Goal: Communication & Community: Answer question/provide support

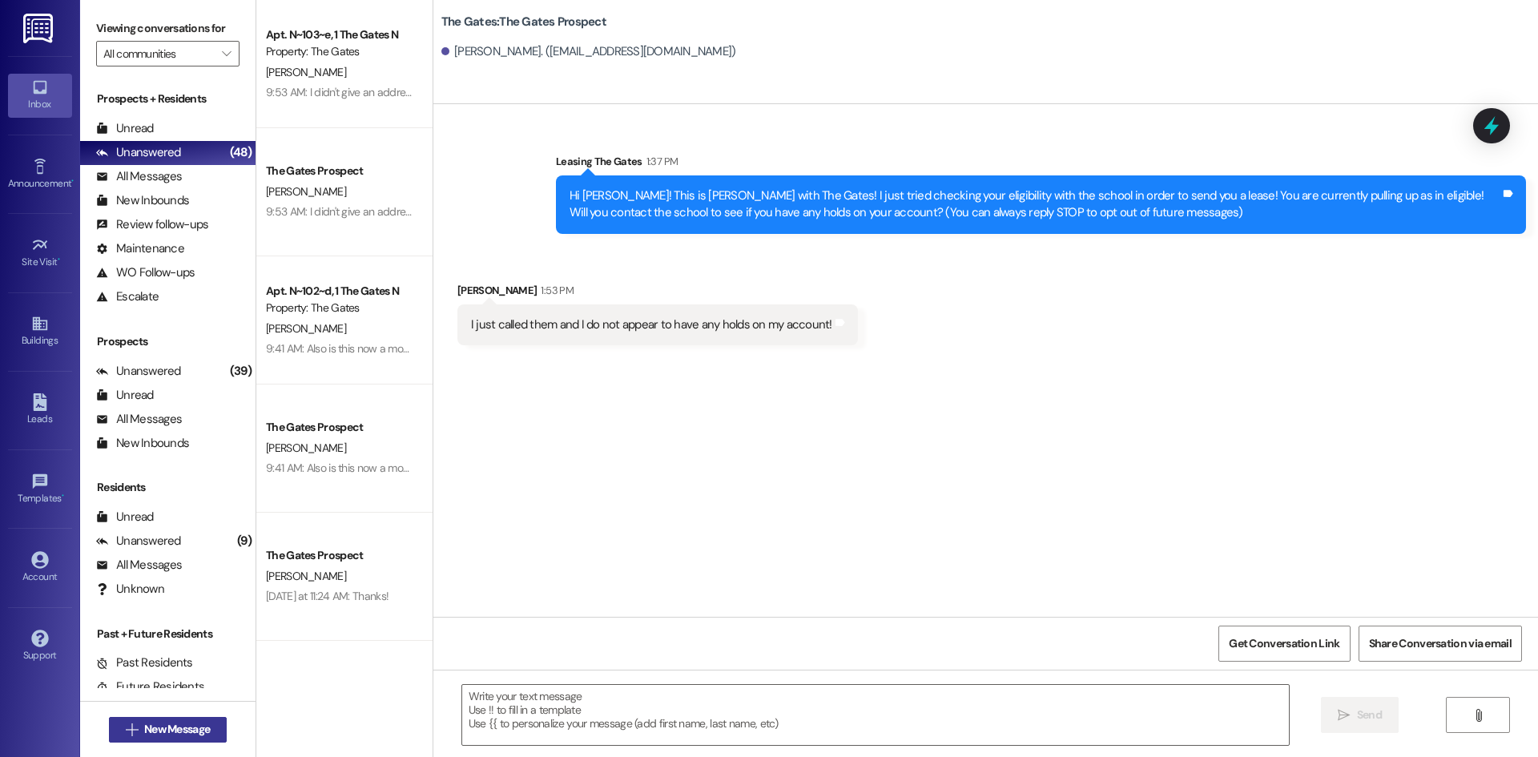
click at [144, 735] on span "New Message" at bounding box center [177, 729] width 66 height 17
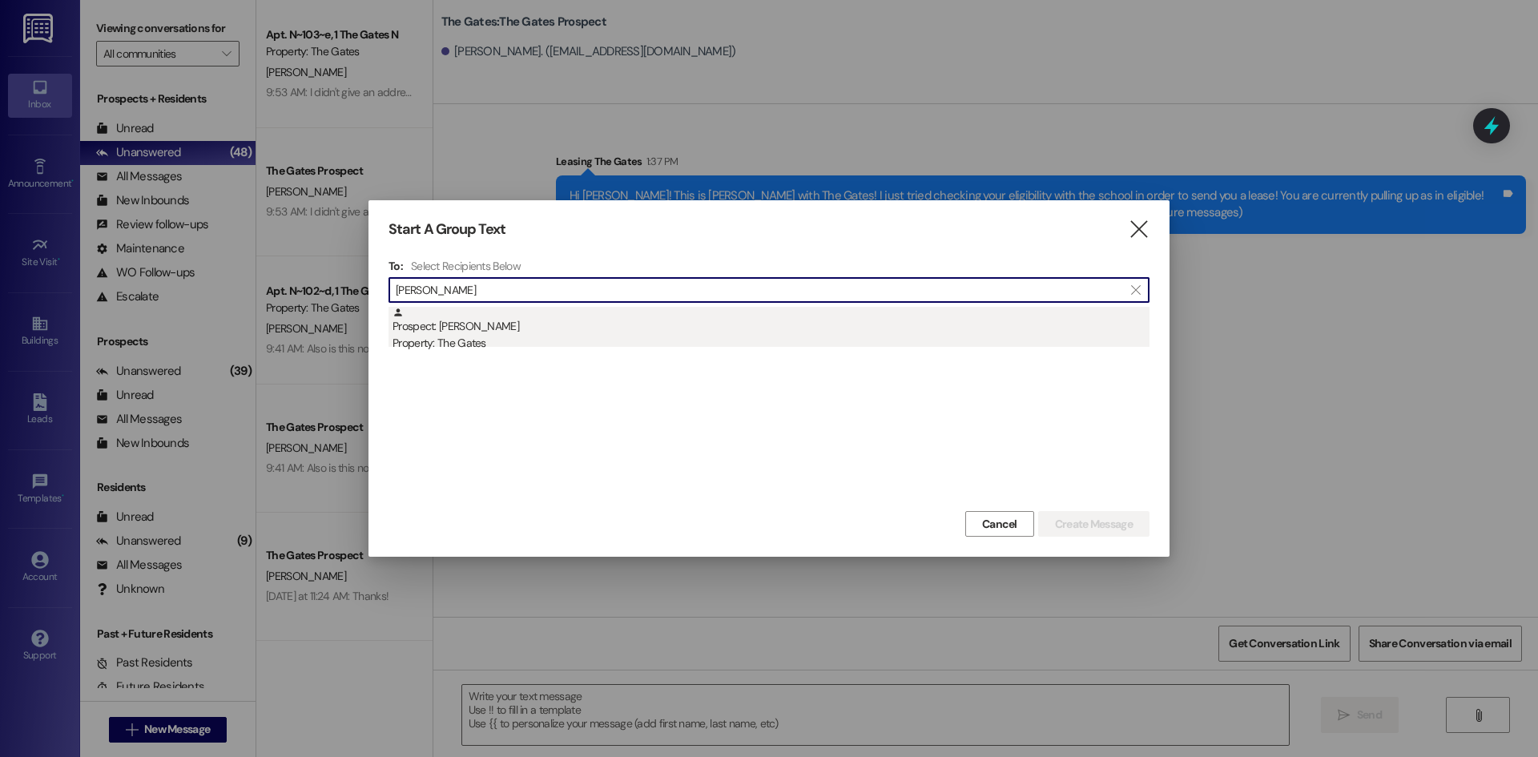
type input "[PERSON_NAME]"
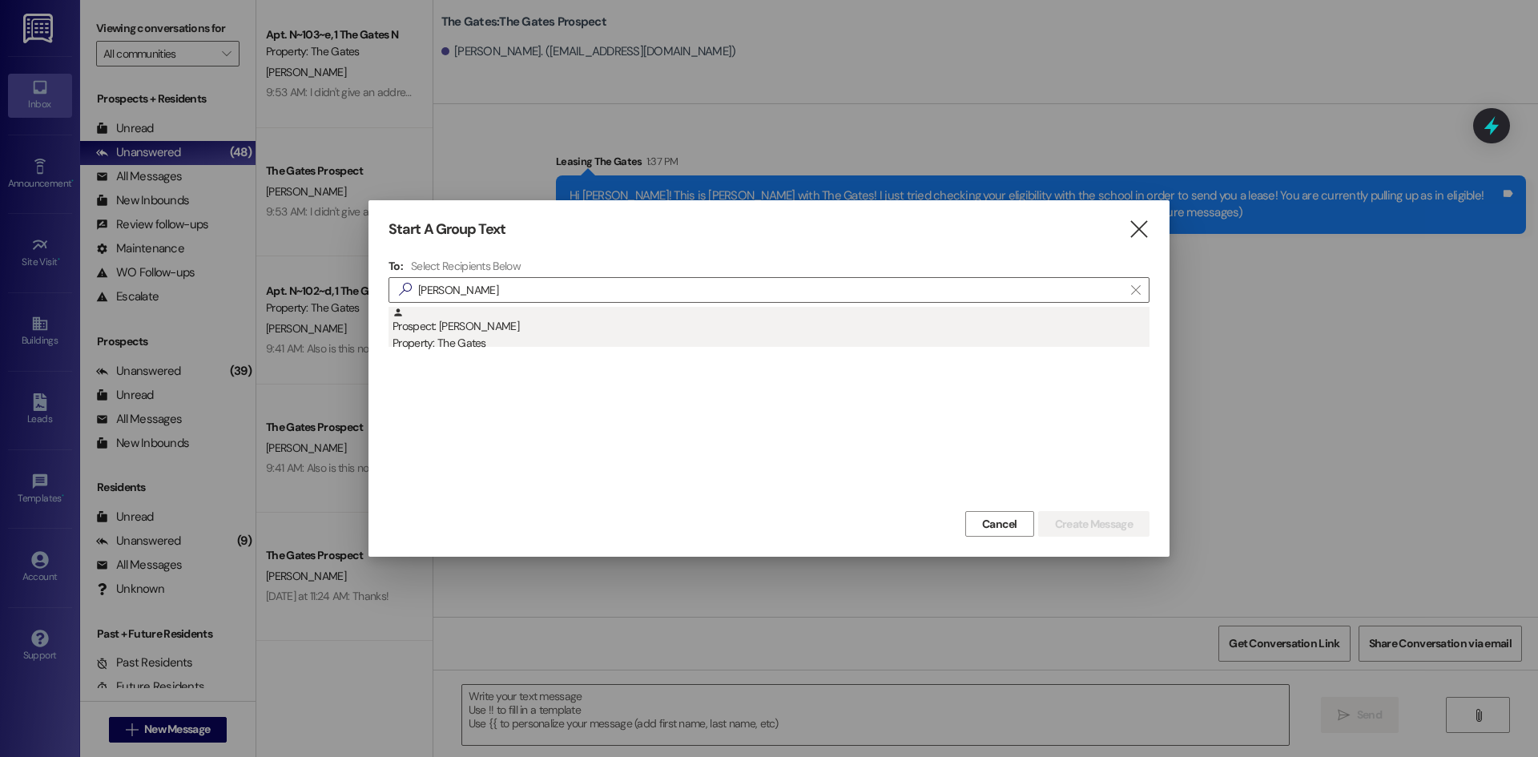
click at [467, 320] on div "Prospect: [PERSON_NAME] Property: The Gates" at bounding box center [770, 330] width 757 height 46
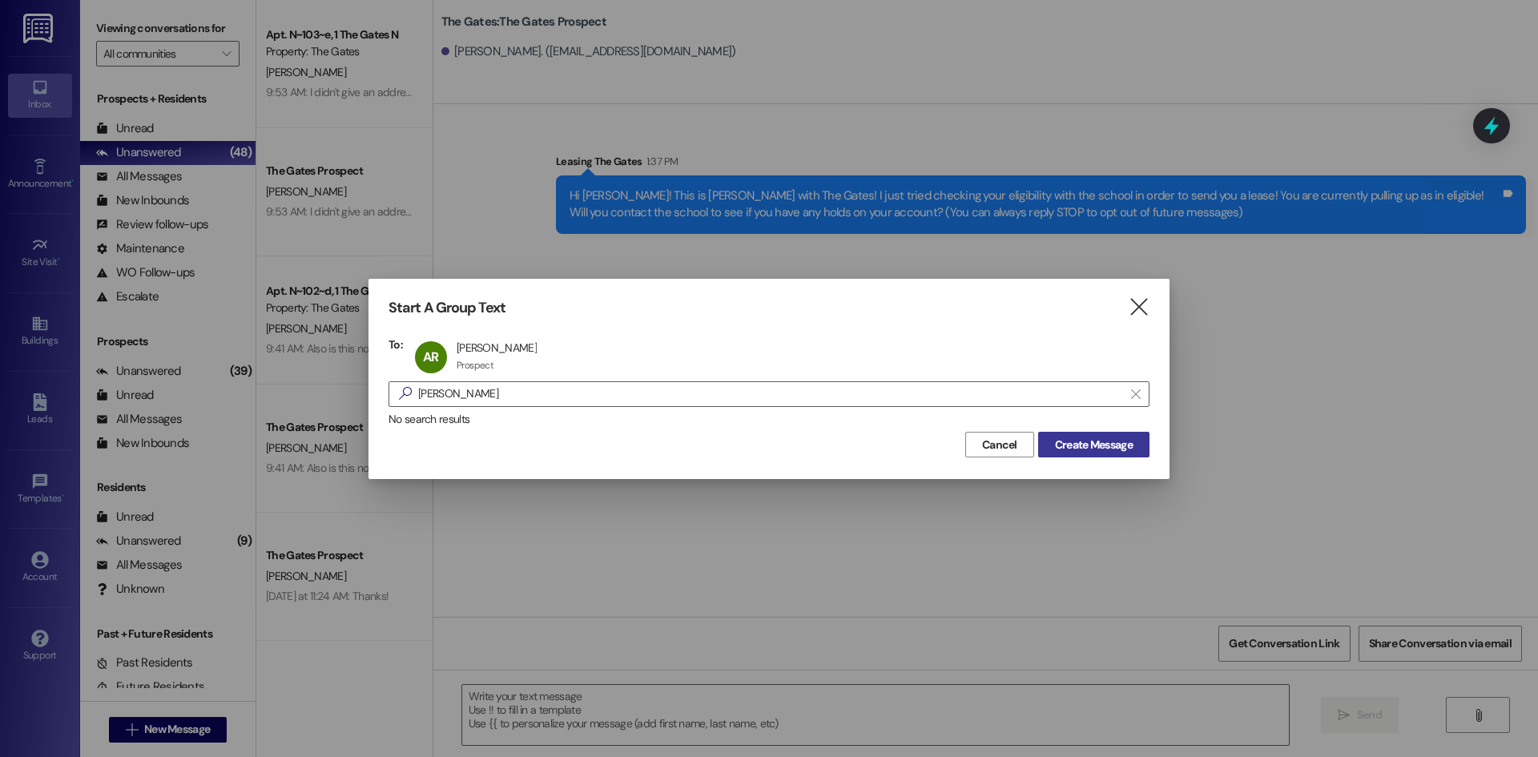
click at [1105, 454] on button "Create Message" at bounding box center [1093, 445] width 111 height 26
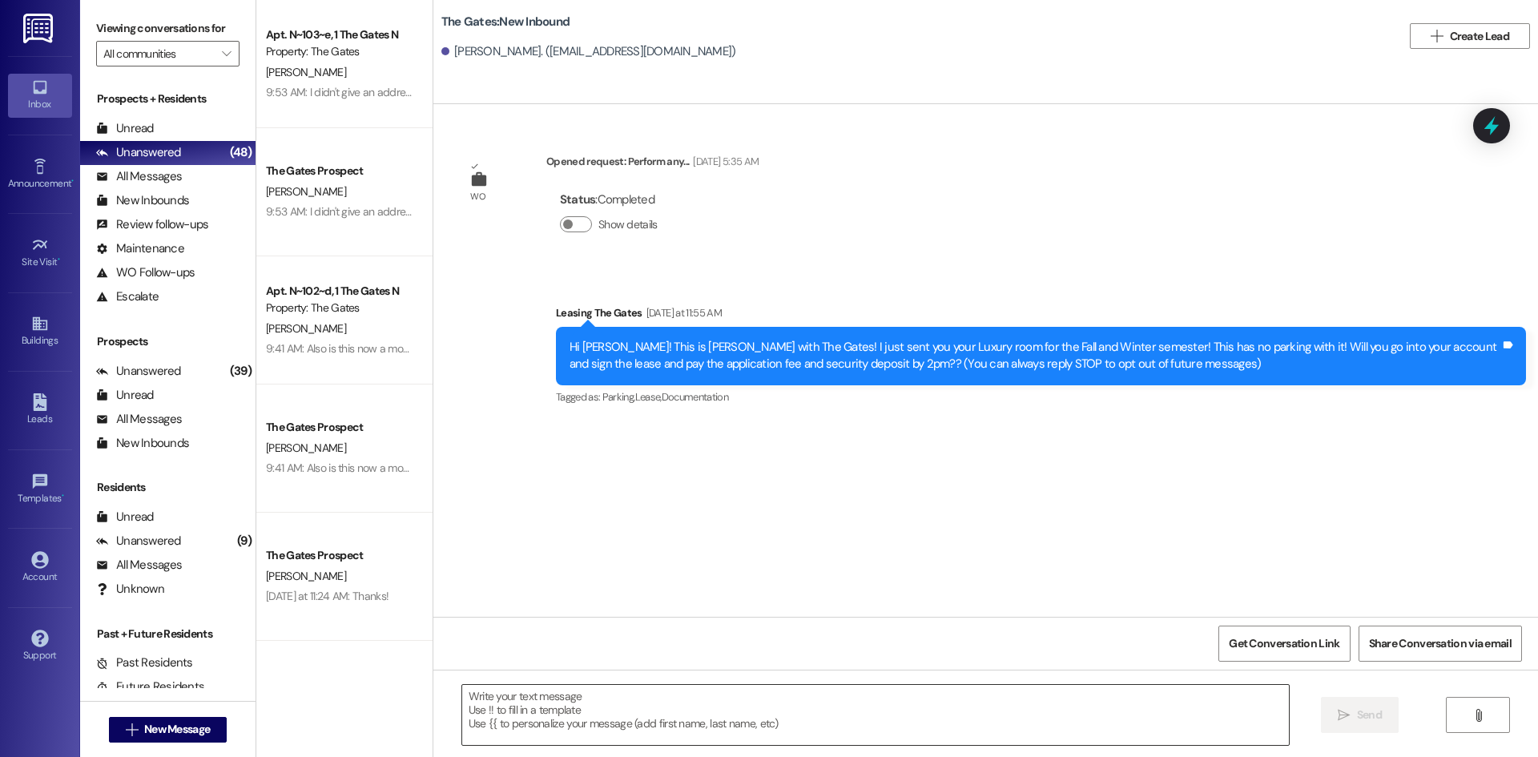
click at [494, 707] on textarea at bounding box center [875, 715] width 827 height 60
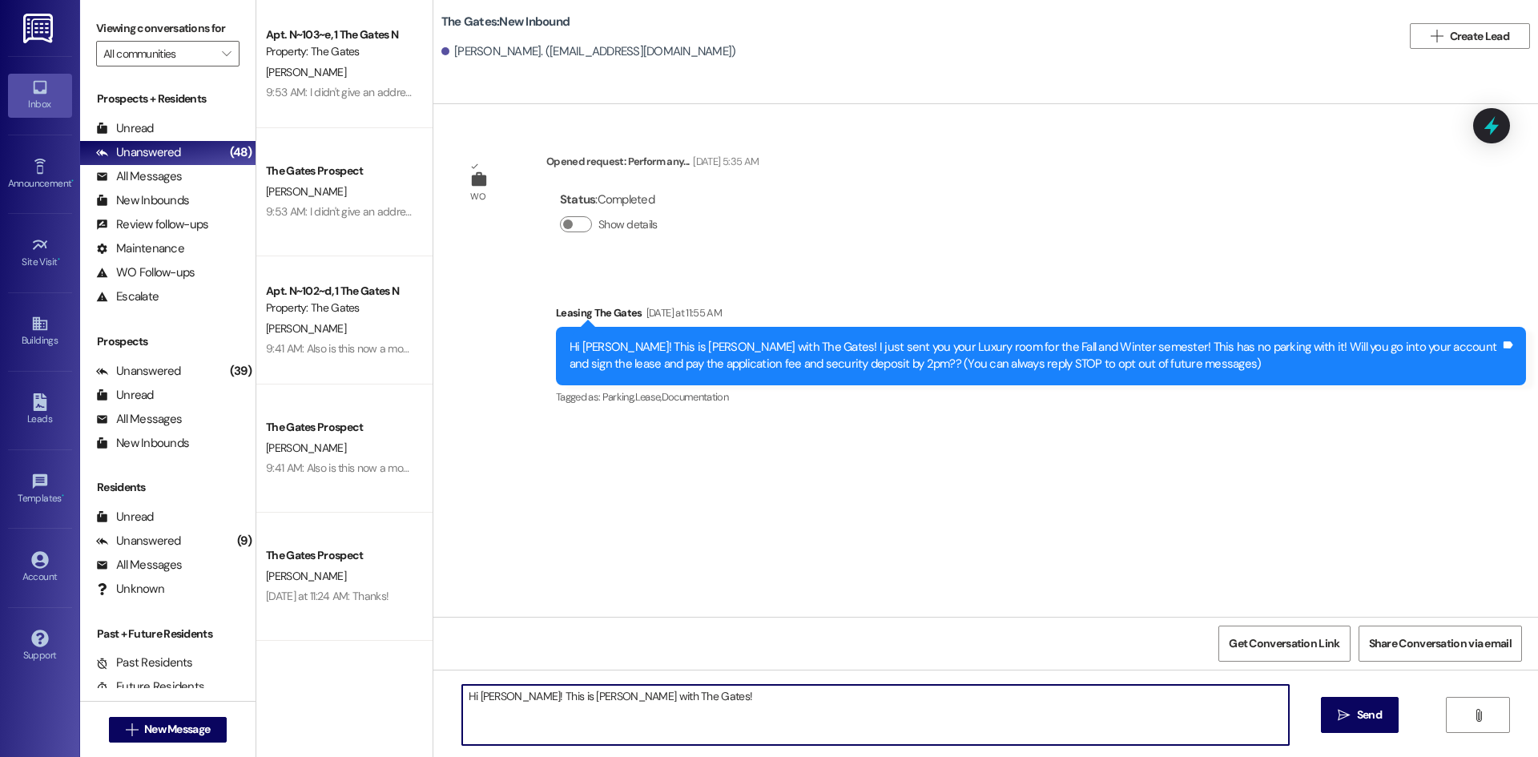
click at [702, 710] on textarea "Hi [PERSON_NAME]! This is [PERSON_NAME] with The Gates!" at bounding box center [875, 715] width 827 height 60
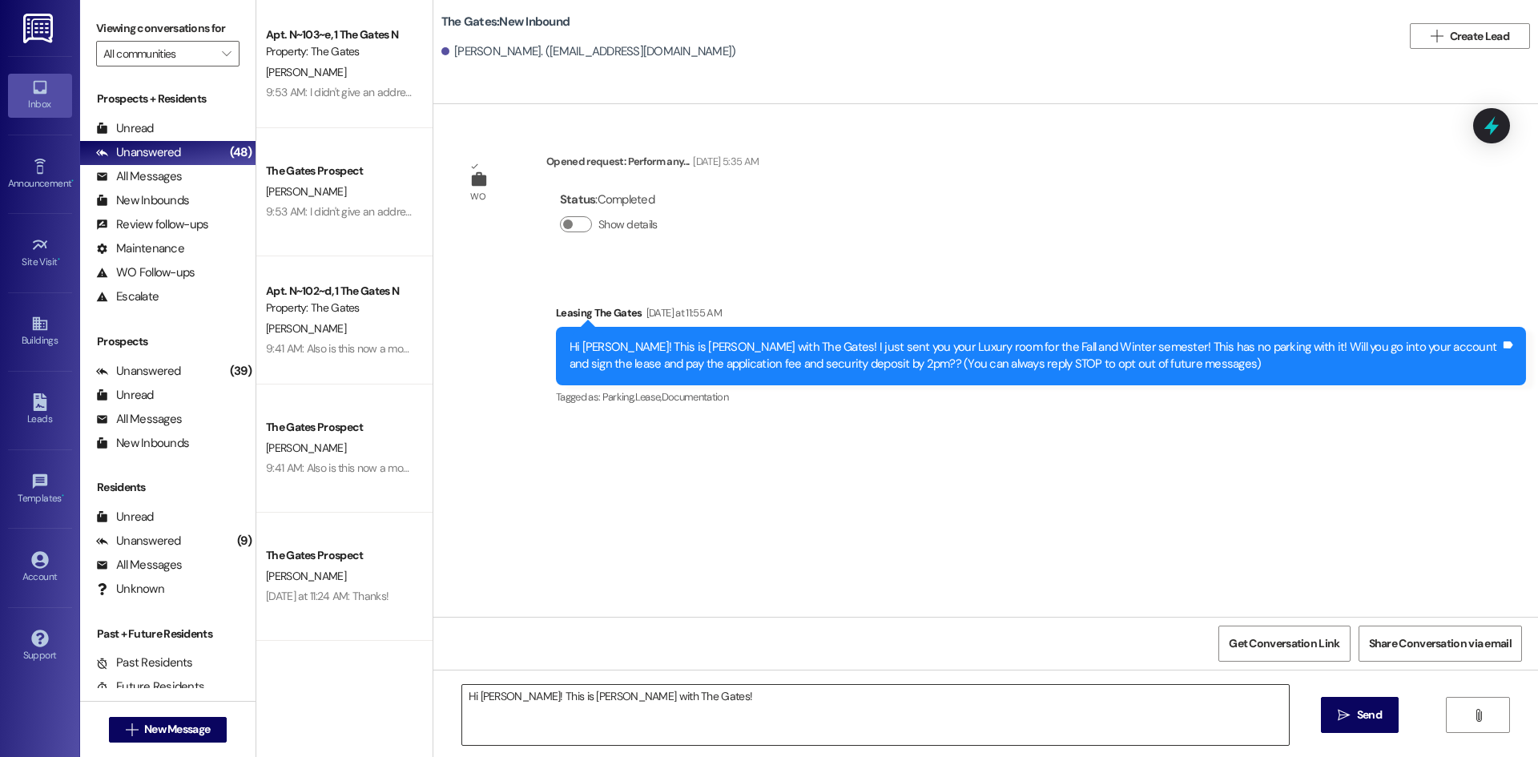
click at [698, 706] on textarea "Hi [PERSON_NAME]! This is [PERSON_NAME] with The Gates!" at bounding box center [875, 715] width 827 height 60
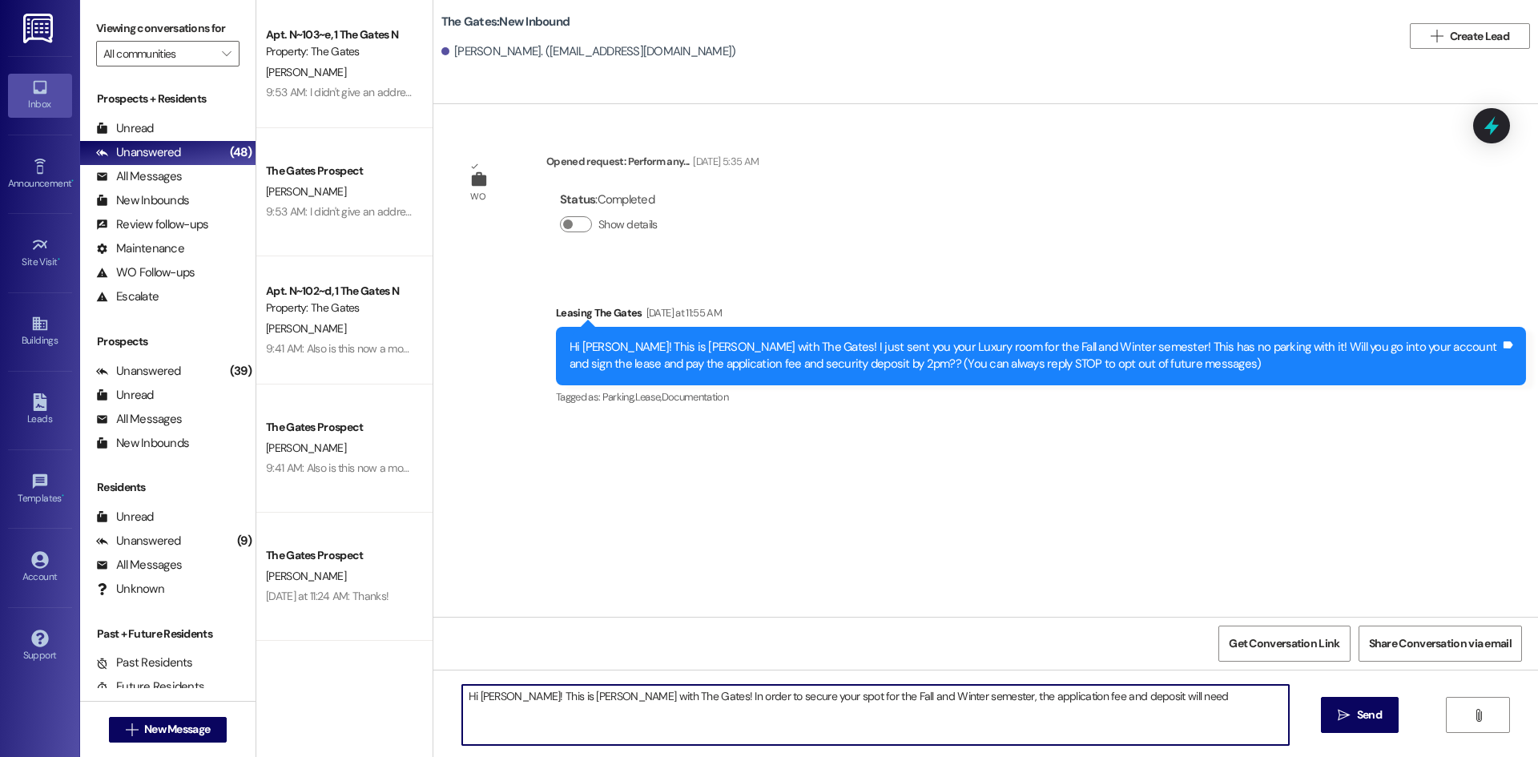
click at [1172, 703] on textarea "Hi [PERSON_NAME]! This is [PERSON_NAME] with The Gates! In order to secure your…" at bounding box center [875, 715] width 827 height 60
type textarea "Hi [PERSON_NAME]! This is [PERSON_NAME] with The Gates! In order to secure your…"
click at [1362, 728] on button " Send" at bounding box center [1360, 715] width 78 height 36
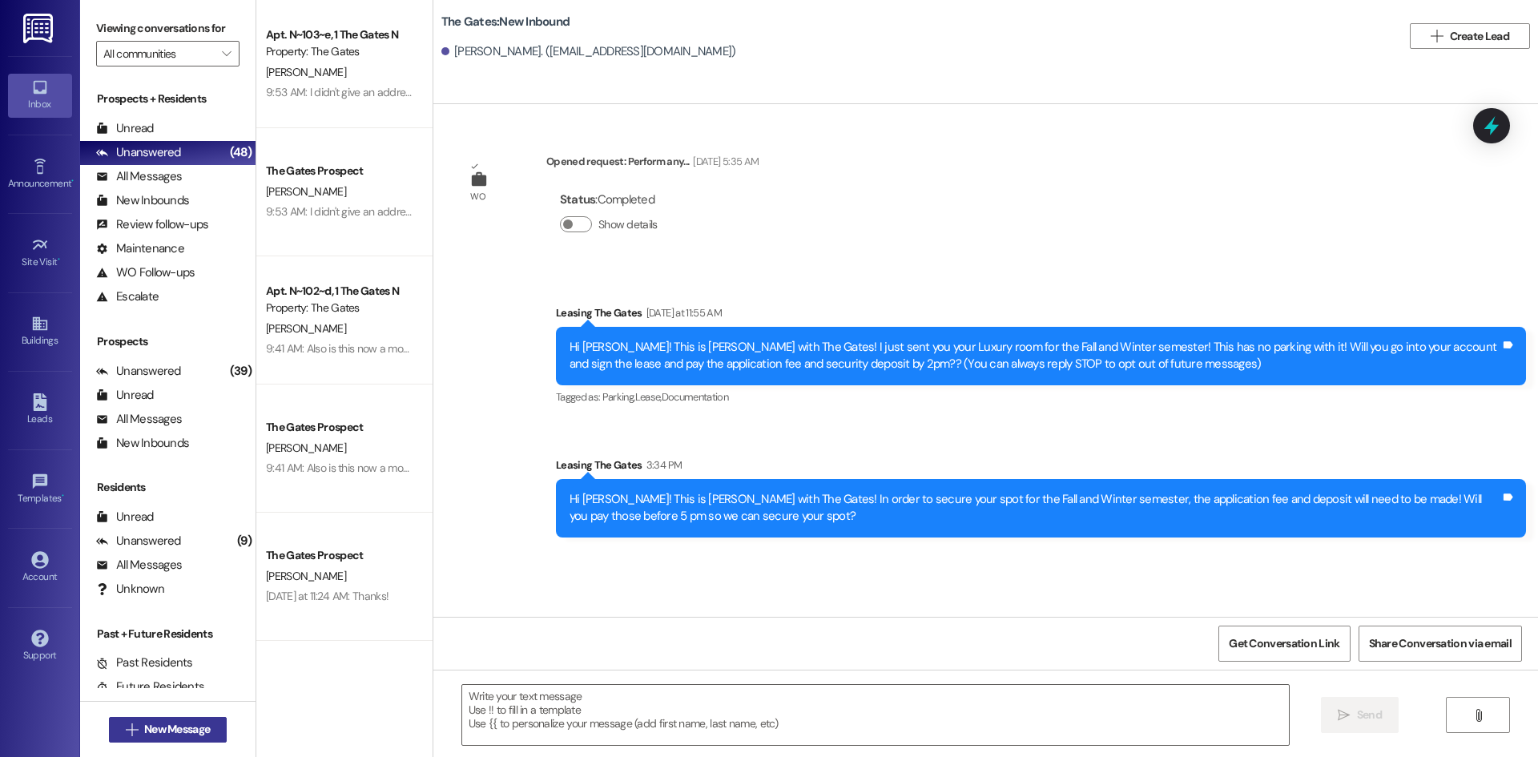
click at [205, 735] on span "New Message" at bounding box center [177, 729] width 66 height 17
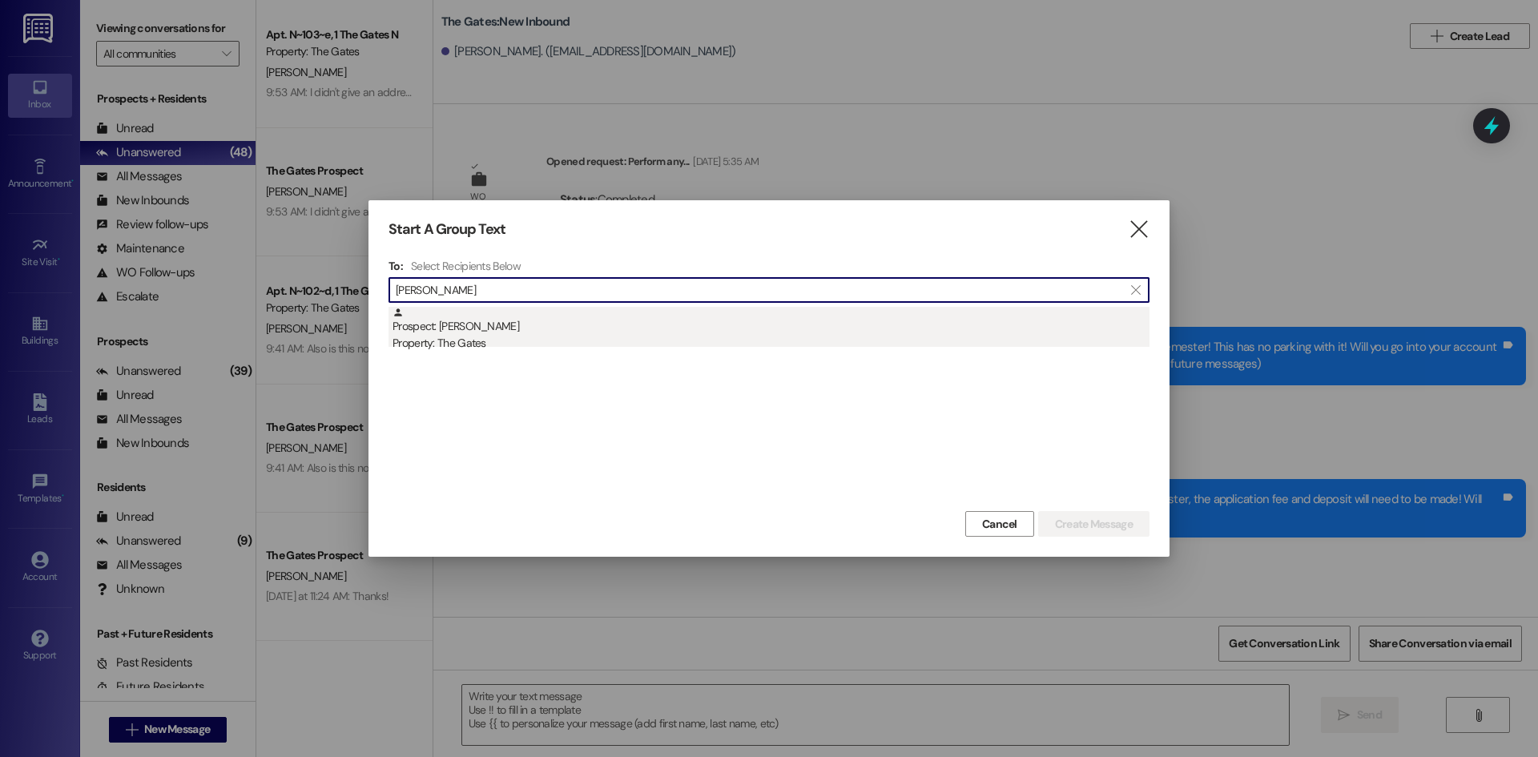
type input "[PERSON_NAME]"
click at [585, 330] on div "Prospect: [PERSON_NAME] Property: The Gates" at bounding box center [770, 330] width 757 height 46
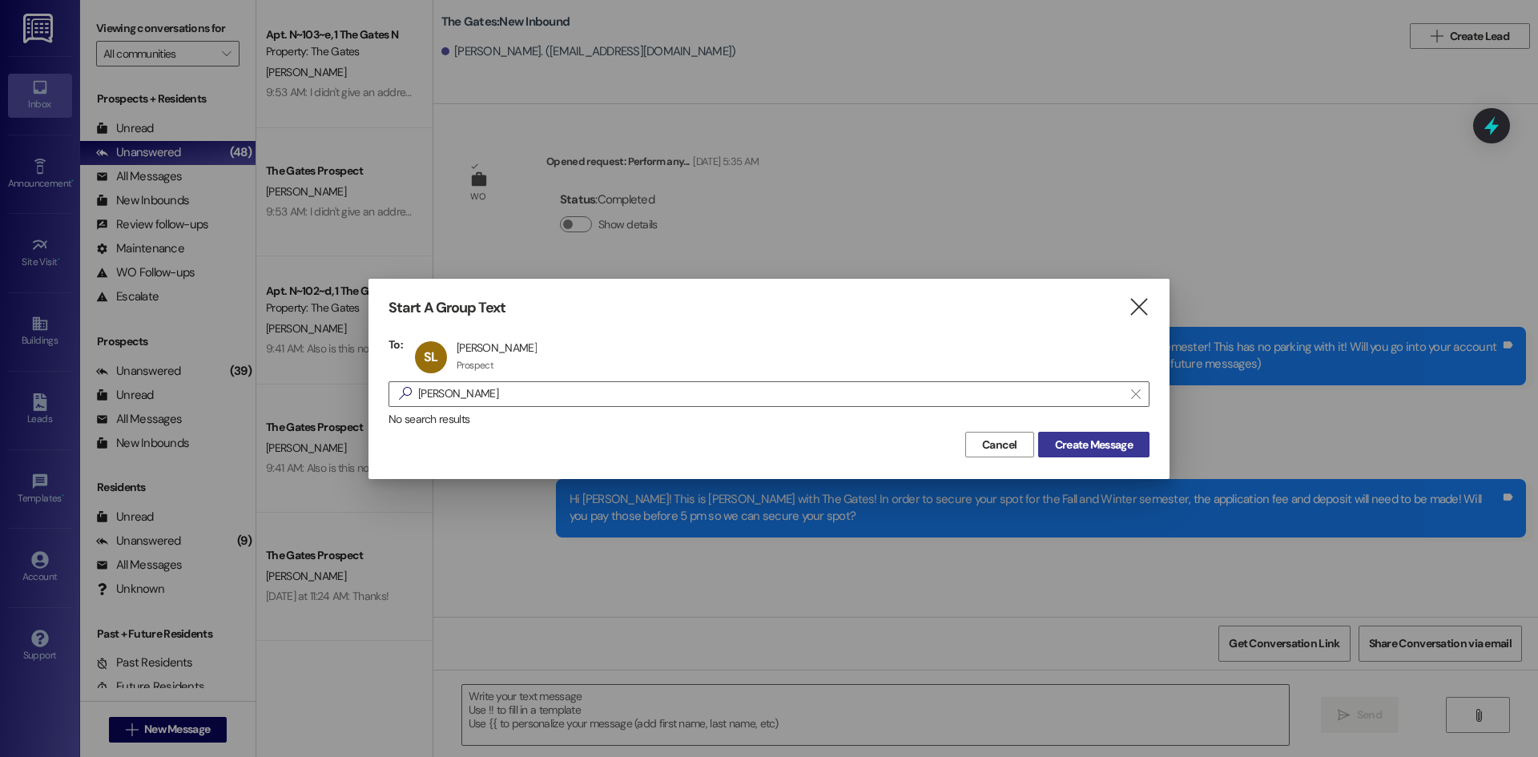
click at [1087, 443] on span "Create Message" at bounding box center [1094, 445] width 78 height 17
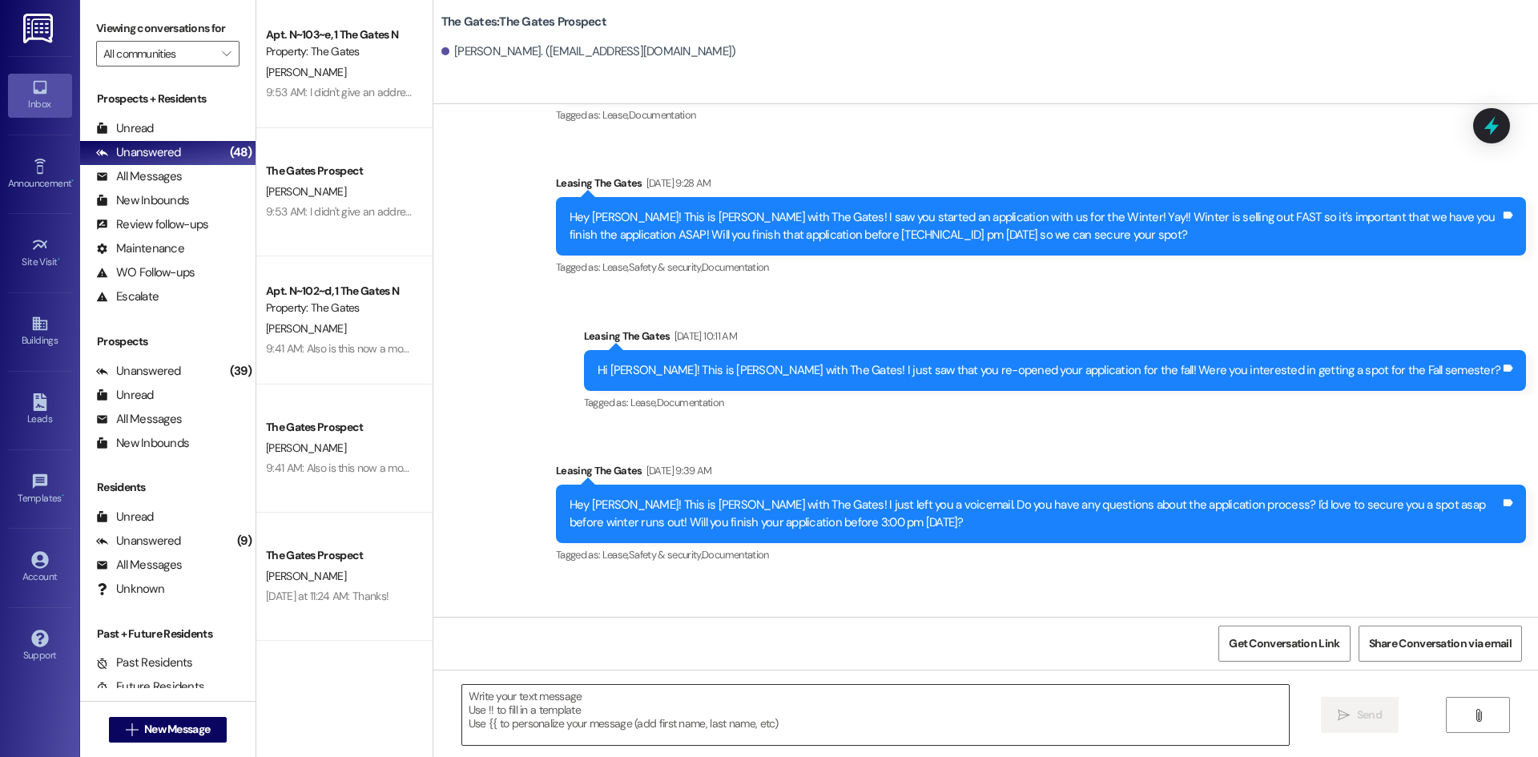
click at [540, 724] on textarea at bounding box center [875, 715] width 827 height 60
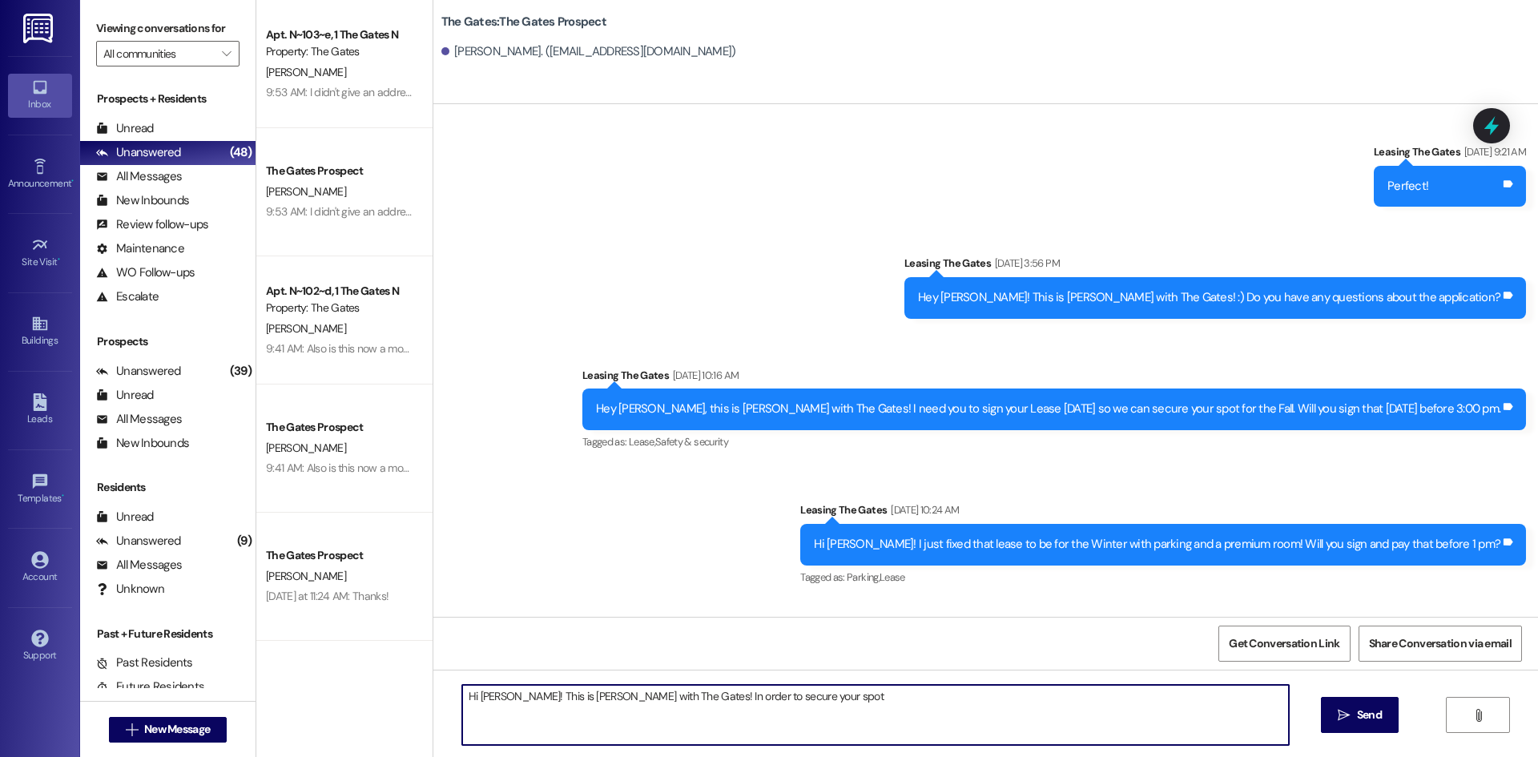
scroll to position [1853, 0]
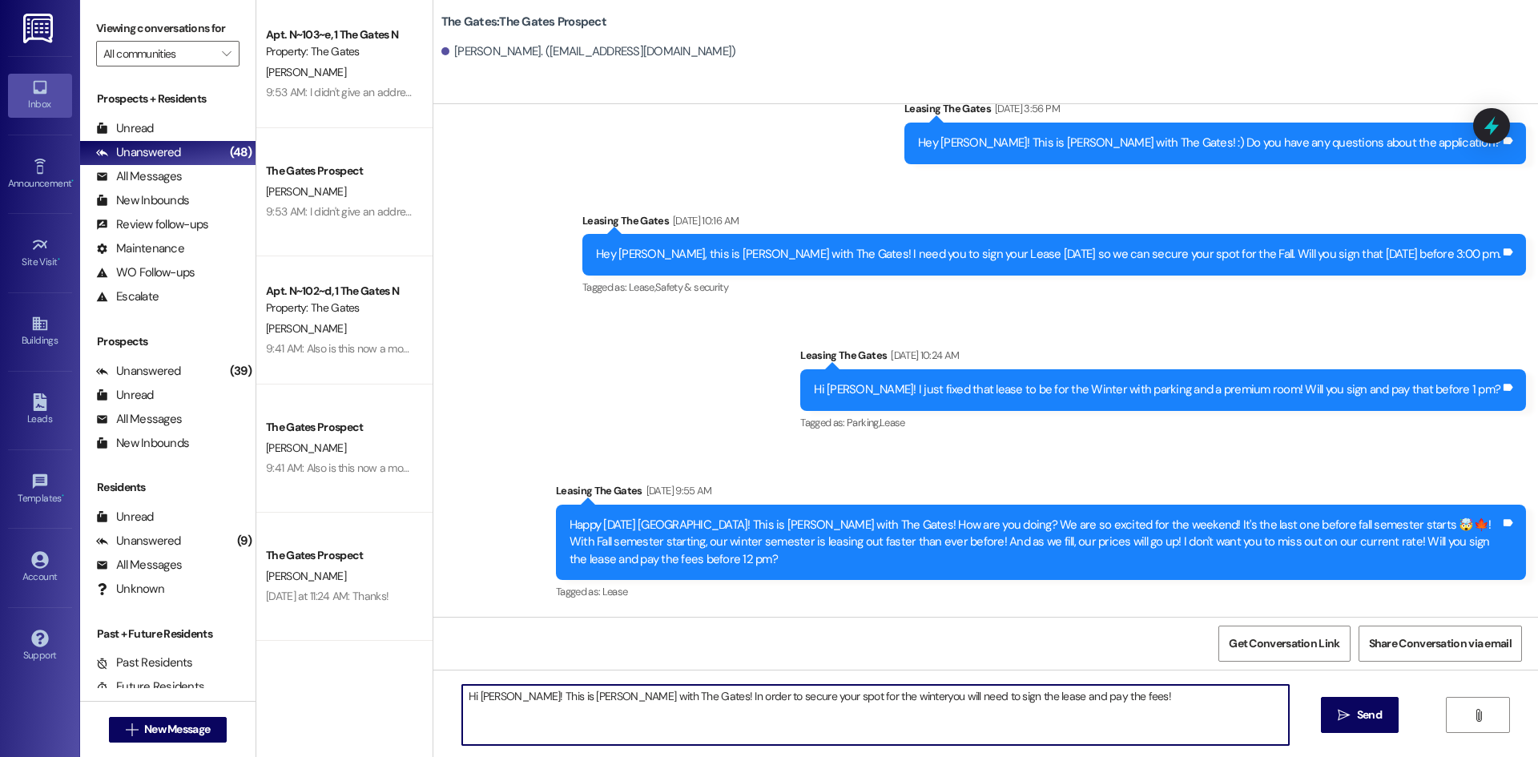
click at [858, 696] on textarea "Hi [PERSON_NAME]! This is [PERSON_NAME] with The Gates! In order to secure your…" at bounding box center [875, 715] width 827 height 60
click at [1086, 691] on textarea "Hi [PERSON_NAME]! This is [PERSON_NAME] with The Gates! In order to secure your…" at bounding box center [875, 715] width 827 height 60
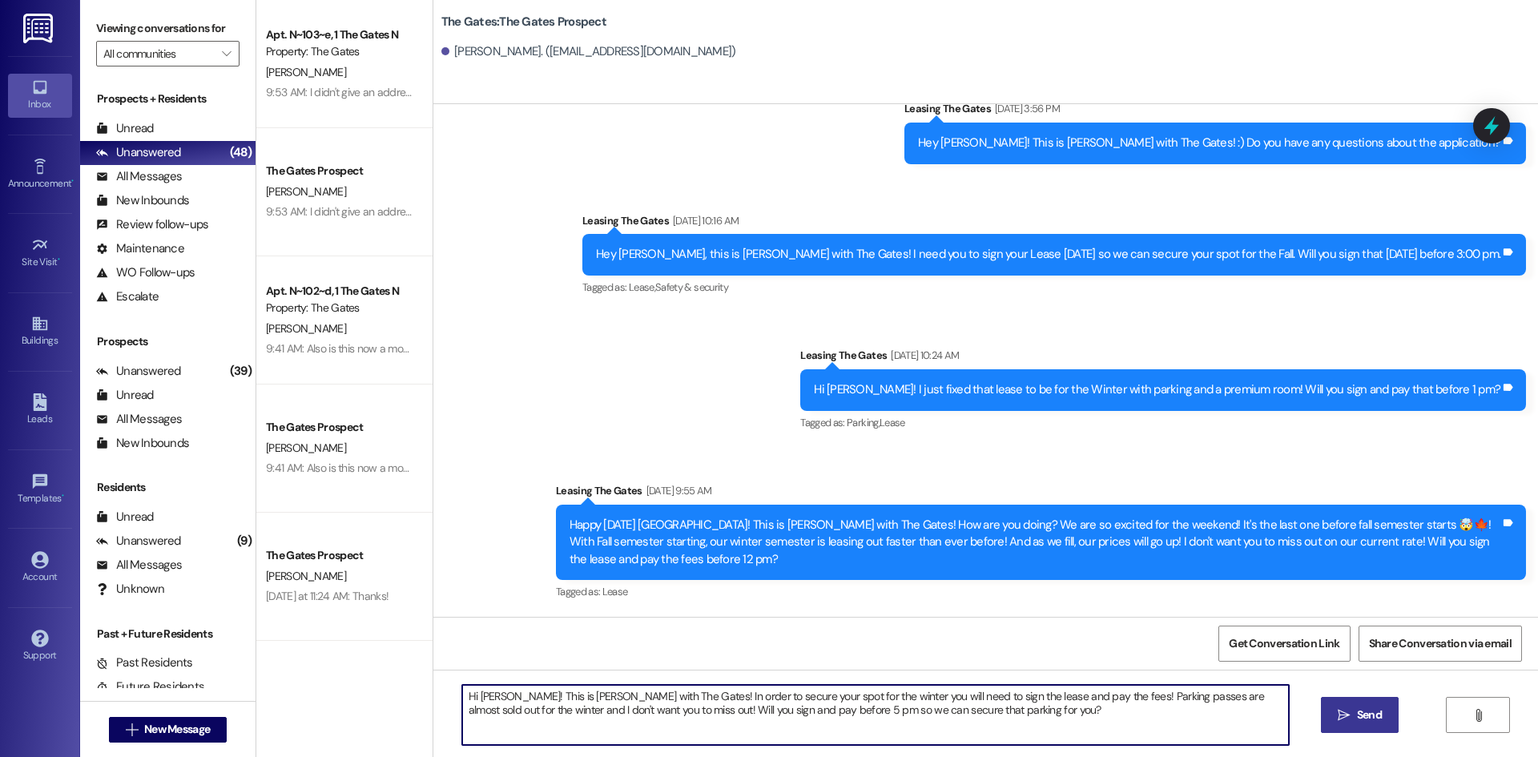
type textarea "Hi [PERSON_NAME]! This is [PERSON_NAME] with The Gates! In order to secure your…"
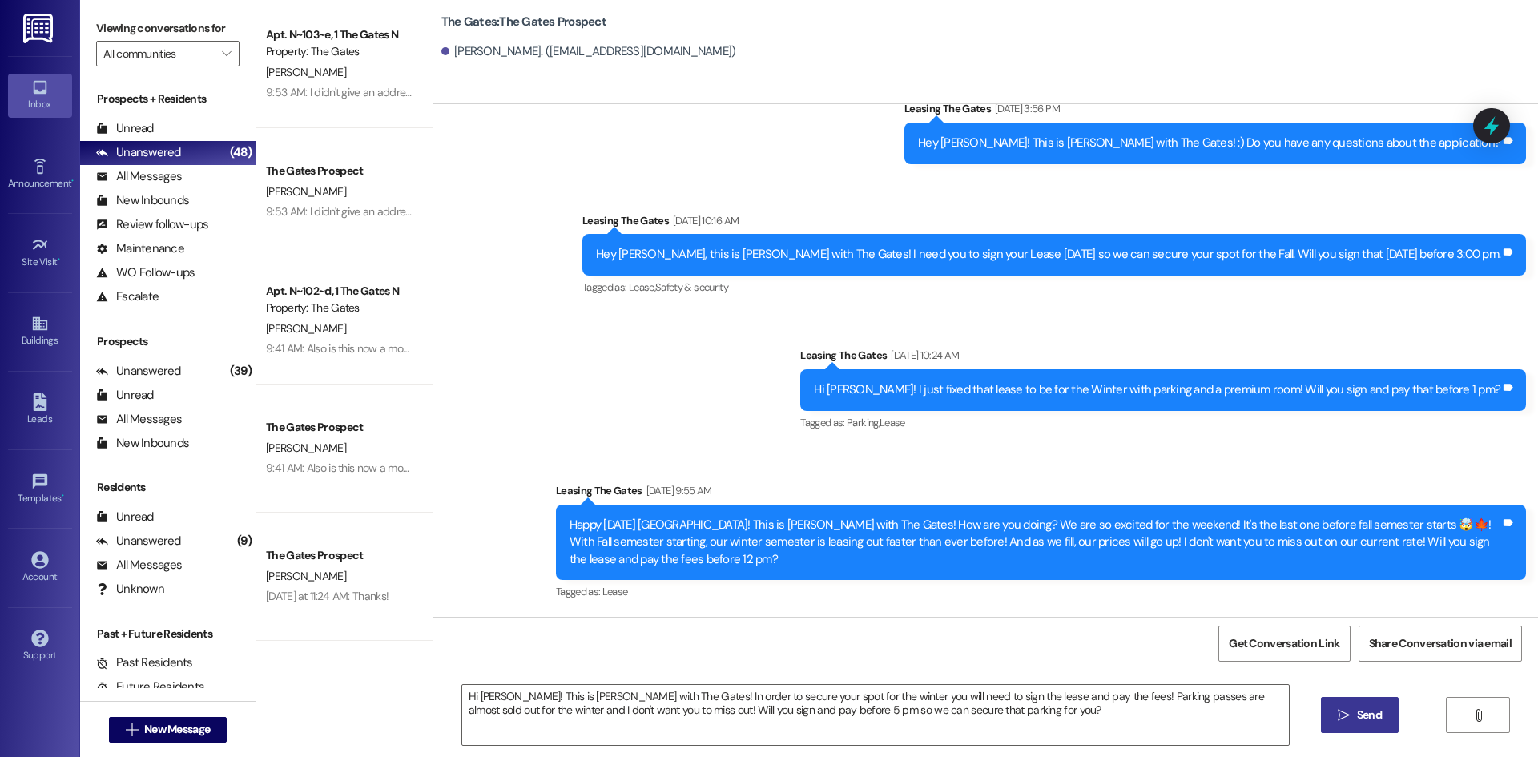
click at [1371, 725] on button " Send" at bounding box center [1360, 715] width 78 height 36
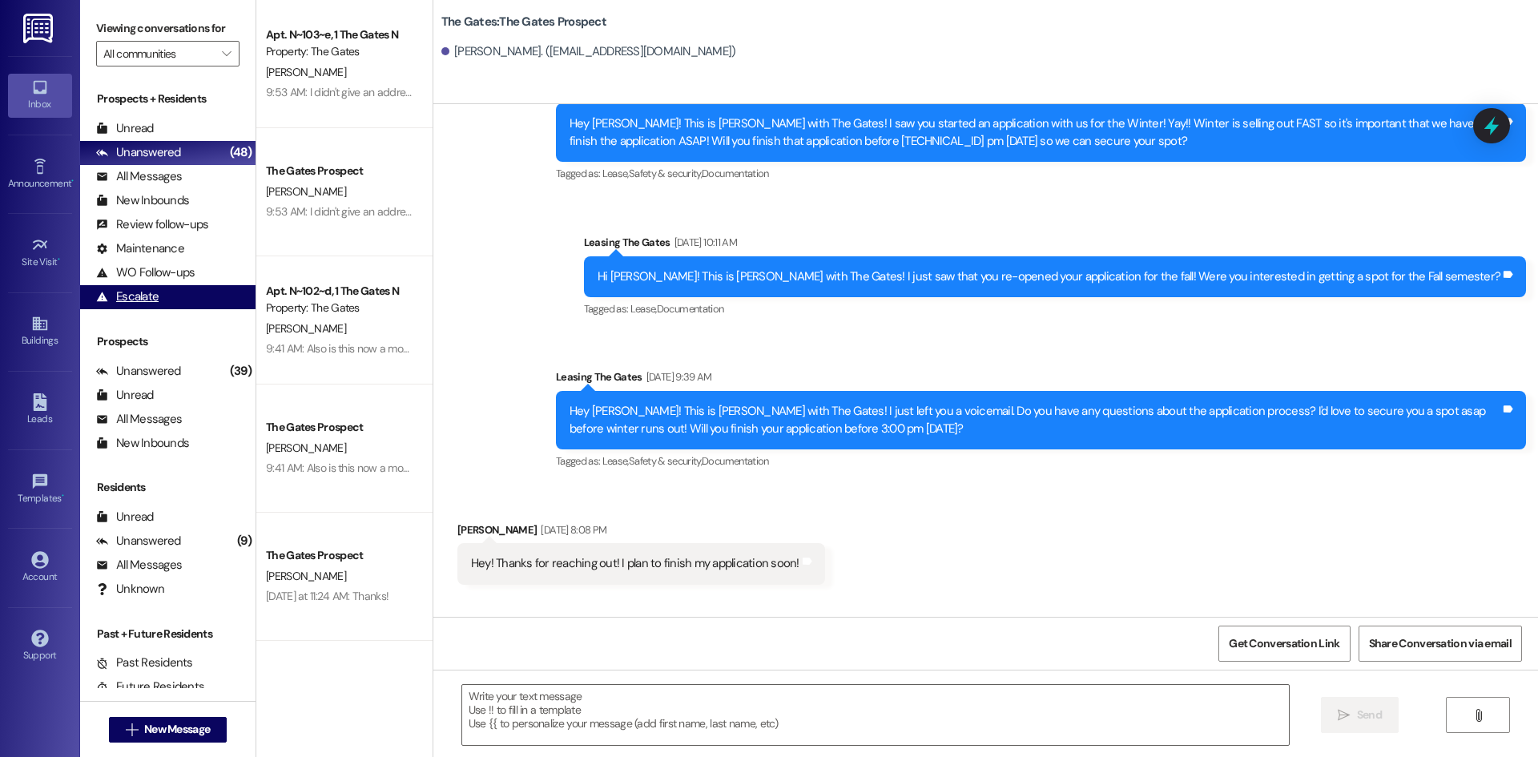
scroll to position [1189, 0]
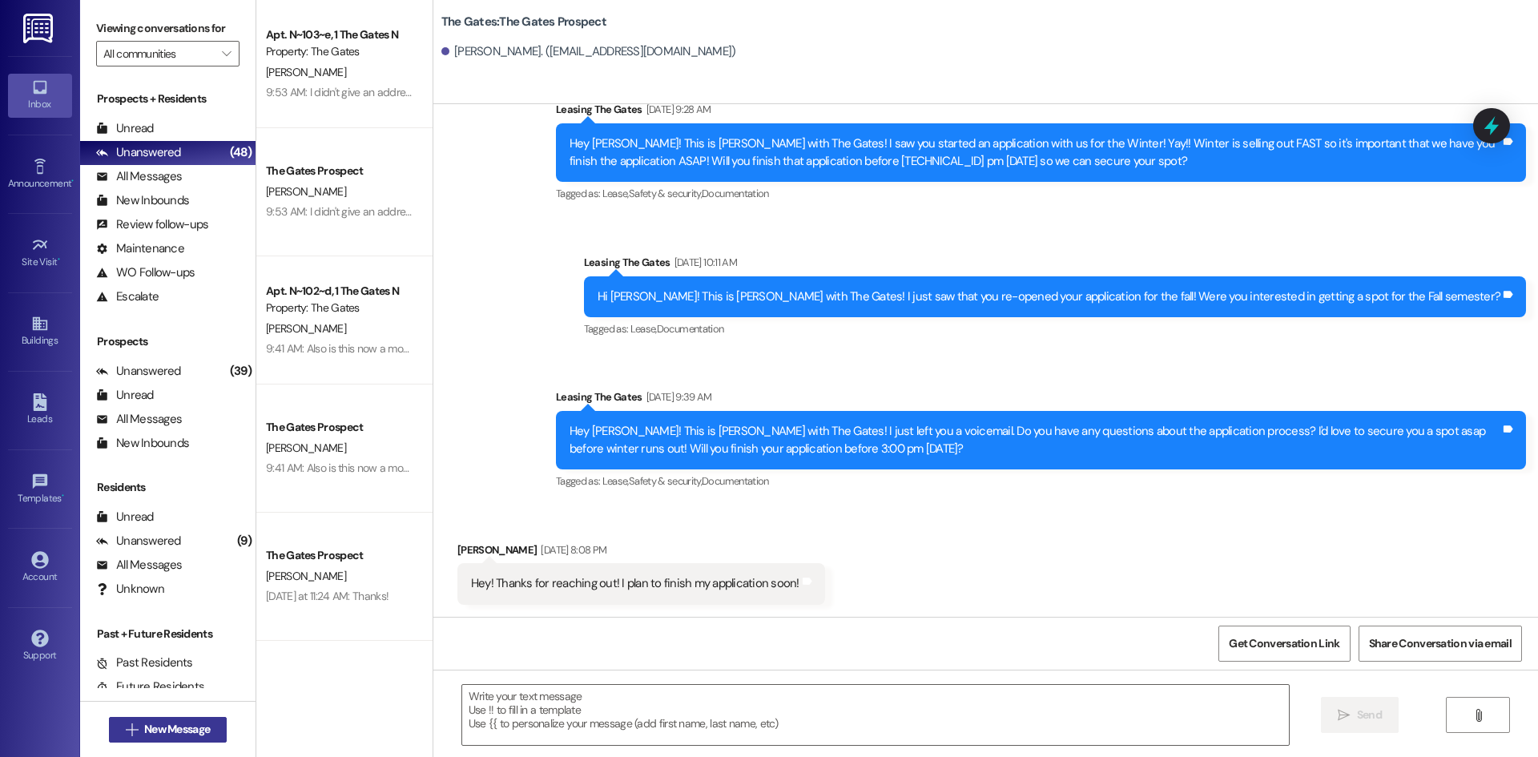
click at [172, 734] on span "New Message" at bounding box center [177, 729] width 66 height 17
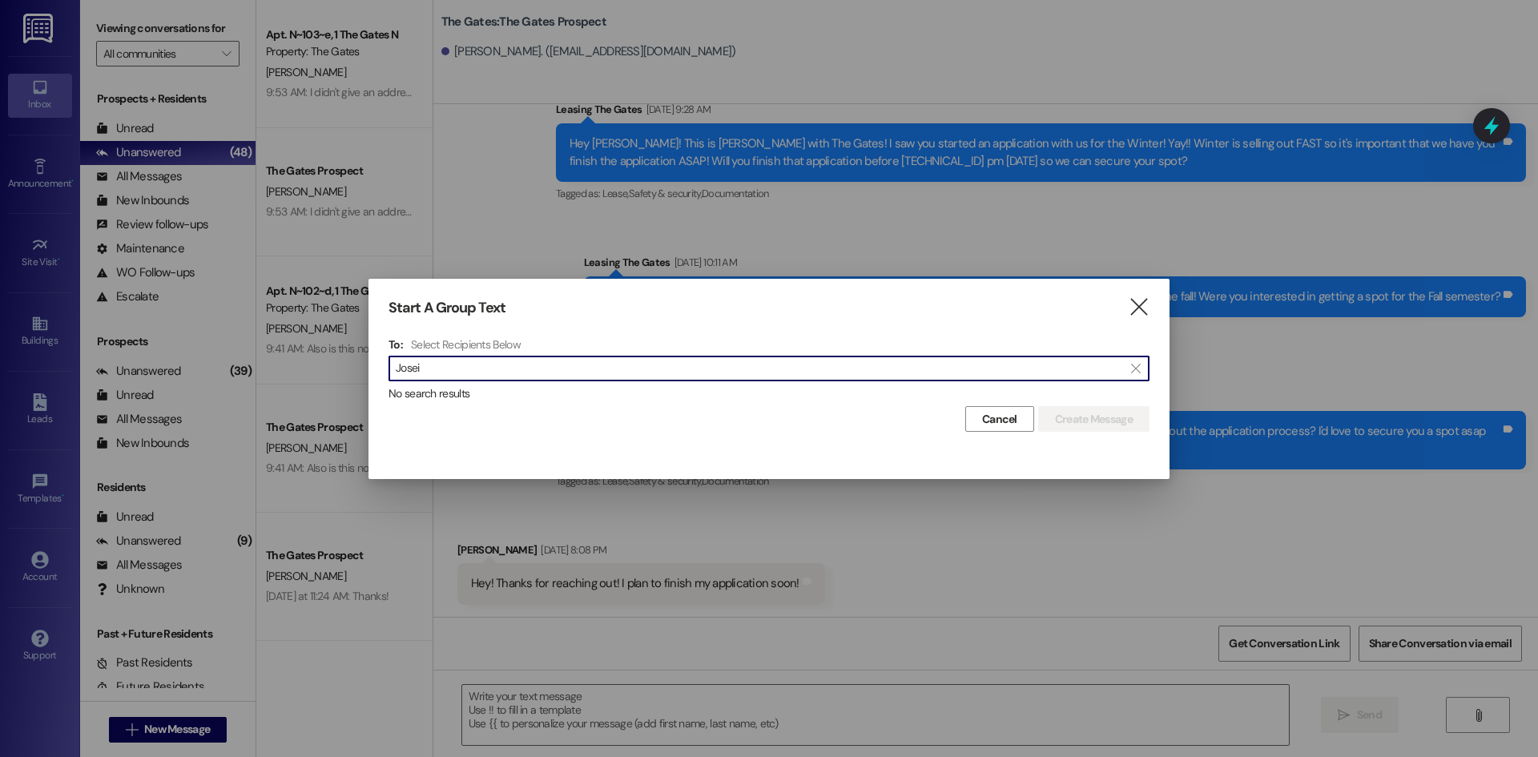
type input "Josei"
drag, startPoint x: 445, startPoint y: 368, endPoint x: 288, endPoint y: 354, distance: 157.7
click at [288, 354] on div "Start A Group Text  To: Select Recipients Below  [PERSON_NAME]  No search re…" at bounding box center [769, 378] width 1538 height 757
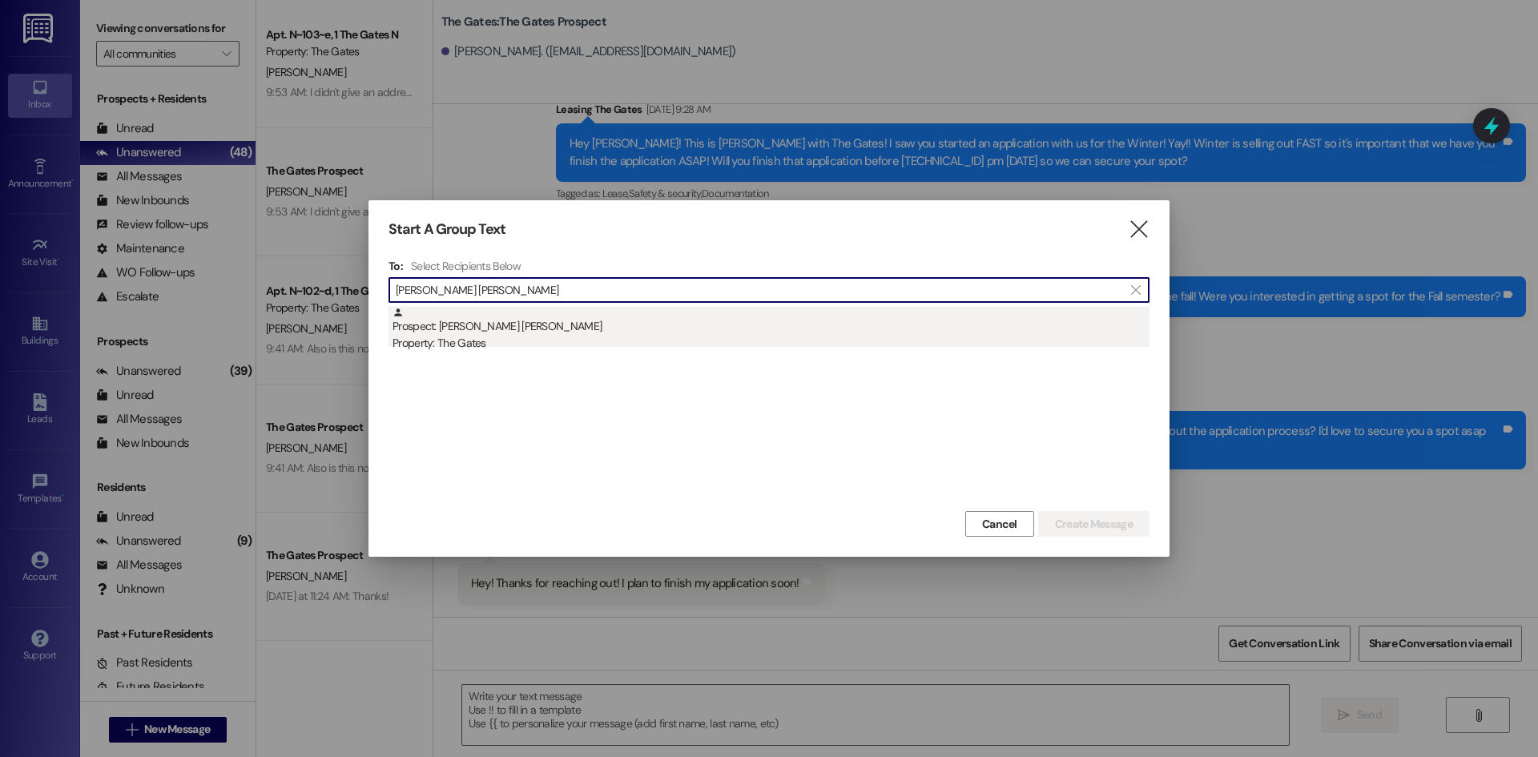
type input "[PERSON_NAME] [PERSON_NAME]"
click at [487, 332] on div "Prospect: [PERSON_NAME] [PERSON_NAME] Property: The Gates" at bounding box center [770, 330] width 757 height 46
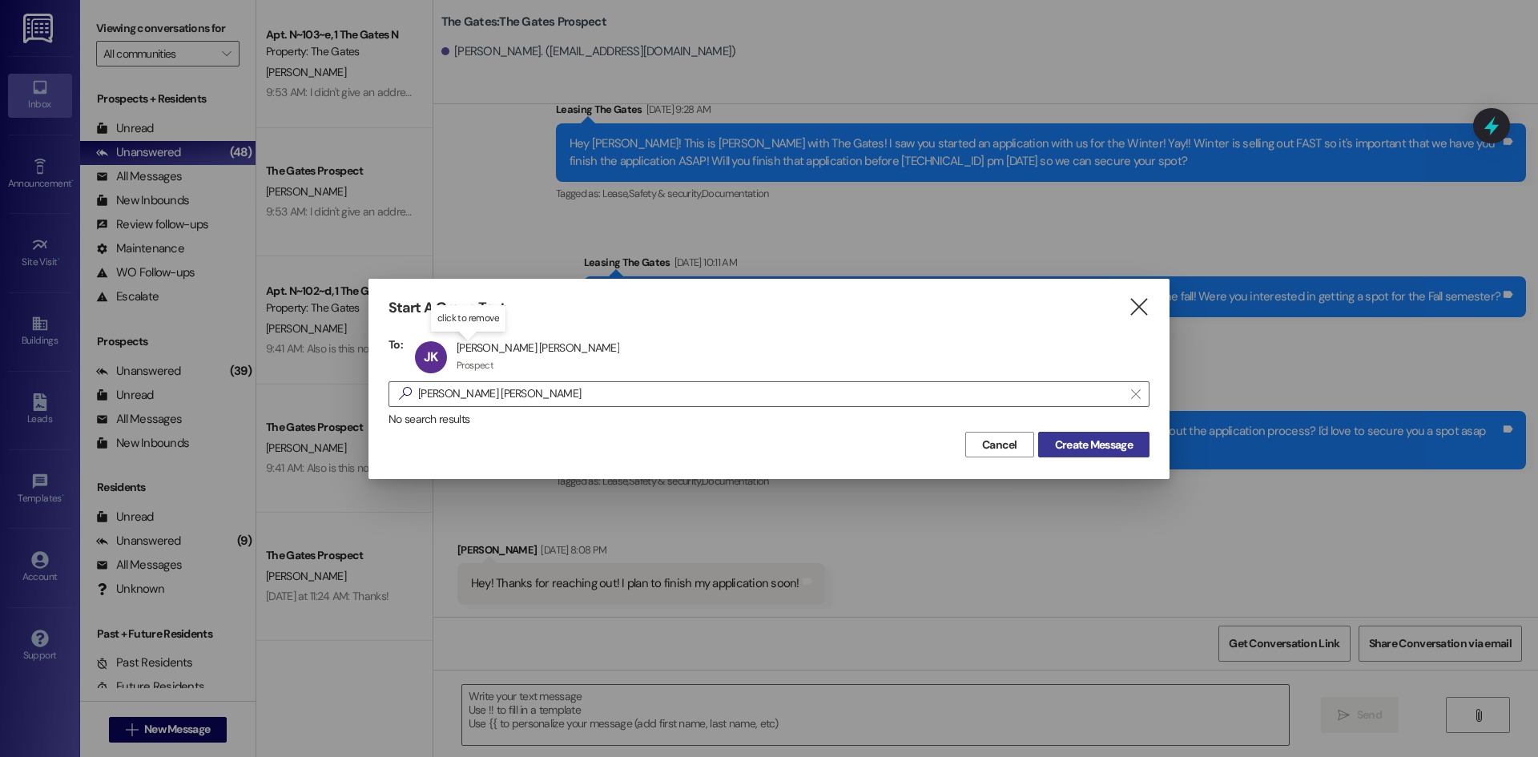
click at [1071, 452] on span "Create Message" at bounding box center [1094, 445] width 78 height 17
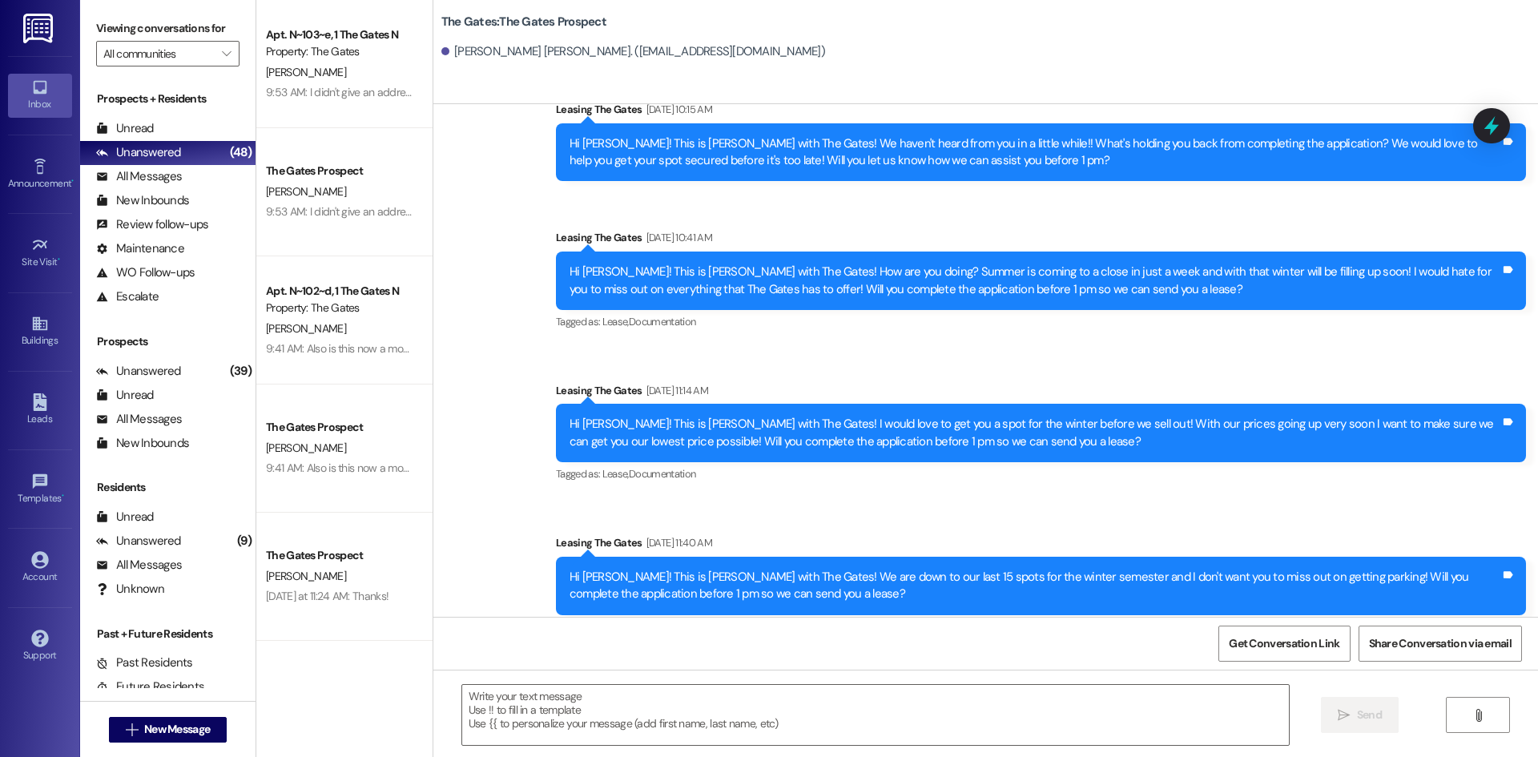
scroll to position [3101, 0]
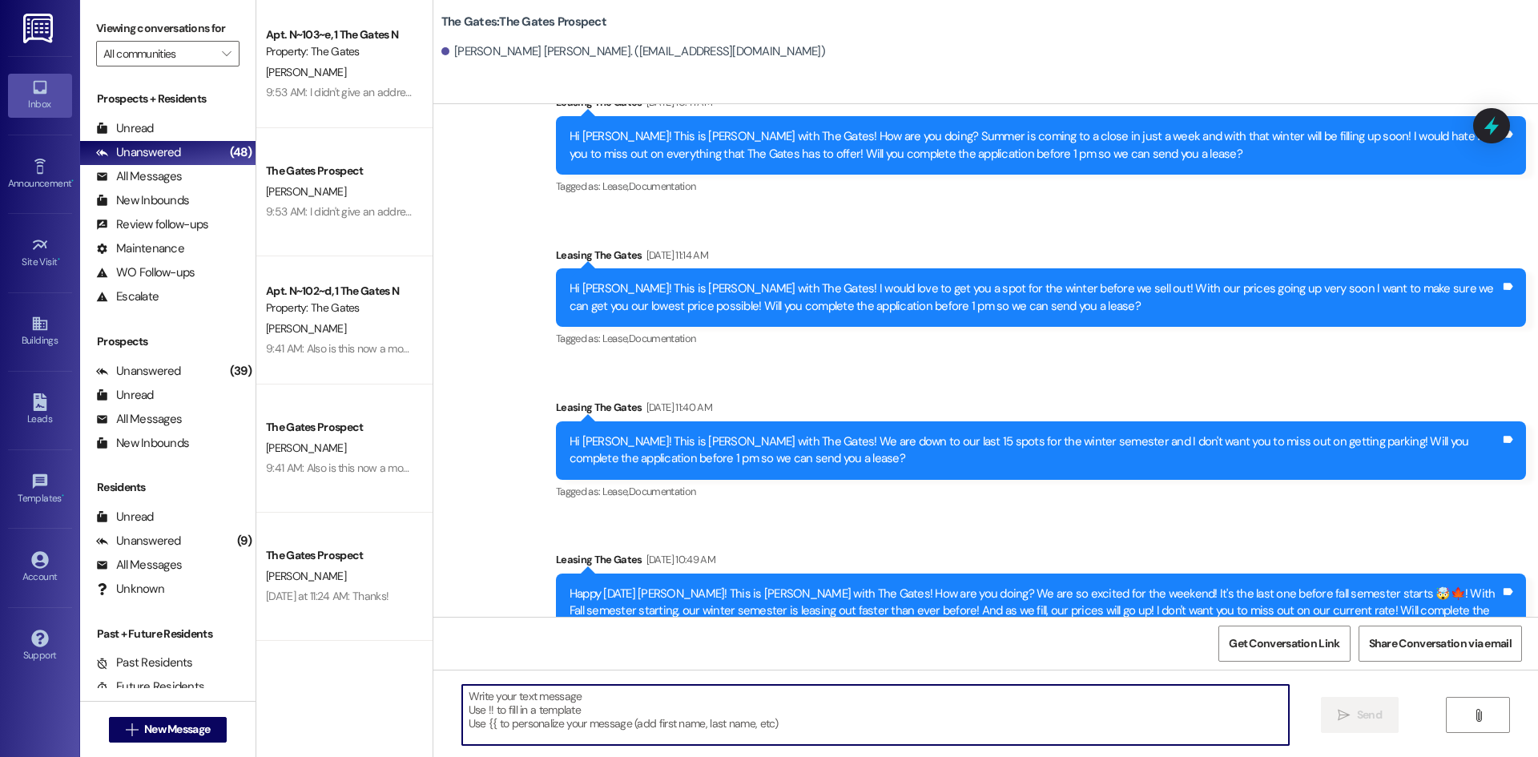
click at [476, 706] on textarea at bounding box center [875, 715] width 827 height 60
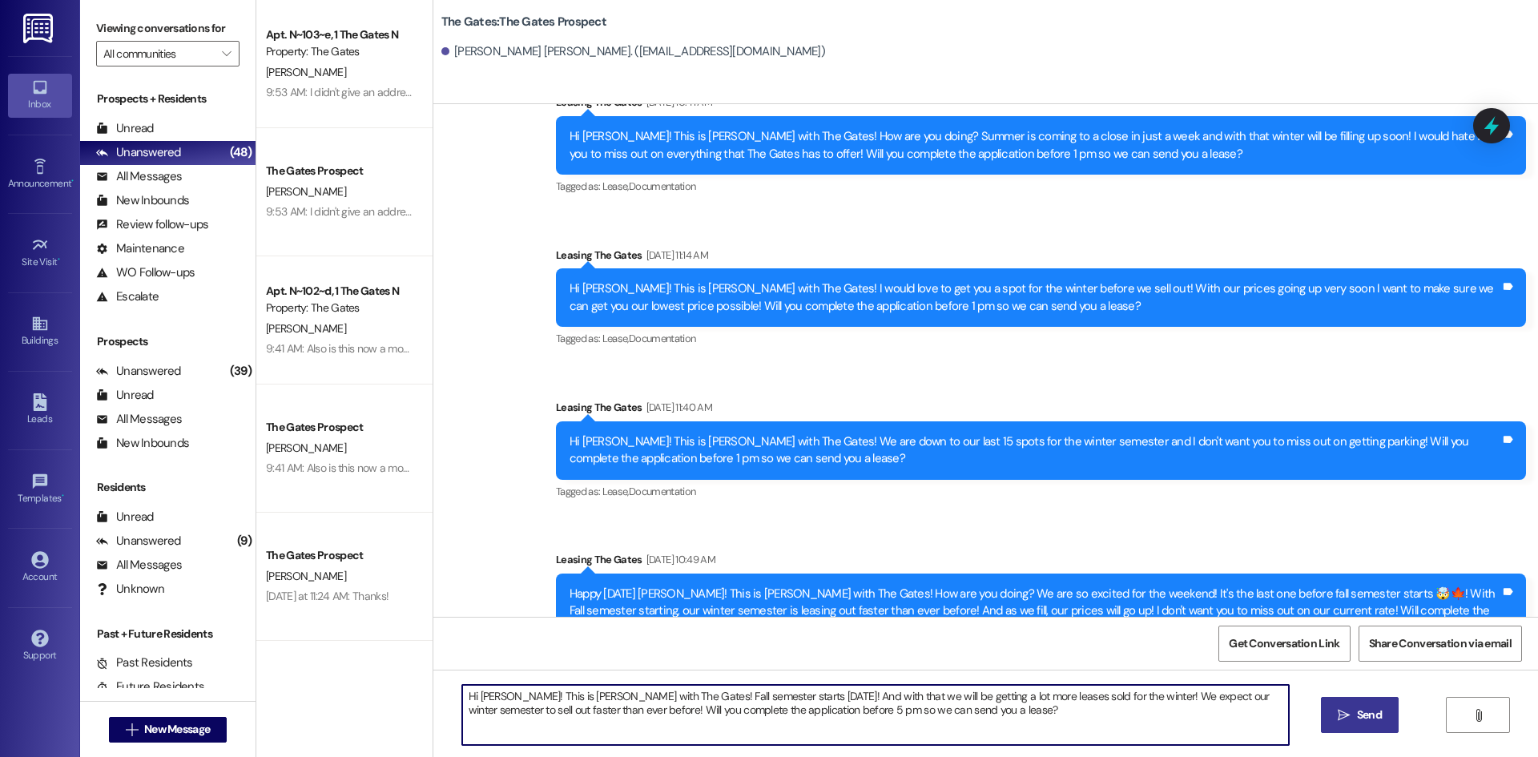
type textarea "Hi [PERSON_NAME]! This is [PERSON_NAME] with The Gates! Fall semester starts [D…"
click at [1339, 702] on button " Send" at bounding box center [1360, 715] width 78 height 36
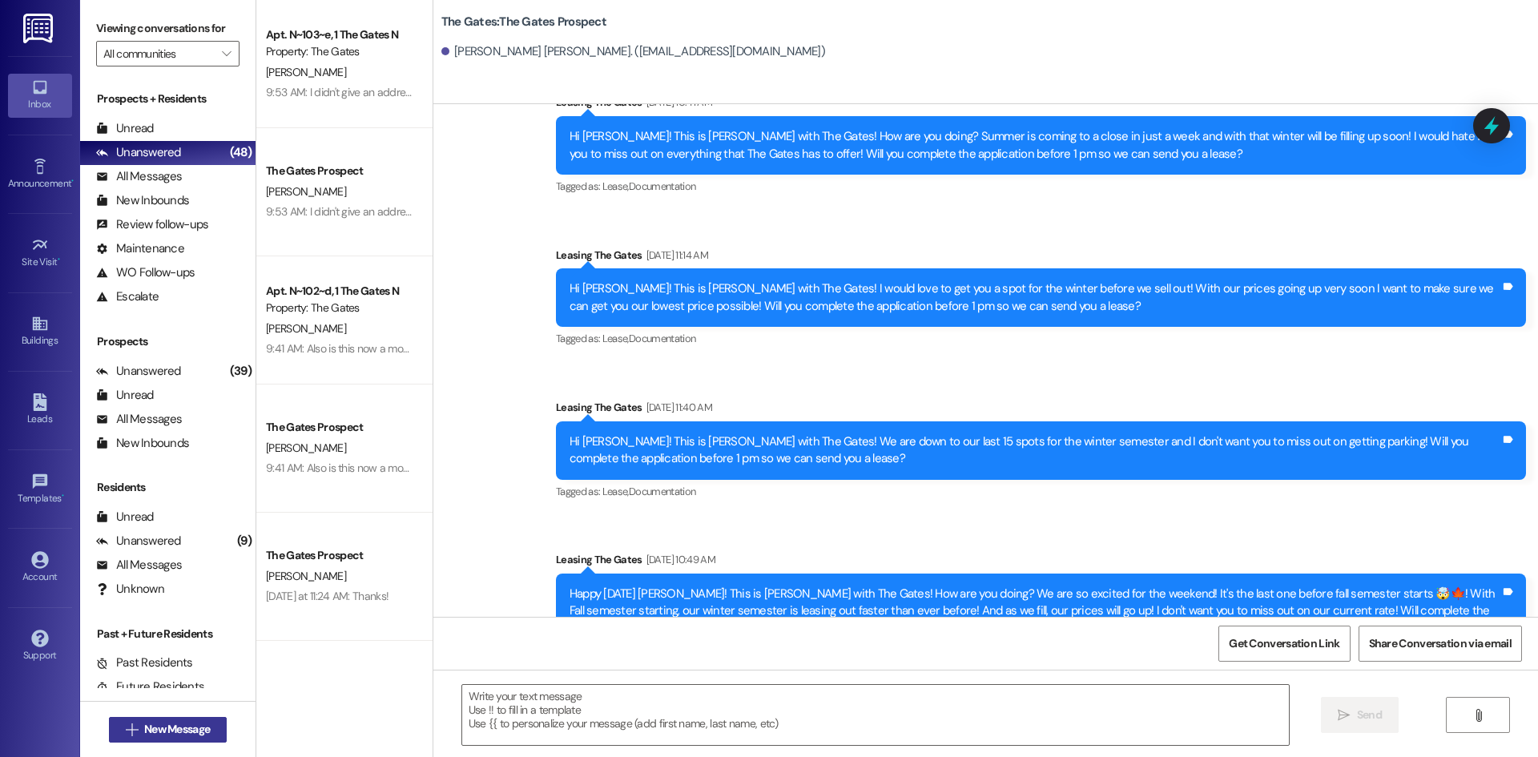
click at [160, 726] on span "New Message" at bounding box center [177, 729] width 66 height 17
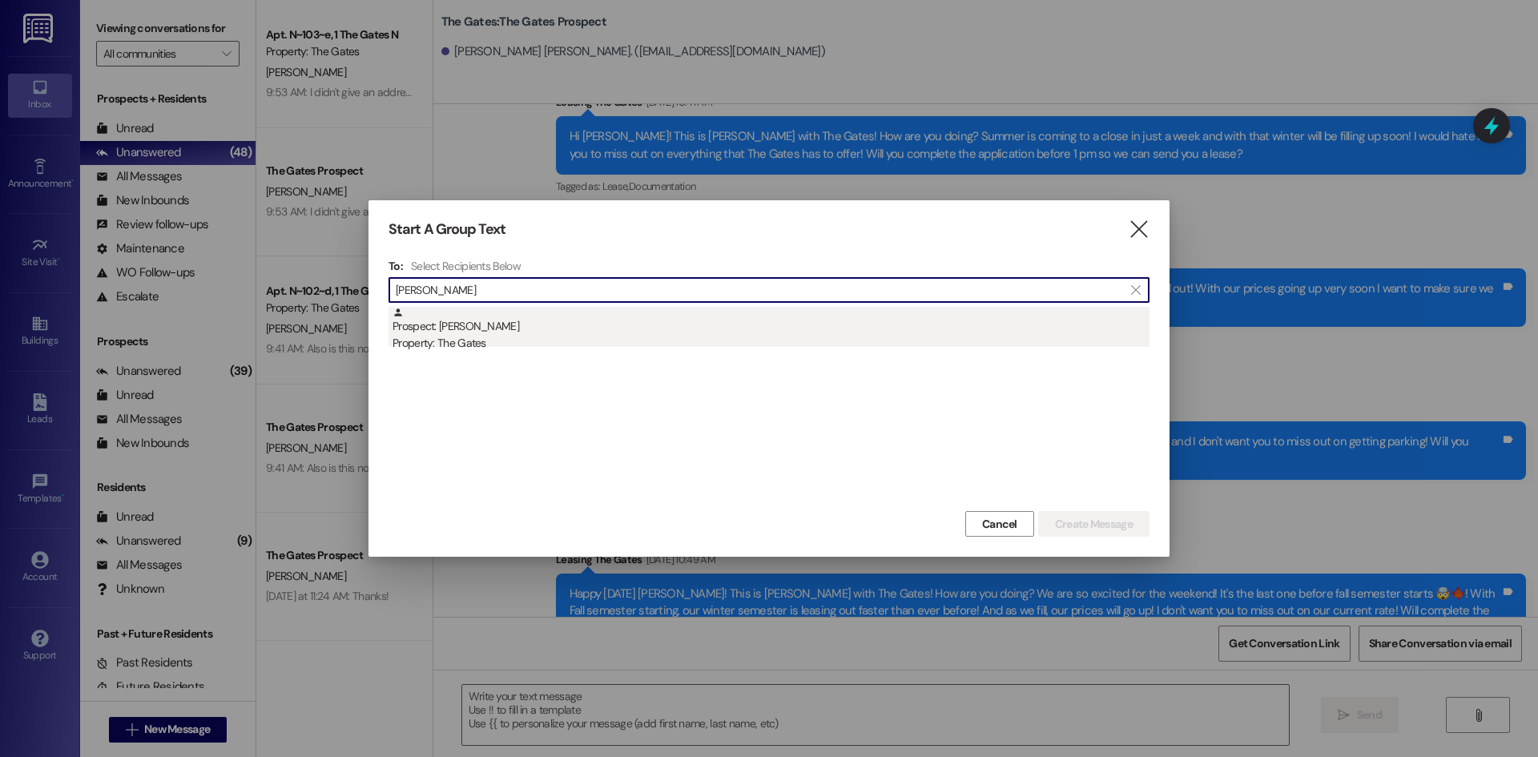
type input "[PERSON_NAME]"
click at [506, 338] on div "Property: The Gates" at bounding box center [770, 343] width 757 height 17
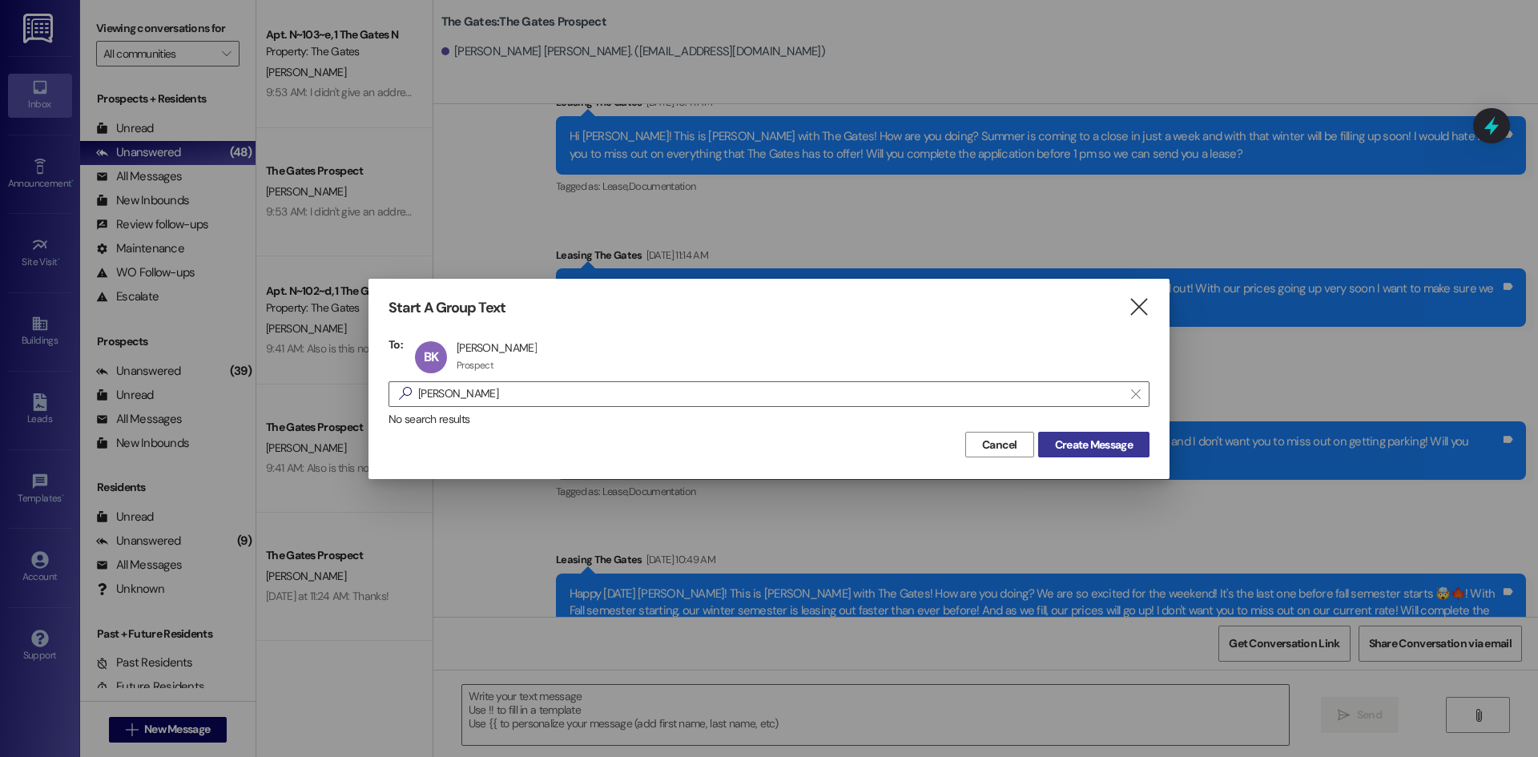
click at [1075, 453] on button "Create Message" at bounding box center [1093, 445] width 111 height 26
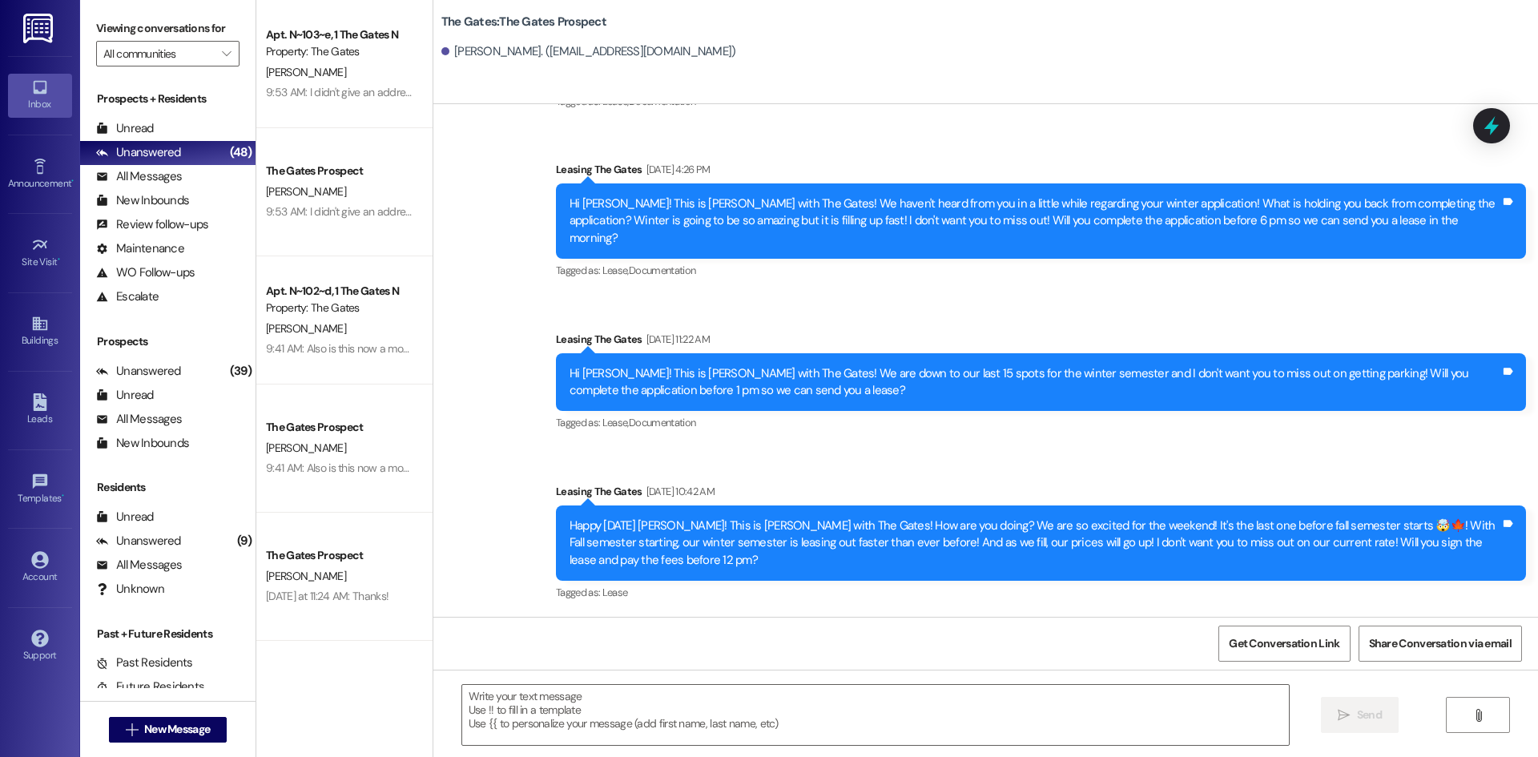
scroll to position [954, 0]
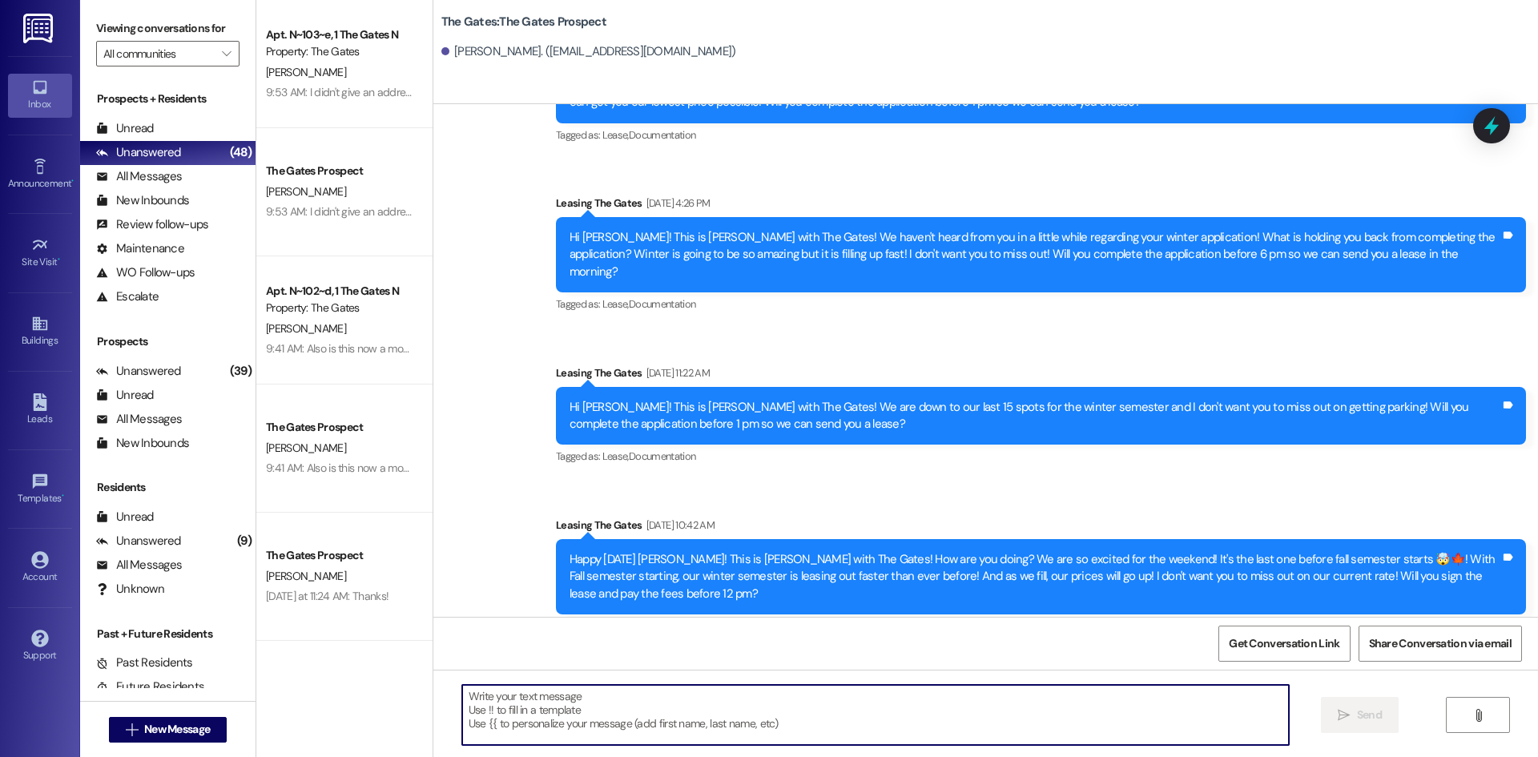
click at [557, 731] on textarea at bounding box center [875, 715] width 827 height 60
paste textarea "Hi [PERSON_NAME]! This is [PERSON_NAME] with The Gates! Fall semester starts [D…"
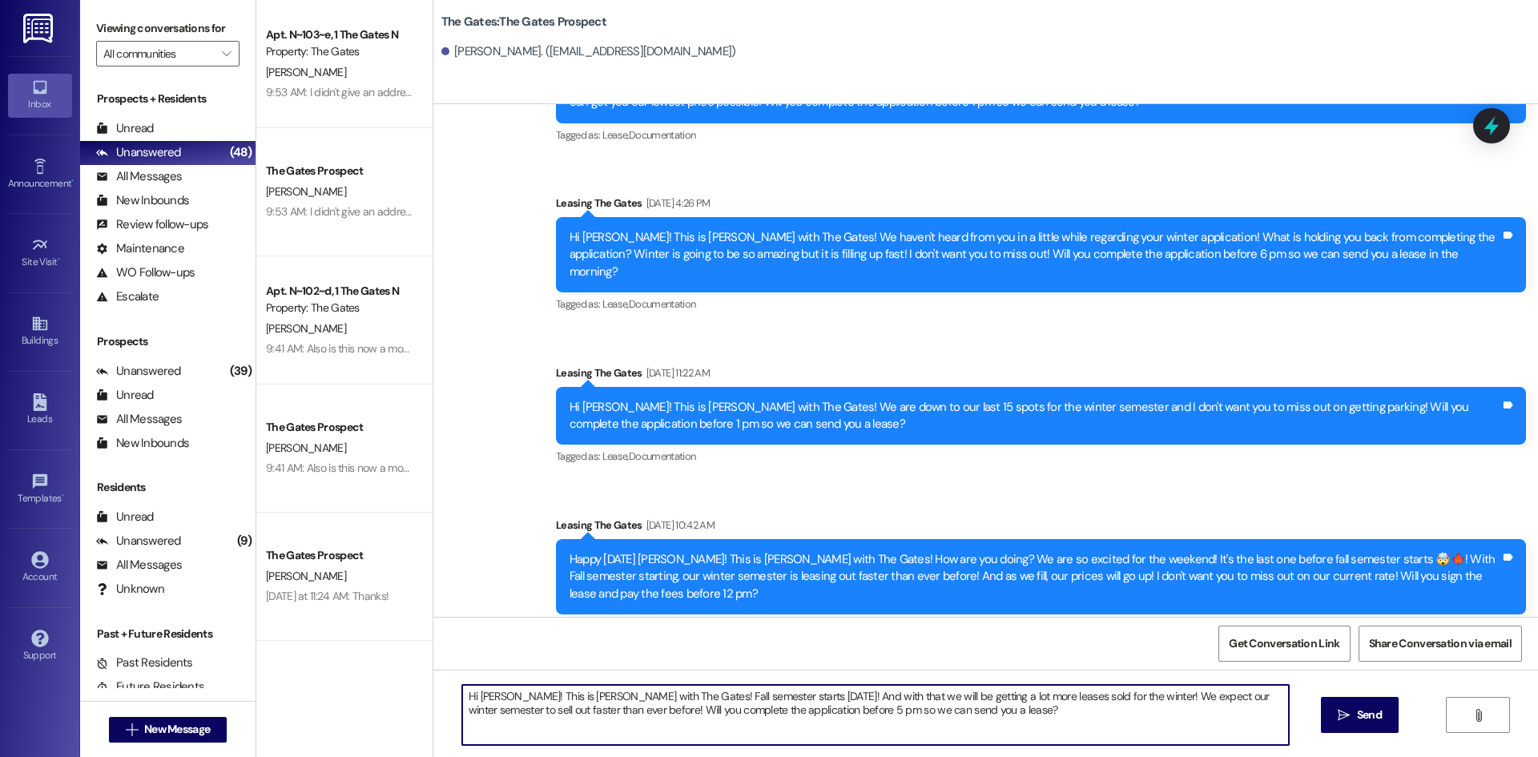
click at [502, 695] on textarea "Hi [PERSON_NAME]! This is [PERSON_NAME] with The Gates! Fall semester starts [D…" at bounding box center [875, 715] width 827 height 60
type textarea "Hi [PERSON_NAME]! This is [PERSON_NAME] with The Gates! Fall semester starts [D…"
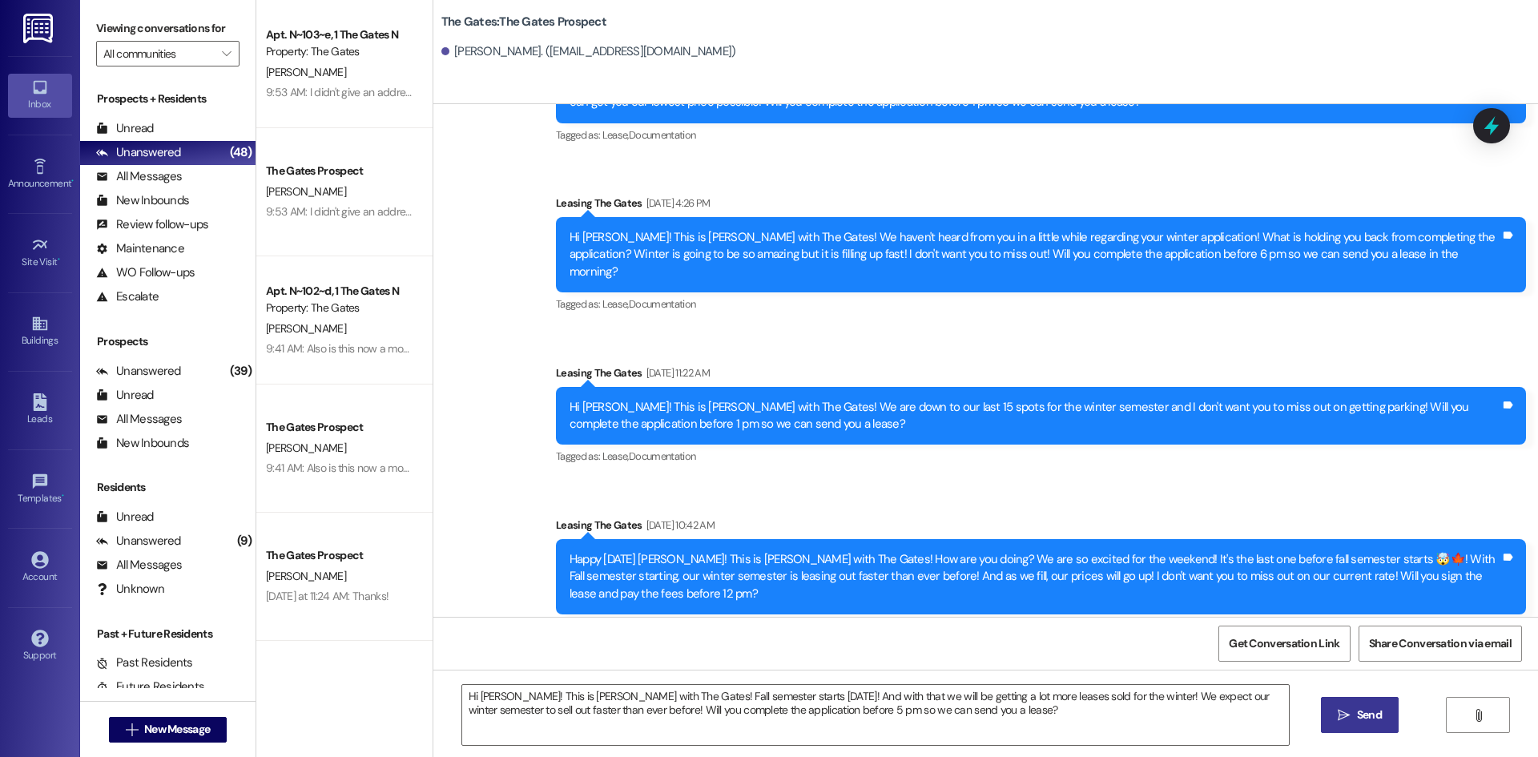
click at [1353, 727] on button " Send" at bounding box center [1360, 715] width 78 height 36
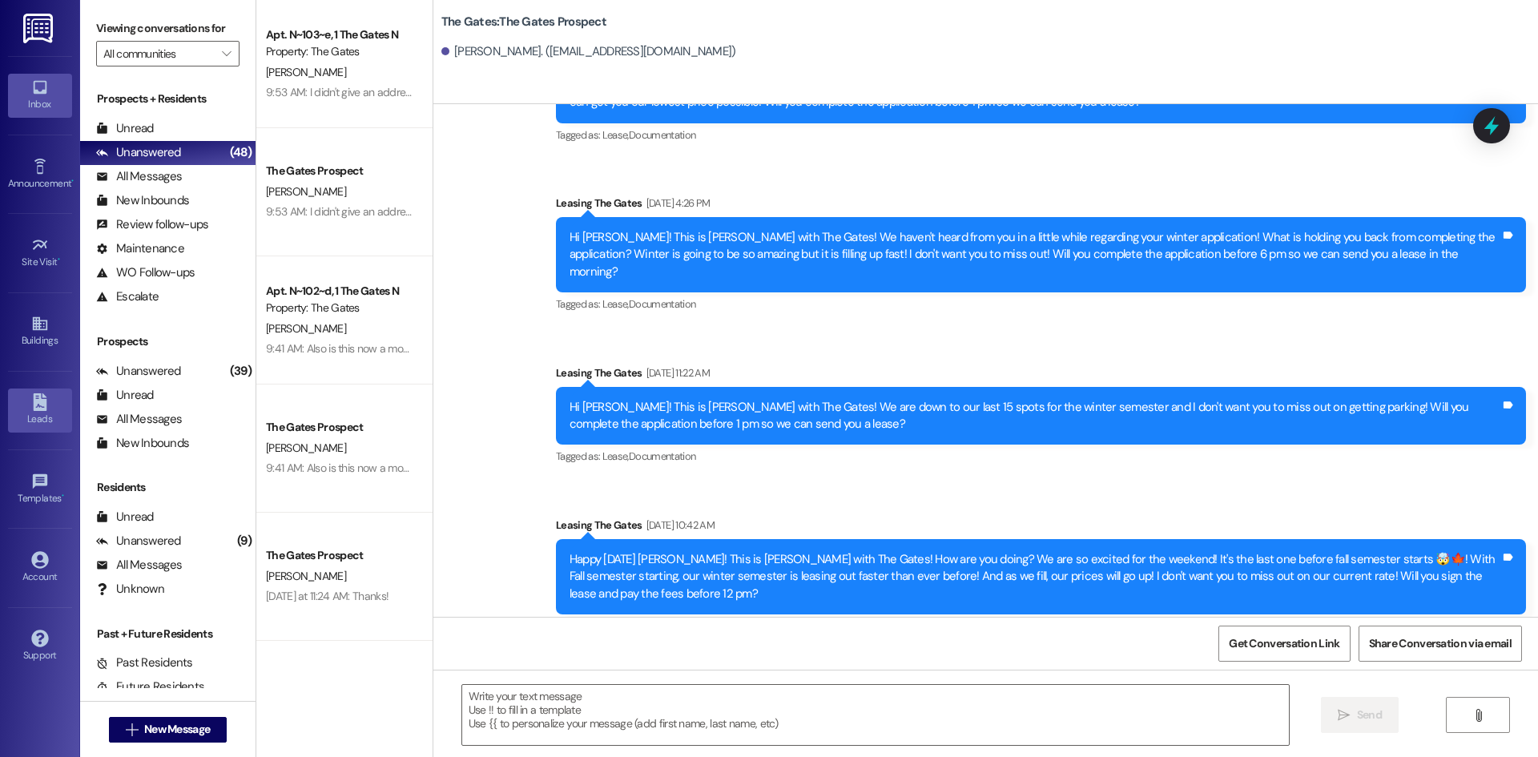
scroll to position [1082, 0]
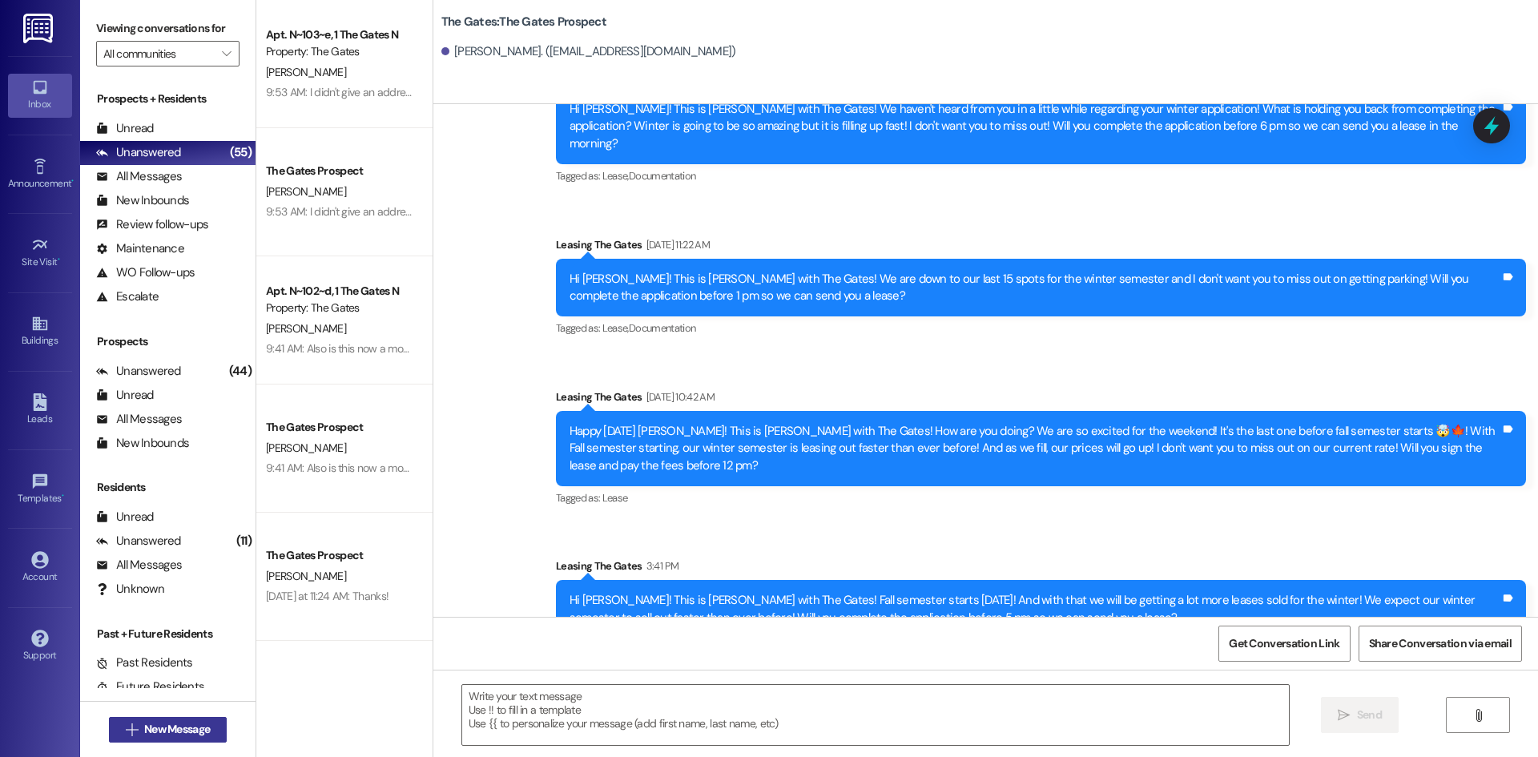
click at [172, 724] on span "New Message" at bounding box center [177, 729] width 66 height 17
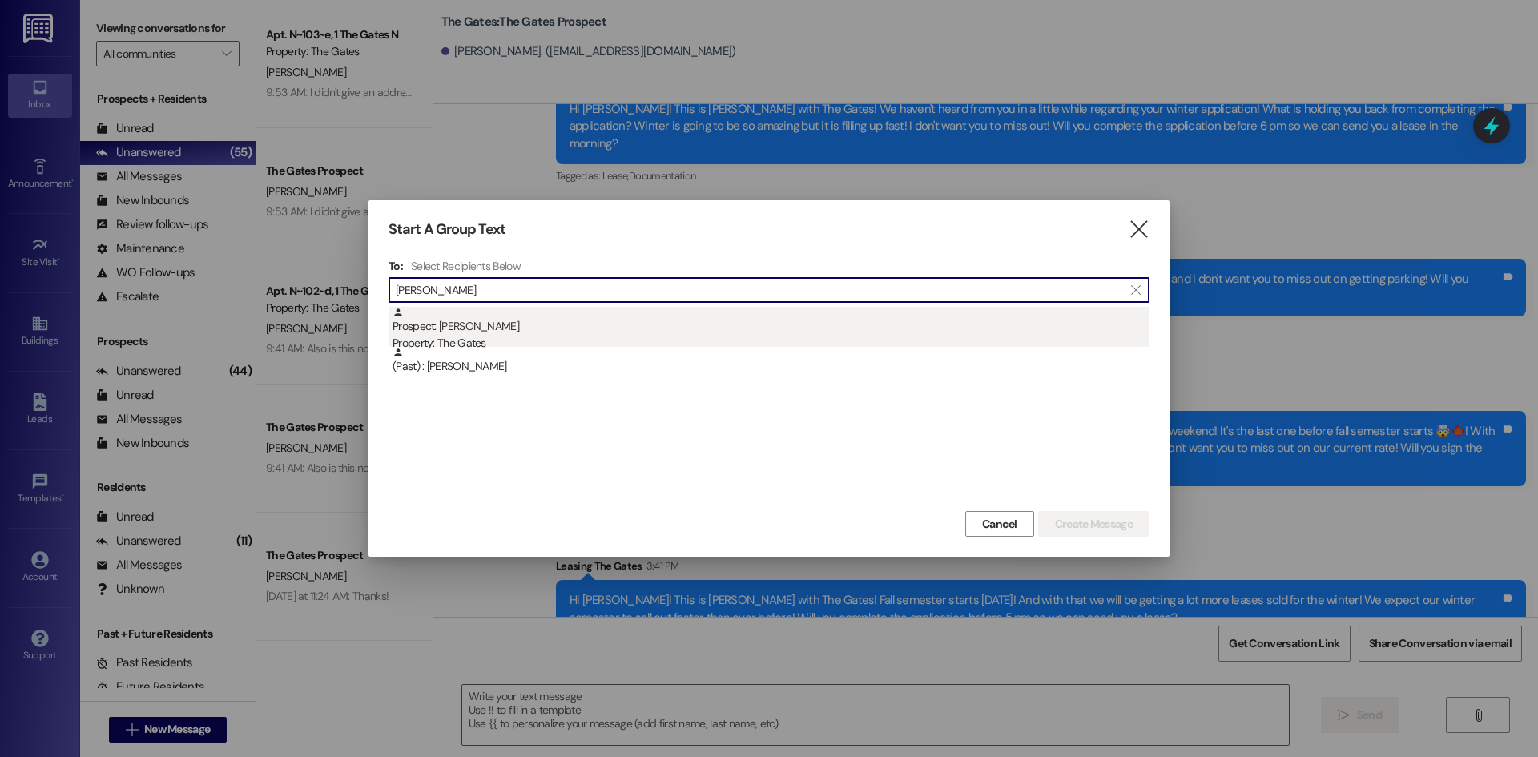
type input "[PERSON_NAME]"
click at [458, 317] on div "Prospect: [PERSON_NAME] Property: The Gates" at bounding box center [770, 330] width 757 height 46
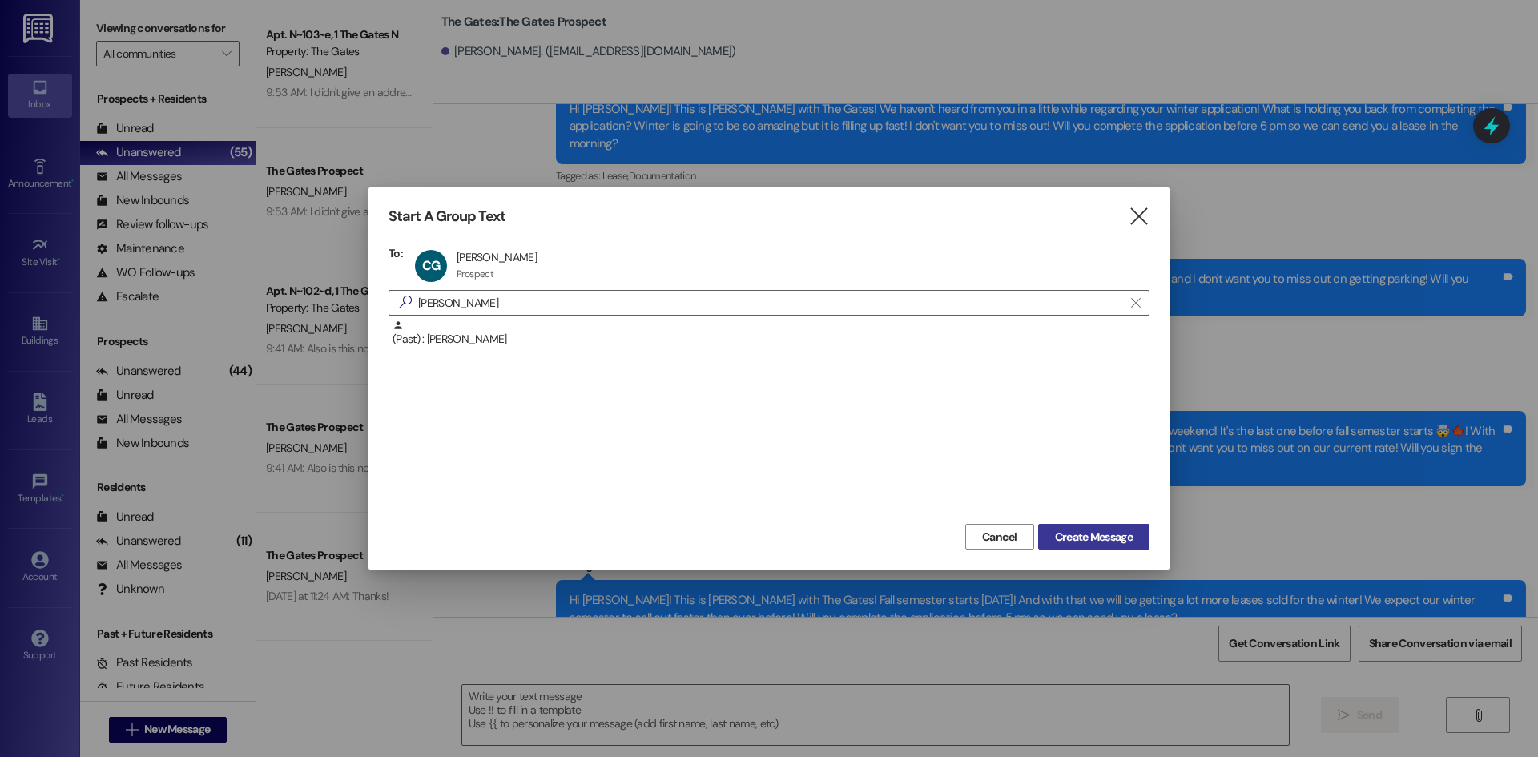
click at [1076, 539] on span "Create Message" at bounding box center [1094, 537] width 78 height 17
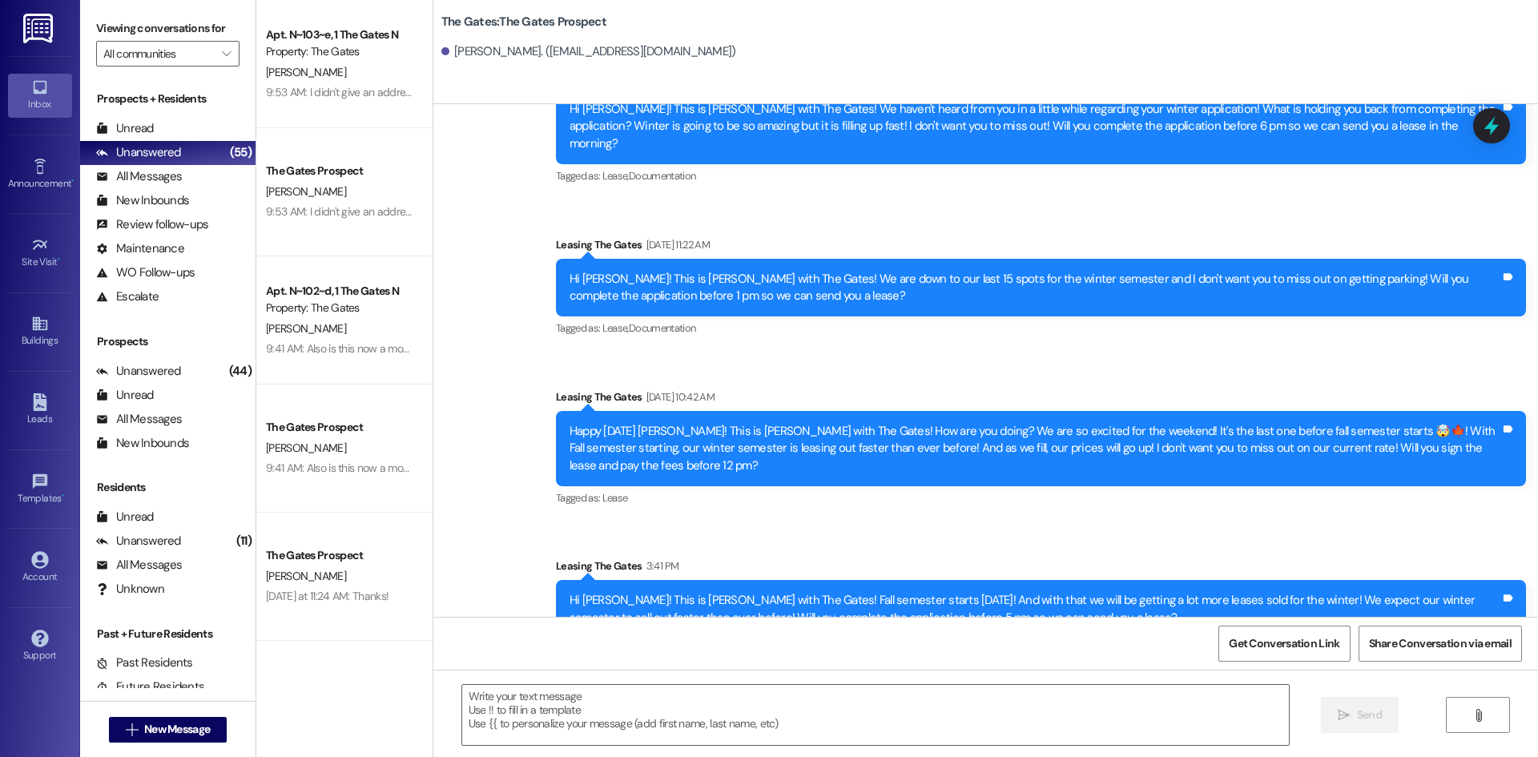
scroll to position [5811, 0]
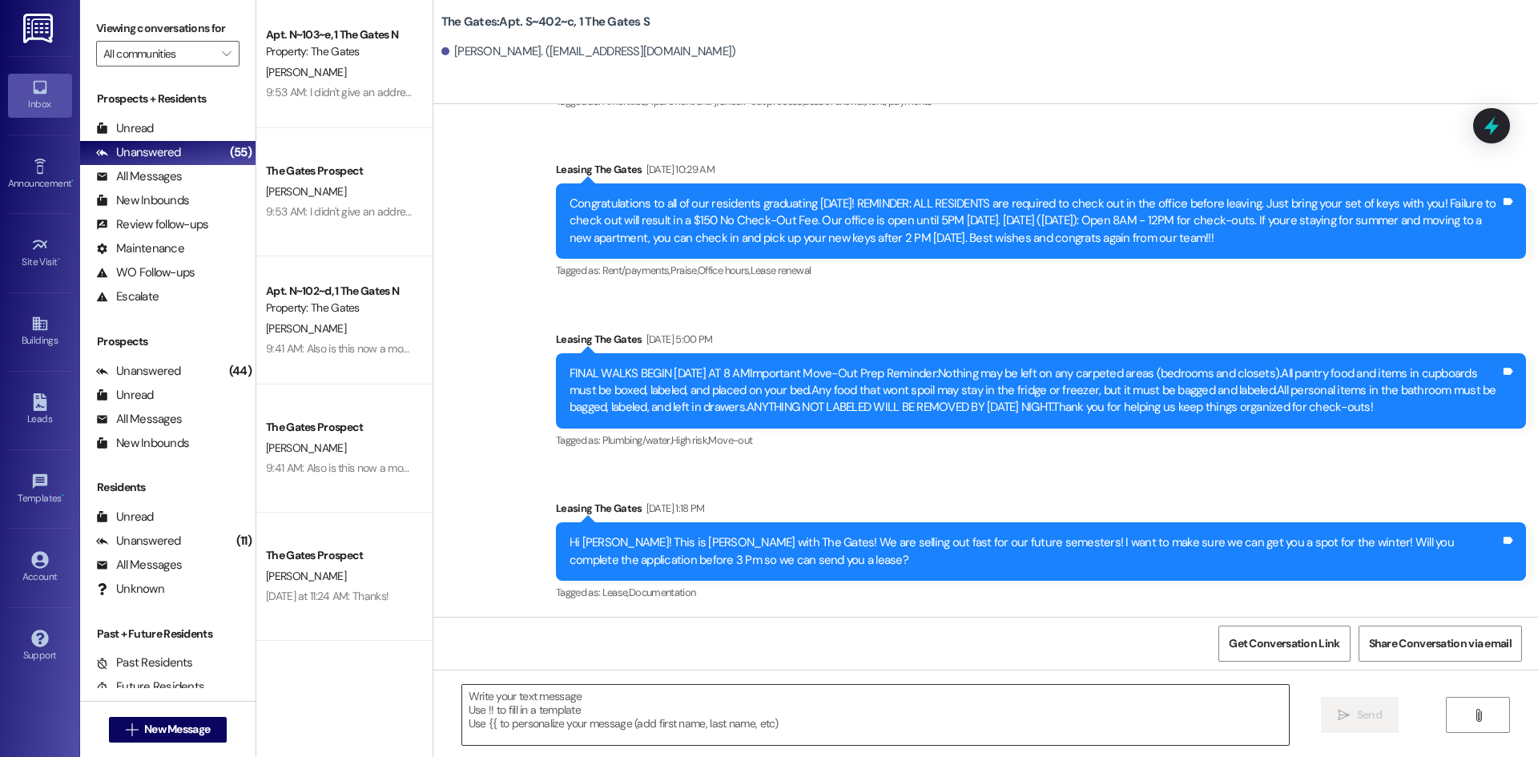
click at [586, 708] on textarea at bounding box center [875, 715] width 827 height 60
paste textarea "Hi [PERSON_NAME]! This is [PERSON_NAME] with The Gates! Fall semester starts [D…"
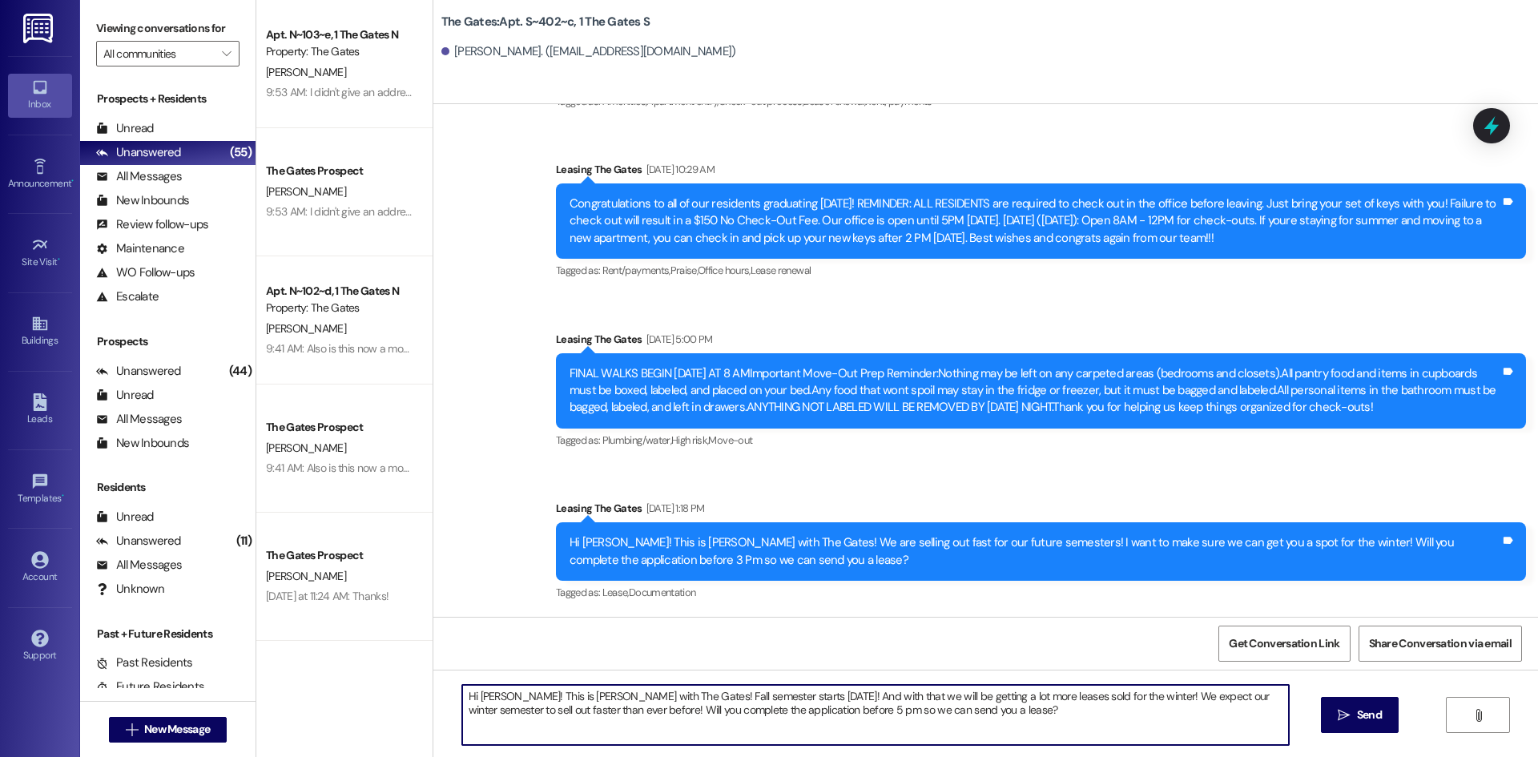
click at [495, 694] on textarea "Hi [PERSON_NAME]! This is [PERSON_NAME] with The Gates! Fall semester starts [D…" at bounding box center [875, 715] width 827 height 60
type textarea "Hi [PERSON_NAME]! This is [PERSON_NAME] with The Gates! Fall semester starts [D…"
click at [1342, 714] on icon "" at bounding box center [1344, 715] width 12 height 13
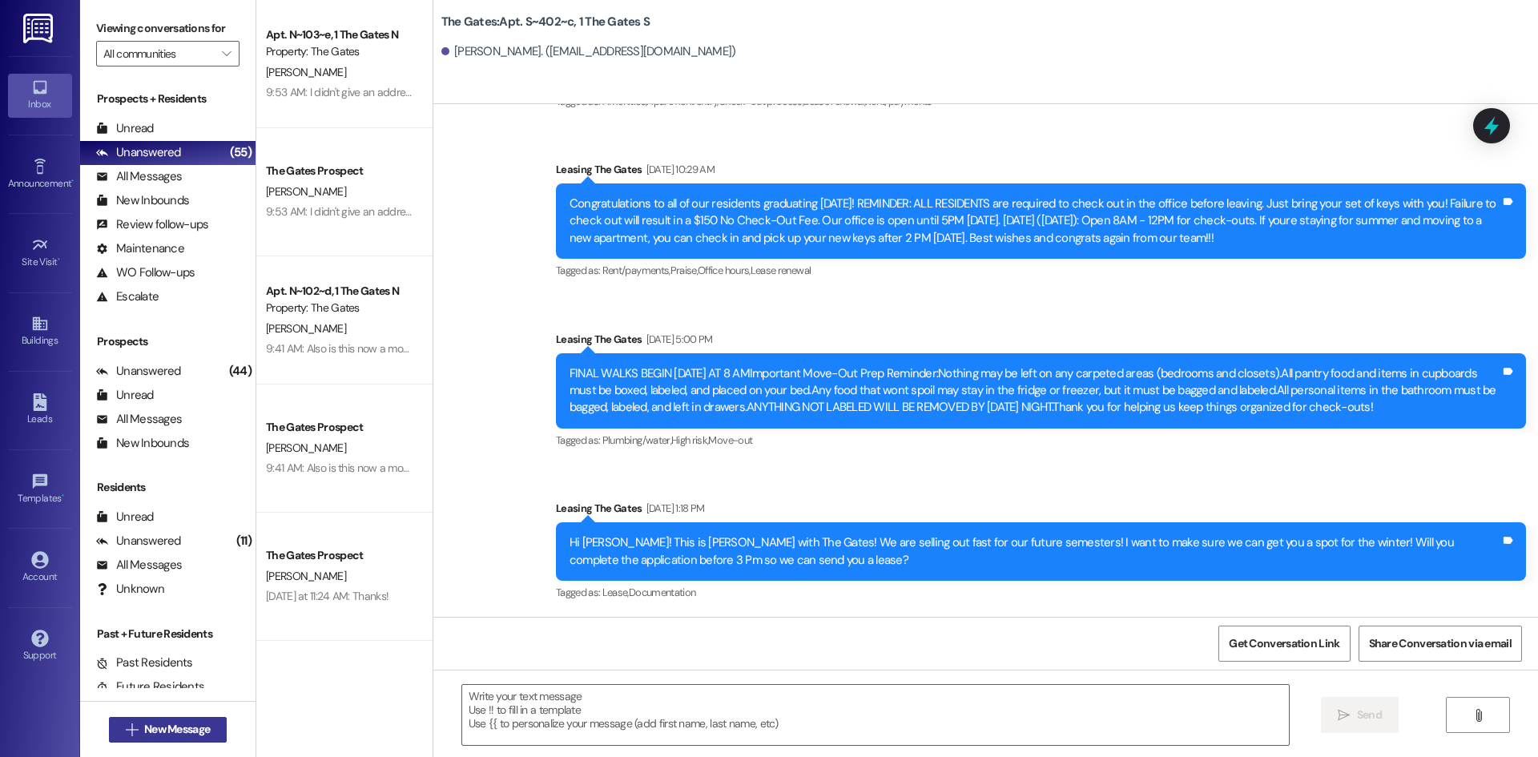
click at [176, 735] on span "New Message" at bounding box center [177, 729] width 66 height 17
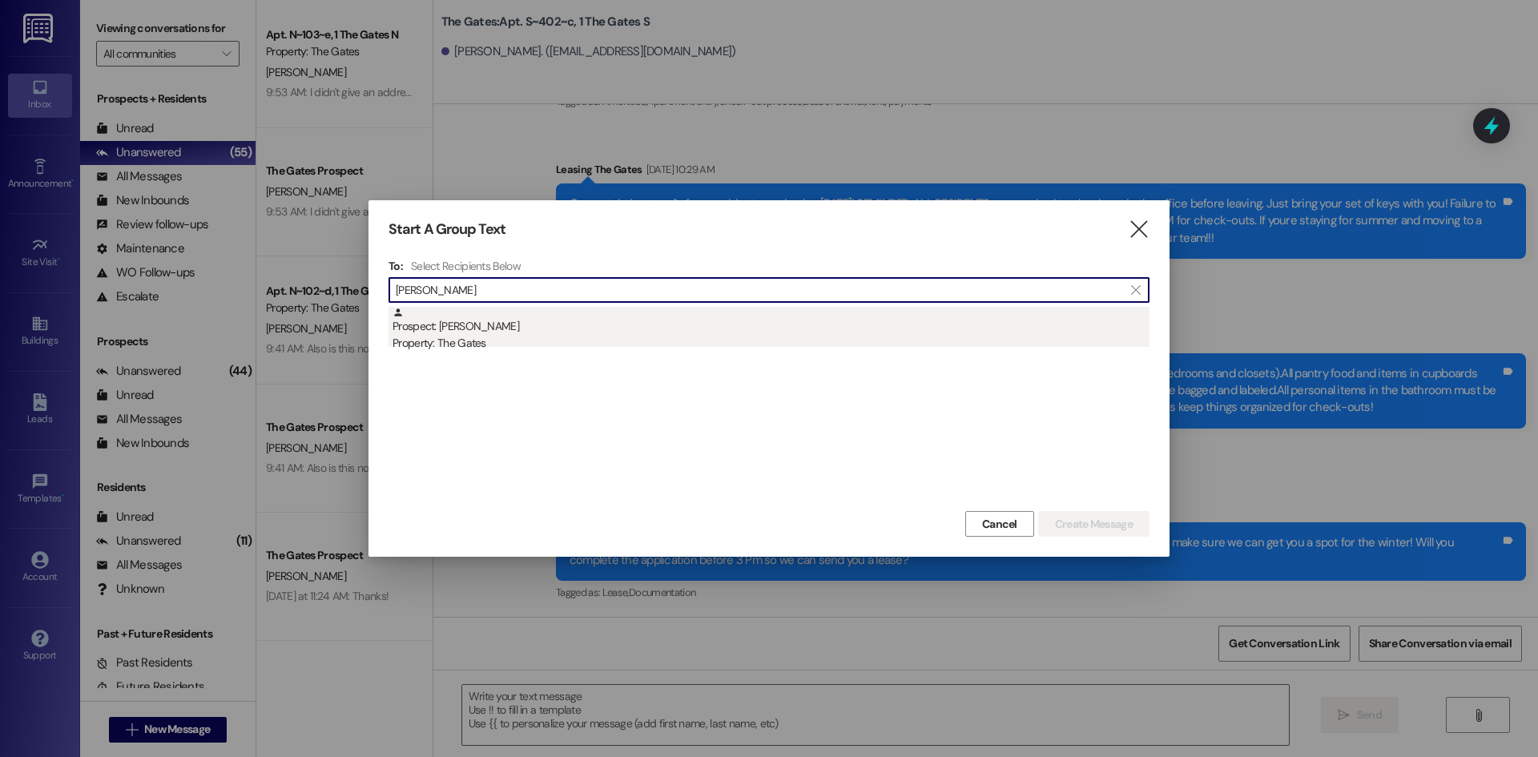
type input "[PERSON_NAME]"
click at [550, 339] on div "Property: The Gates" at bounding box center [770, 343] width 757 height 17
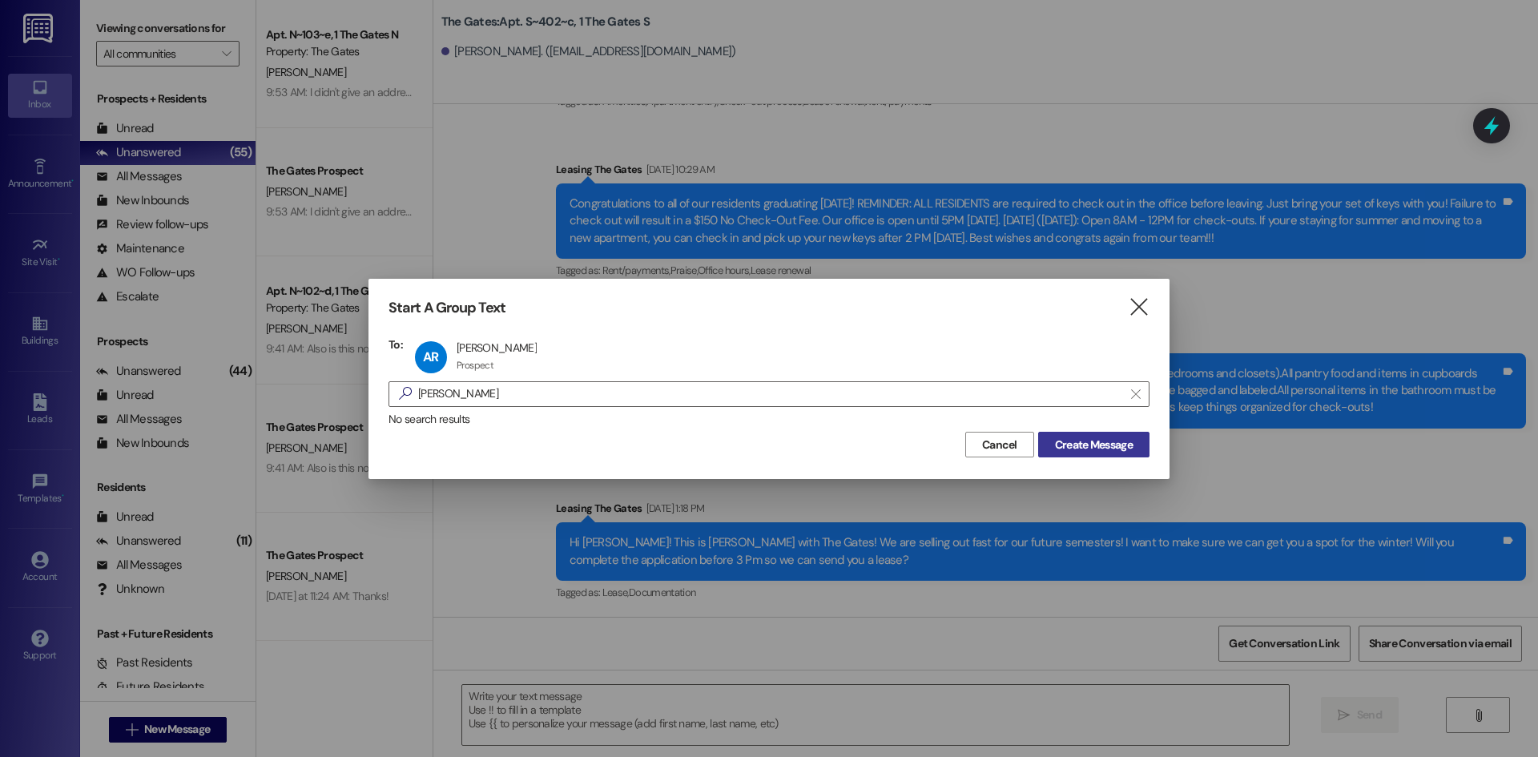
click at [1099, 451] on span "Create Message" at bounding box center [1094, 445] width 78 height 17
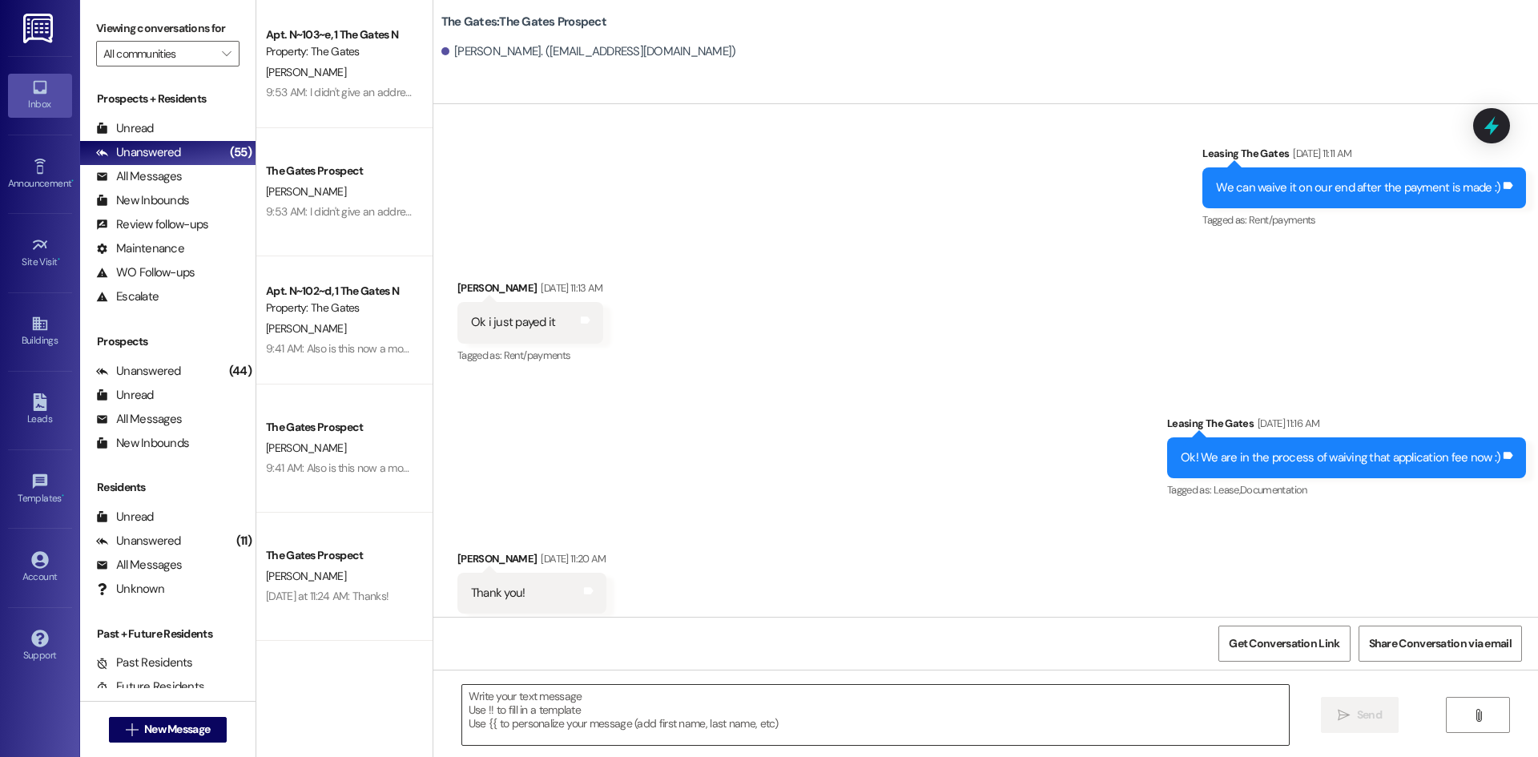
scroll to position [5360, 0]
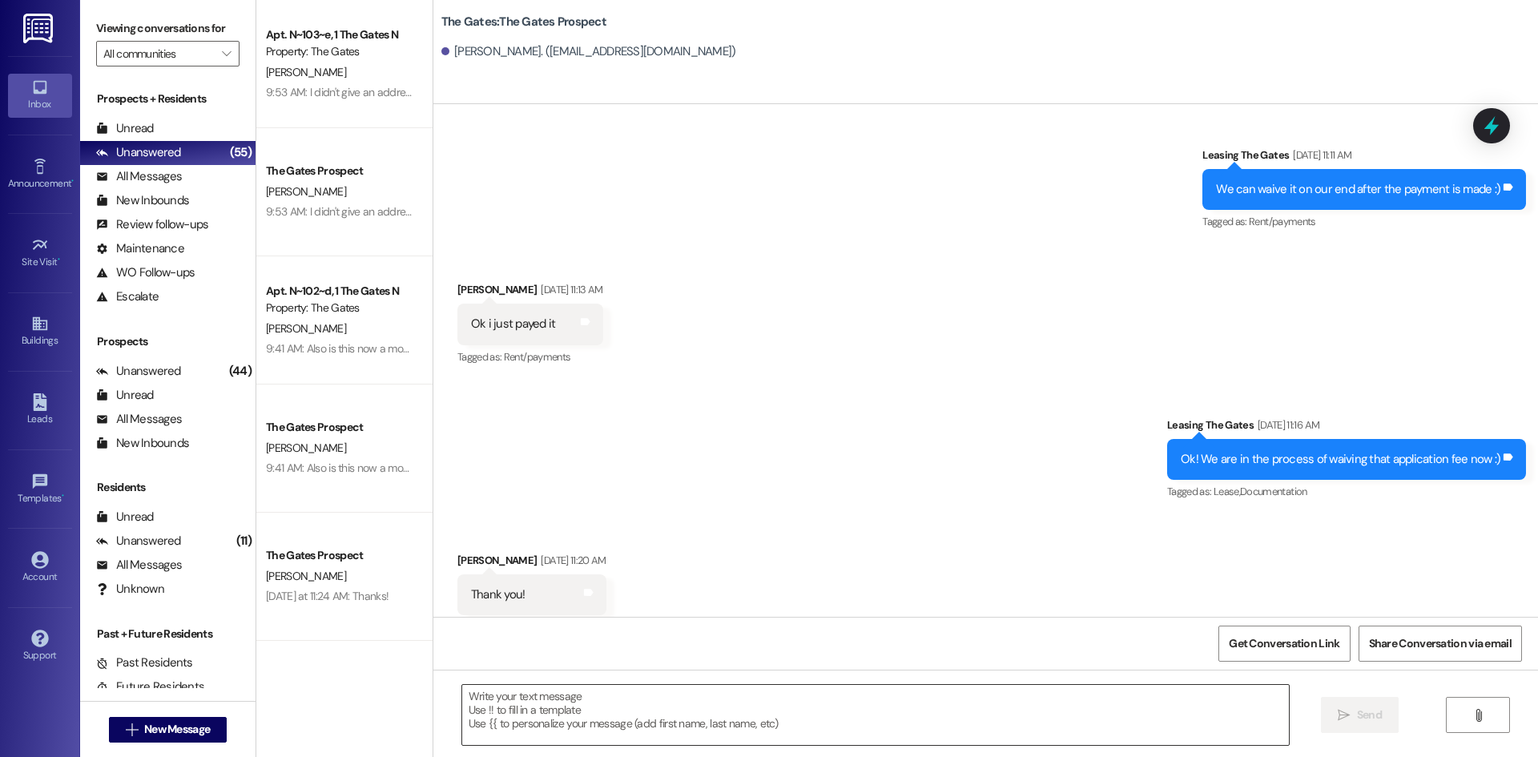
click at [496, 723] on textarea at bounding box center [875, 715] width 827 height 60
paste textarea "Hi [PERSON_NAME]! This is [PERSON_NAME] with The Gates! Fall semester starts [D…"
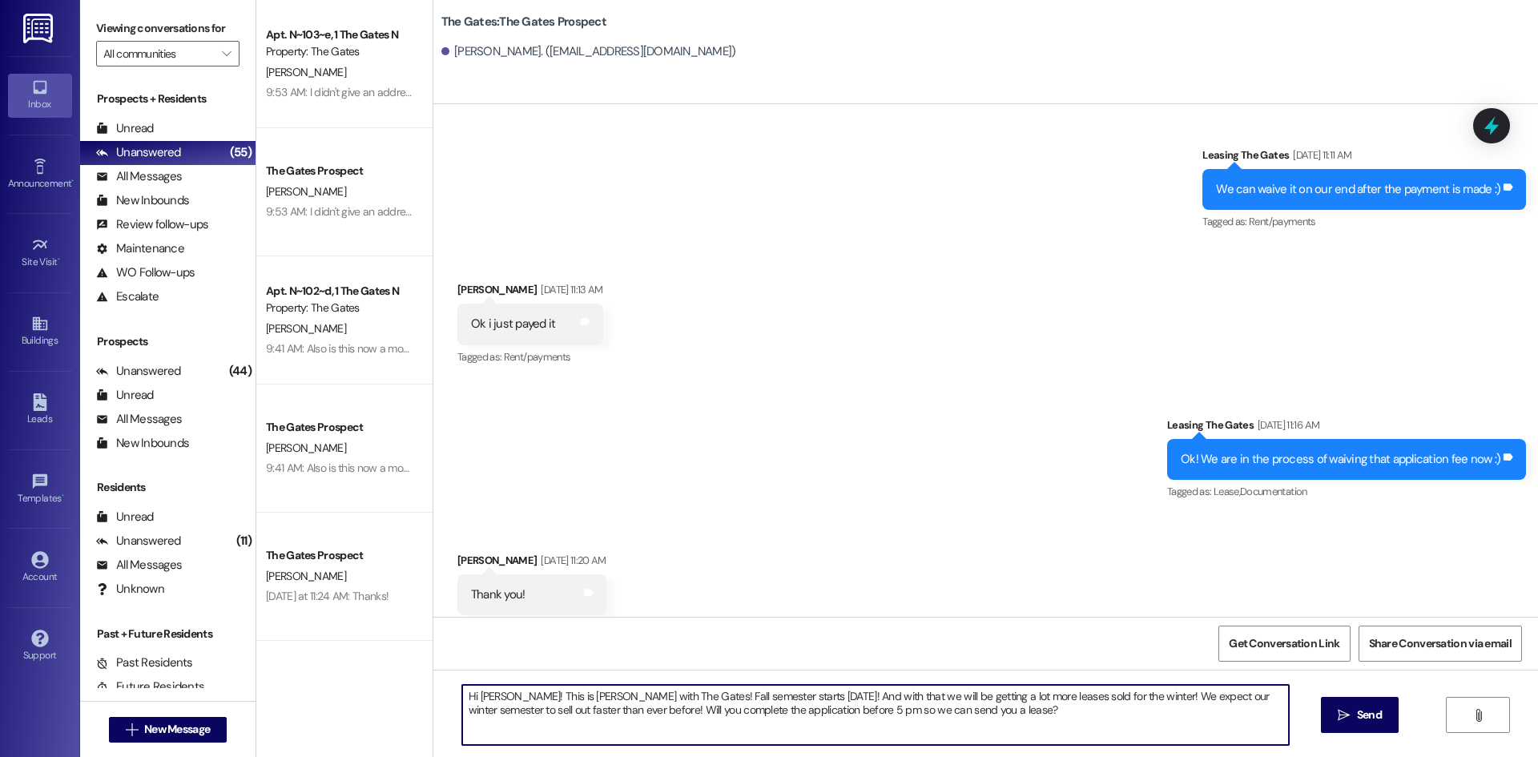
click at [498, 692] on textarea "Hi [PERSON_NAME]! This is [PERSON_NAME] with The Gates! Fall semester starts [D…" at bounding box center [875, 715] width 827 height 60
type textarea "Hi [PERSON_NAME]! This is [PERSON_NAME] with The Gates! Fall semester starts [D…"
click at [1375, 709] on span "Send" at bounding box center [1369, 714] width 25 height 17
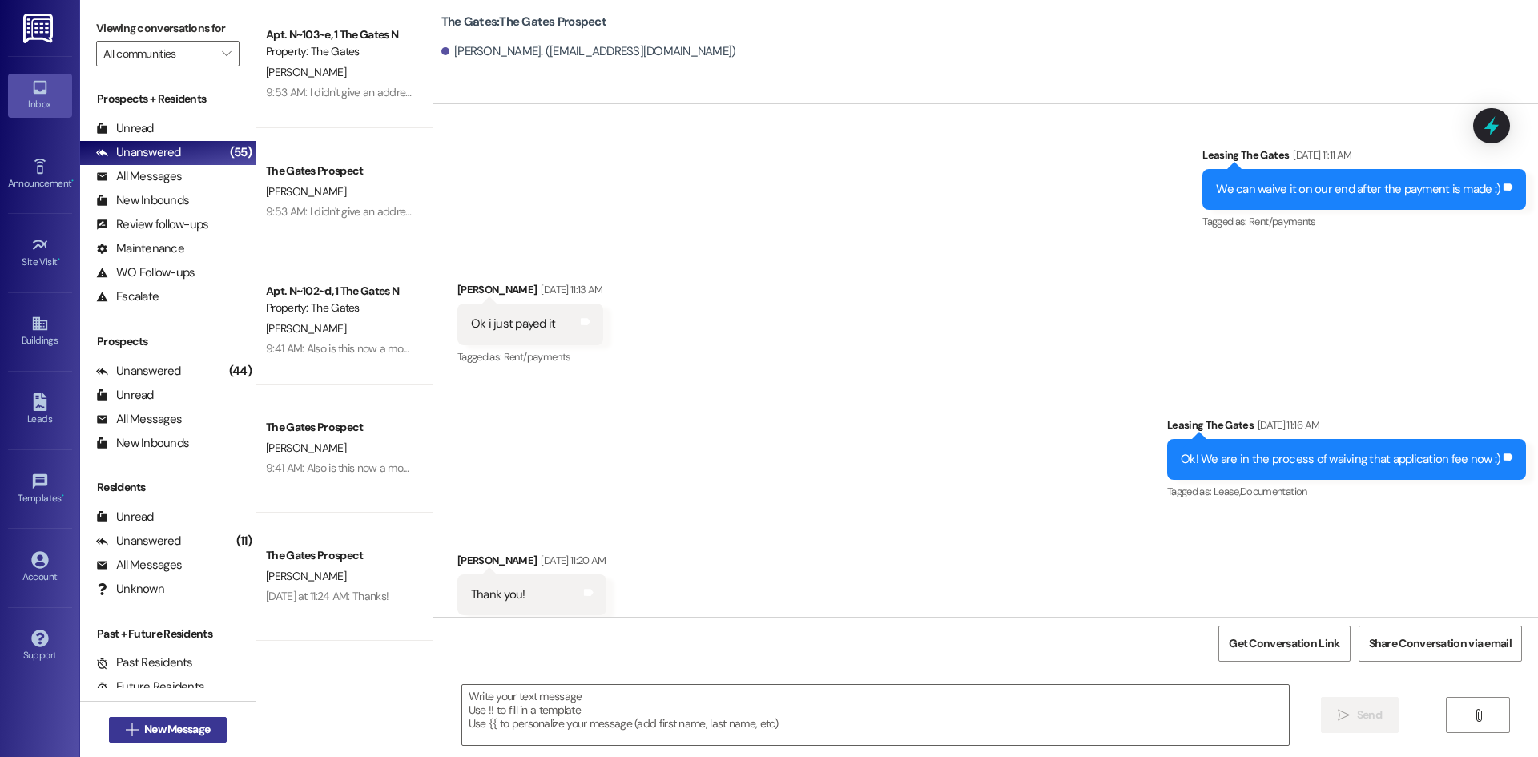
click at [167, 740] on button " New Message" at bounding box center [168, 730] width 119 height 26
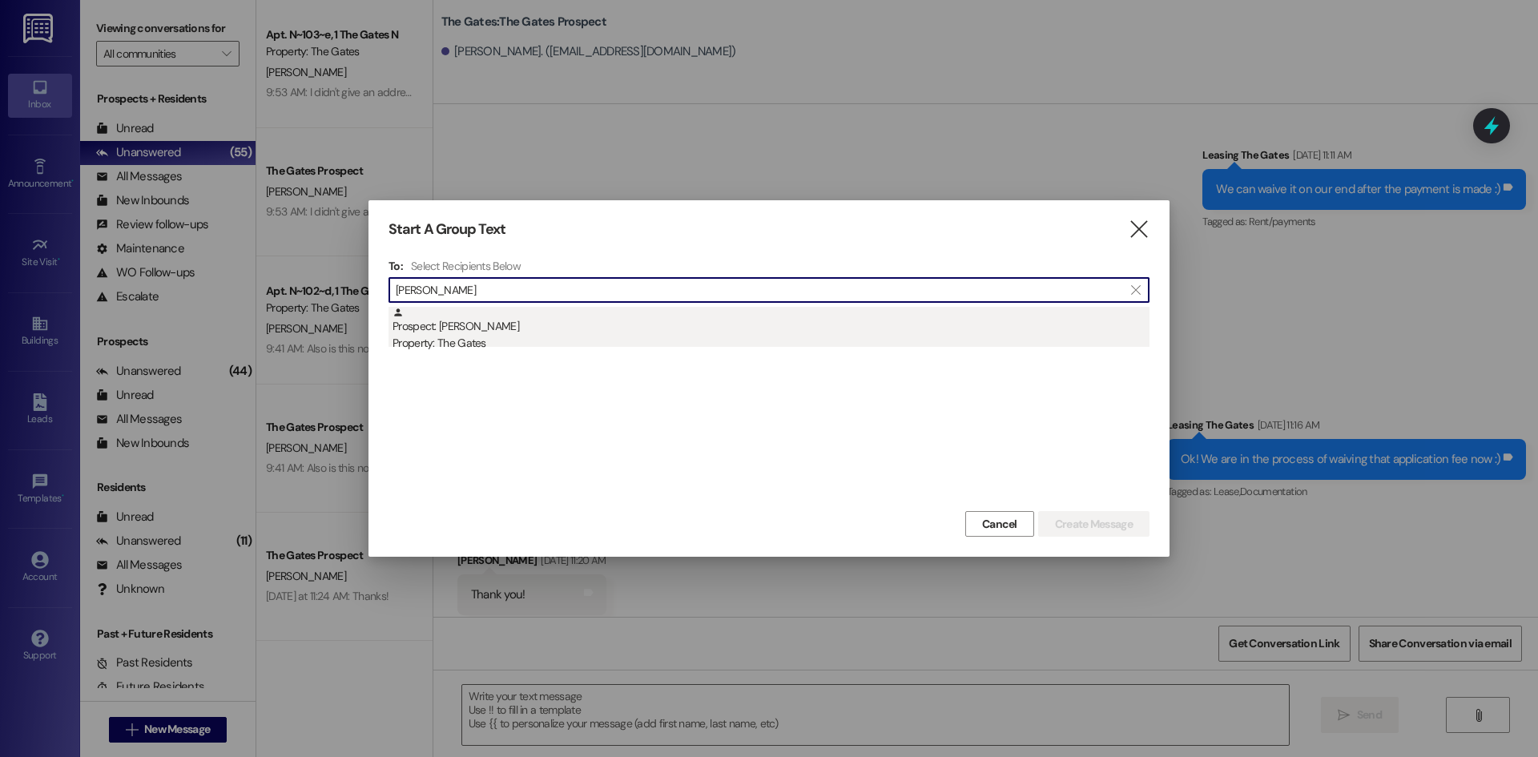
type input "[PERSON_NAME]"
click at [465, 346] on div "Property: The Gates" at bounding box center [770, 343] width 757 height 17
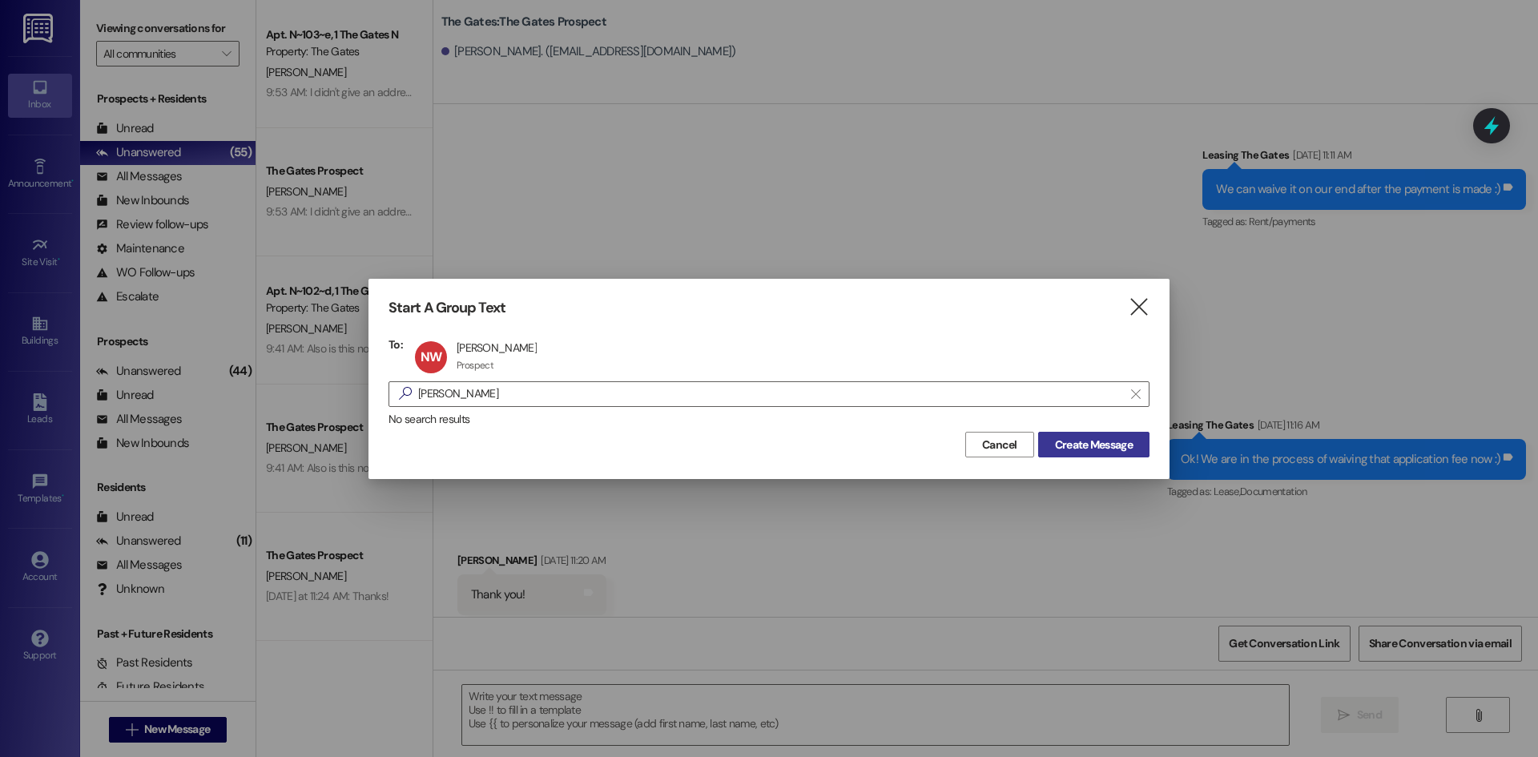
click at [1092, 445] on span "Create Message" at bounding box center [1094, 445] width 78 height 17
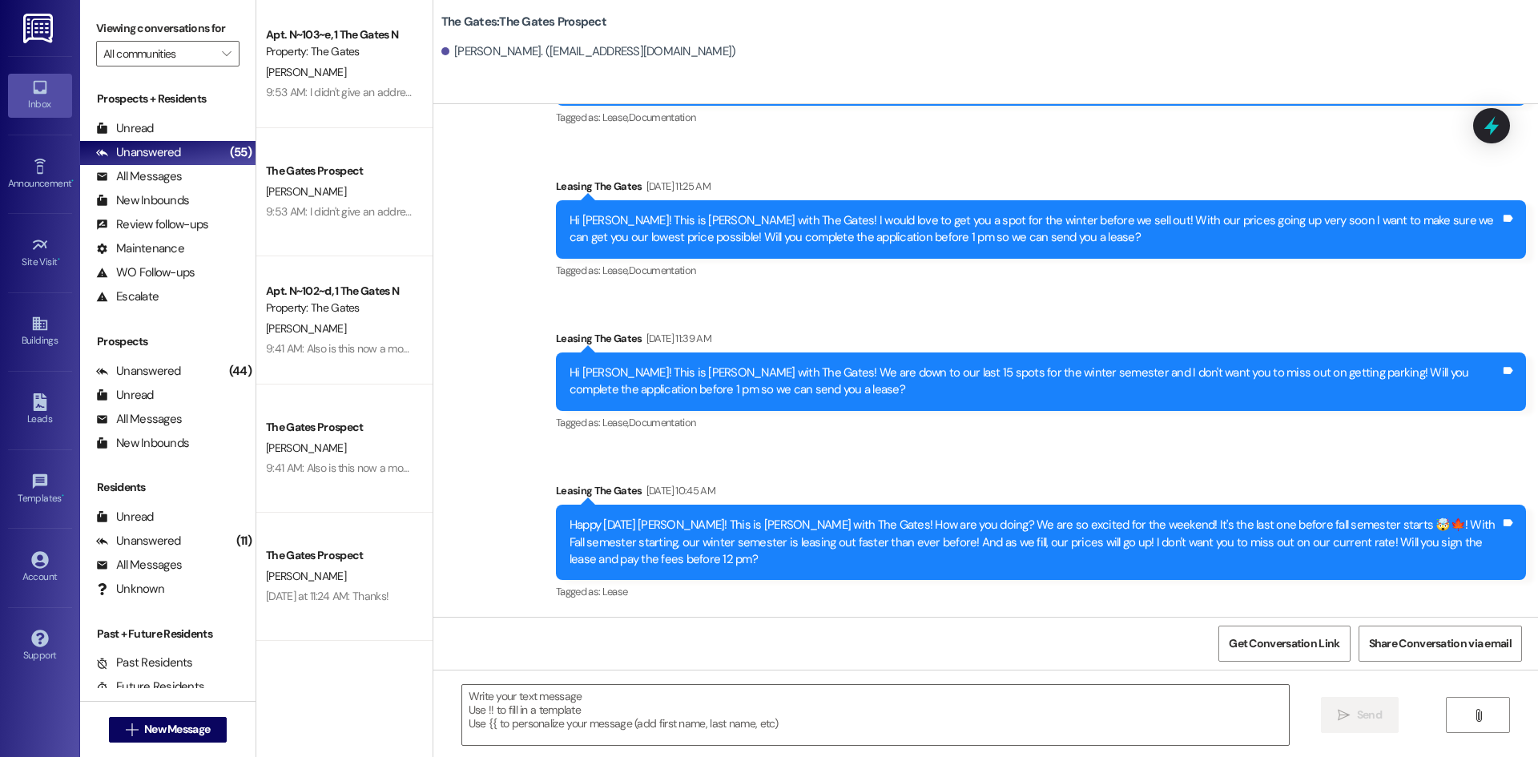
scroll to position [801, 0]
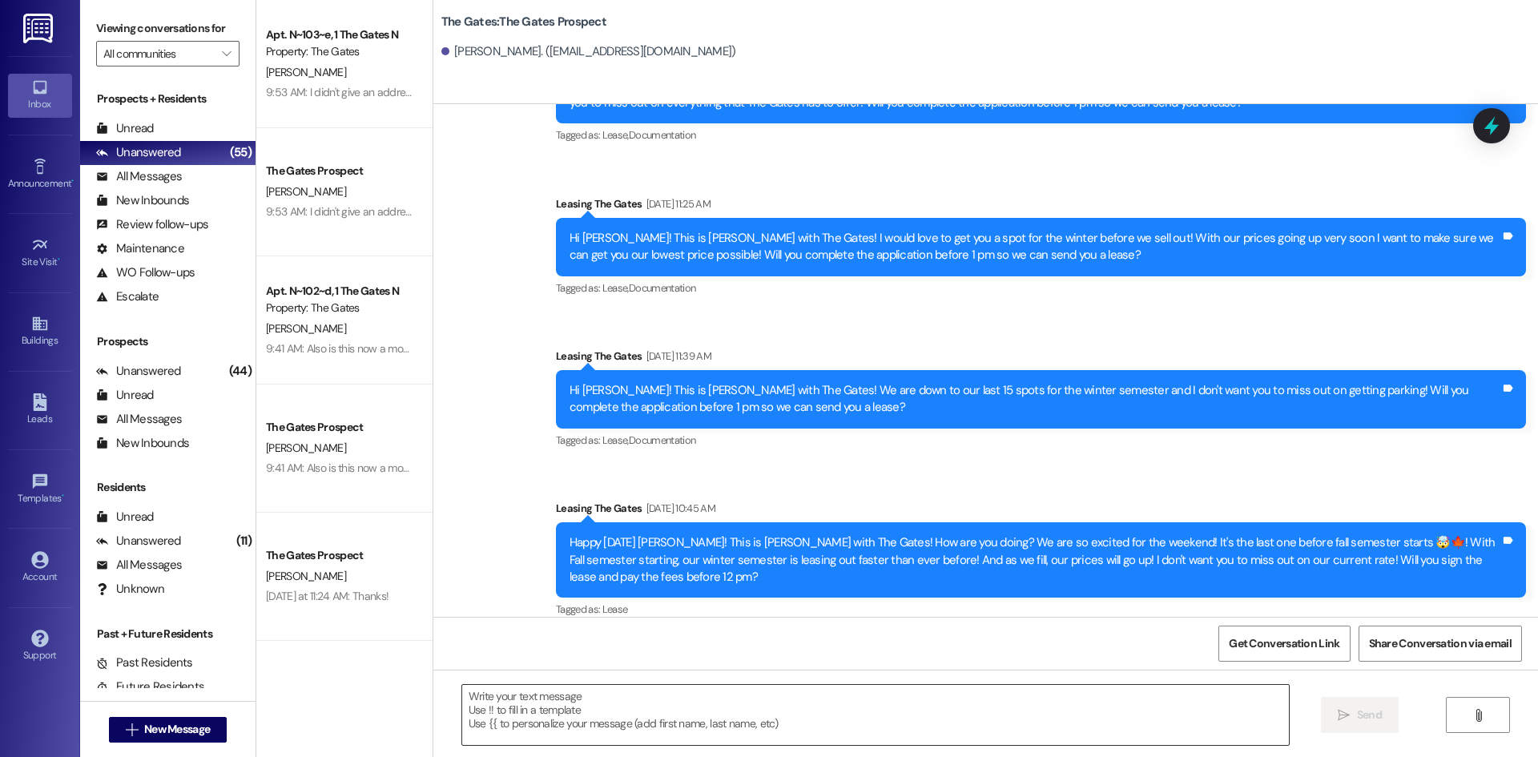
click at [475, 725] on textarea at bounding box center [875, 715] width 827 height 60
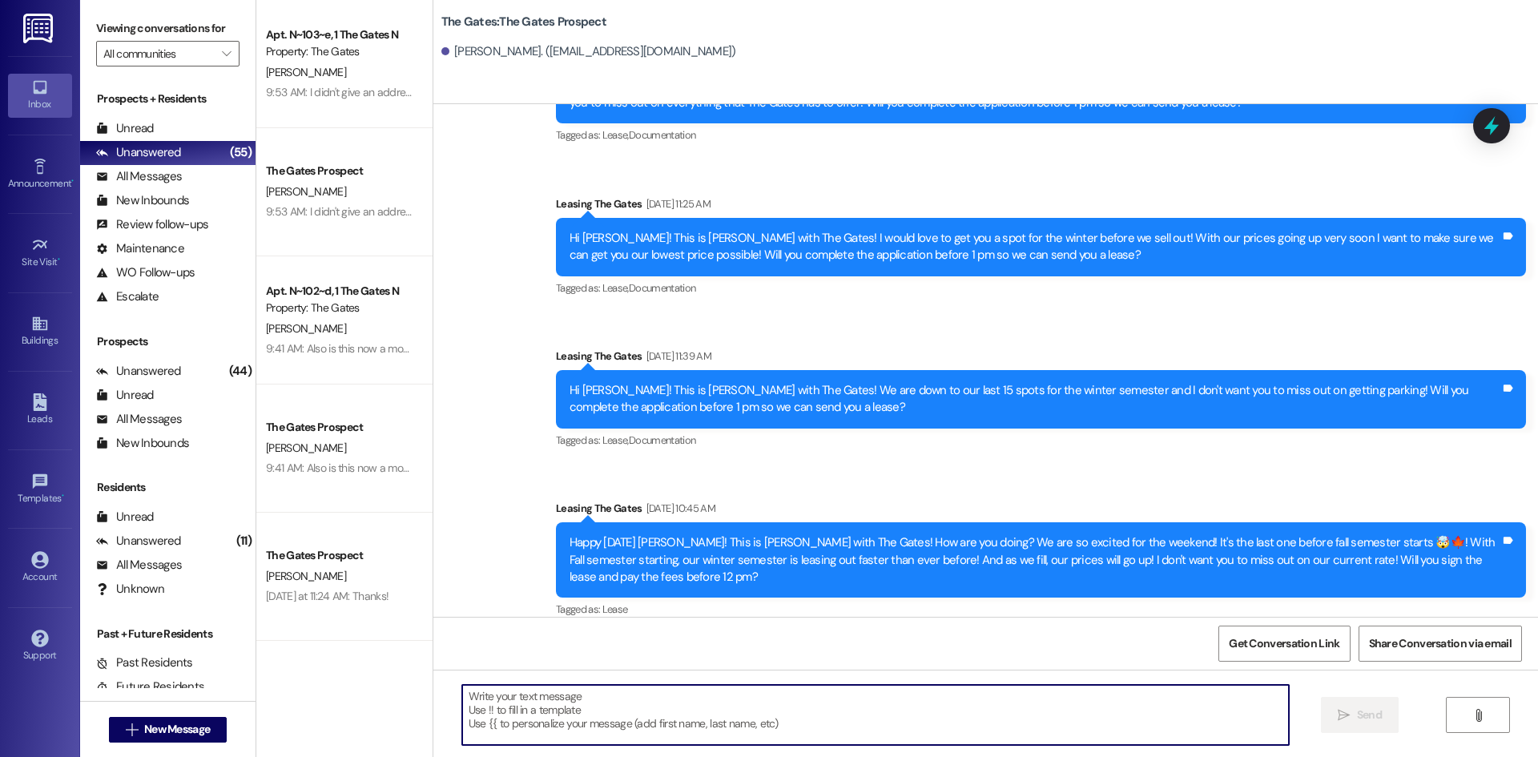
paste textarea "Hi [PERSON_NAME]! This is [PERSON_NAME] with The Gates! Fall semester starts [D…"
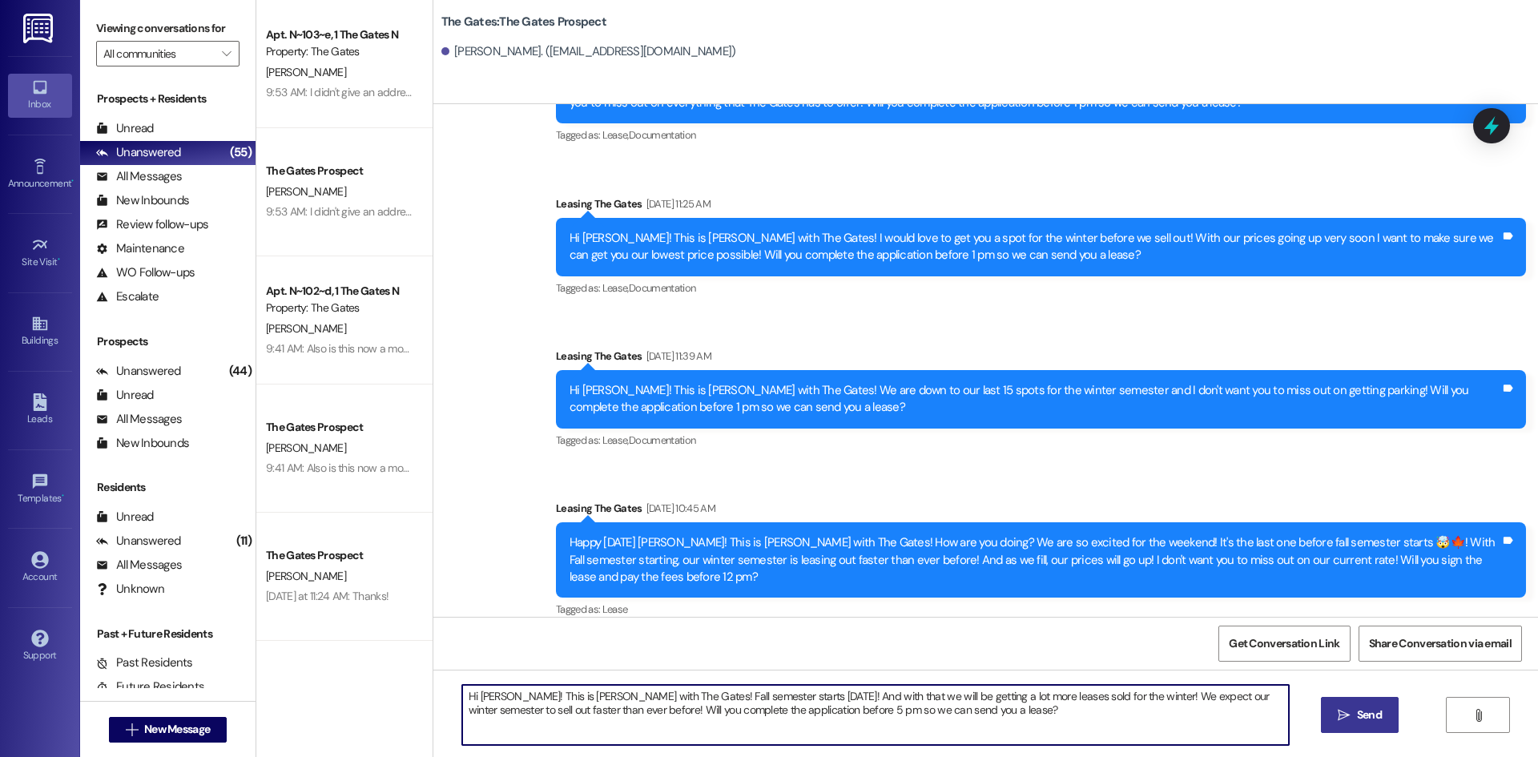
click at [502, 692] on textarea "Hi [PERSON_NAME]! This is [PERSON_NAME] with The Gates! Fall semester starts [D…" at bounding box center [875, 715] width 827 height 60
type textarea "Hi [PERSON_NAME]! This is [PERSON_NAME] with The Gates! Fall semester starts [D…"
click at [1374, 710] on span "Send" at bounding box center [1369, 714] width 25 height 17
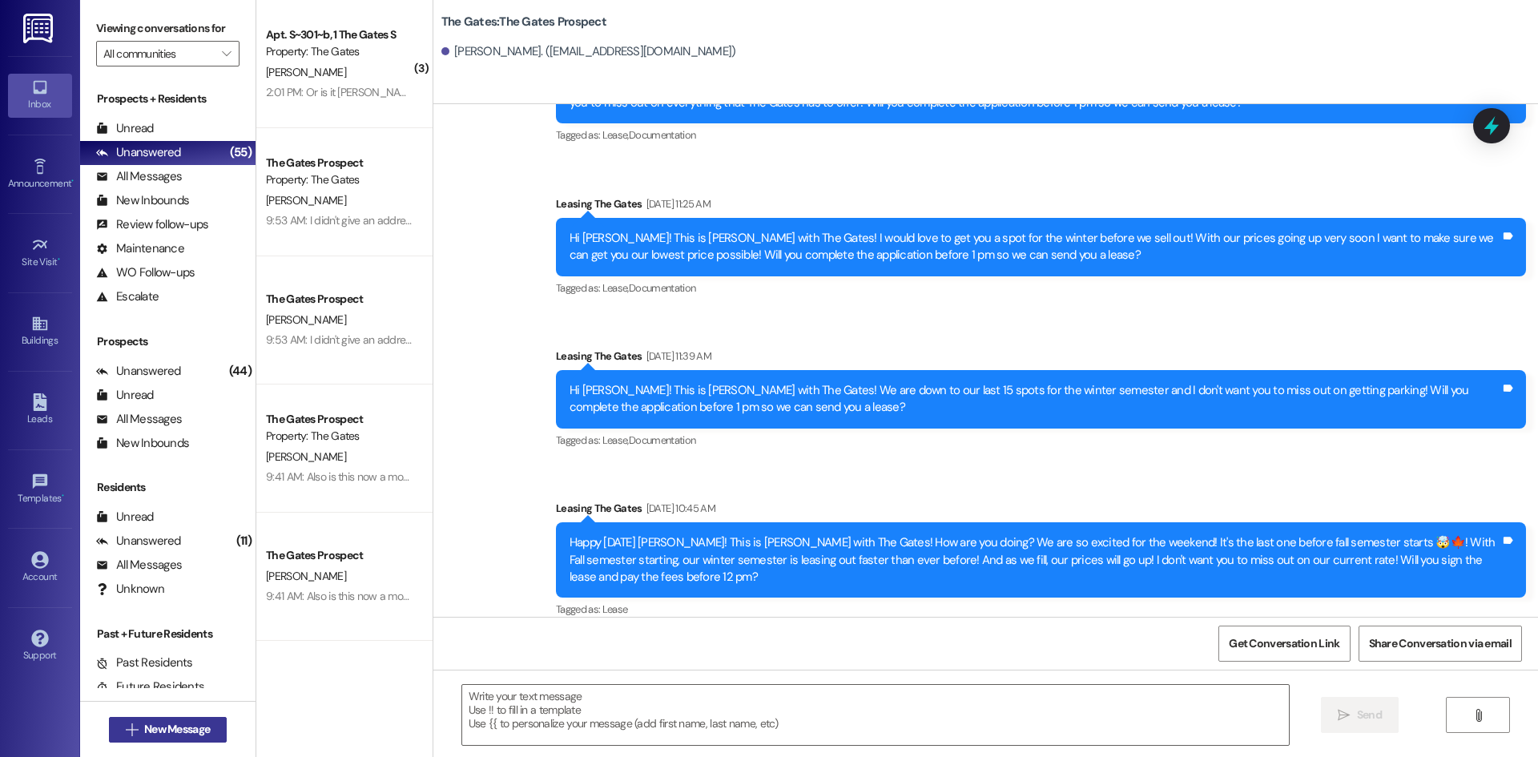
click at [152, 732] on span "New Message" at bounding box center [177, 729] width 66 height 17
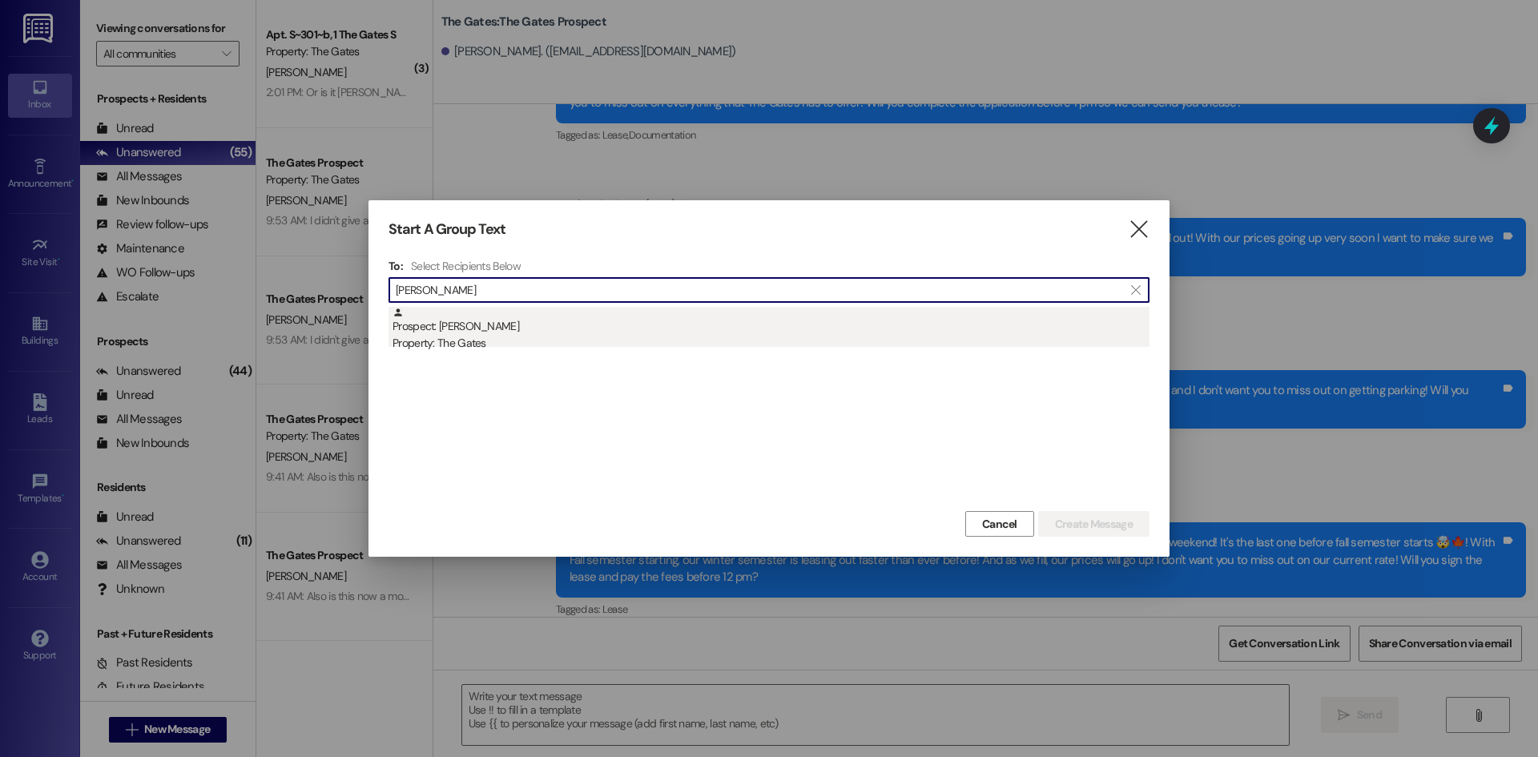
type input "[PERSON_NAME]"
click at [556, 327] on div "Prospect: [PERSON_NAME] Property: The Gates" at bounding box center [770, 330] width 757 height 46
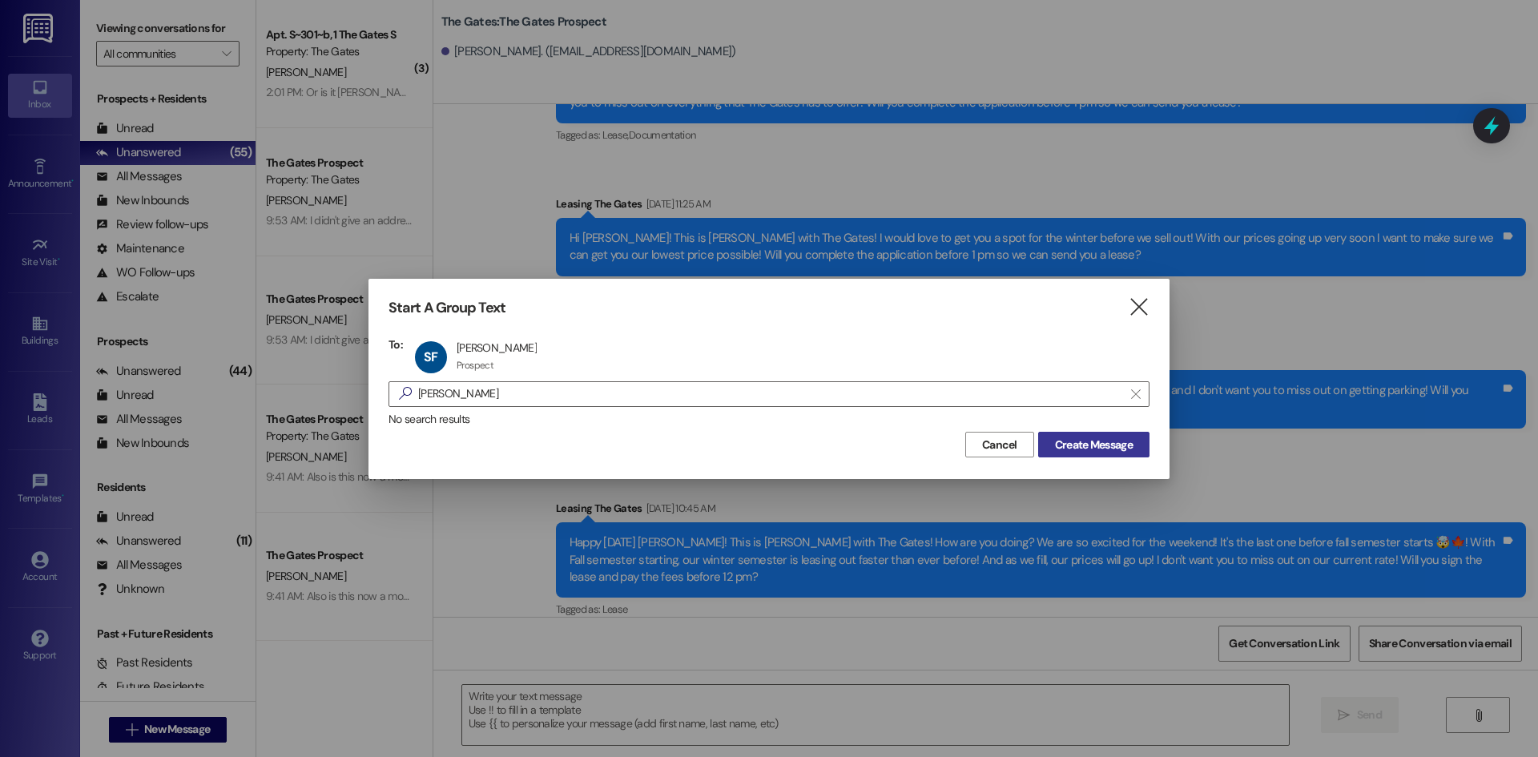
click at [1100, 449] on span "Create Message" at bounding box center [1094, 445] width 78 height 17
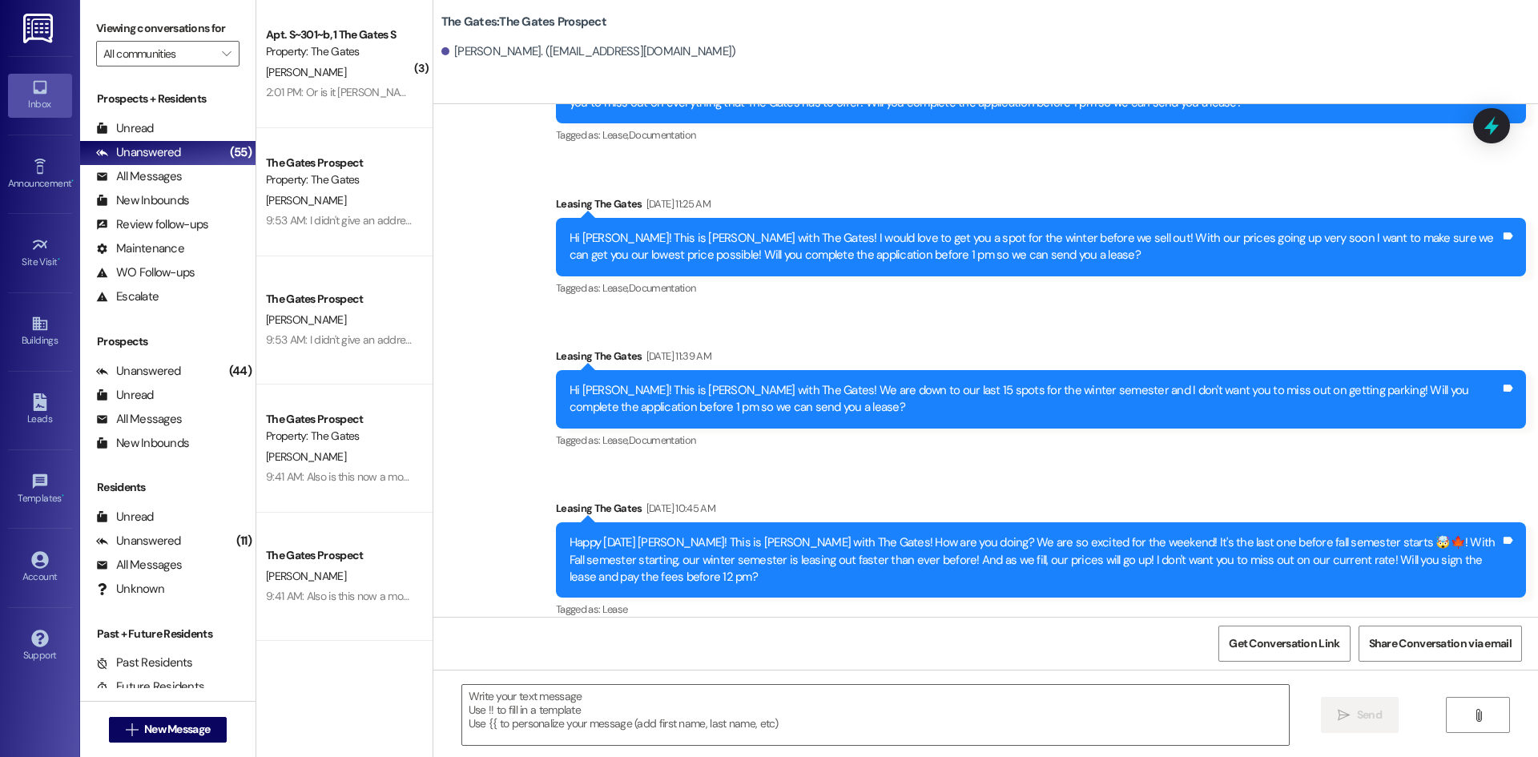
scroll to position [690, 0]
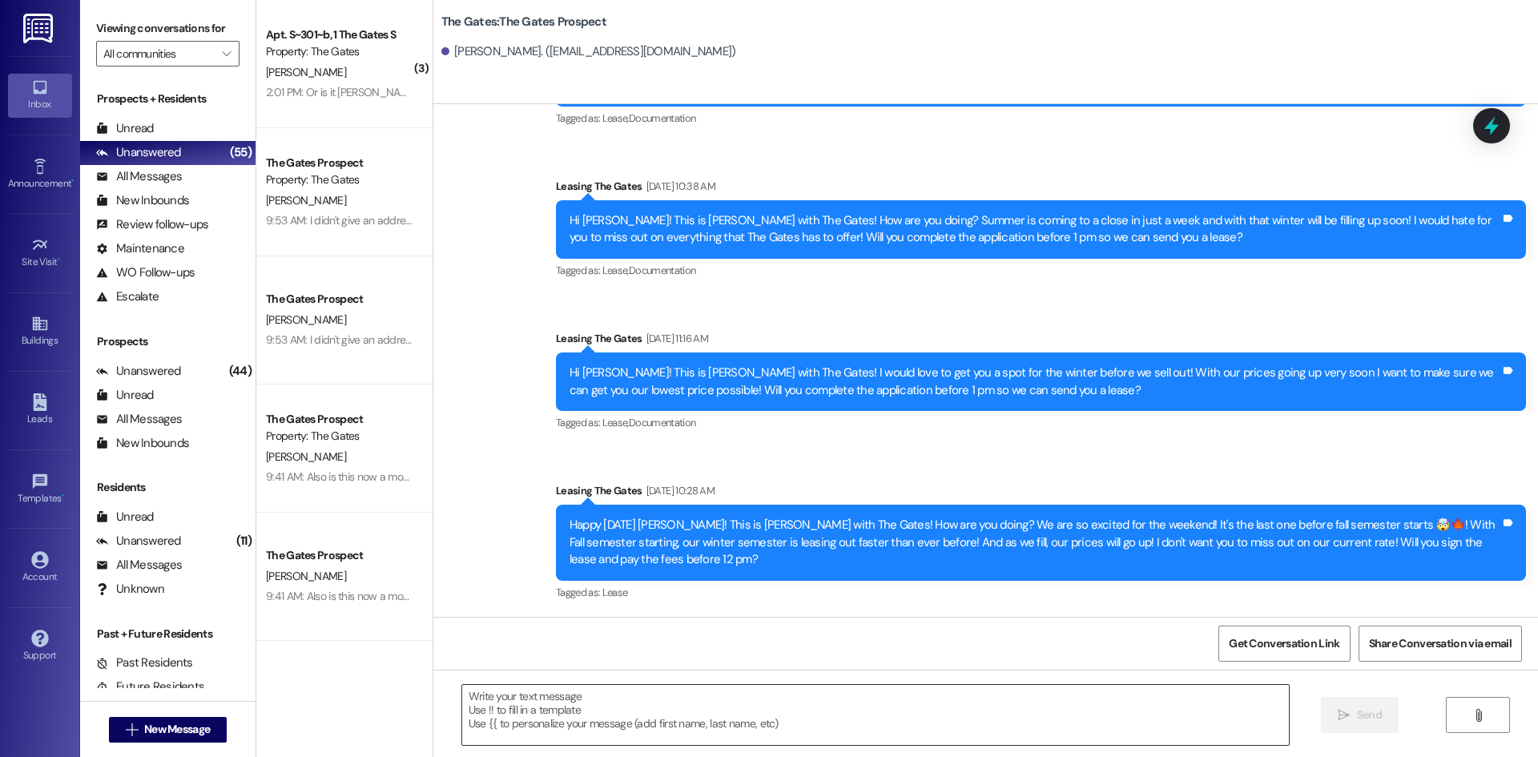
click at [578, 714] on textarea at bounding box center [875, 715] width 827 height 60
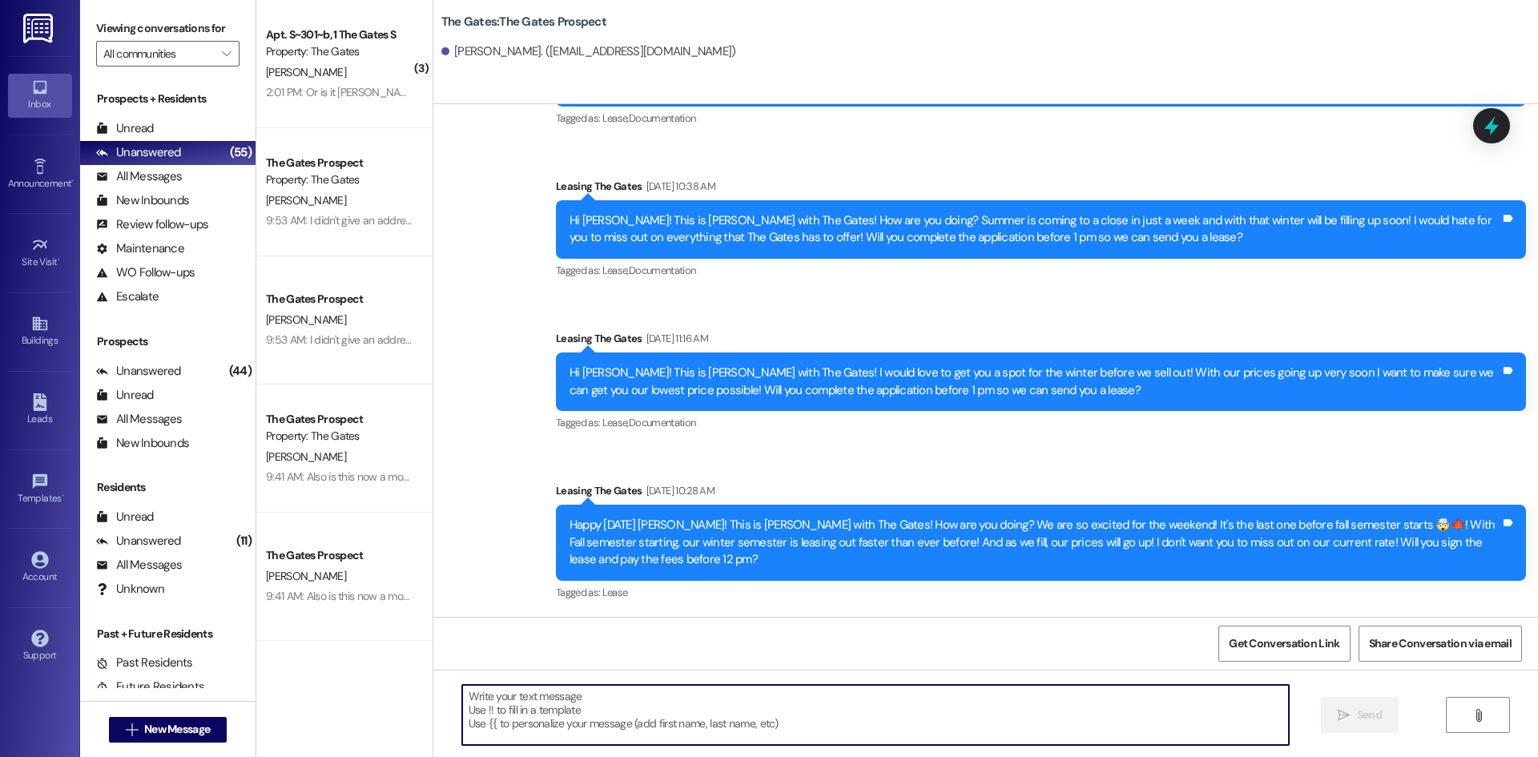
paste textarea "Hi [PERSON_NAME]! This is [PERSON_NAME] with The Gates! Fall semester starts [D…"
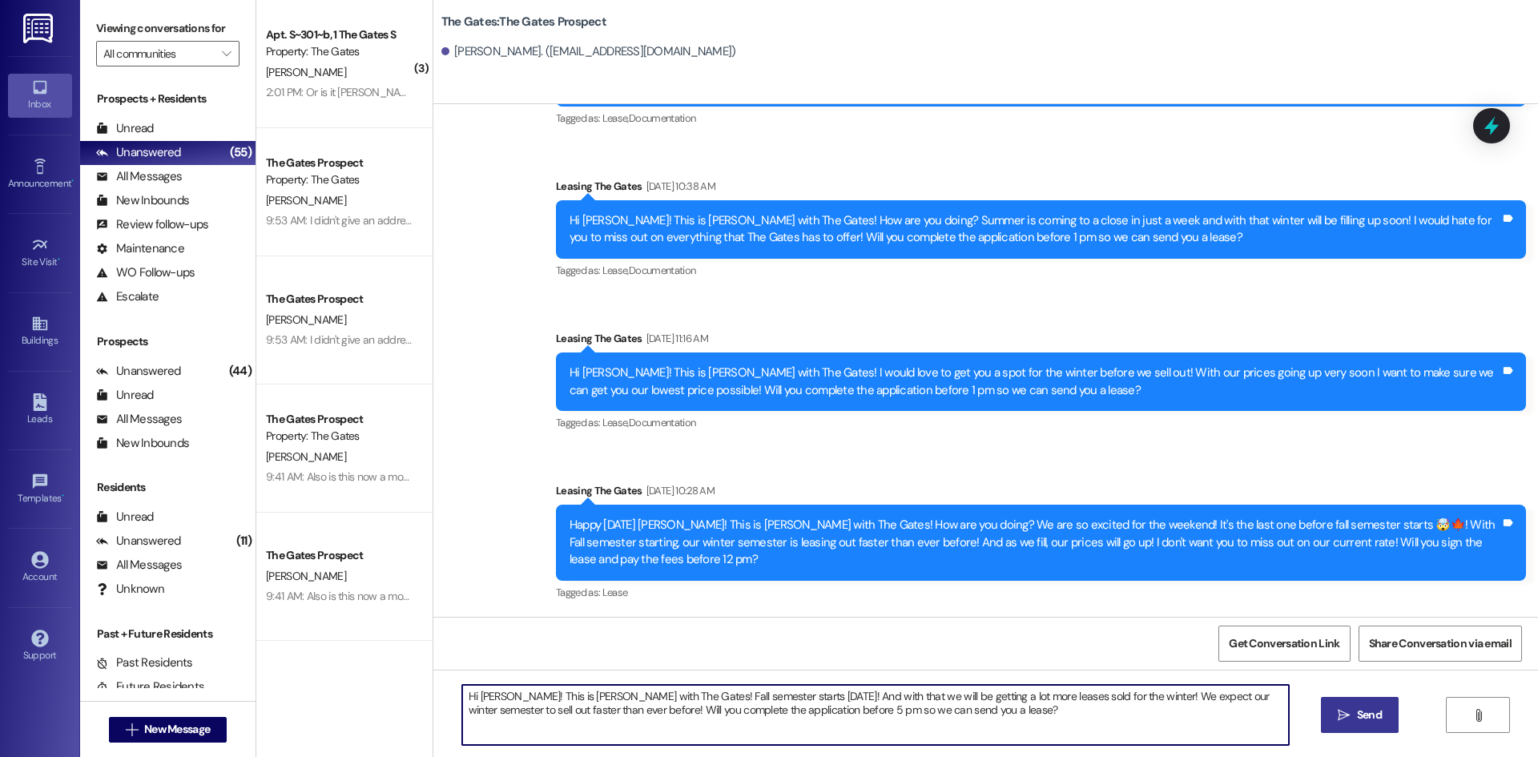
click at [501, 694] on textarea "Hi [PERSON_NAME]! This is [PERSON_NAME] with The Gates! Fall semester starts [D…" at bounding box center [875, 715] width 827 height 60
type textarea "Hi [PERSON_NAME]! This is [PERSON_NAME] with The Gates! Fall semester starts [D…"
click at [1366, 709] on span "Send" at bounding box center [1369, 714] width 25 height 17
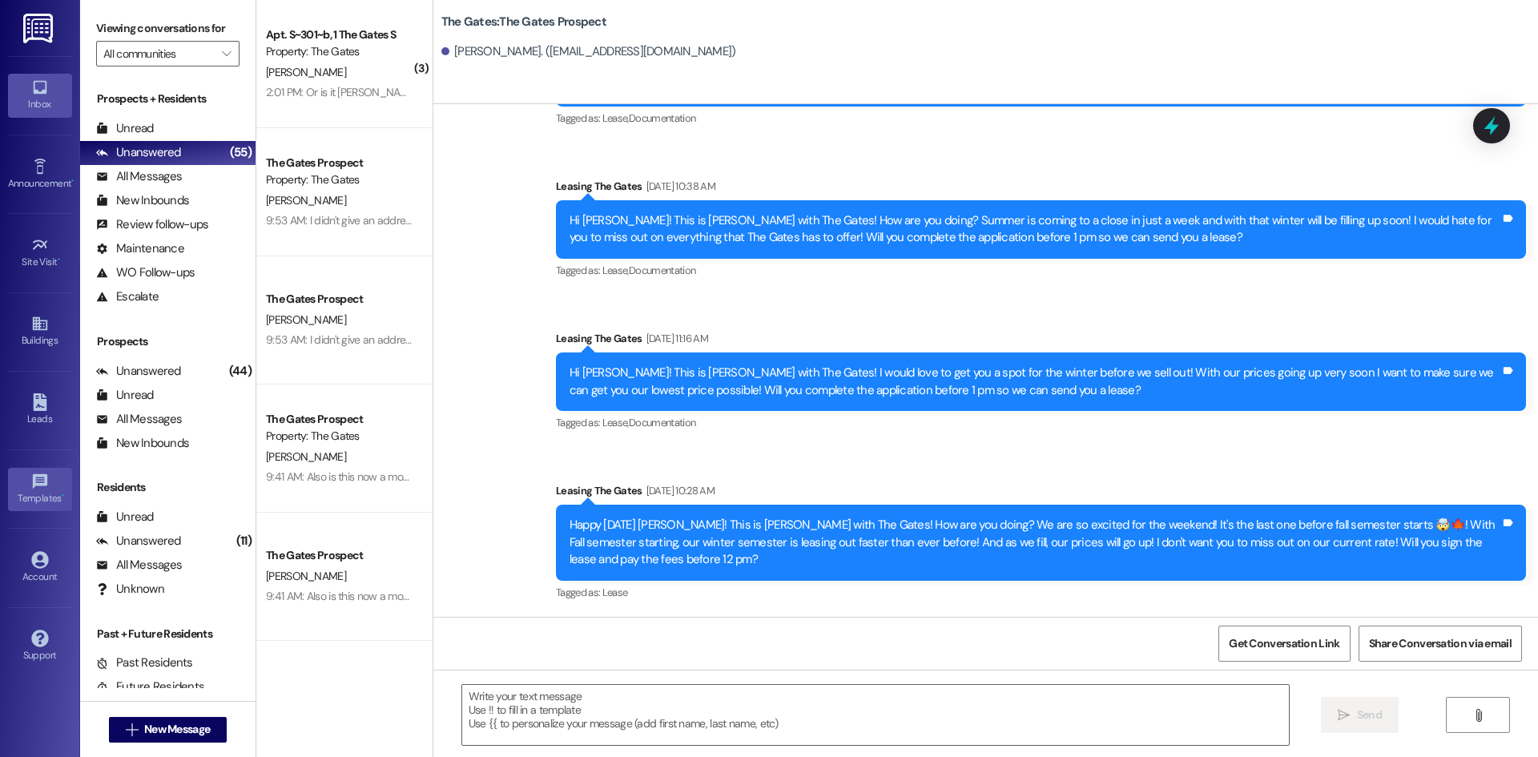
scroll to position [801, 0]
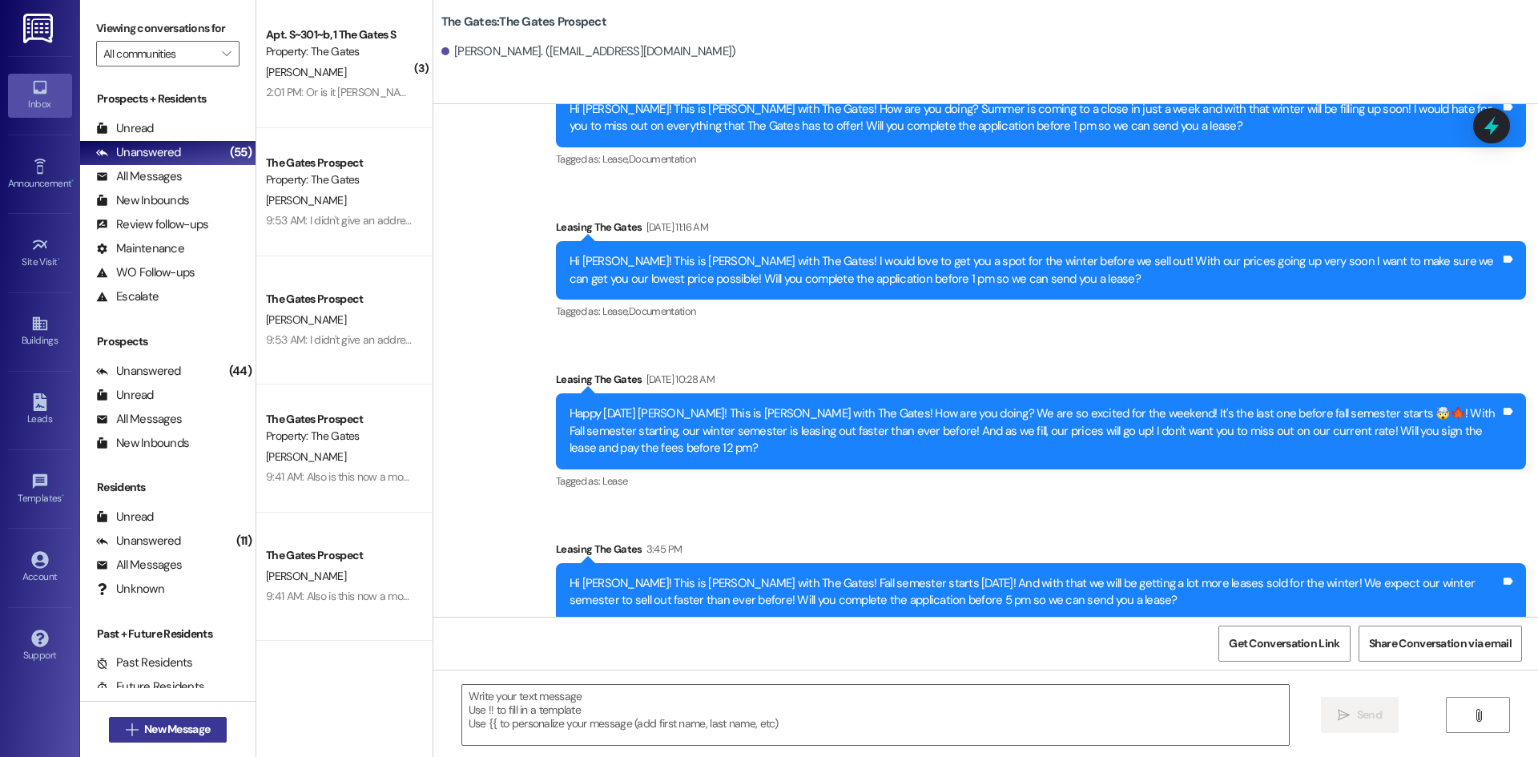
click at [221, 720] on button " New Message" at bounding box center [168, 730] width 119 height 26
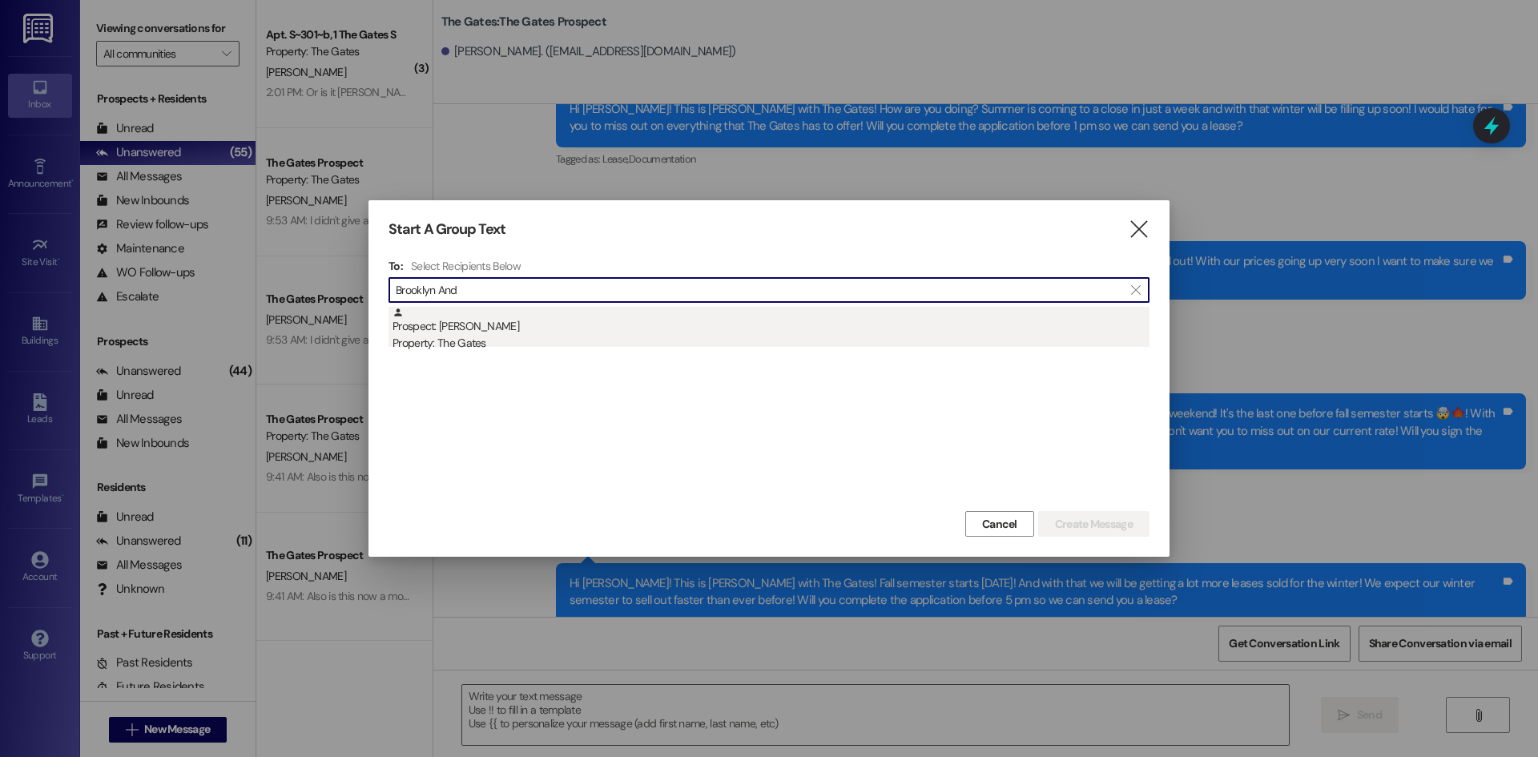
type input "Brooklyn And"
click at [493, 324] on div "Prospect: [PERSON_NAME] Property: The Gates" at bounding box center [770, 330] width 757 height 46
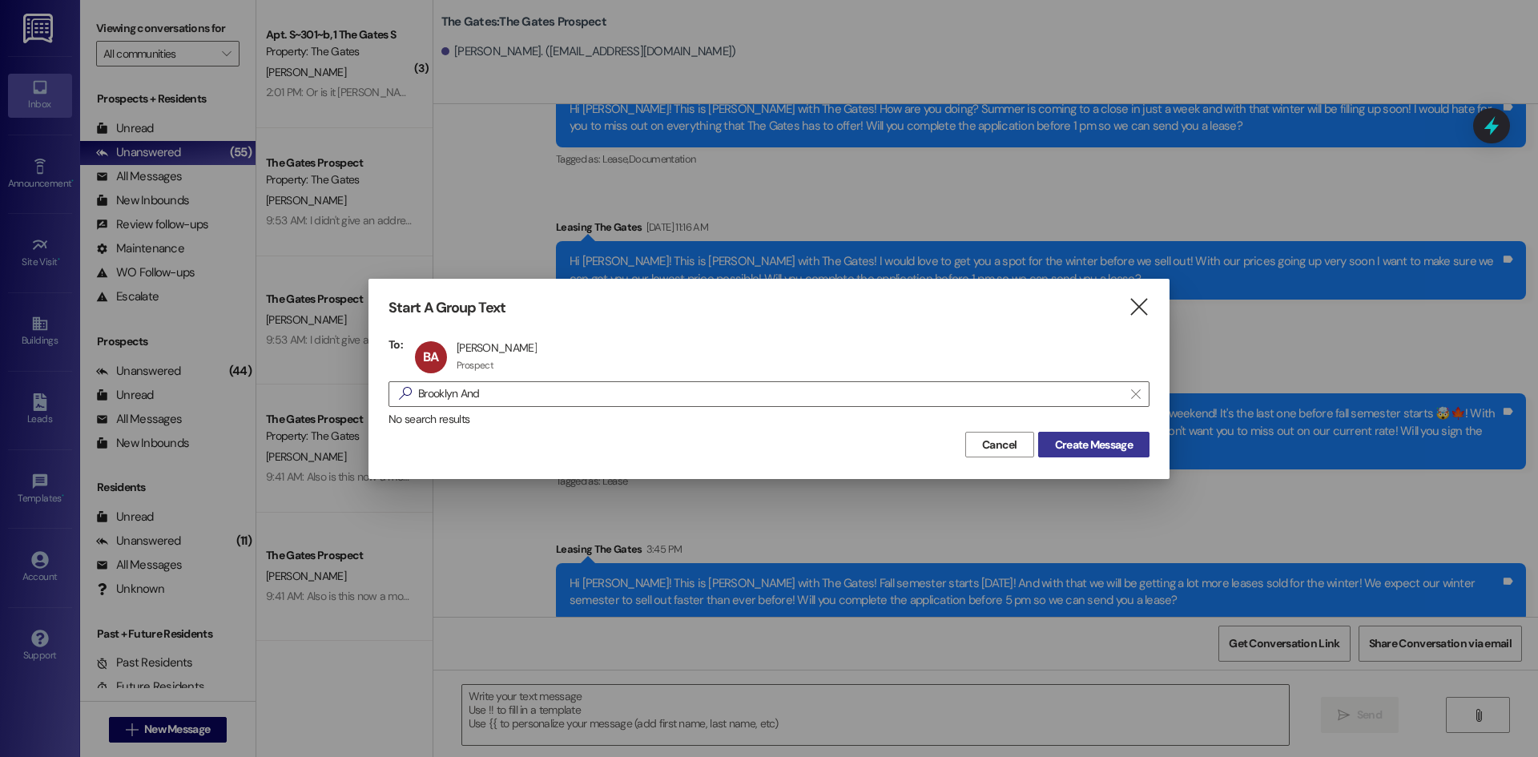
click at [1083, 449] on span "Create Message" at bounding box center [1094, 445] width 78 height 17
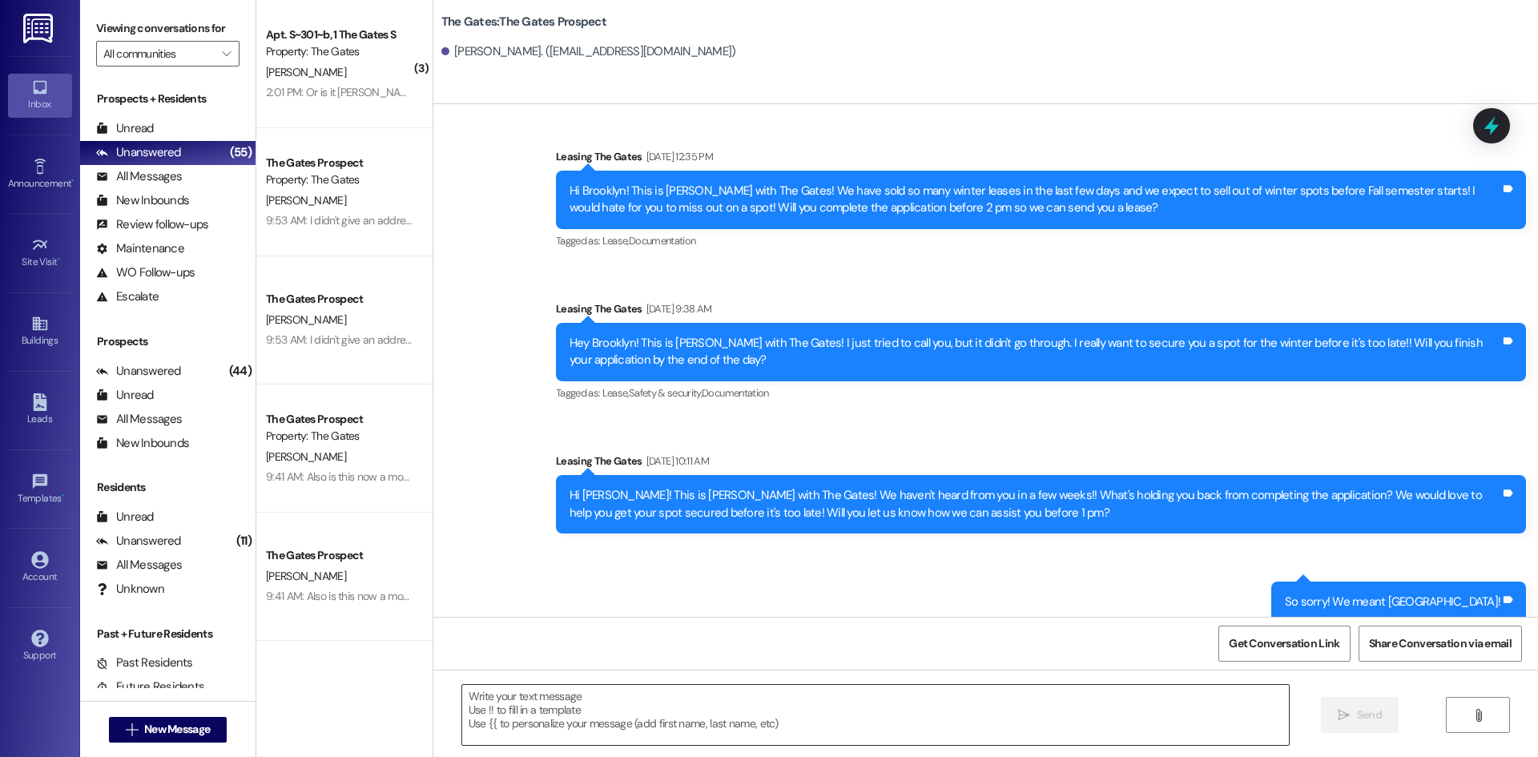
click at [586, 694] on textarea at bounding box center [875, 715] width 827 height 60
paste textarea "Hi [PERSON_NAME]! This is [PERSON_NAME] with The Gates! Fall semester starts [D…"
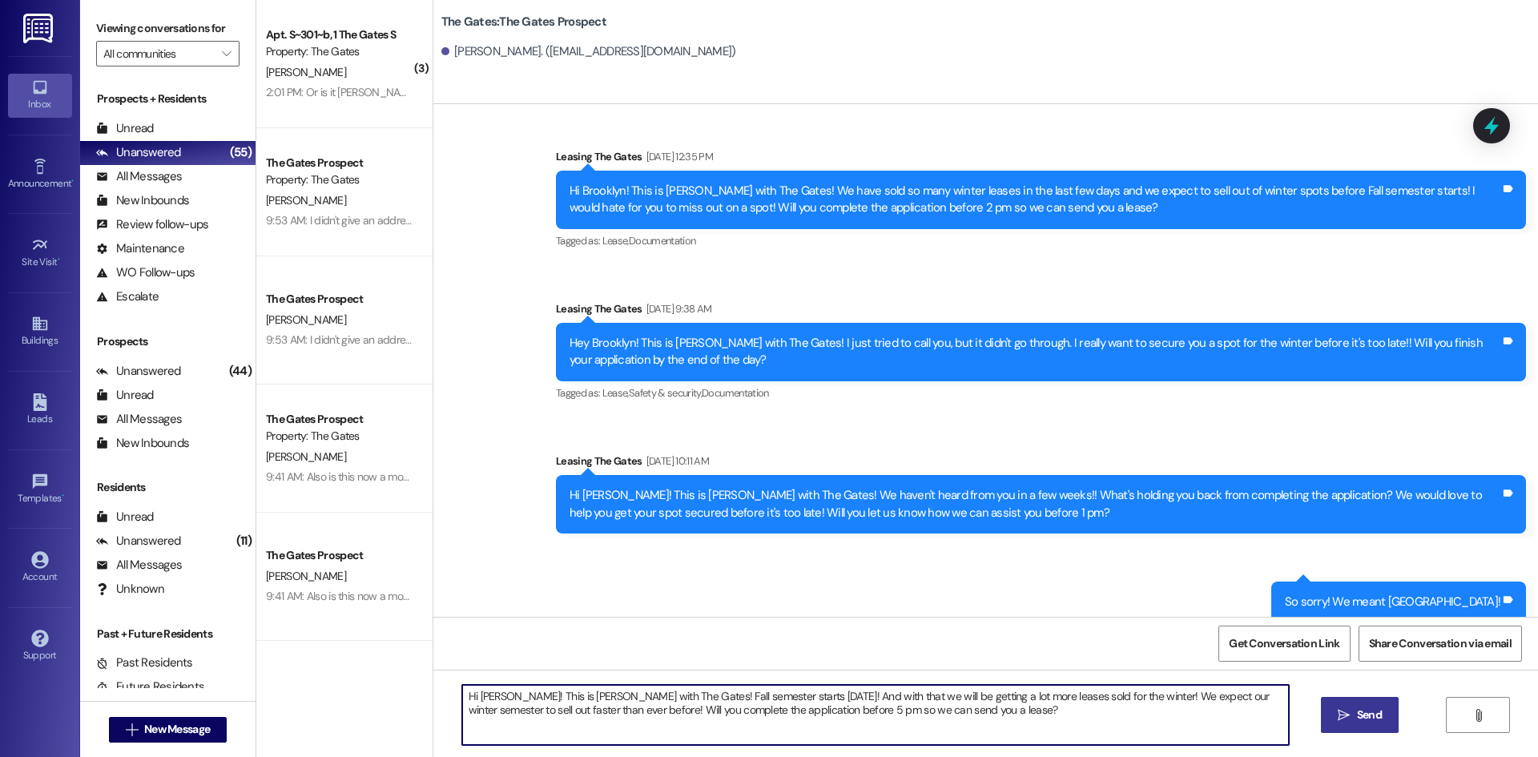
click at [503, 694] on textarea "Hi [PERSON_NAME]! This is [PERSON_NAME] with The Gates! Fall semester starts [D…" at bounding box center [875, 715] width 827 height 60
type textarea "Hi Brooklyn! This is [PERSON_NAME] with The Gates! Fall semester starts [DATE]!…"
click at [1343, 718] on icon "" at bounding box center [1344, 715] width 12 height 13
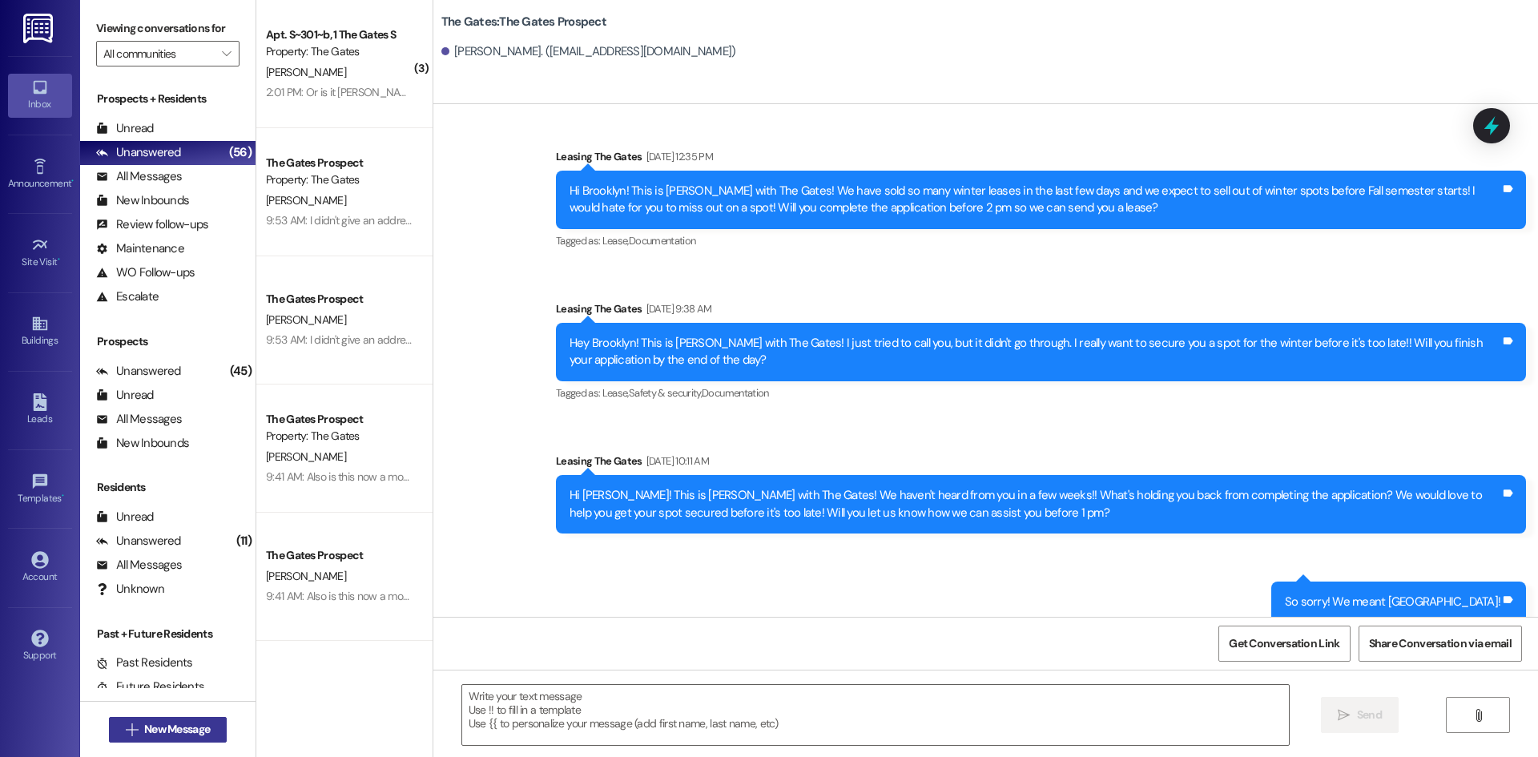
click at [182, 721] on span "New Message" at bounding box center [177, 729] width 66 height 17
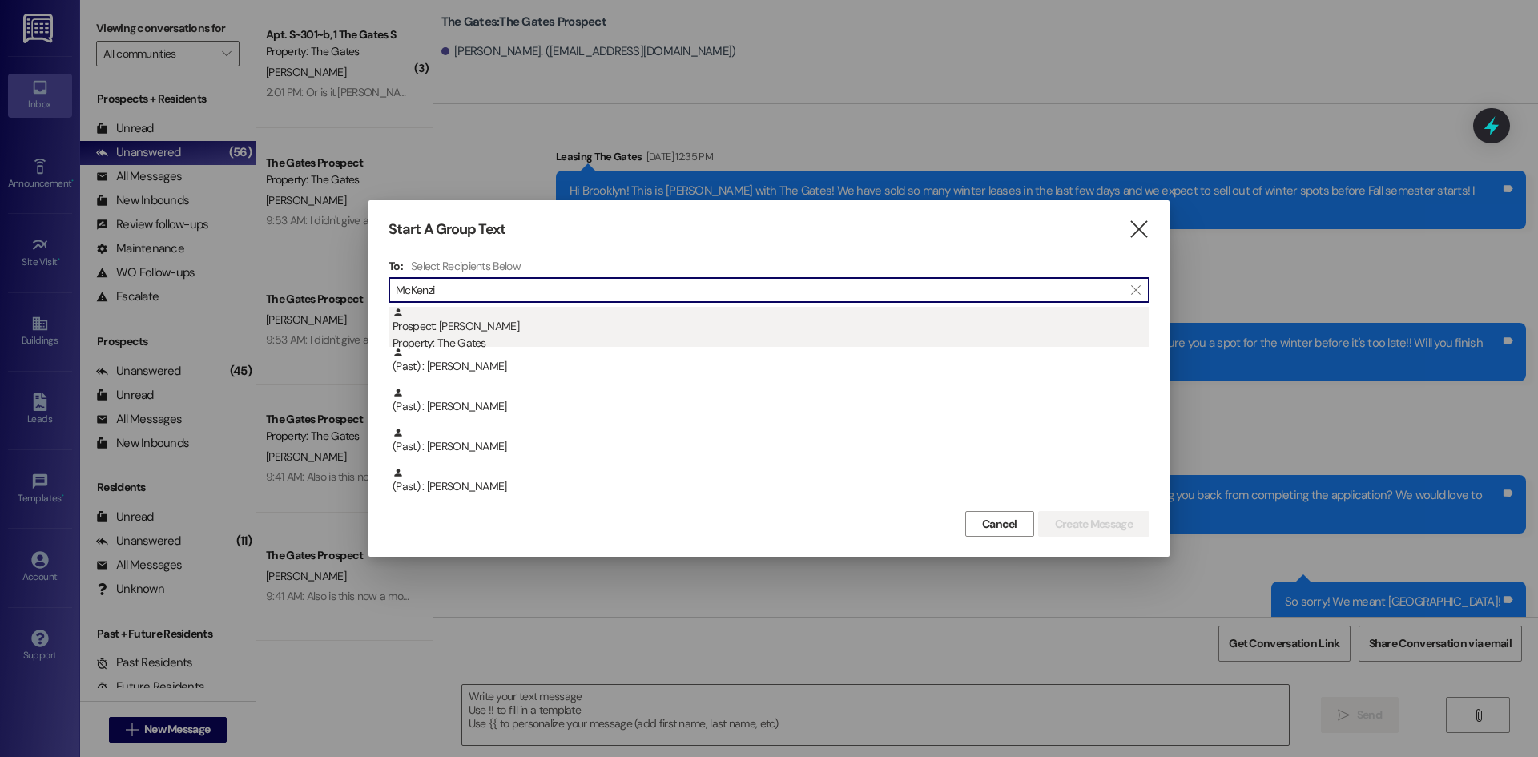
type input "McKenzi"
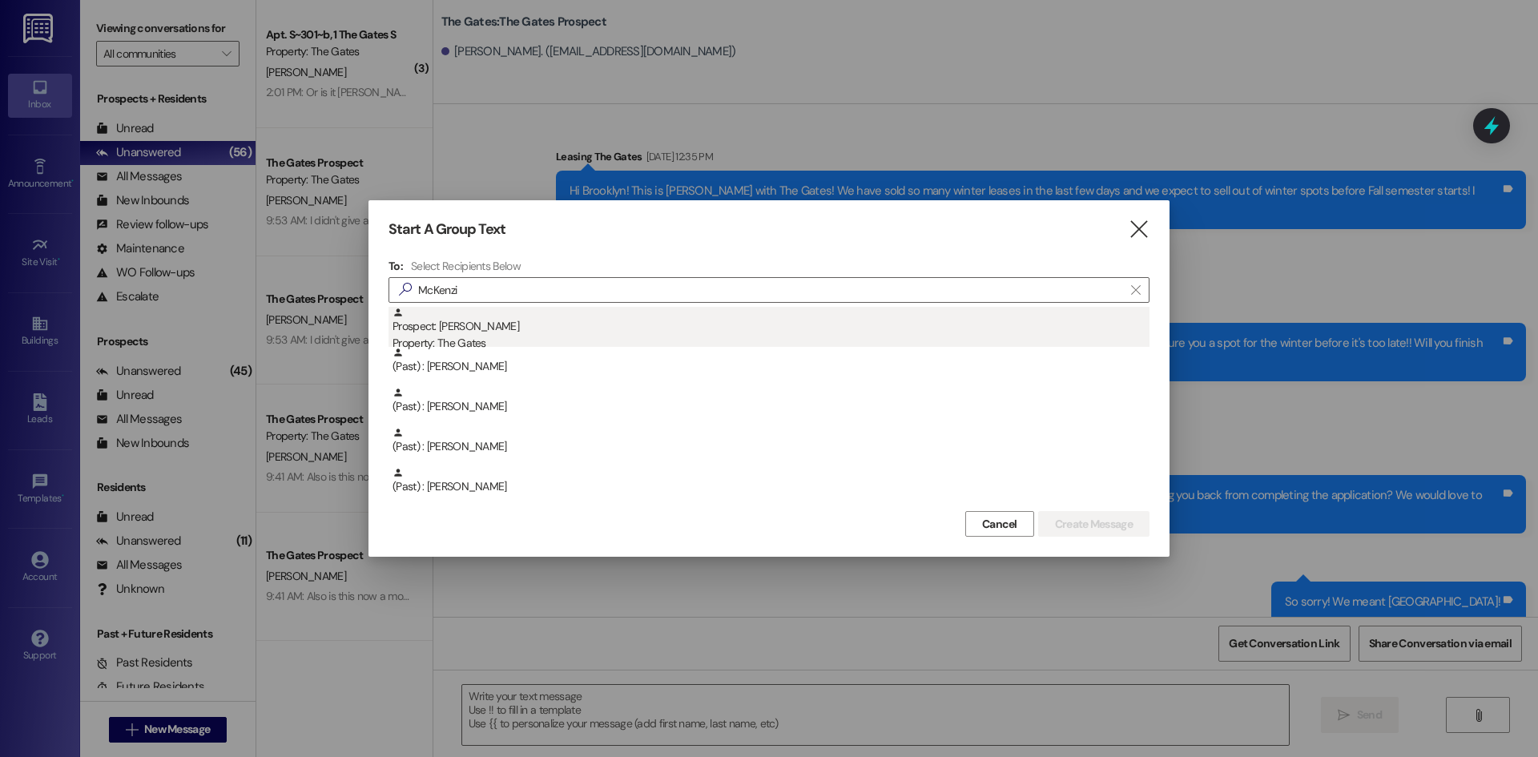
click at [481, 324] on div "Prospect: [PERSON_NAME] Property: The Gates" at bounding box center [770, 330] width 757 height 46
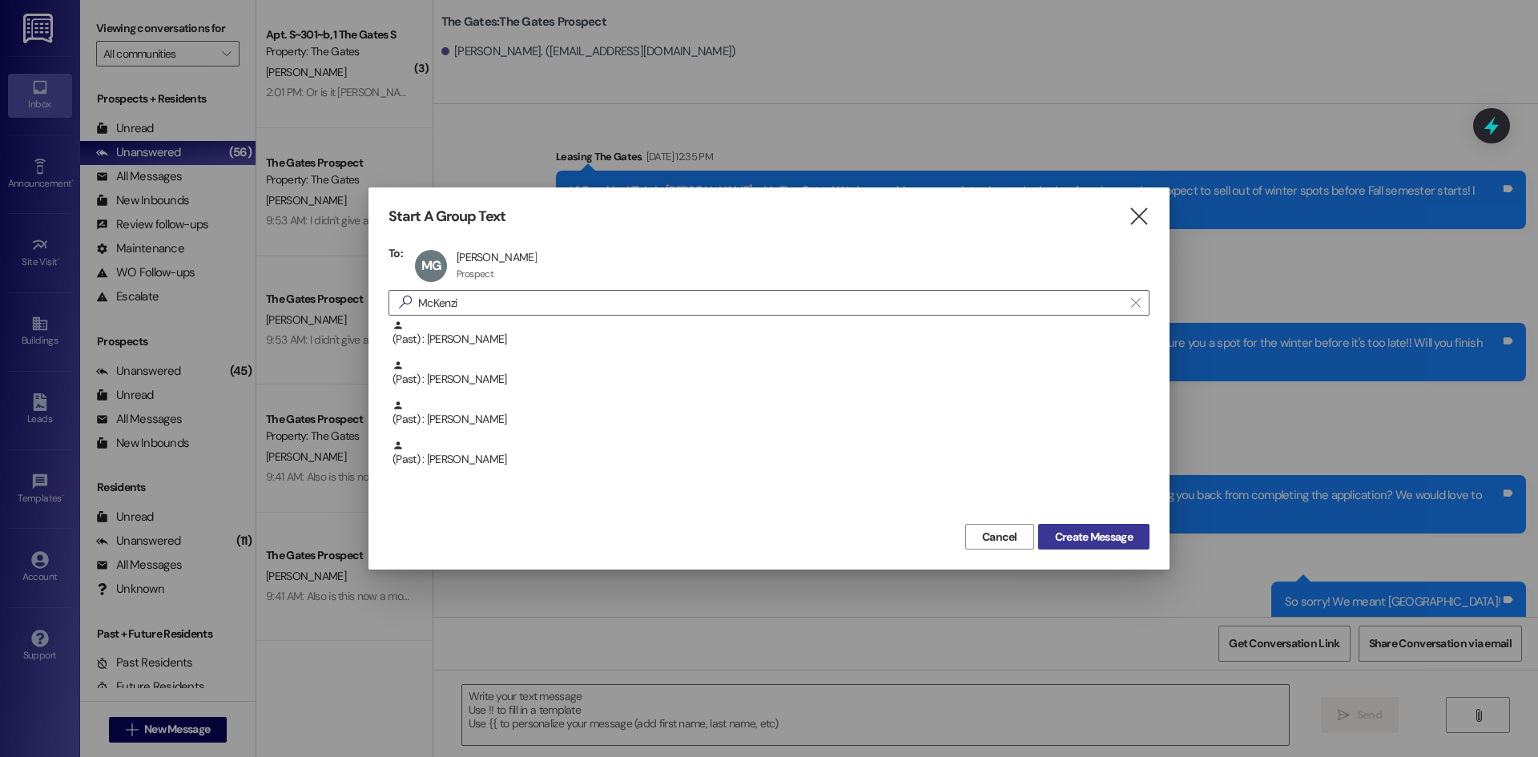
click at [1148, 546] on button "Create Message" at bounding box center [1093, 537] width 111 height 26
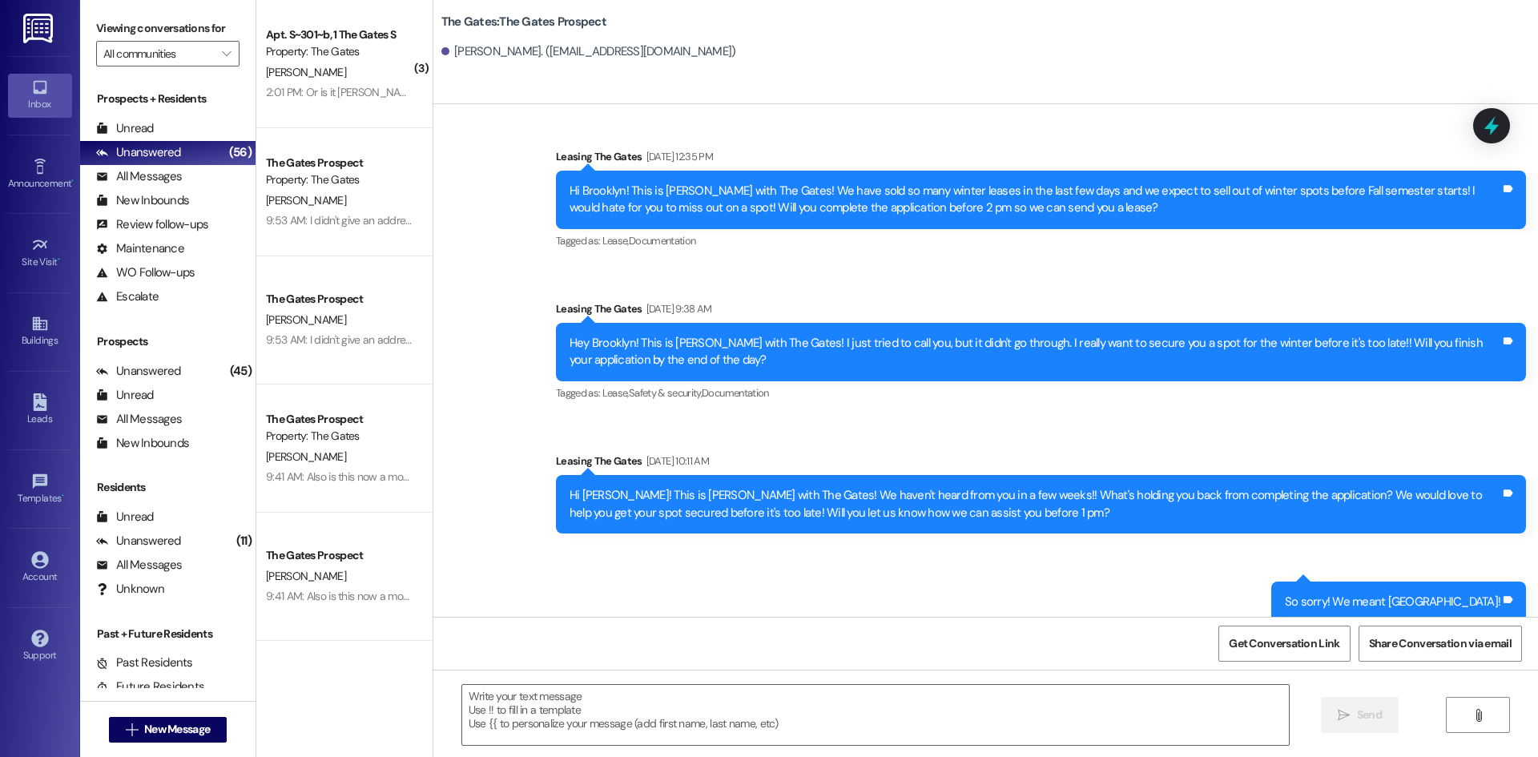
scroll to position [297, 0]
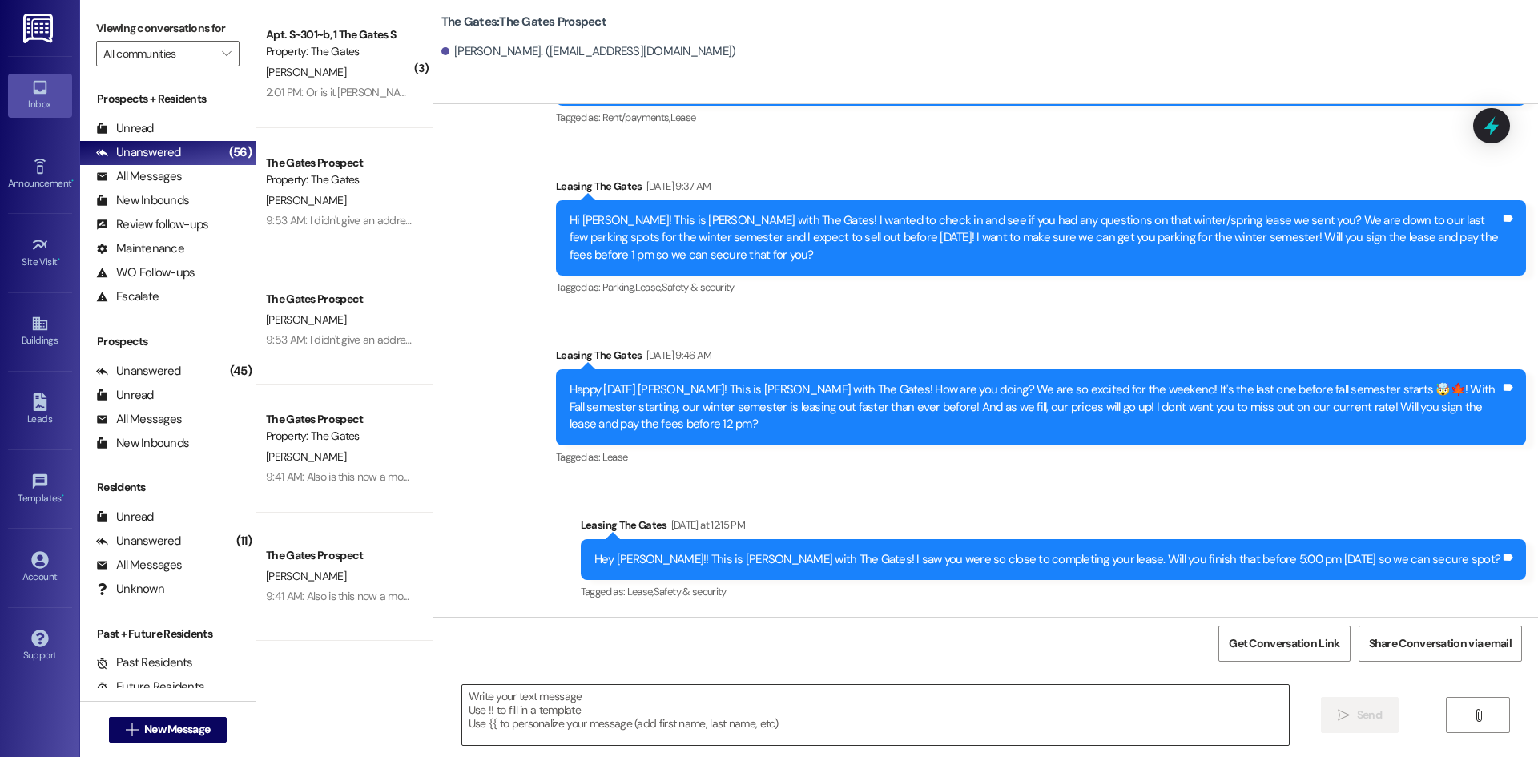
click at [576, 725] on textarea at bounding box center [875, 715] width 827 height 60
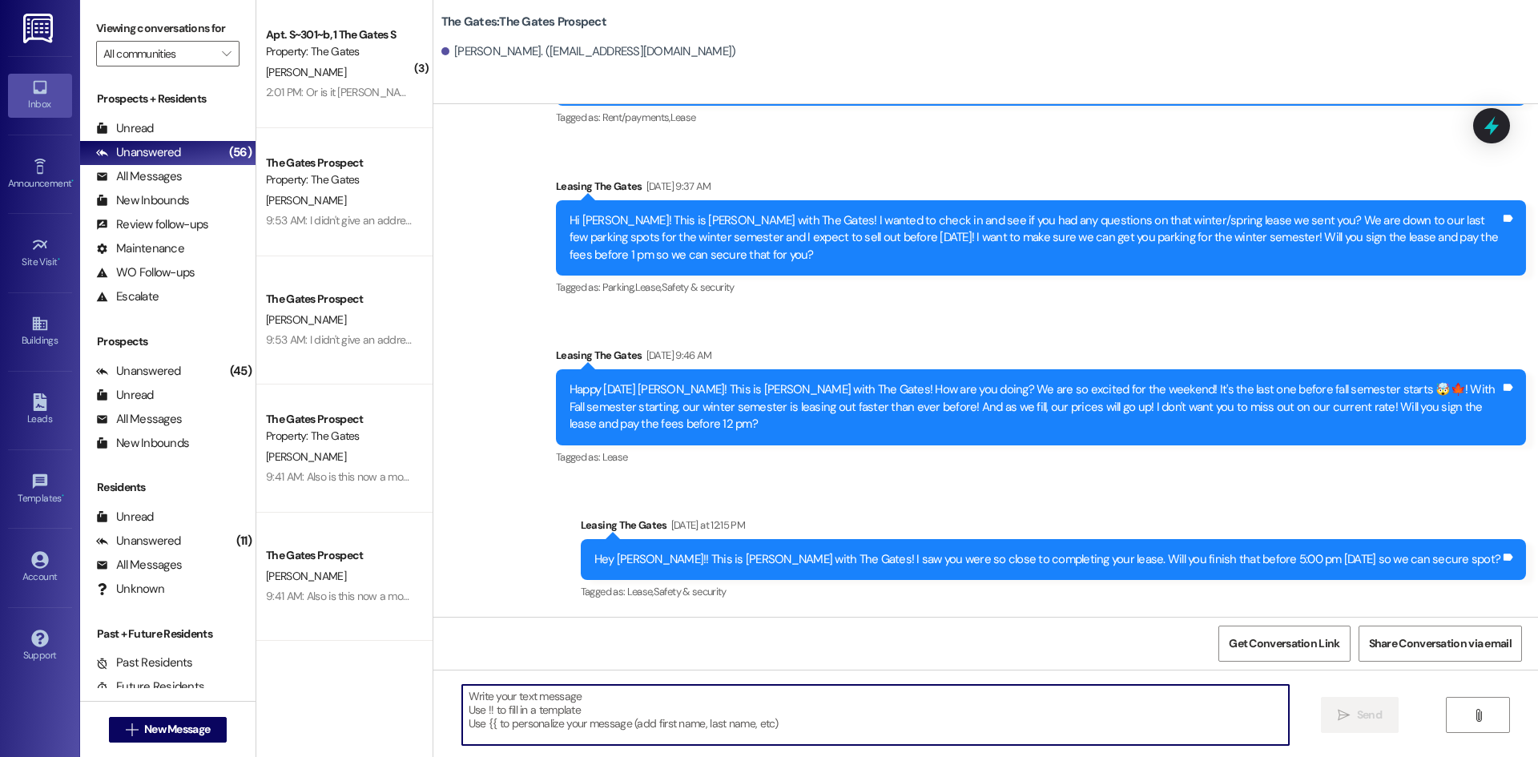
paste textarea "Hi Brooklyn! This is [PERSON_NAME] with The Gates! Fall semester starts [DATE]!…"
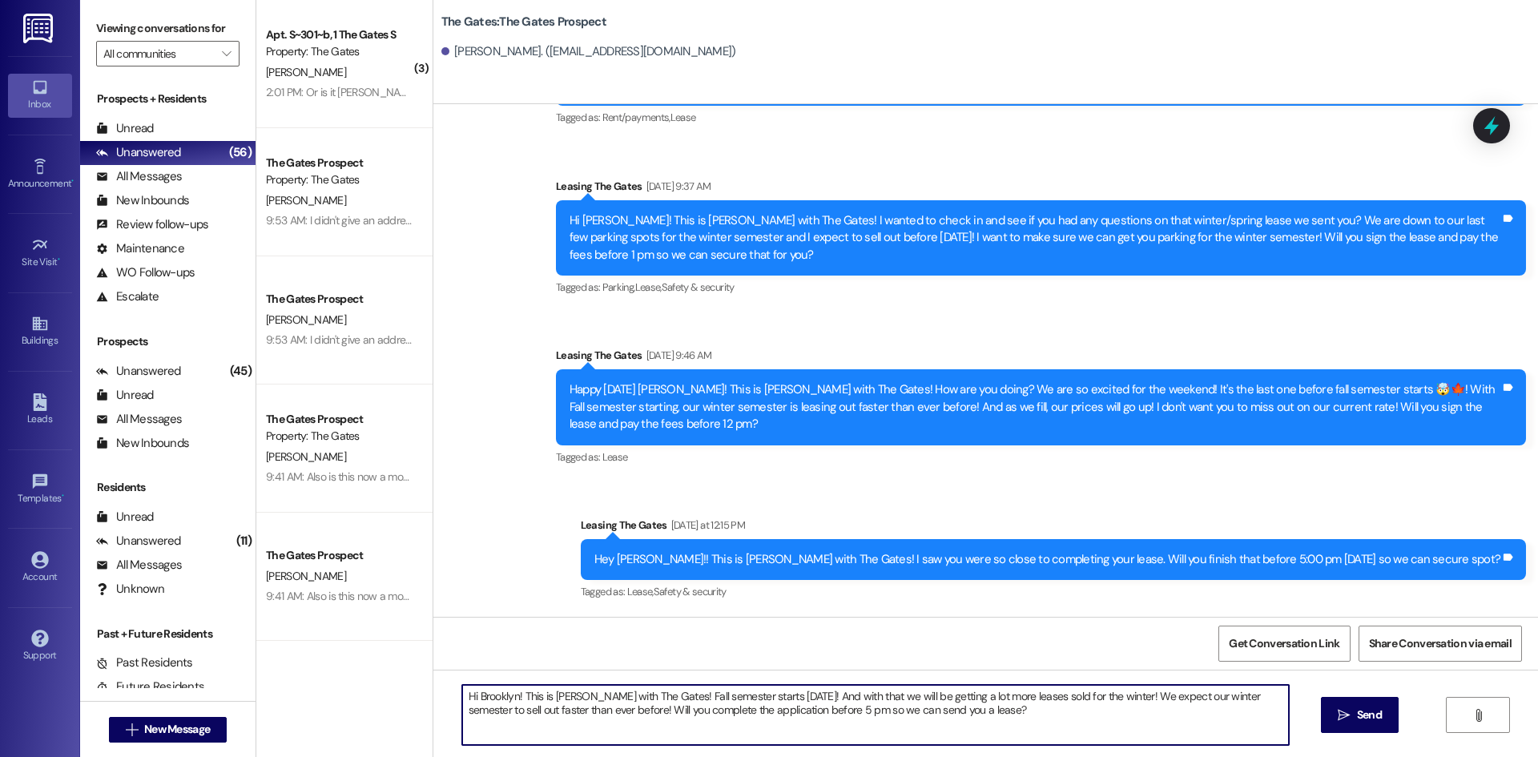
click at [508, 694] on textarea "Hi Brooklyn! This is [PERSON_NAME] with The Gates! Fall semester starts [DATE]!…" at bounding box center [875, 715] width 827 height 60
type textarea "Hi [PERSON_NAME]! This is [PERSON_NAME] with The Gates! Fall semester starts [D…"
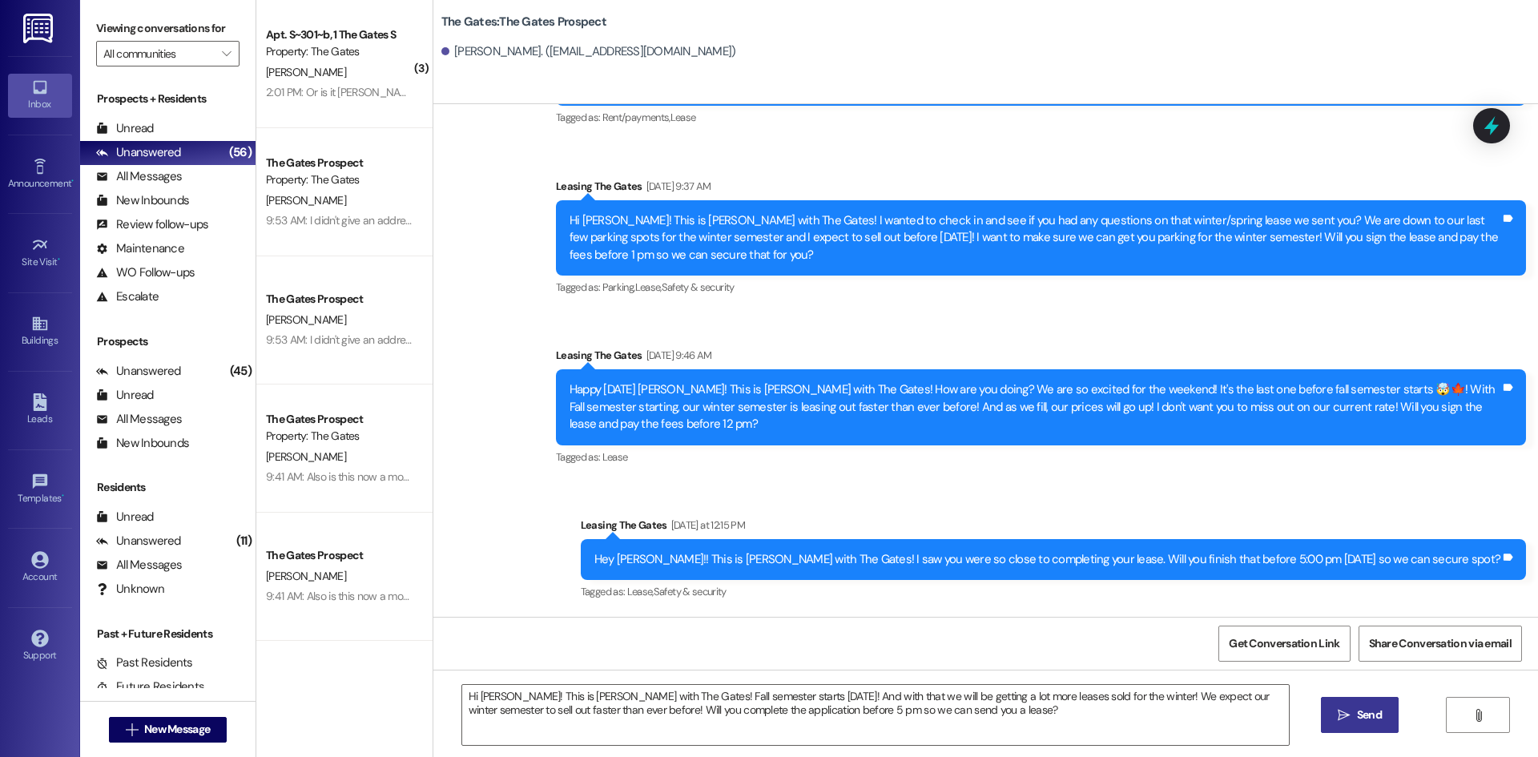
click at [1337, 730] on button " Send" at bounding box center [1360, 715] width 78 height 36
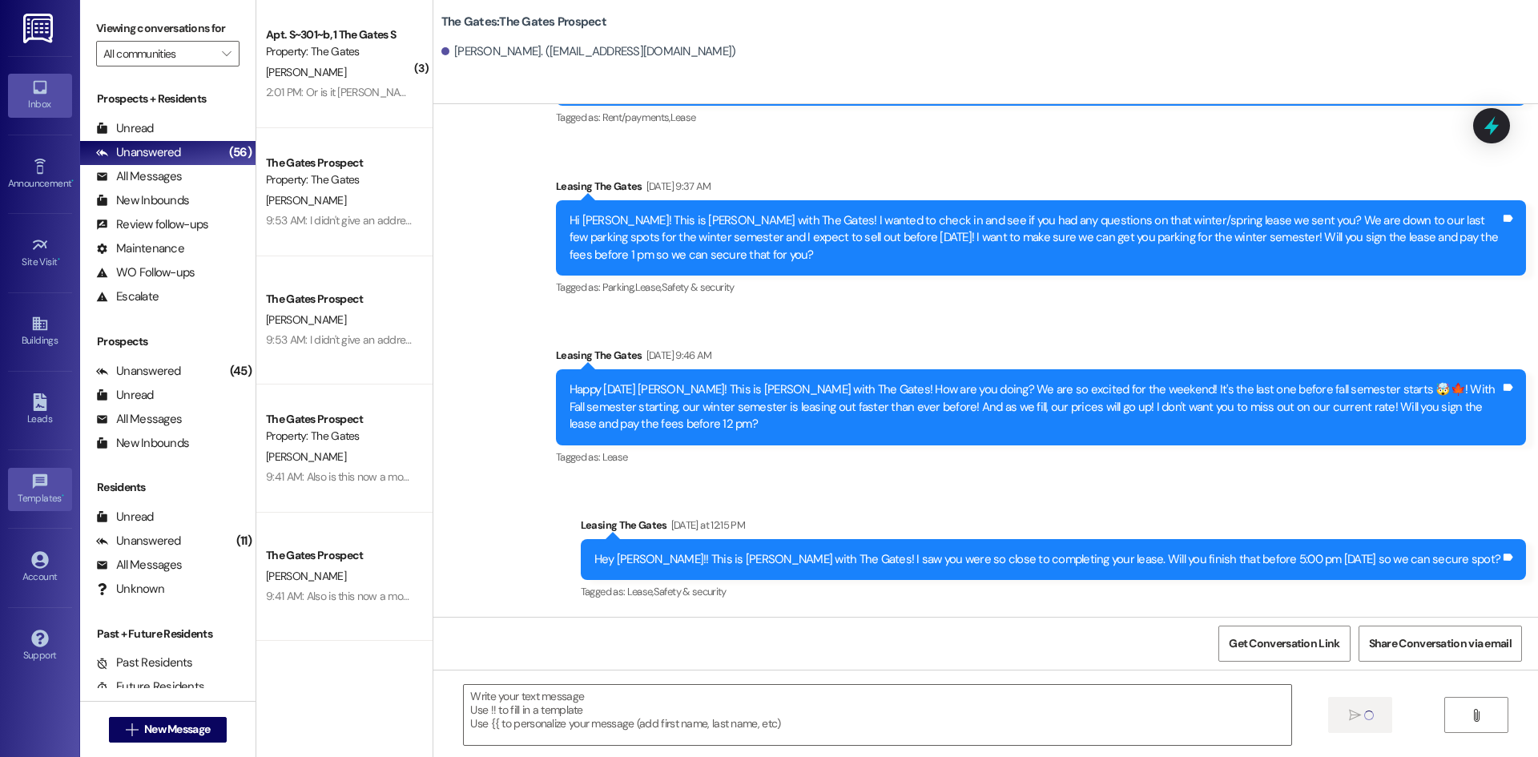
scroll to position [426, 0]
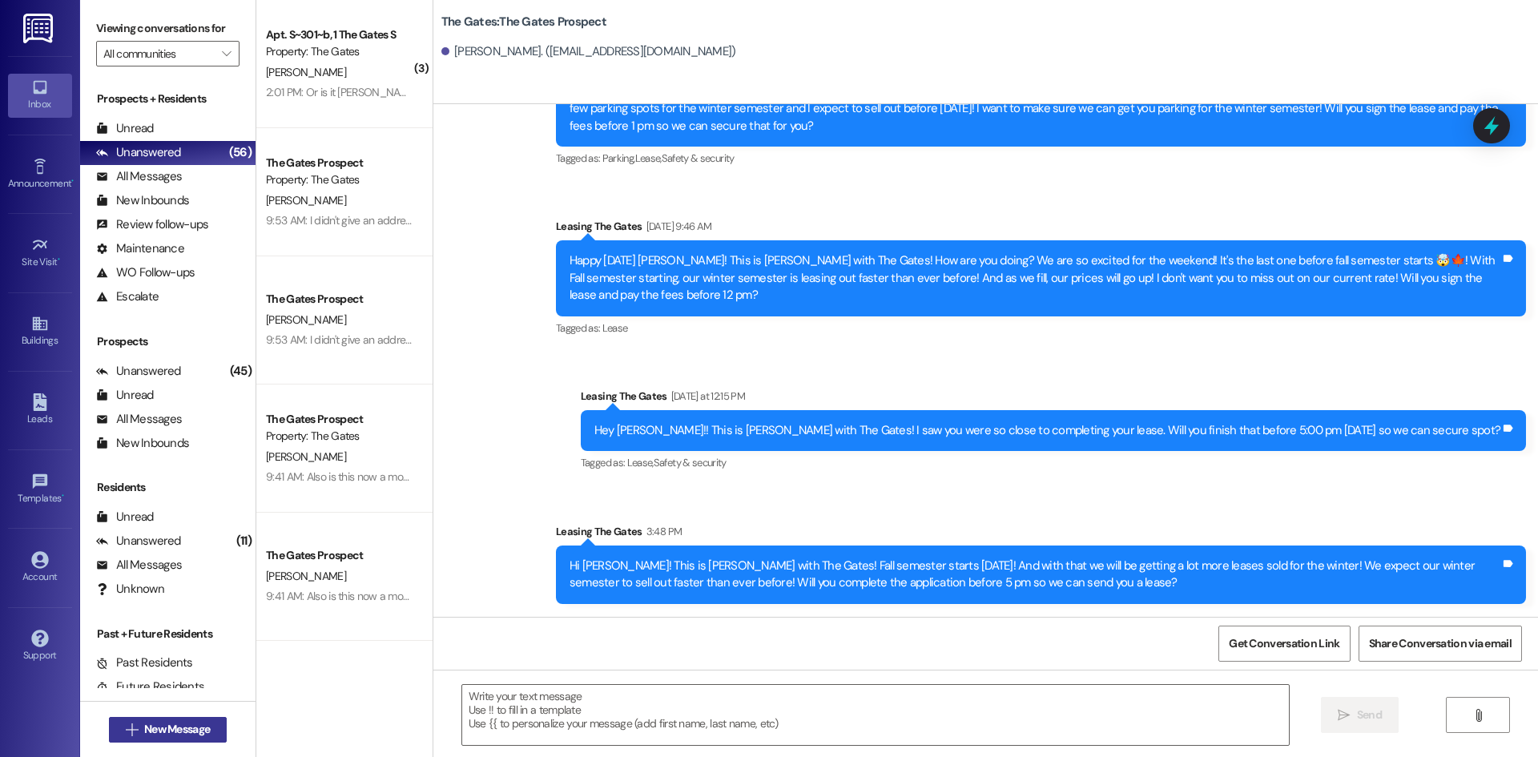
click at [206, 720] on button " New Message" at bounding box center [168, 730] width 119 height 26
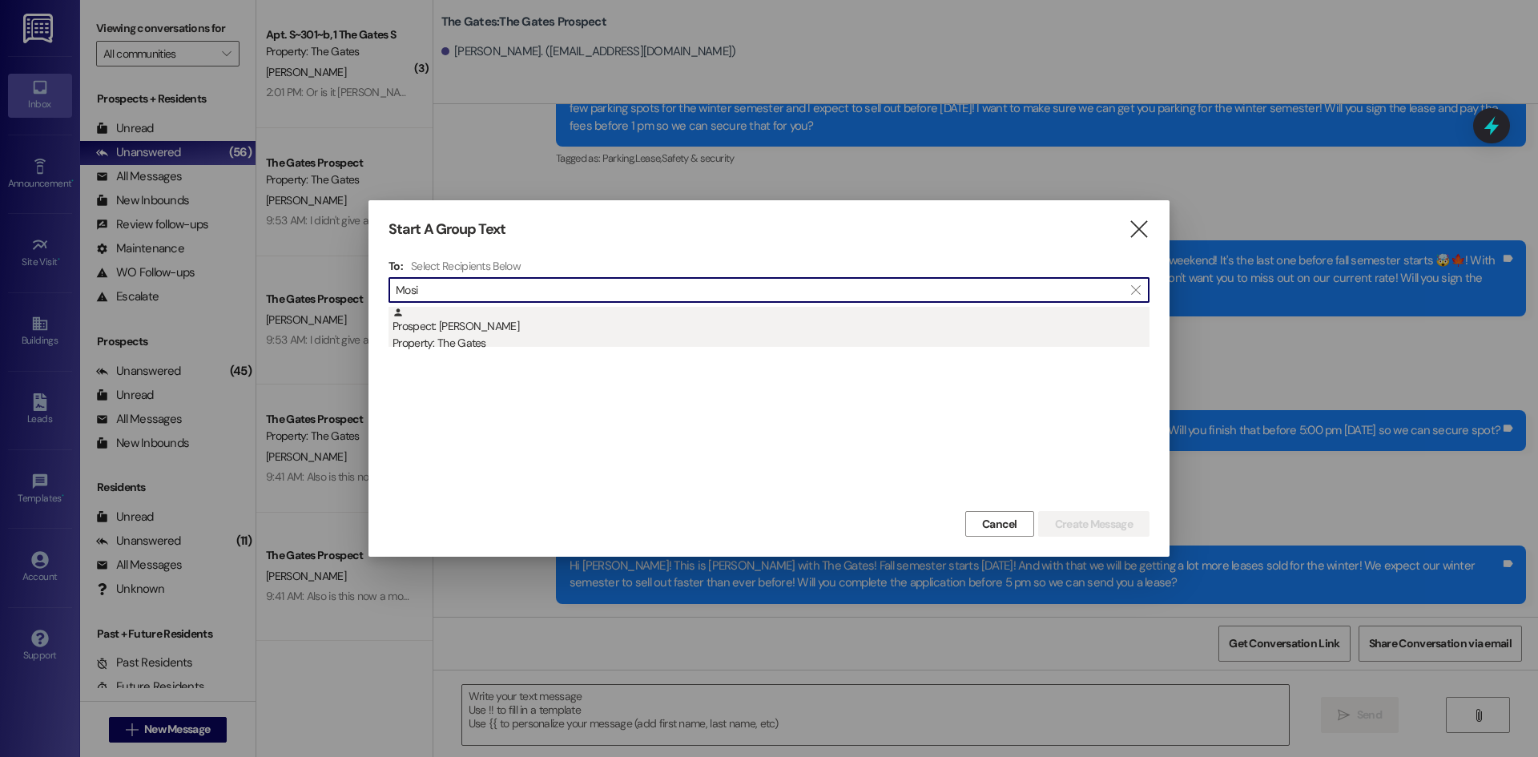
type input "Mosi"
click at [465, 323] on div "Prospect: [PERSON_NAME] Property: The Gates" at bounding box center [770, 330] width 757 height 46
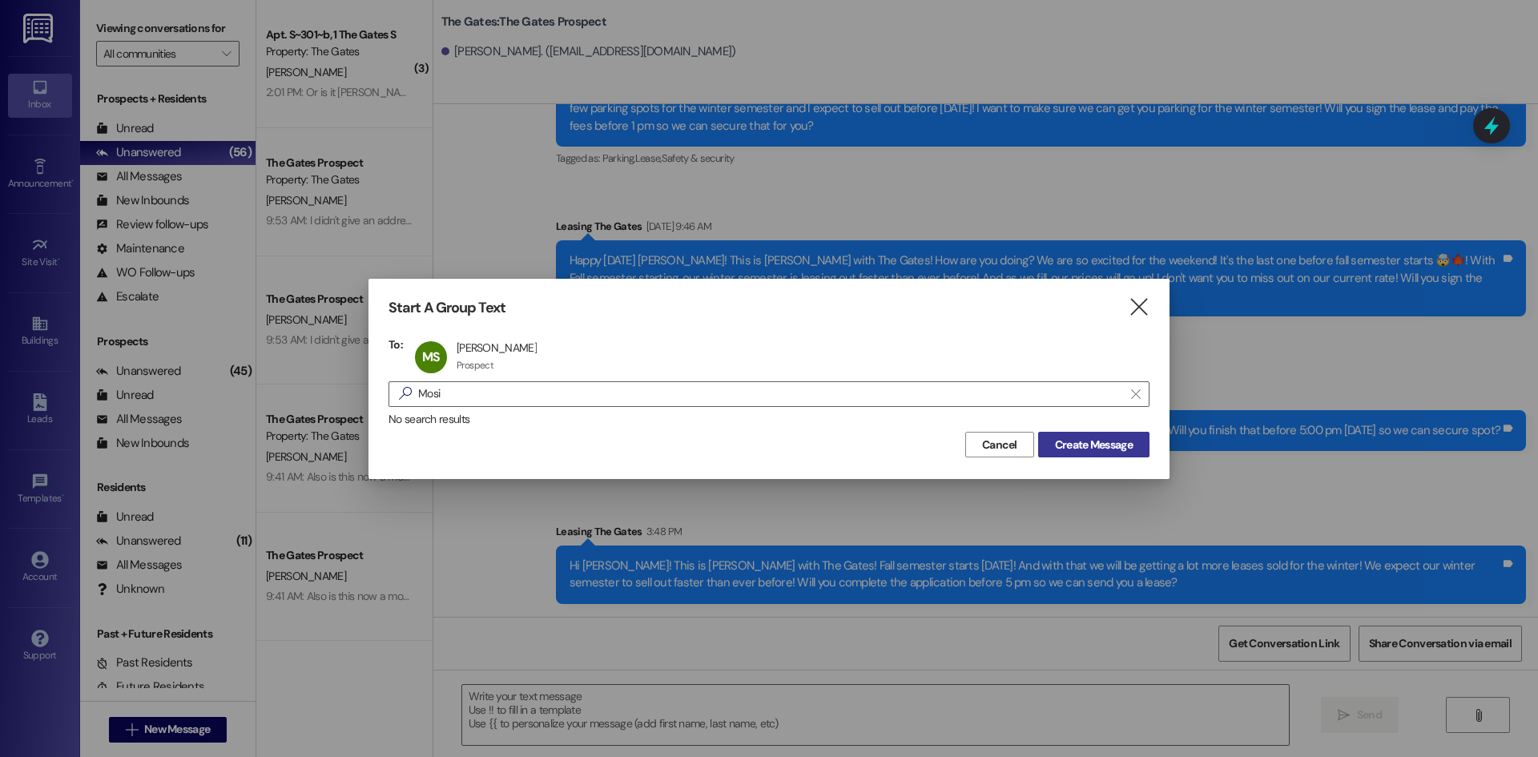
click at [1102, 441] on span "Create Message" at bounding box center [1094, 445] width 78 height 17
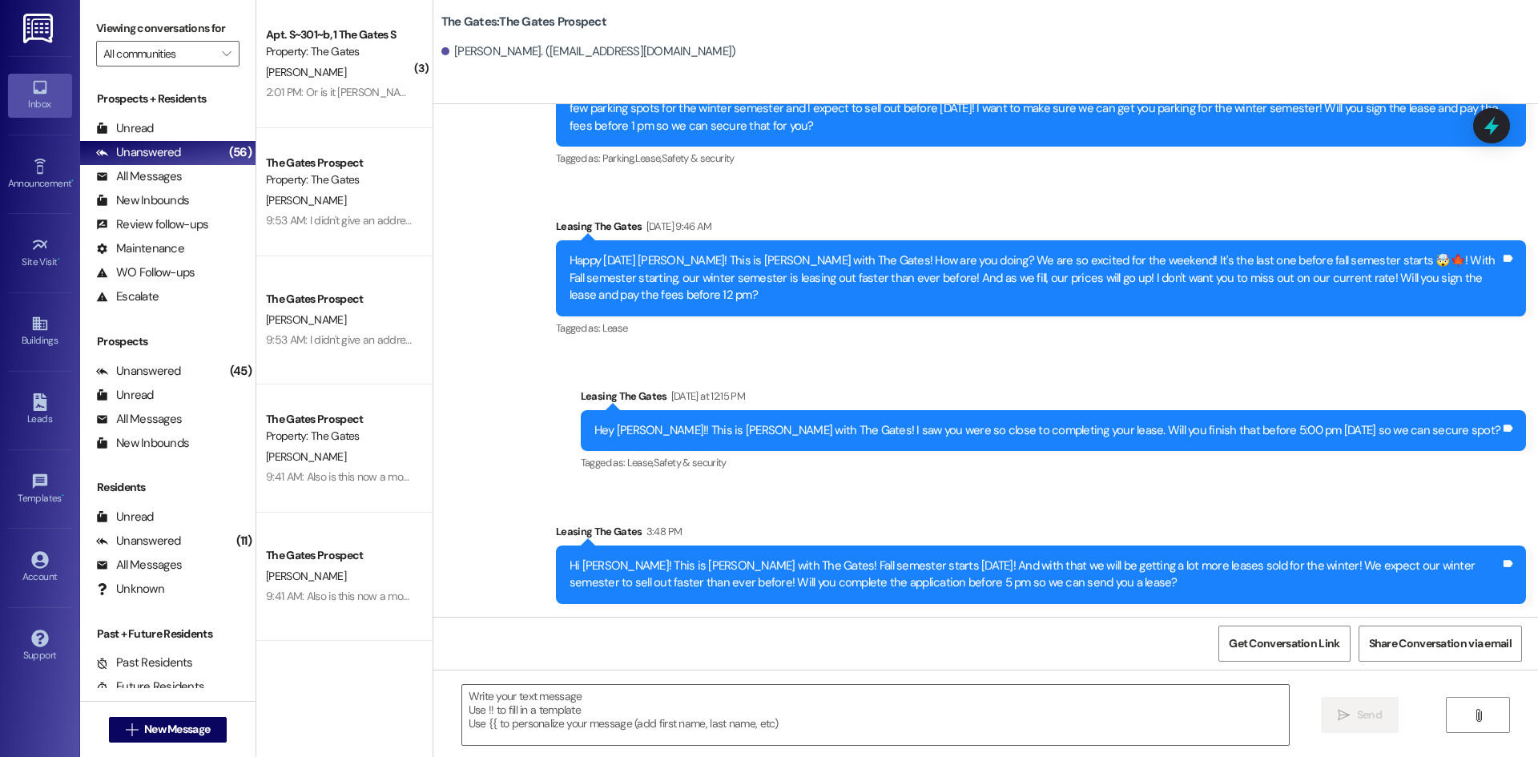
scroll to position [344, 0]
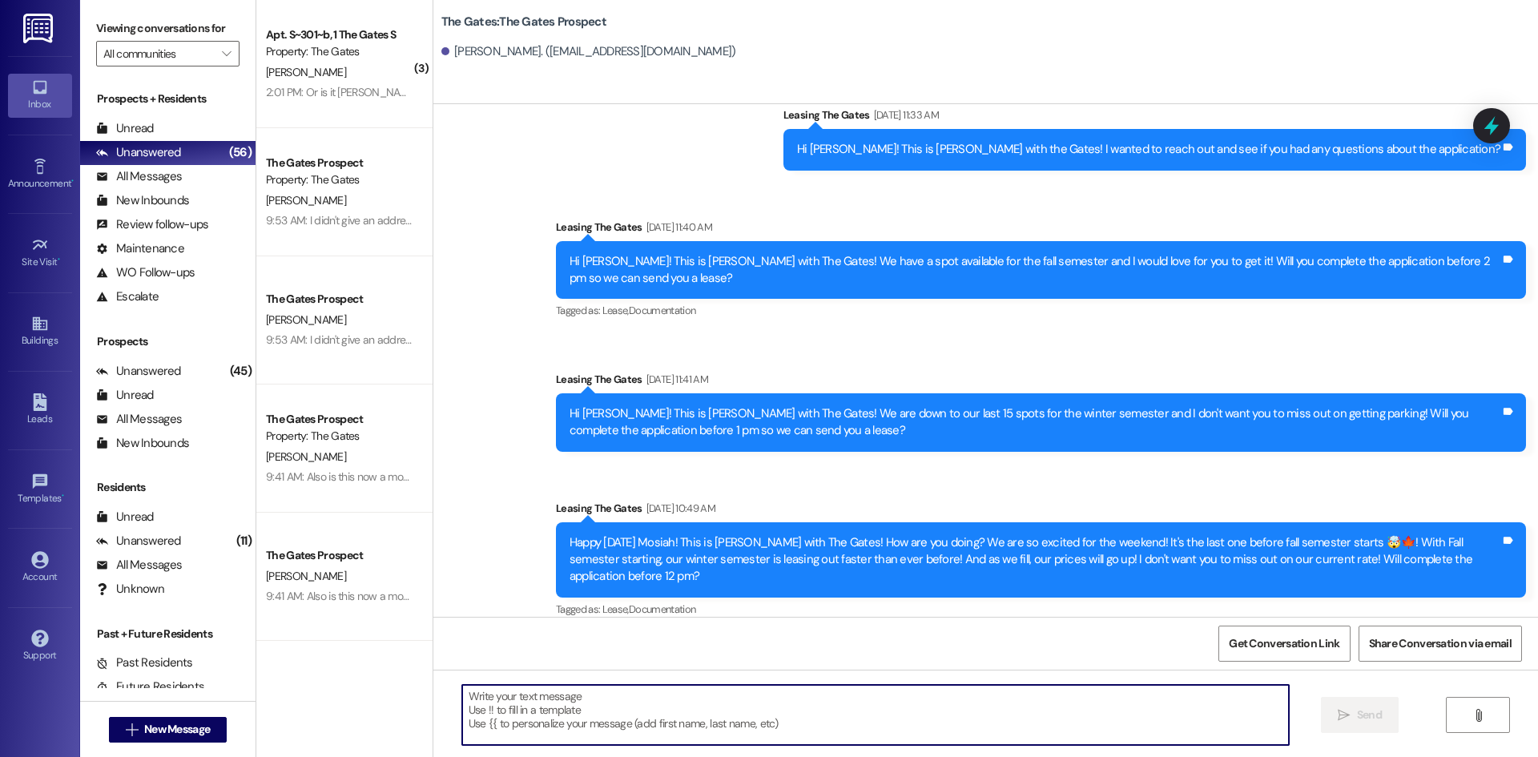
click at [551, 702] on textarea at bounding box center [875, 715] width 827 height 60
paste textarea "Hi [PERSON_NAME]! This is [PERSON_NAME] with The Gates! Fall semester starts [D…"
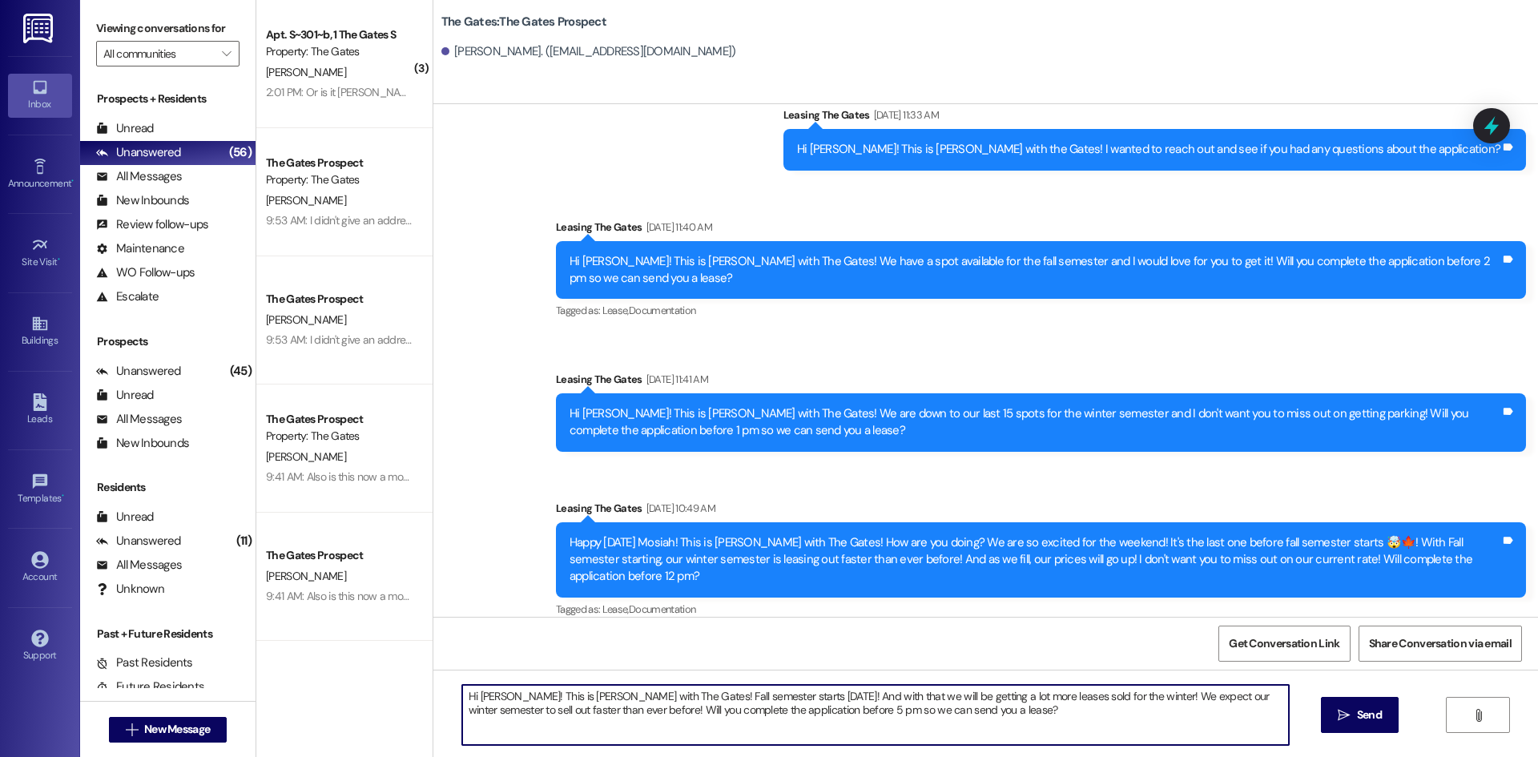
click at [510, 695] on textarea "Hi [PERSON_NAME]! This is [PERSON_NAME] with The Gates! Fall semester starts [D…" at bounding box center [875, 715] width 827 height 60
type textarea "Hi [PERSON_NAME]! This is [PERSON_NAME] with The Gates! Fall semester starts [D…"
click at [1338, 712] on icon "" at bounding box center [1344, 715] width 12 height 13
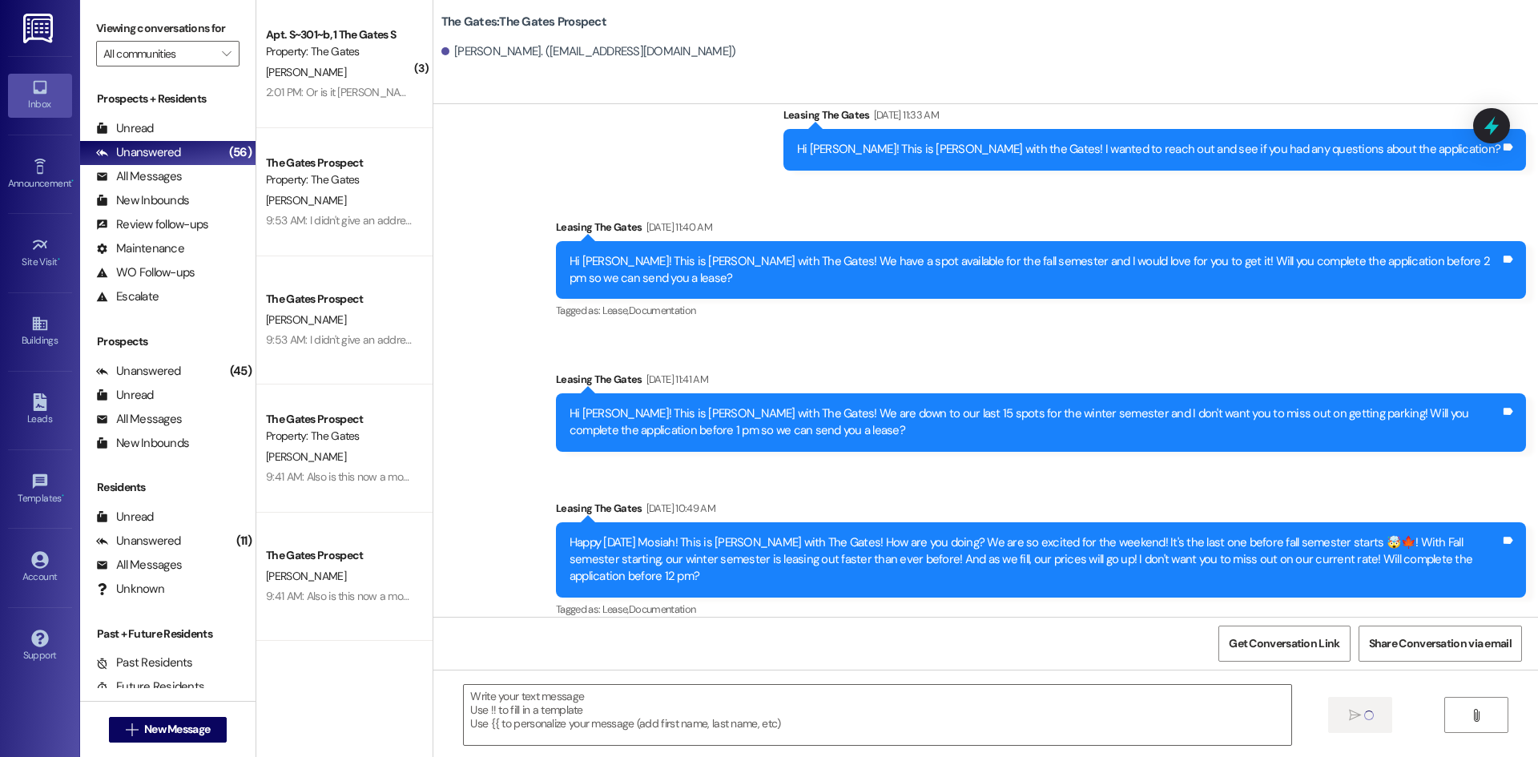
scroll to position [426, 0]
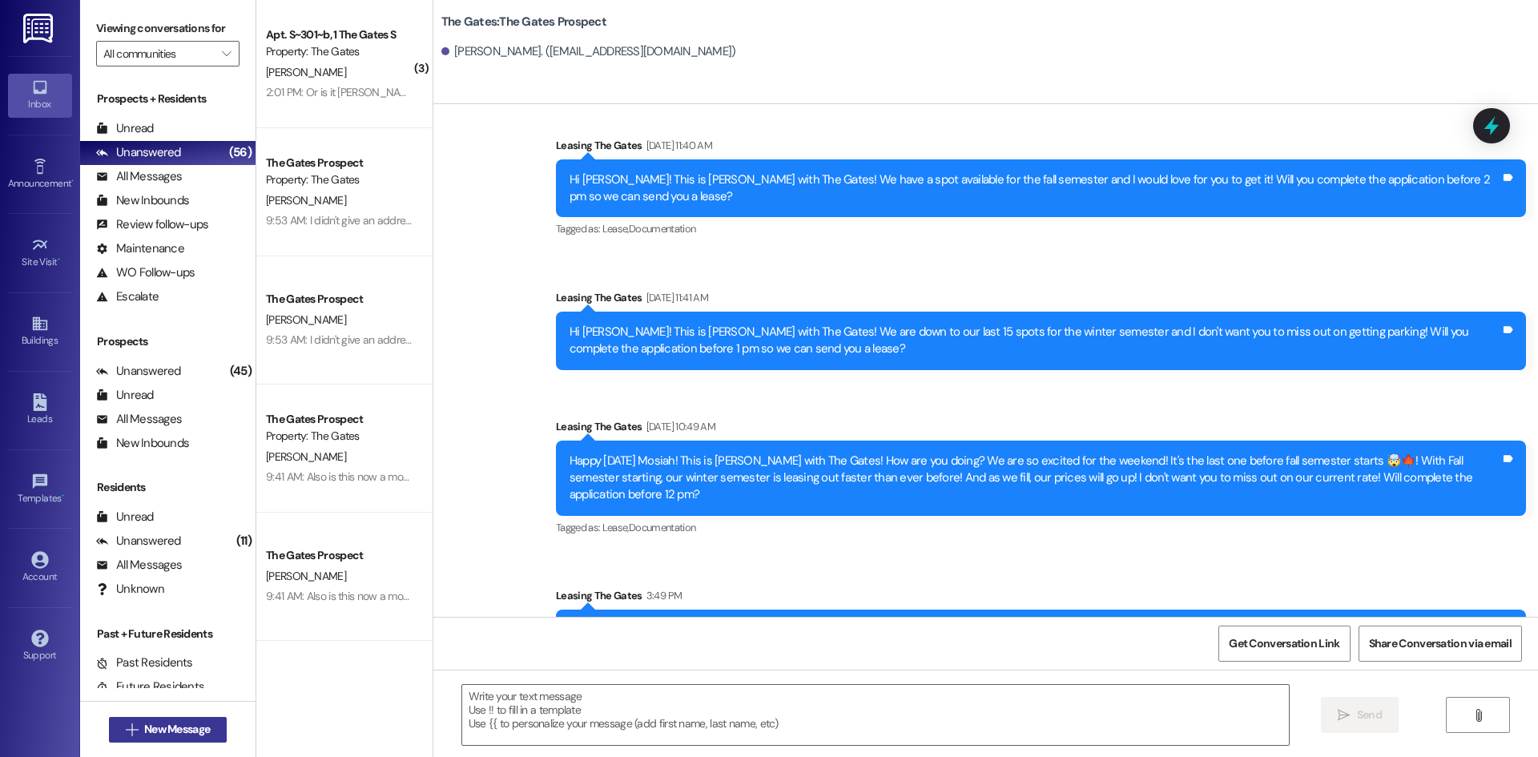
click at [171, 729] on span "New Message" at bounding box center [177, 729] width 66 height 17
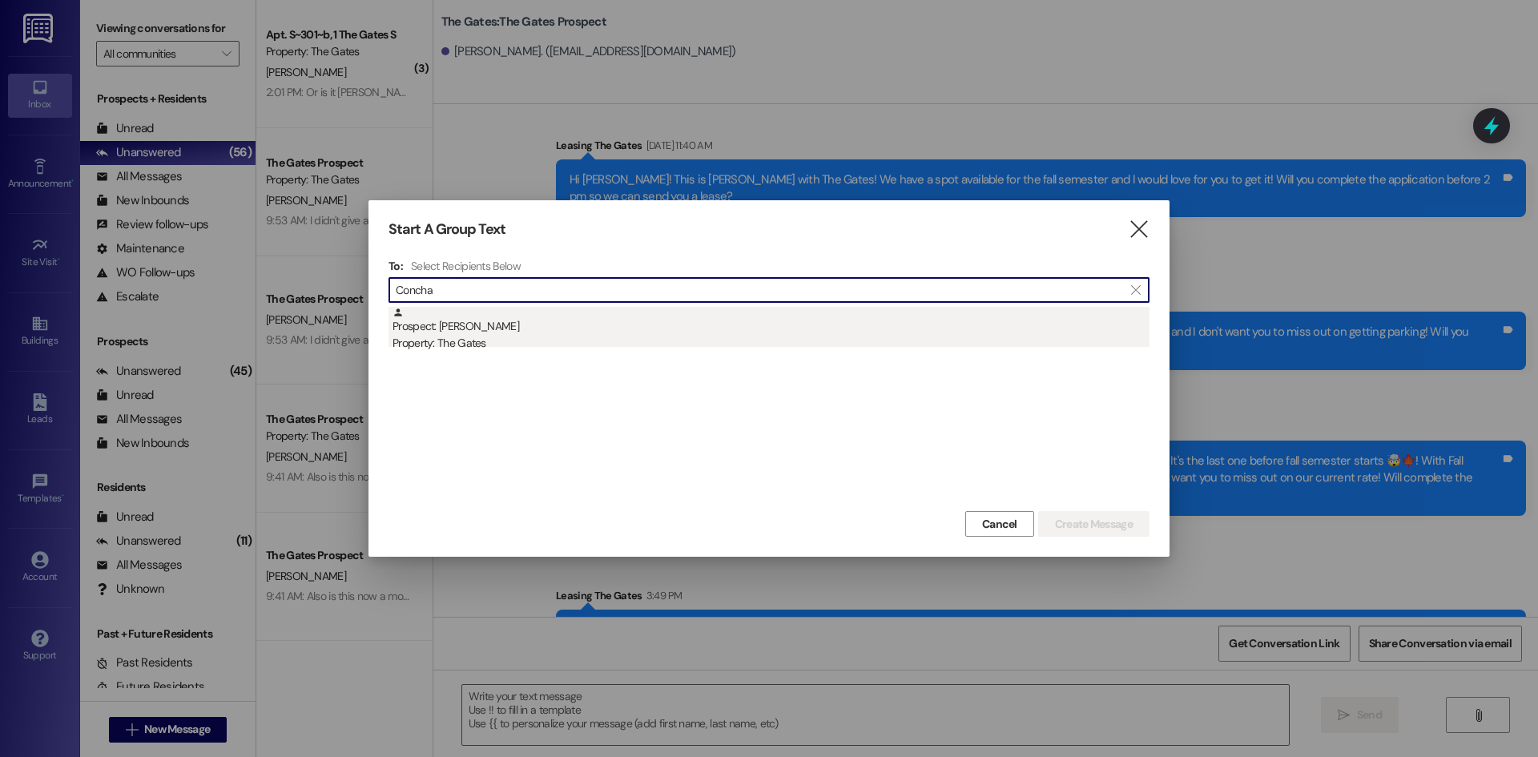
type input "Concha"
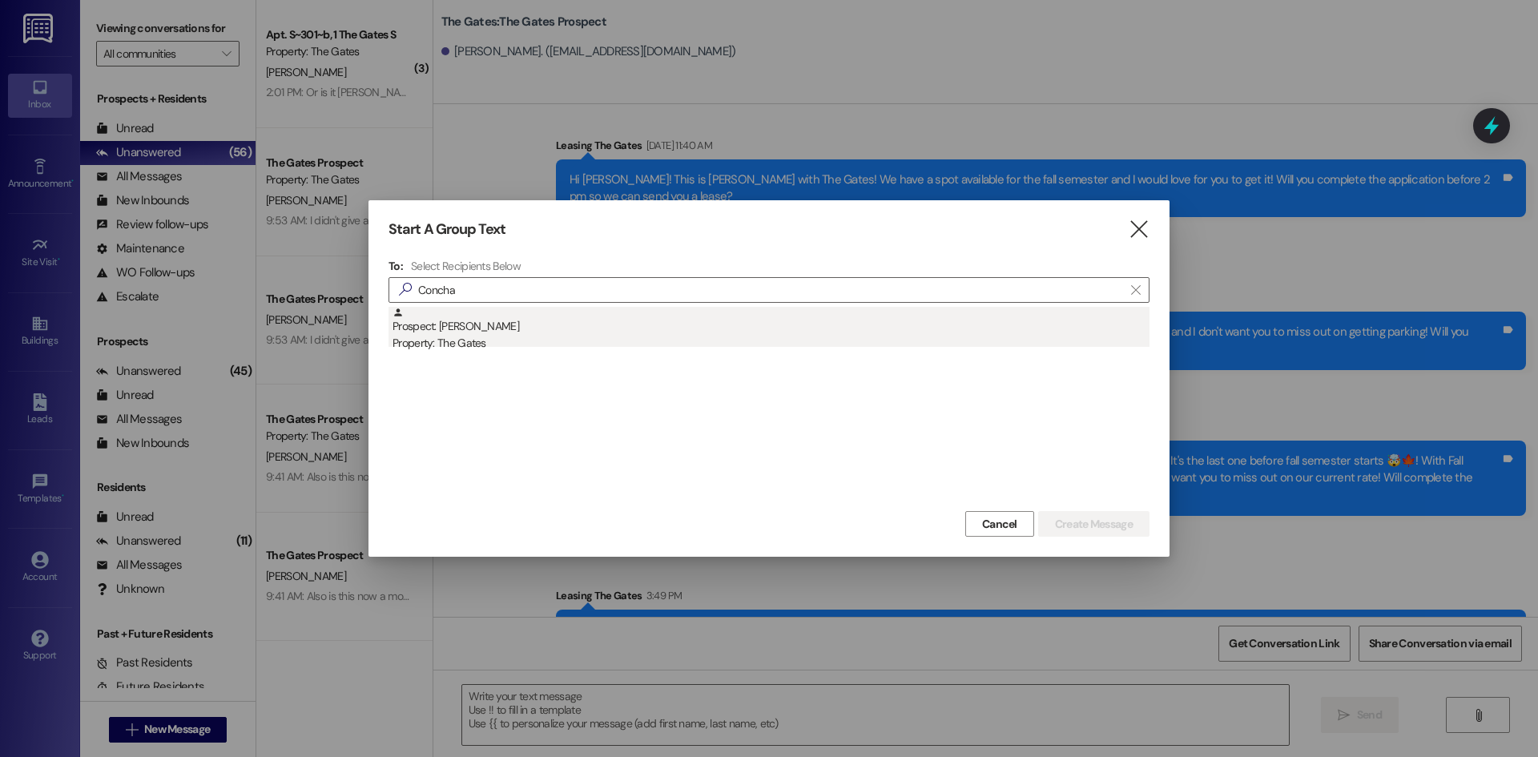
click at [646, 323] on div "Prospect: [PERSON_NAME] Property: The Gates" at bounding box center [770, 330] width 757 height 46
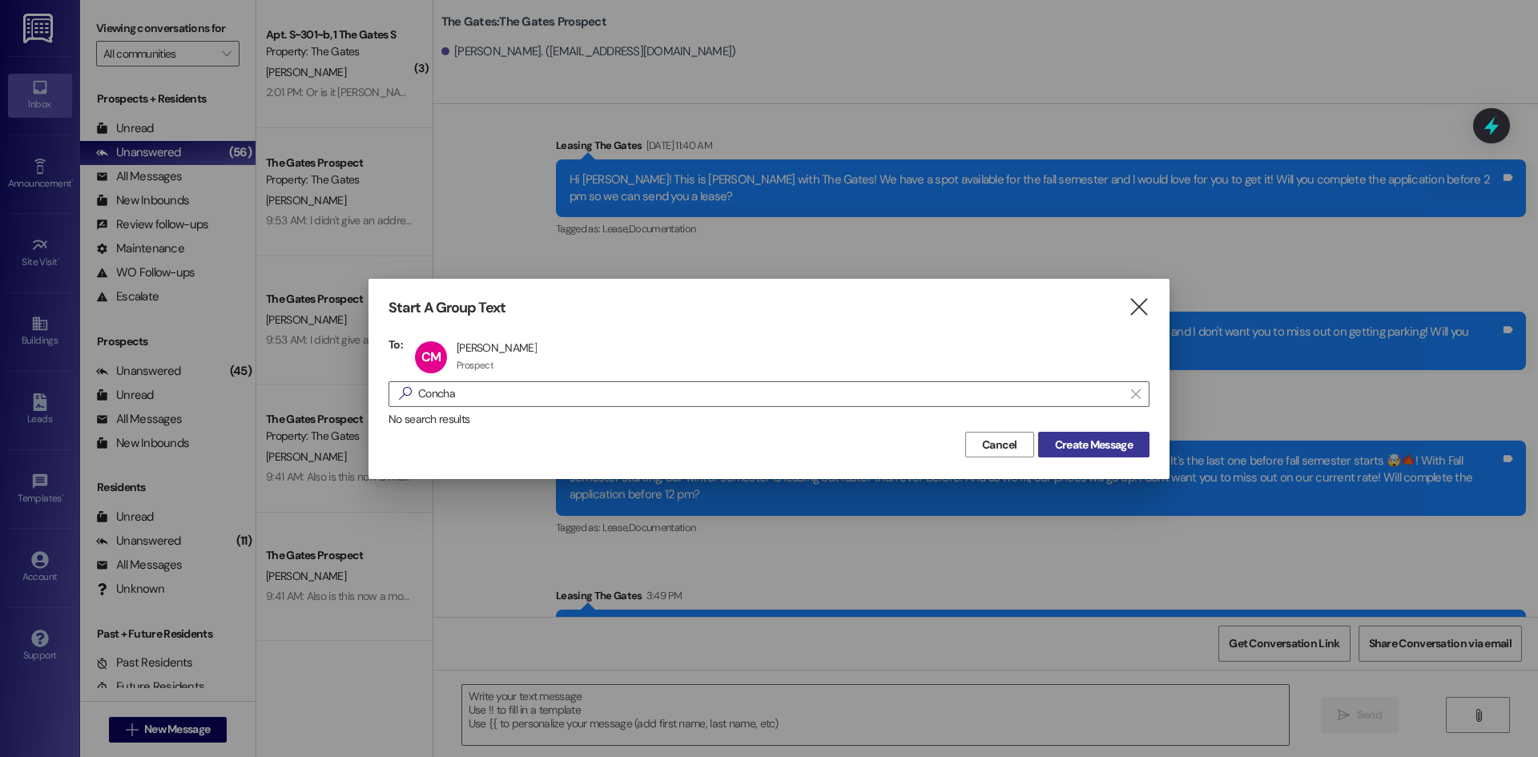
click at [1057, 449] on span "Create Message" at bounding box center [1094, 445] width 78 height 17
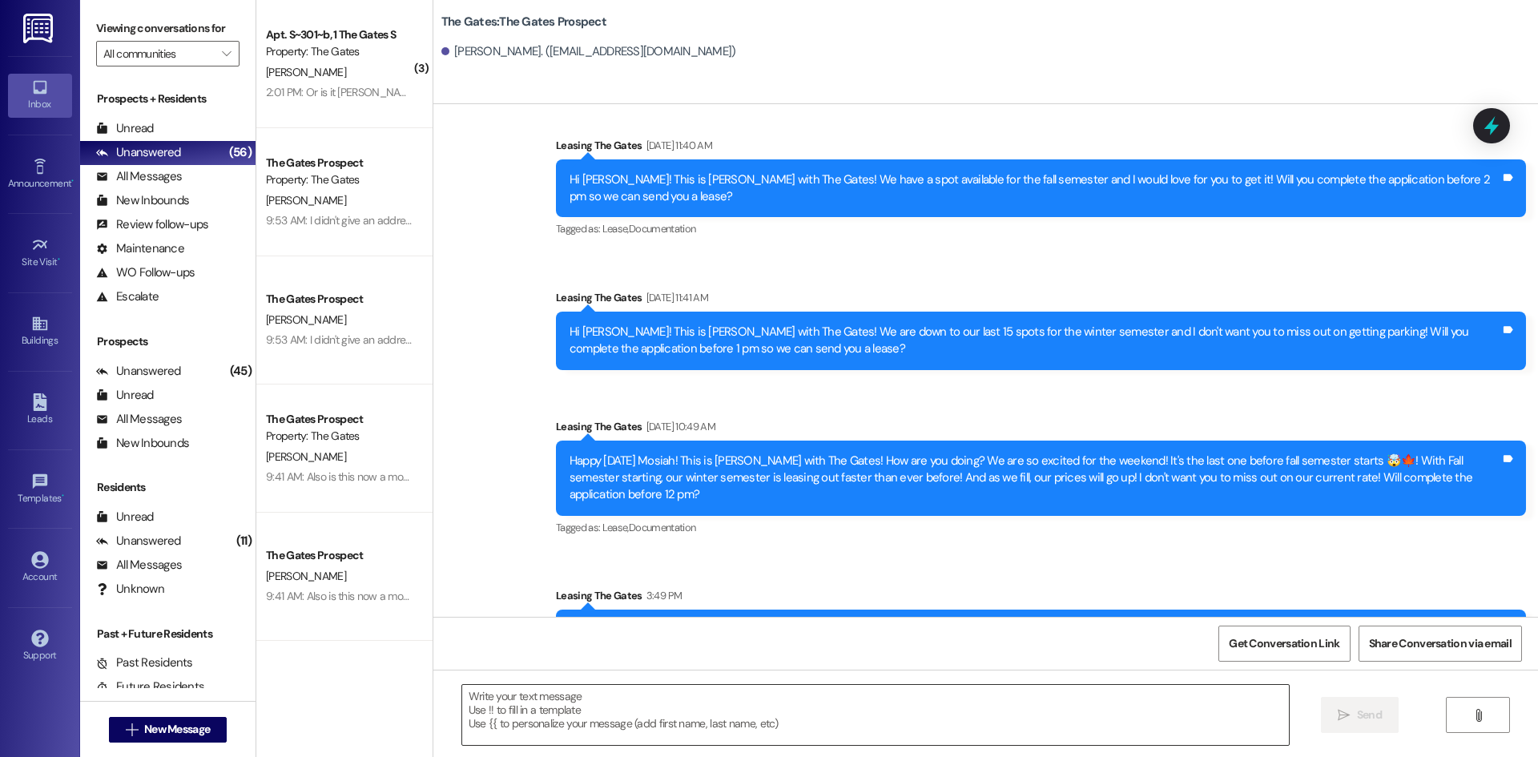
scroll to position [0, 0]
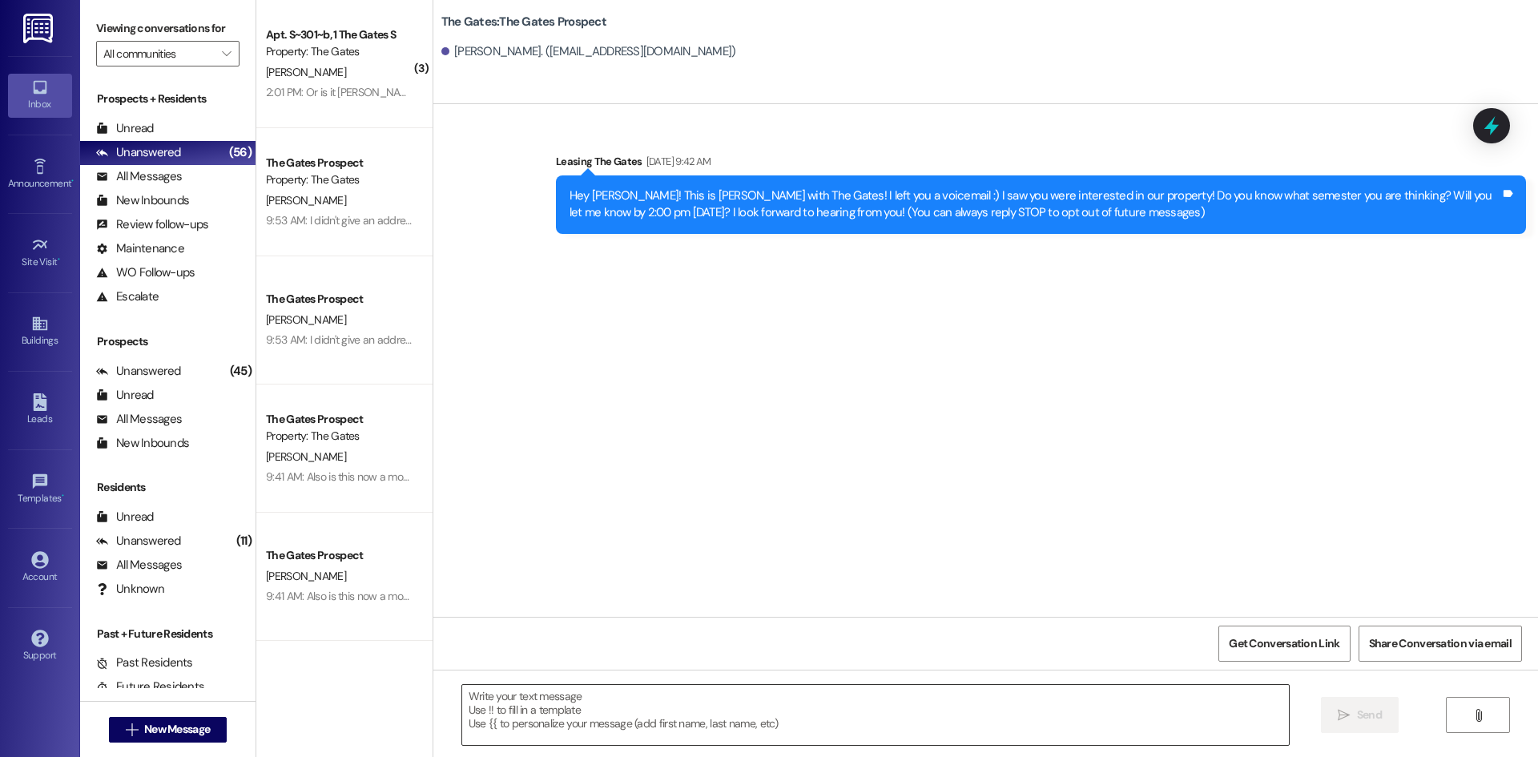
click at [508, 710] on textarea at bounding box center [875, 715] width 827 height 60
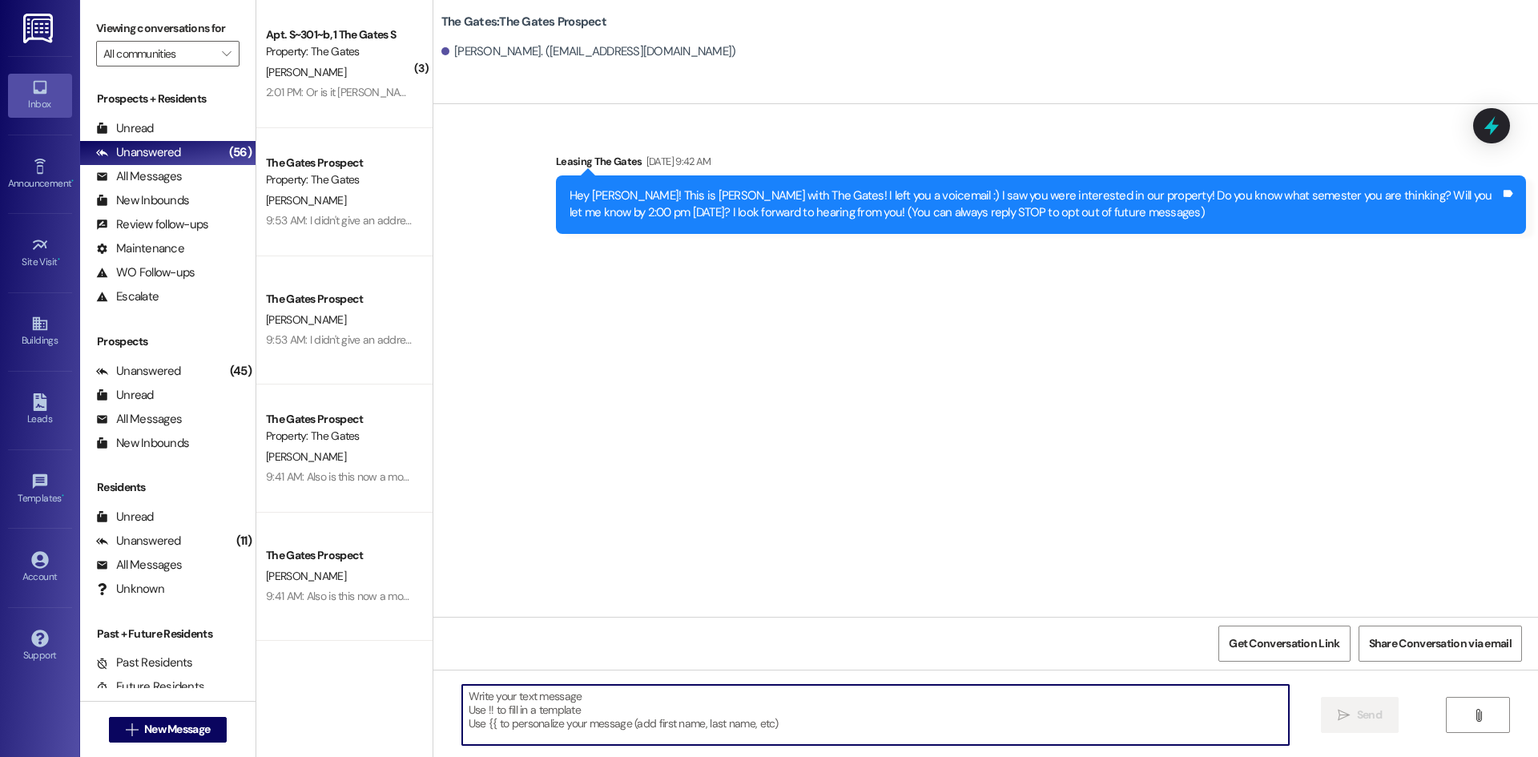
paste textarea "Hi [PERSON_NAME]! This is [PERSON_NAME] with The Gates! Fall semester starts [D…"
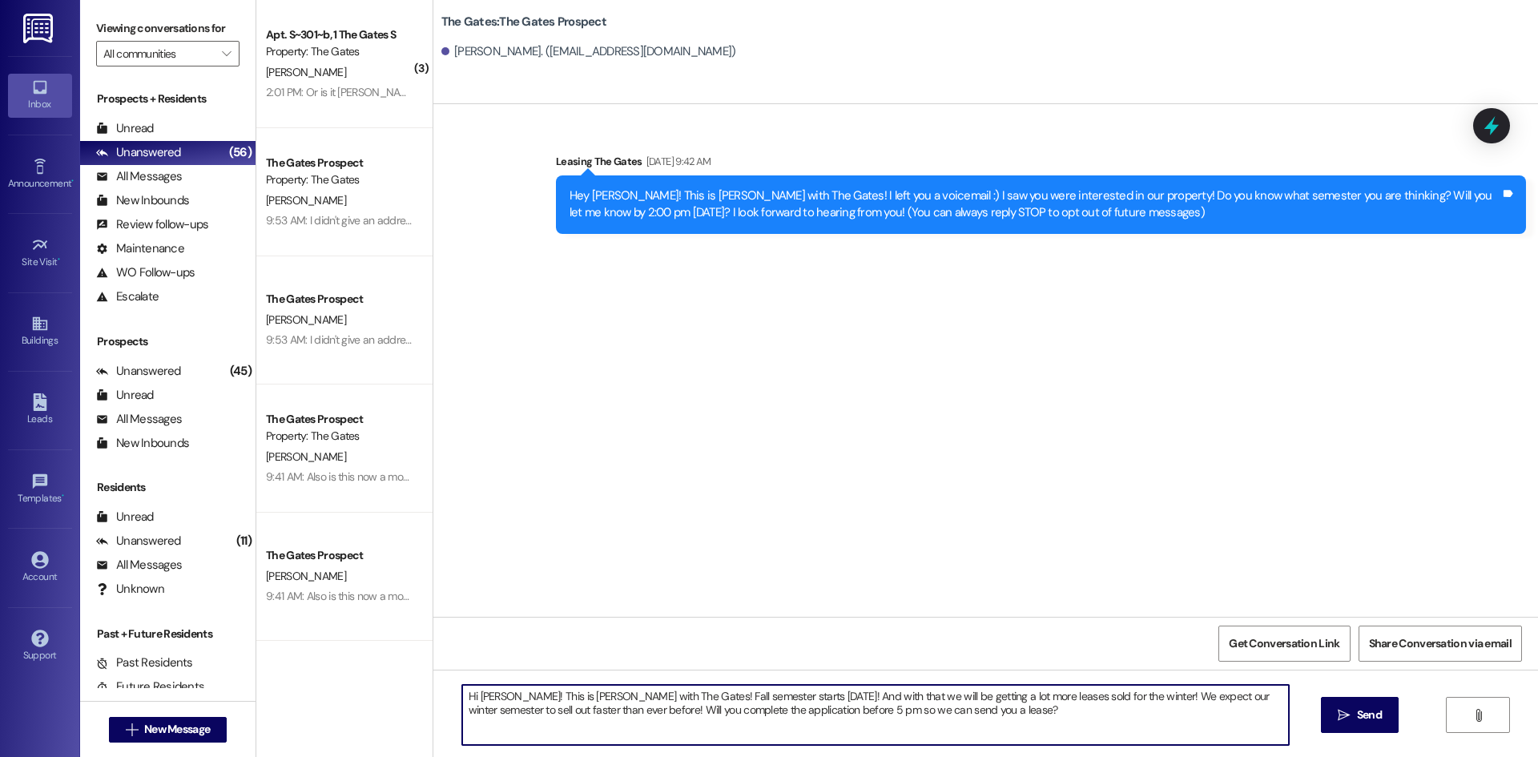
click at [501, 695] on textarea "Hi [PERSON_NAME]! This is [PERSON_NAME] with The Gates! Fall semester starts [D…" at bounding box center [875, 715] width 827 height 60
type textarea "Hi [PERSON_NAME]! This is [PERSON_NAME] with The Gates! Fall semester starts [D…"
click at [1359, 707] on span "Send" at bounding box center [1369, 714] width 25 height 17
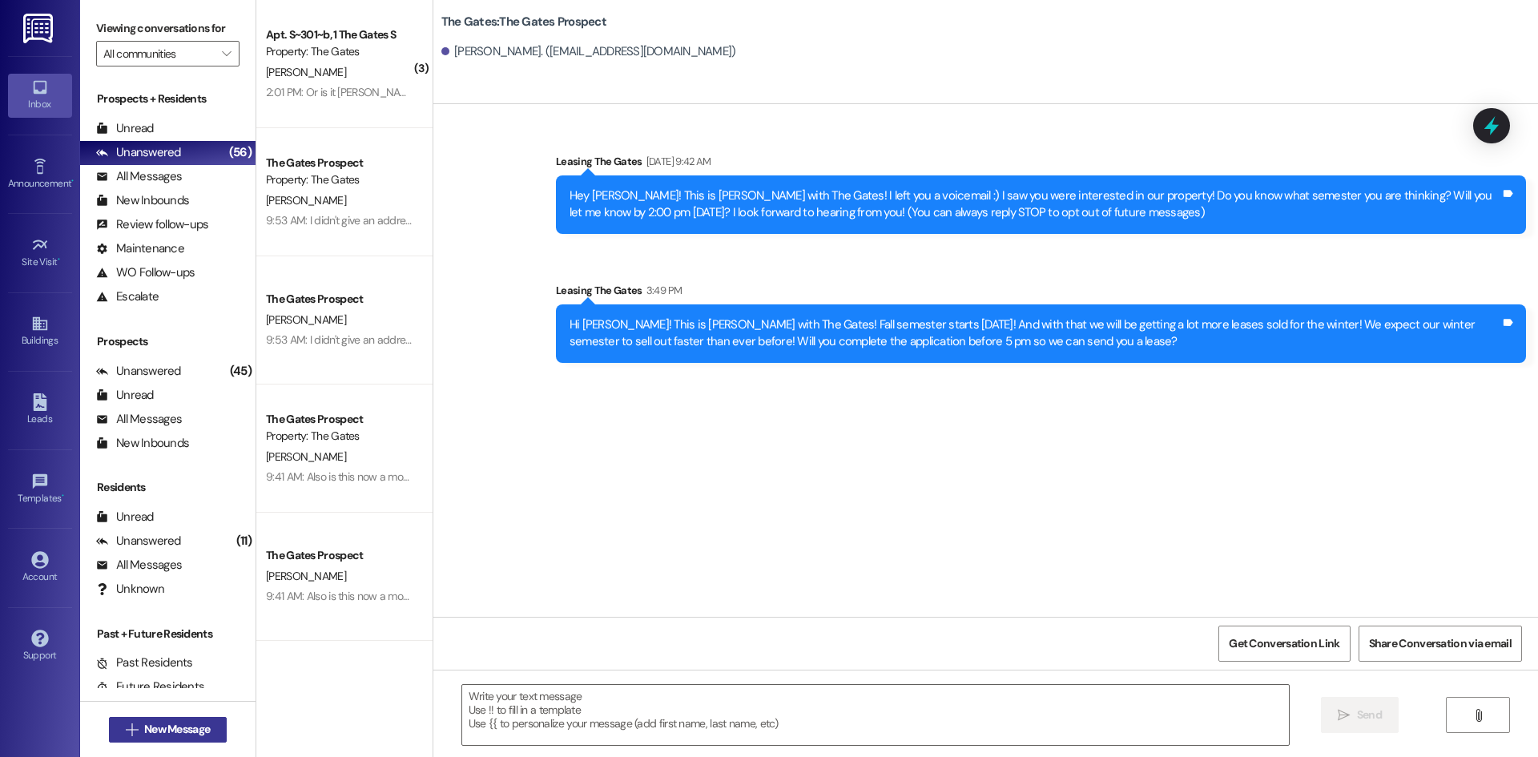
click at [145, 729] on span "New Message" at bounding box center [177, 729] width 66 height 17
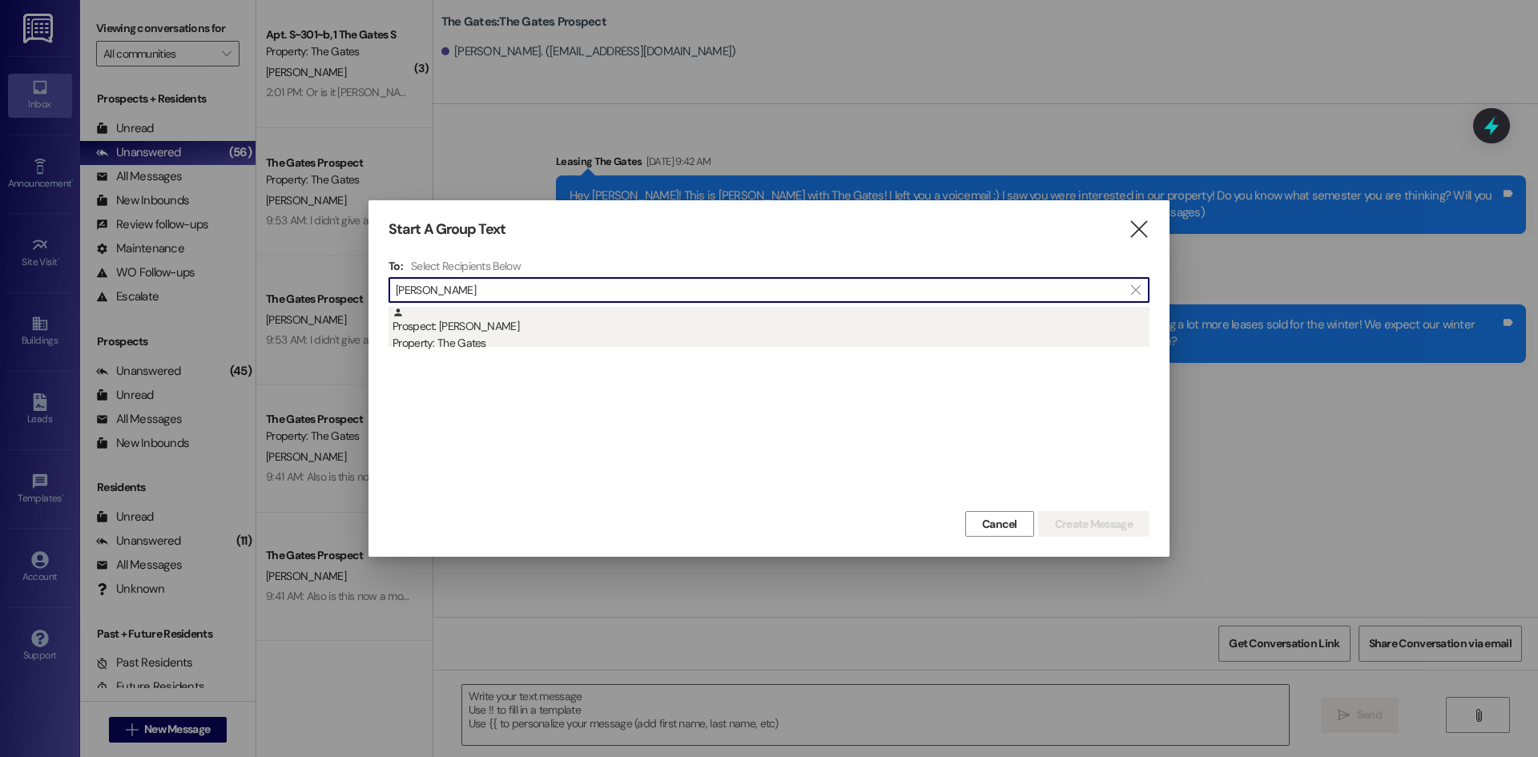
type input "[PERSON_NAME]"
click at [455, 324] on div "Prospect: [PERSON_NAME] Property: The Gates" at bounding box center [770, 330] width 757 height 46
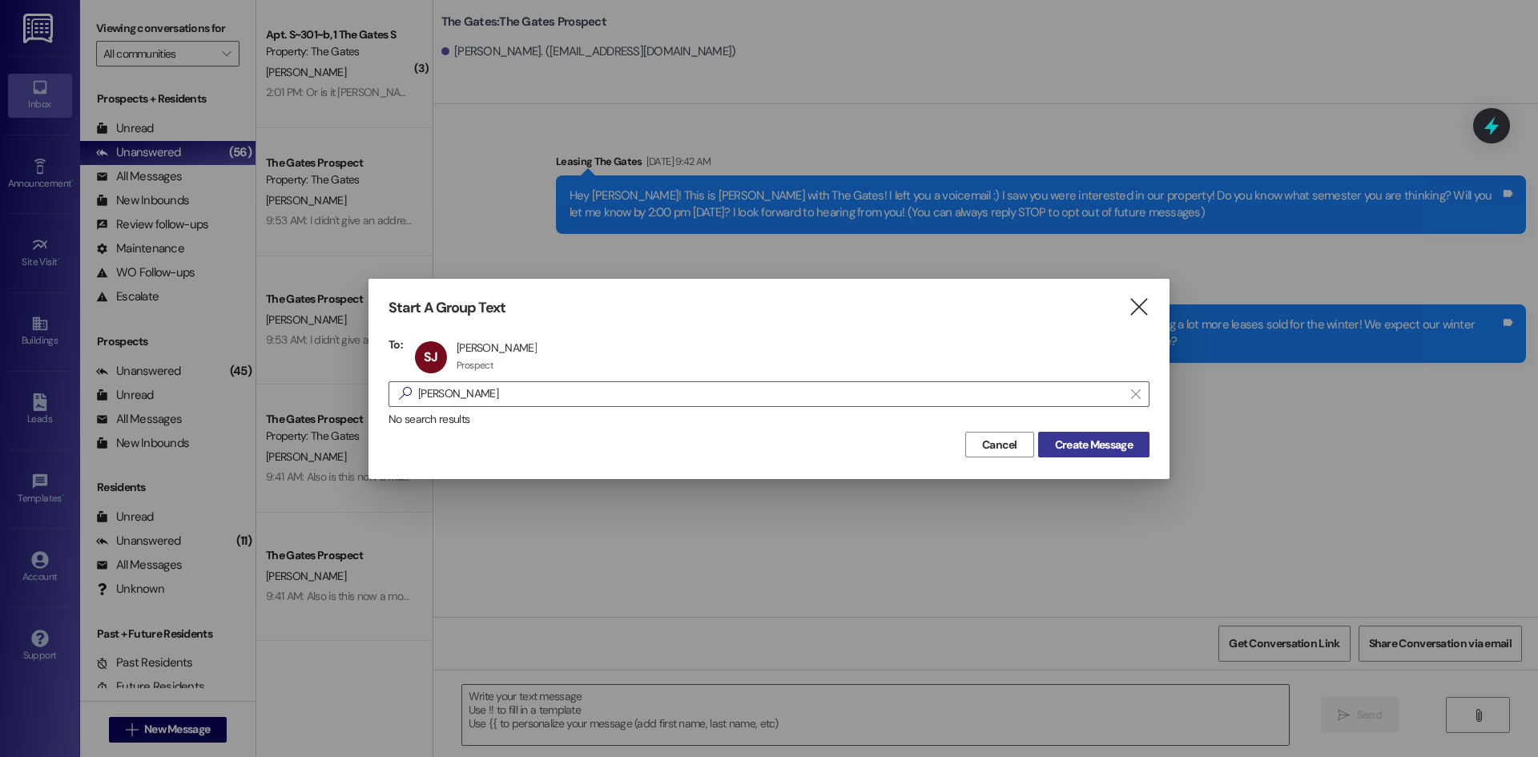
click at [1069, 449] on span "Create Message" at bounding box center [1094, 445] width 78 height 17
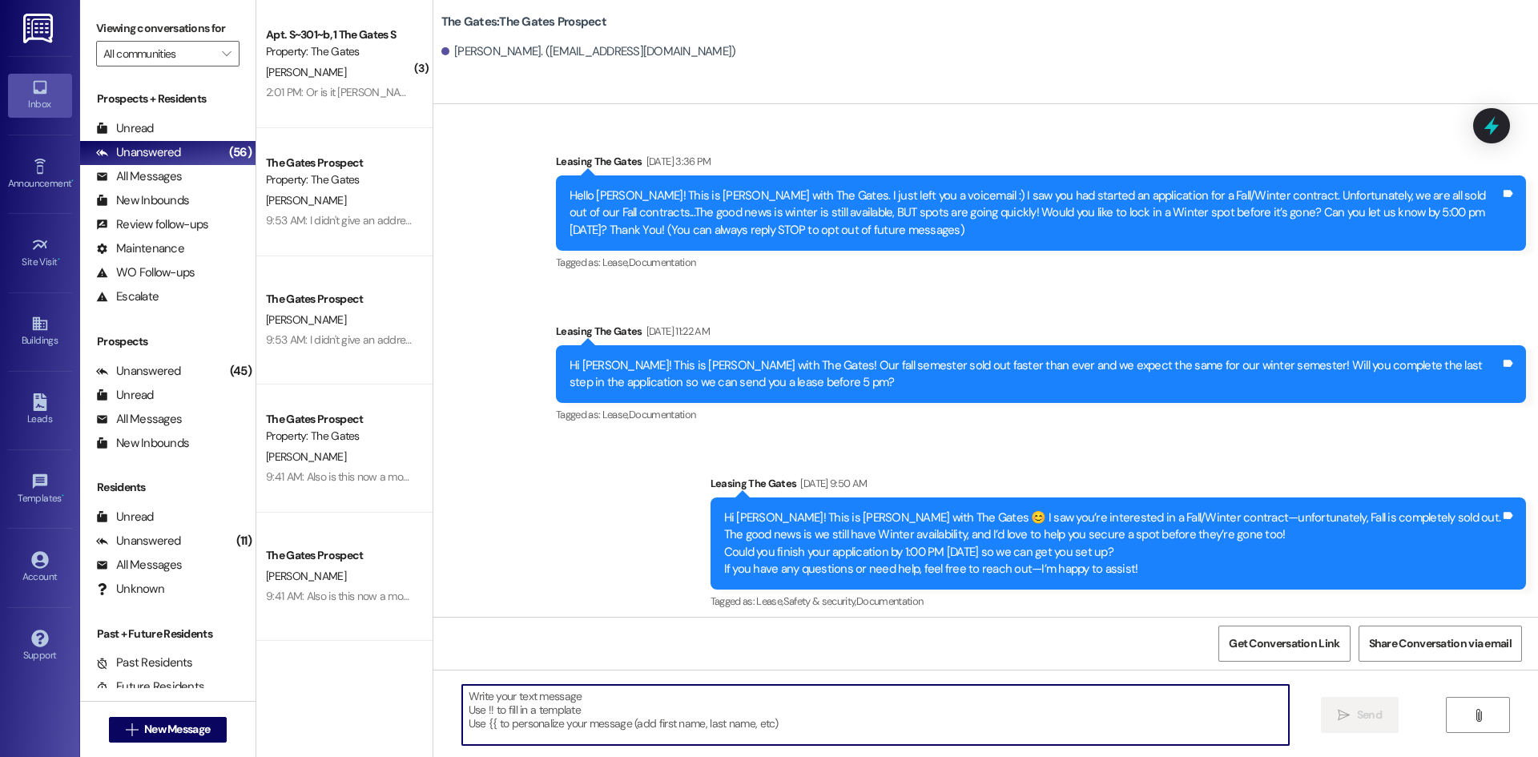
click at [484, 714] on textarea at bounding box center [875, 715] width 827 height 60
paste textarea "Hi [PERSON_NAME]! This is [PERSON_NAME] with The Gates! Fall semester starts [D…"
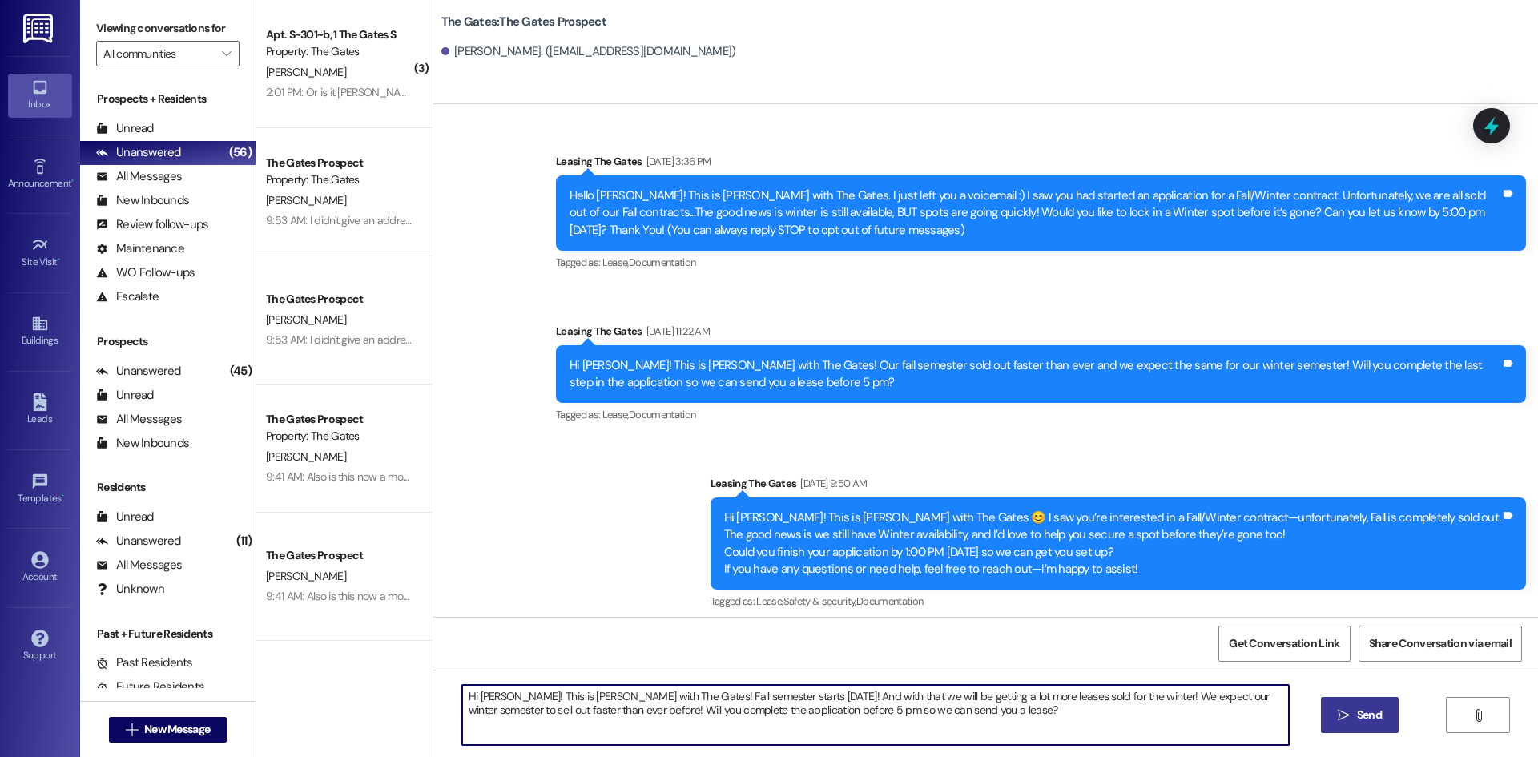
click at [504, 693] on textarea "Hi [PERSON_NAME]! This is [PERSON_NAME] with The Gates! Fall semester starts [D…" at bounding box center [875, 715] width 827 height 60
type textarea "Hi [PERSON_NAME]! This is [PERSON_NAME] with The Gates! Fall semester starts [D…"
click at [1361, 719] on span "Send" at bounding box center [1369, 714] width 25 height 17
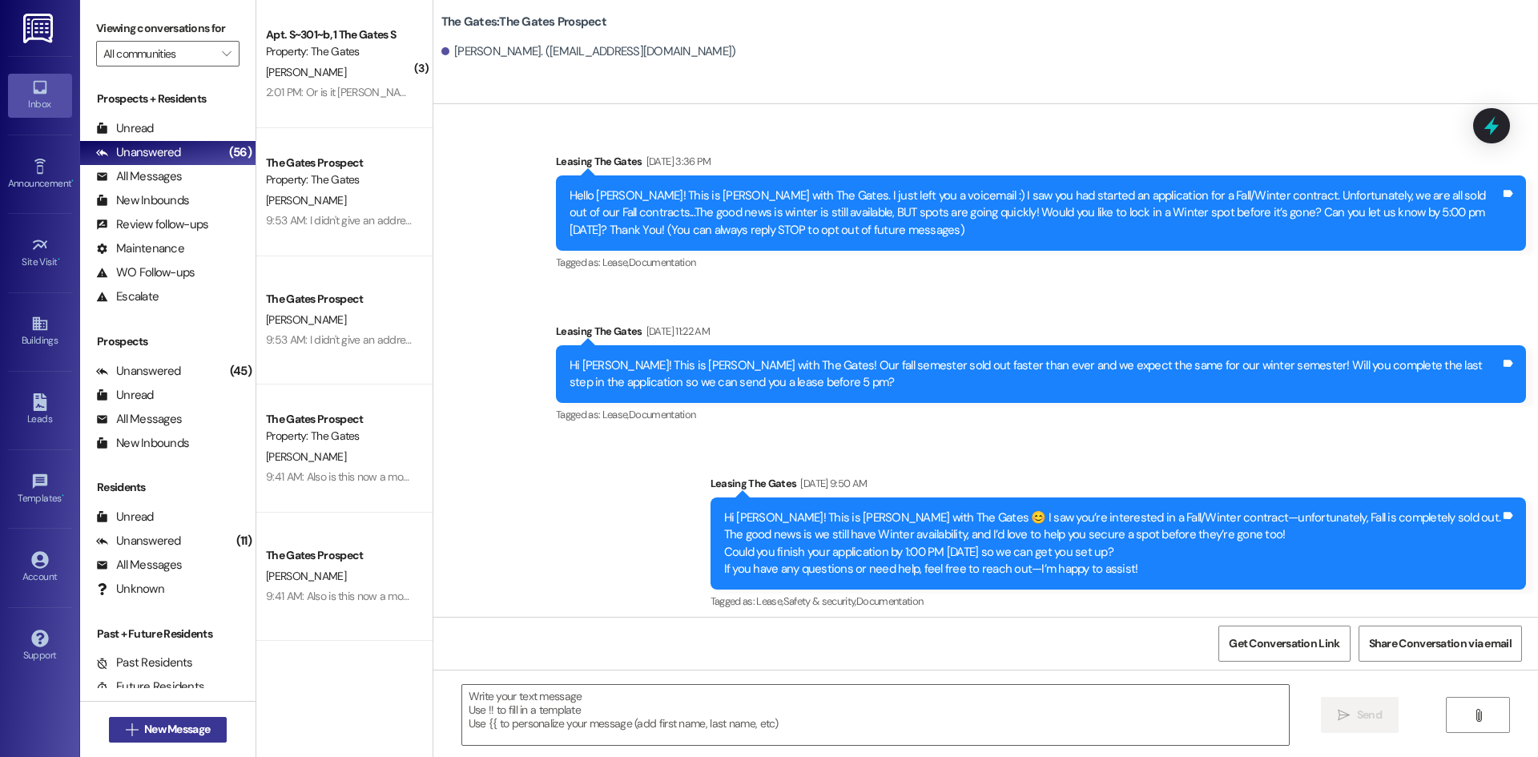
click at [144, 721] on span "New Message" at bounding box center [177, 729] width 66 height 17
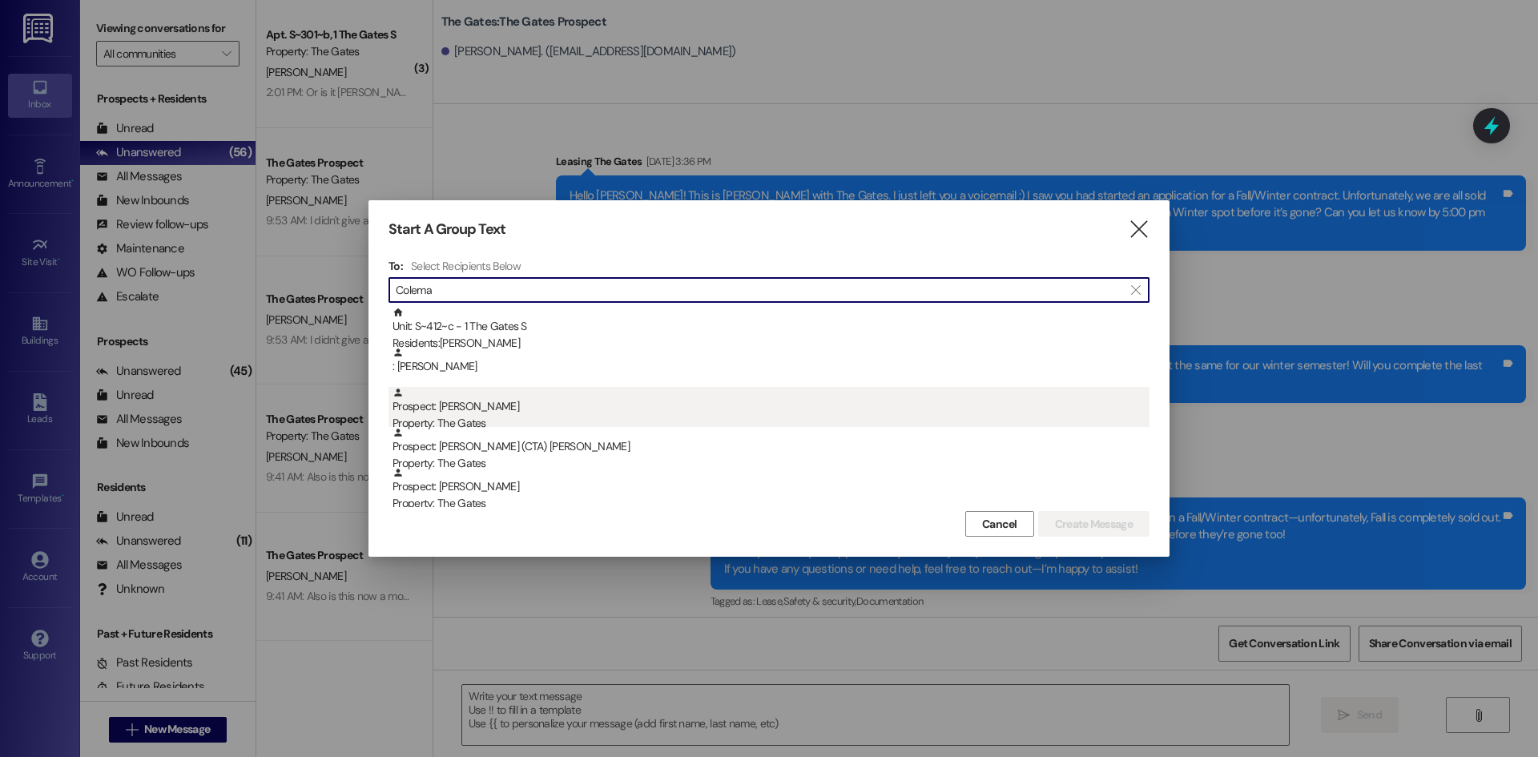
type input "Colema"
click at [511, 409] on div "Prospect: [PERSON_NAME] Property: The Gates" at bounding box center [770, 410] width 757 height 46
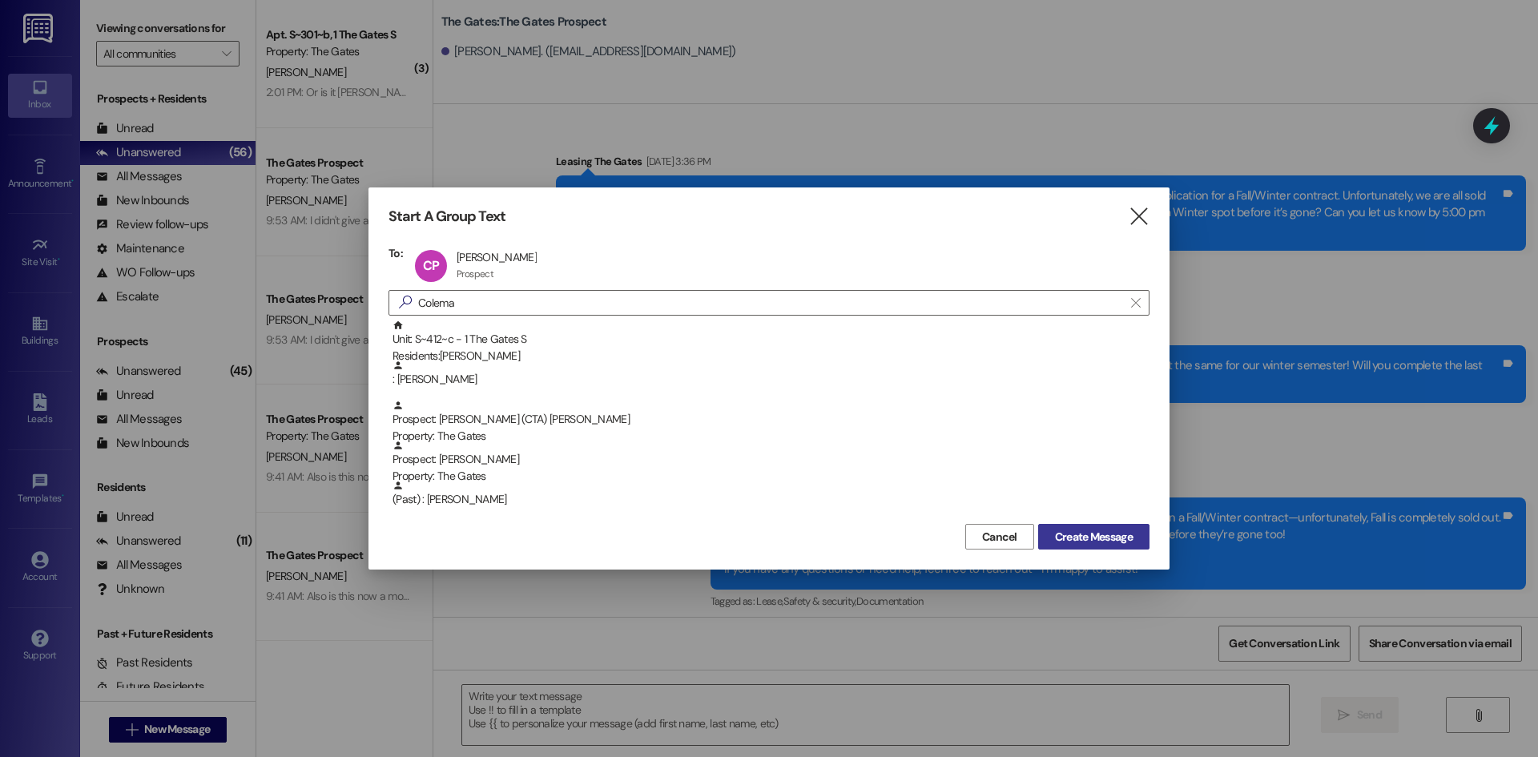
click at [1085, 539] on span "Create Message" at bounding box center [1094, 537] width 78 height 17
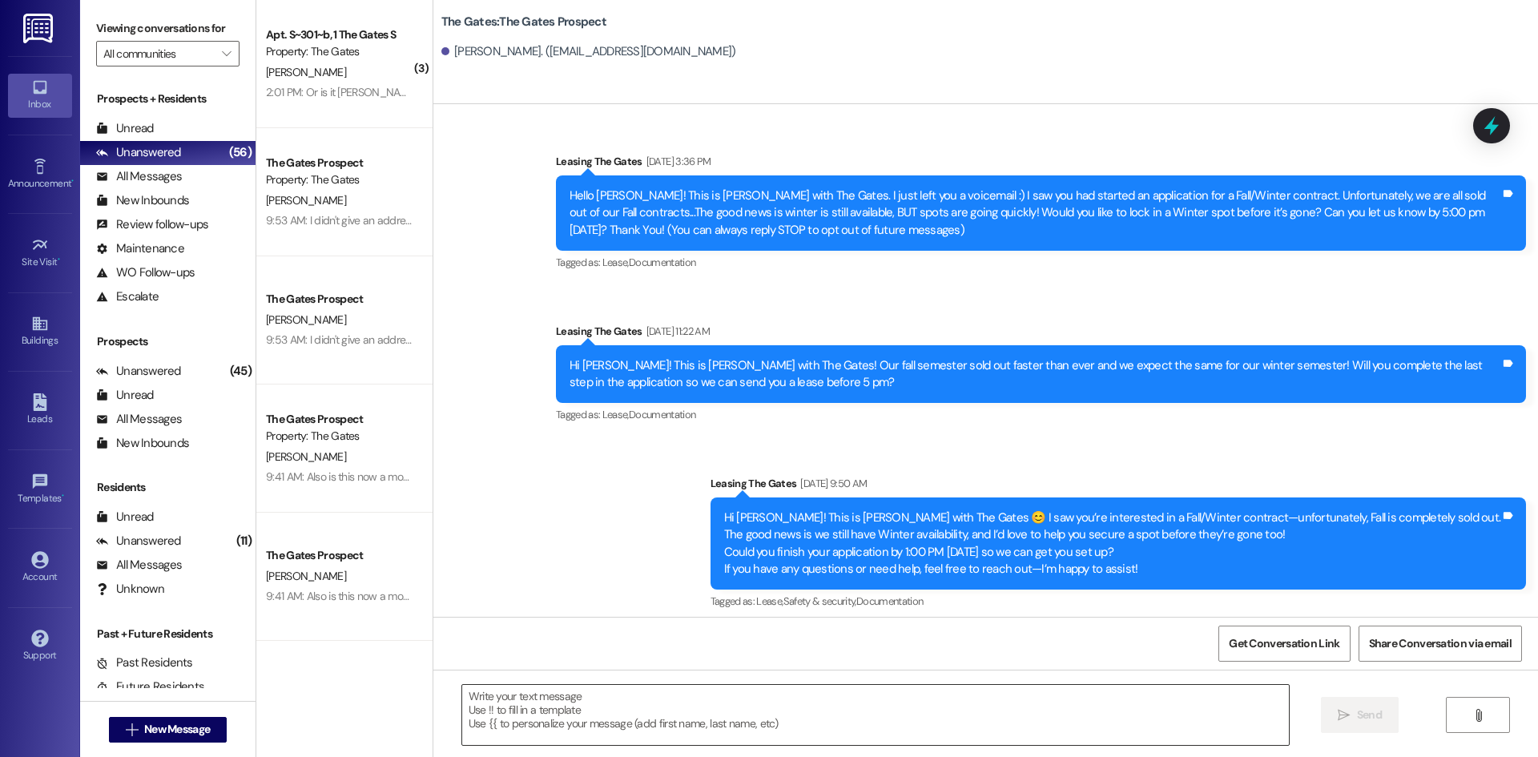
scroll to position [5287, 0]
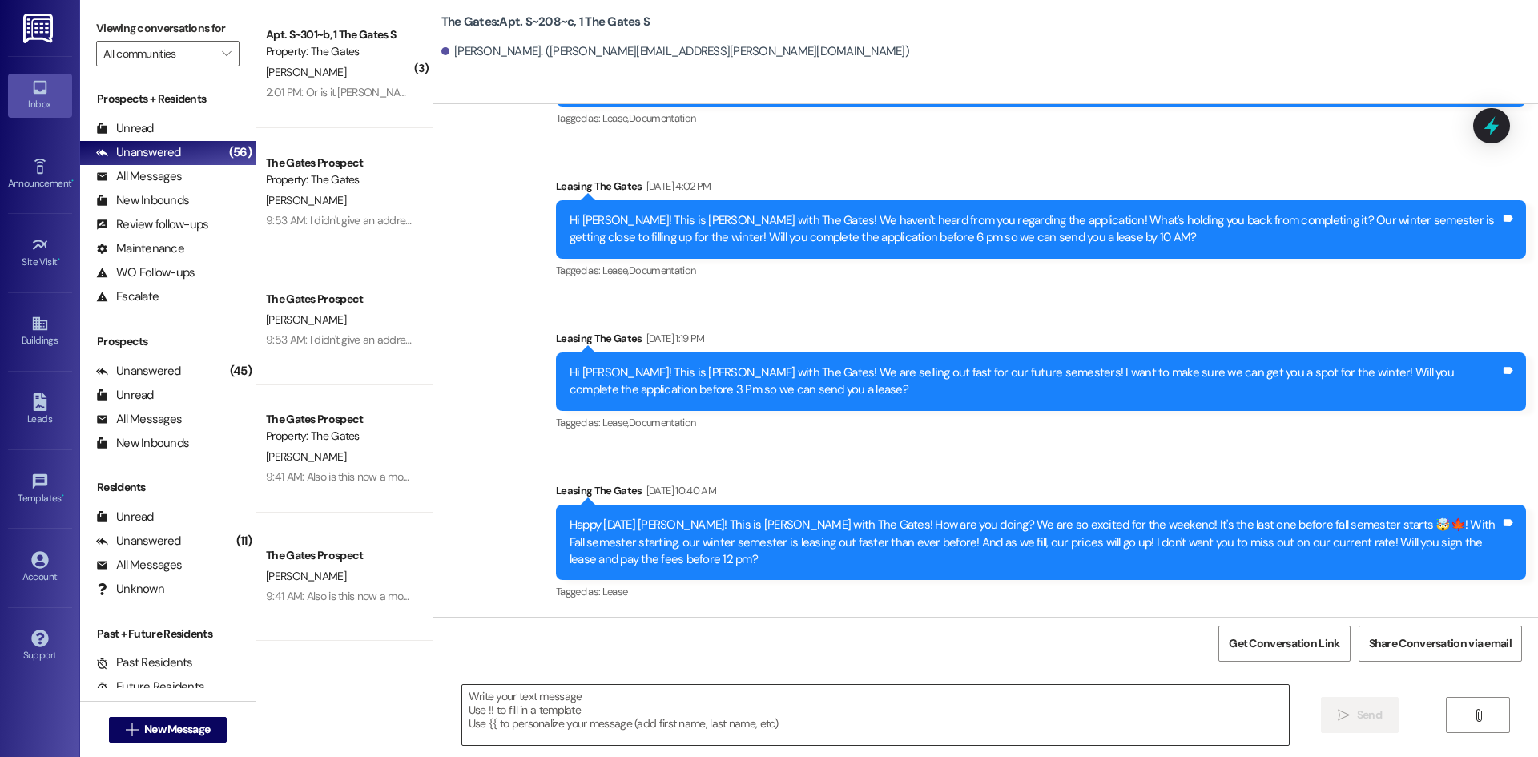
click at [553, 701] on textarea at bounding box center [875, 715] width 827 height 60
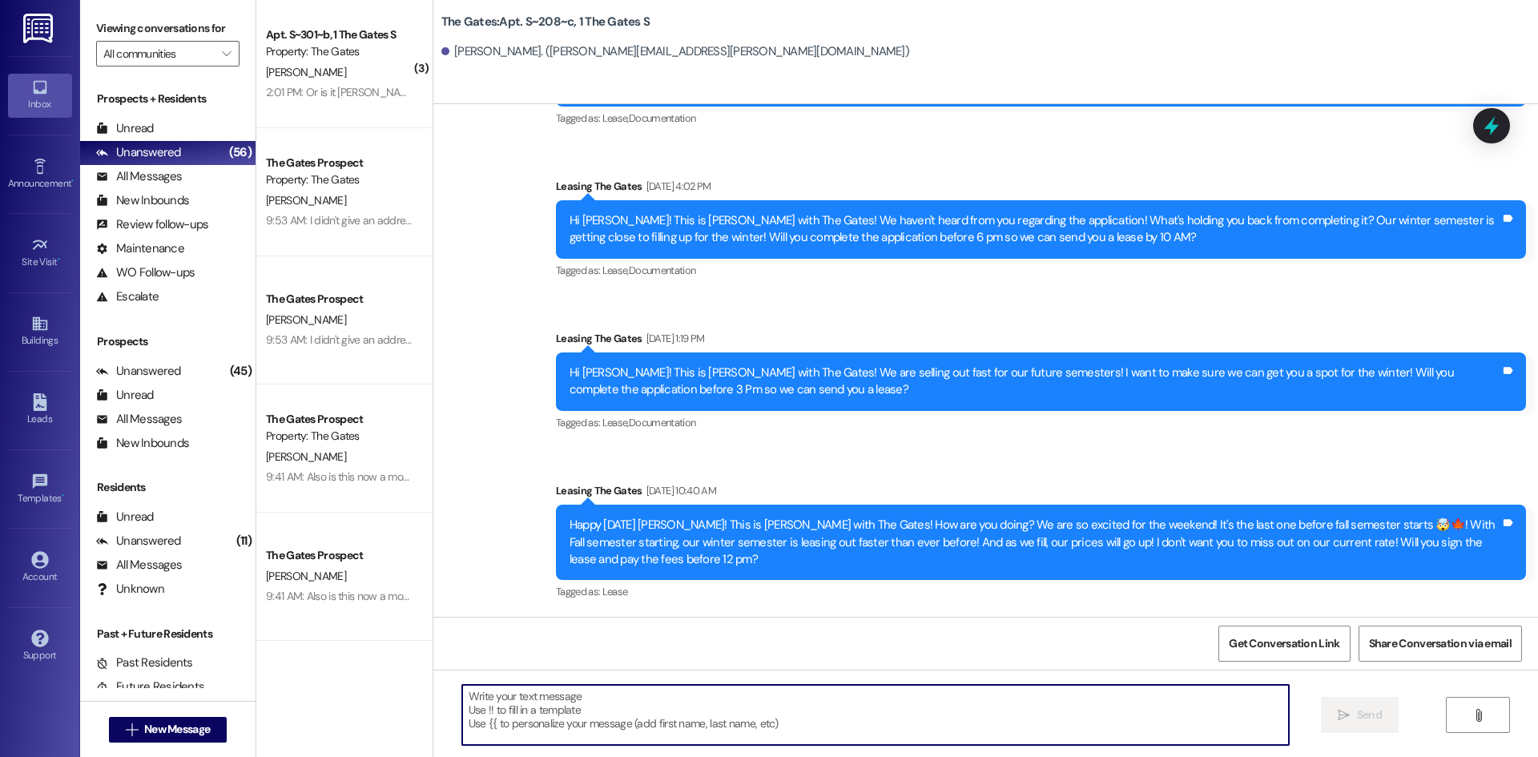
paste textarea "Hi [PERSON_NAME]! This is [PERSON_NAME] with The Gates! Fall semester starts [D…"
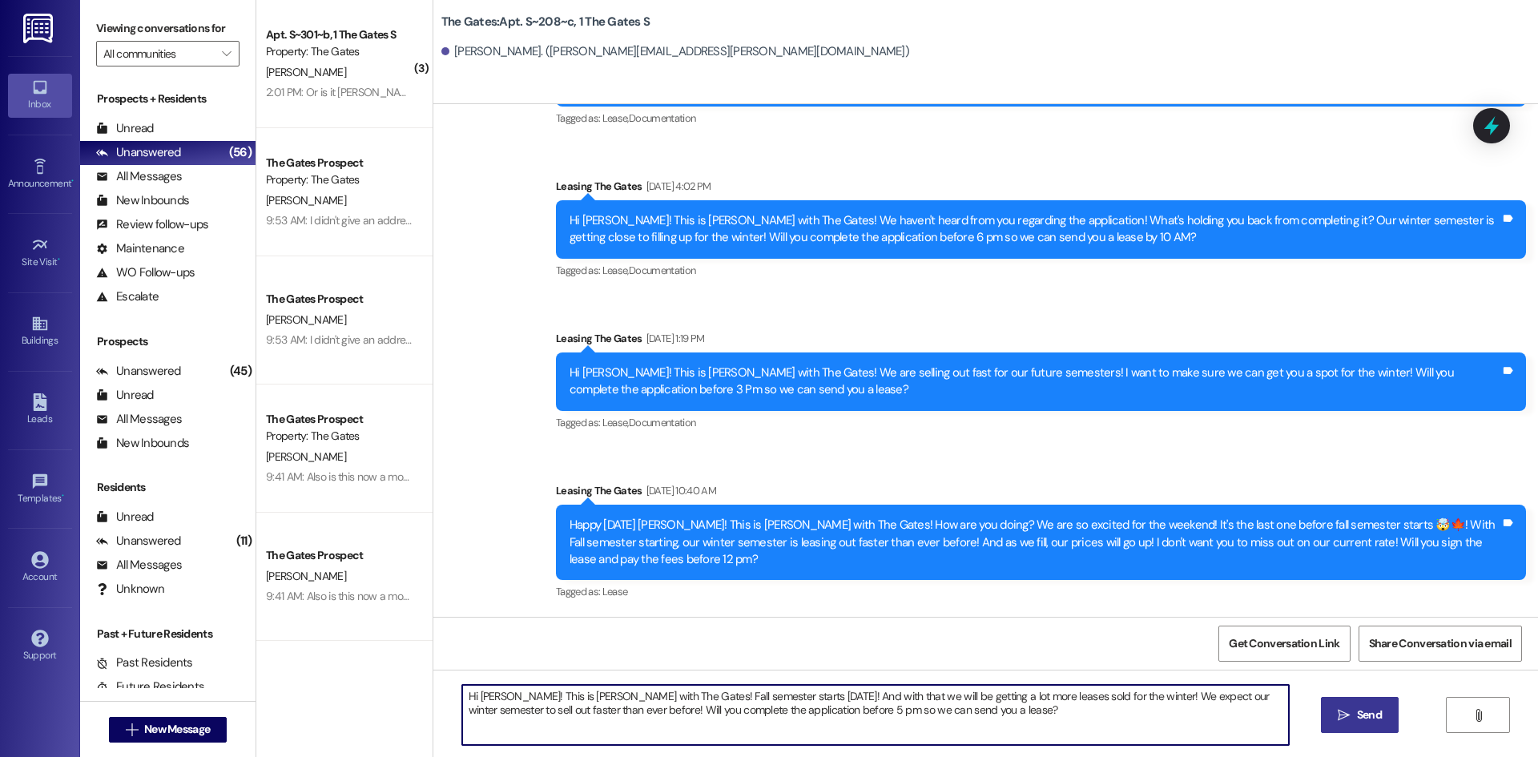
click at [500, 697] on textarea "Hi [PERSON_NAME]! This is [PERSON_NAME] with The Gates! Fall semester starts [D…" at bounding box center [875, 715] width 827 height 60
type textarea "Hi [PERSON_NAME]! This is [PERSON_NAME] with The Gates! Fall semester starts [D…"
click at [1366, 715] on span "Send" at bounding box center [1369, 714] width 25 height 17
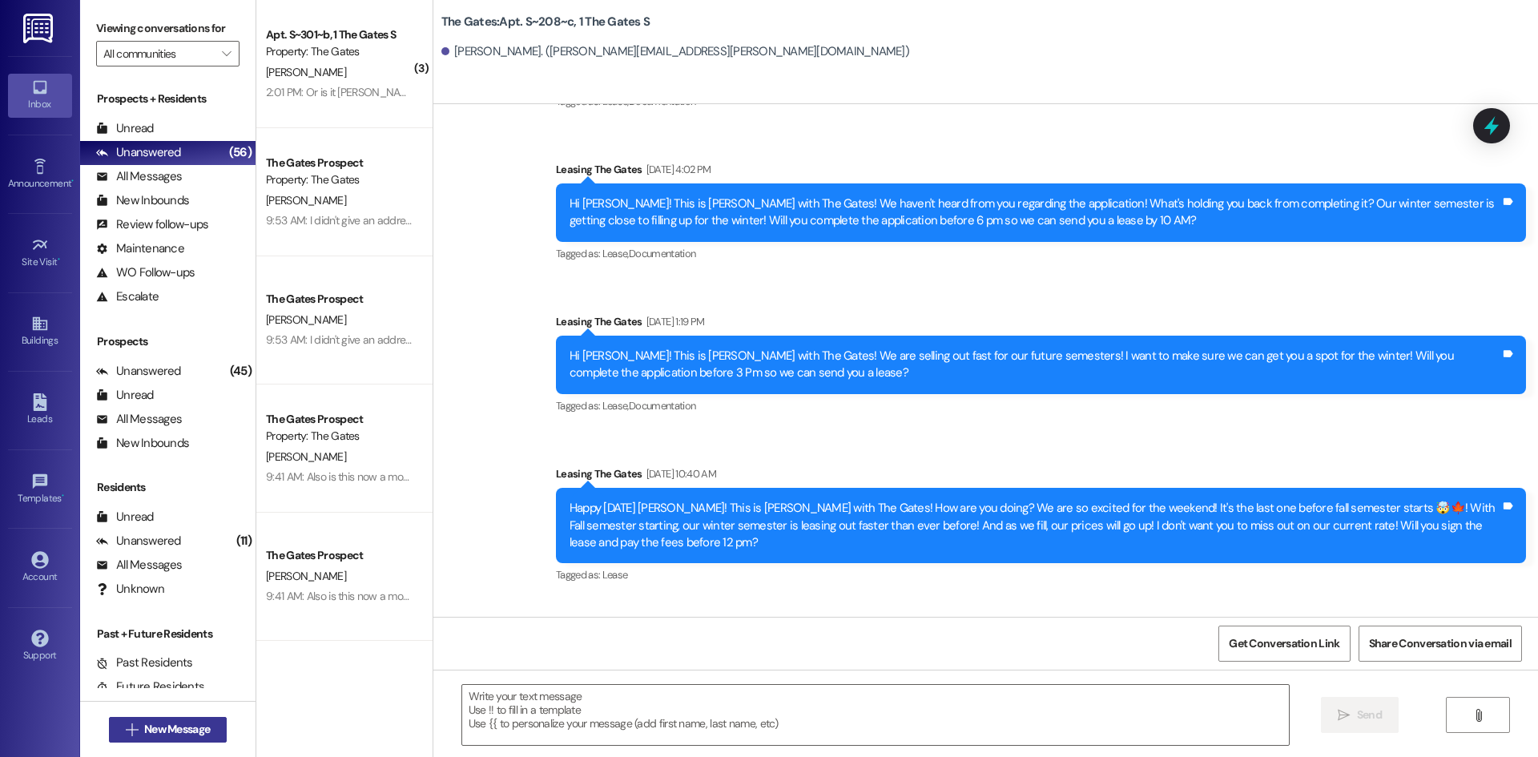
click at [144, 721] on span "New Message" at bounding box center [177, 729] width 66 height 17
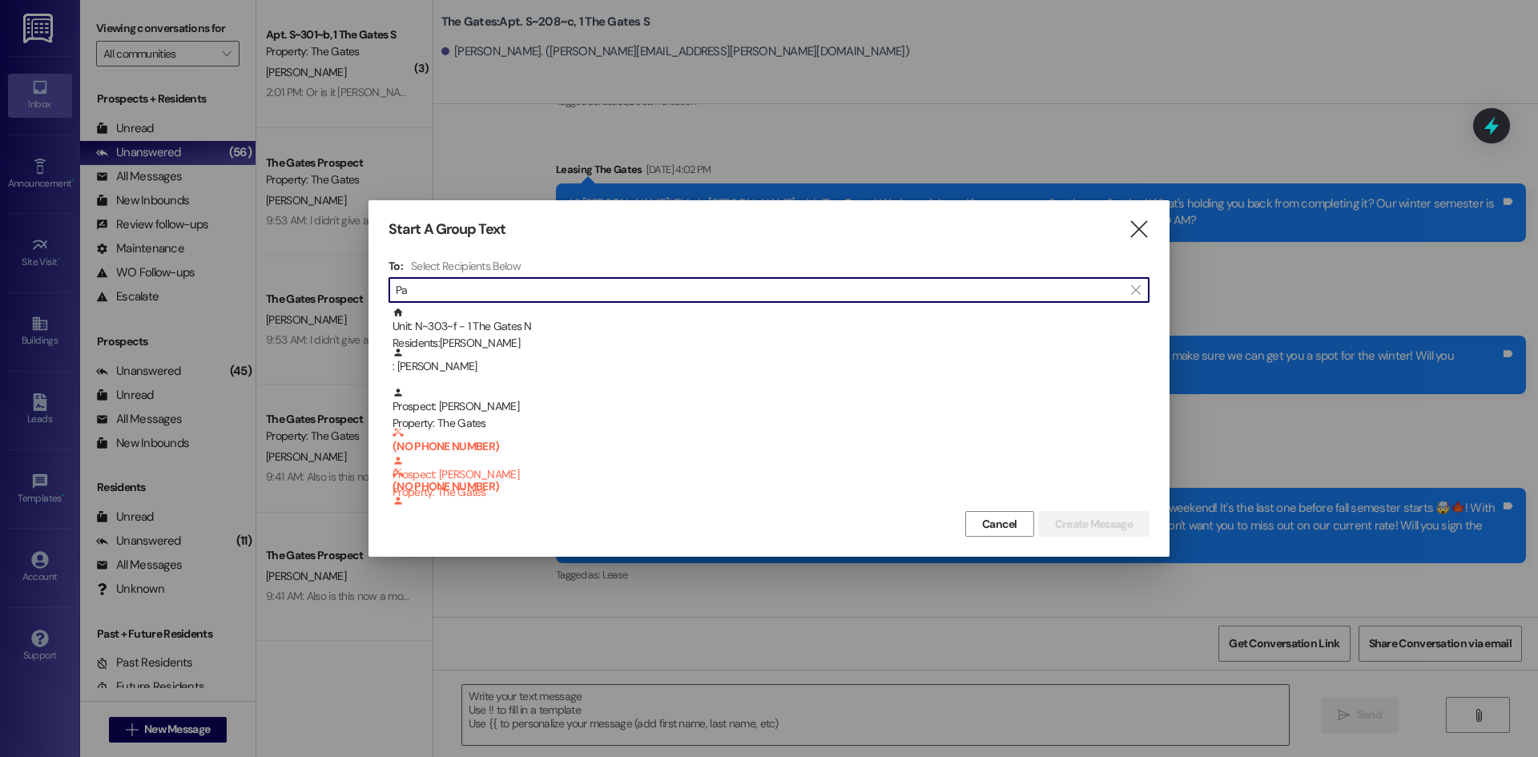
type input "P"
type input "[PERSON_NAME]"
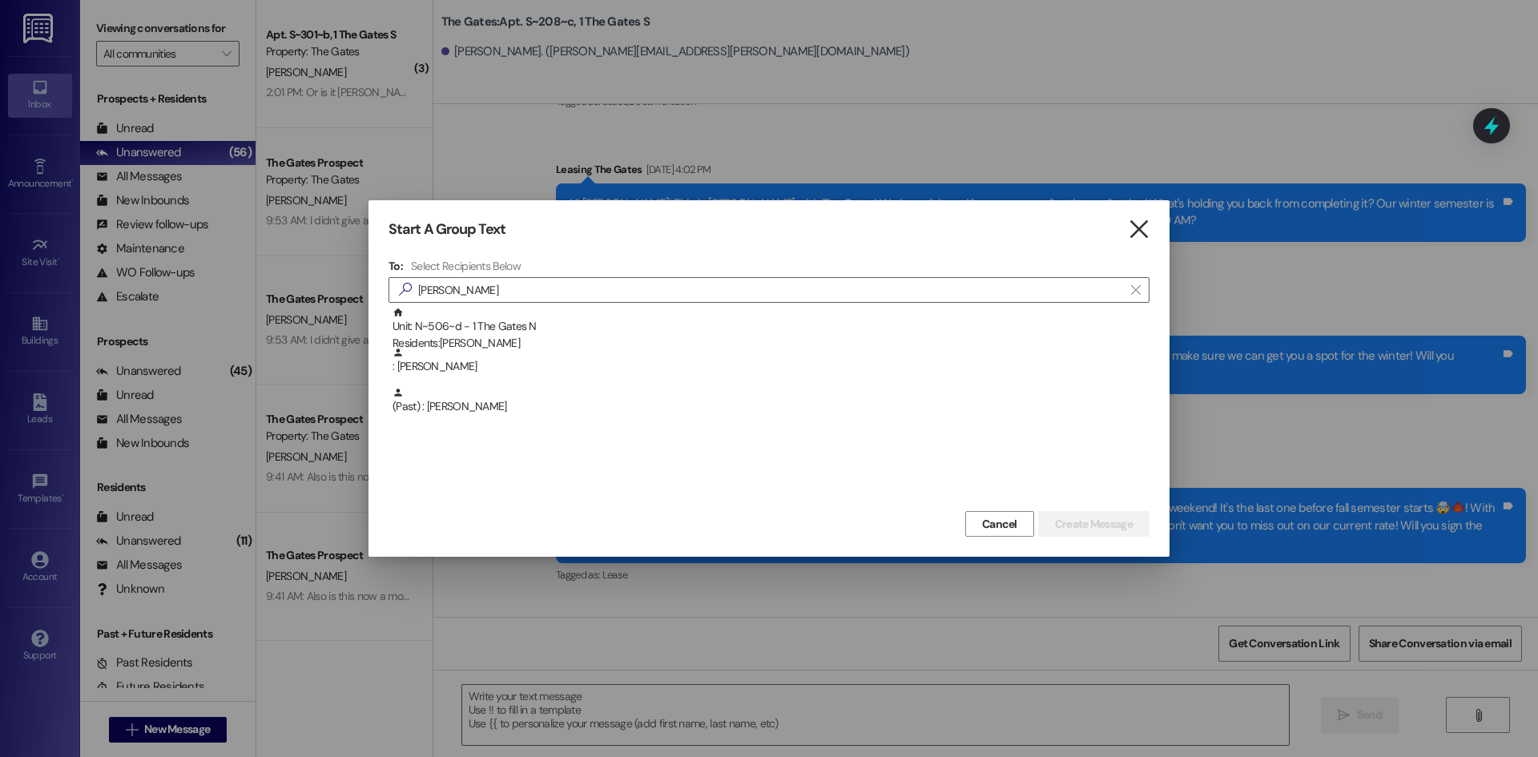
click at [1133, 230] on icon "" at bounding box center [1139, 229] width 22 height 17
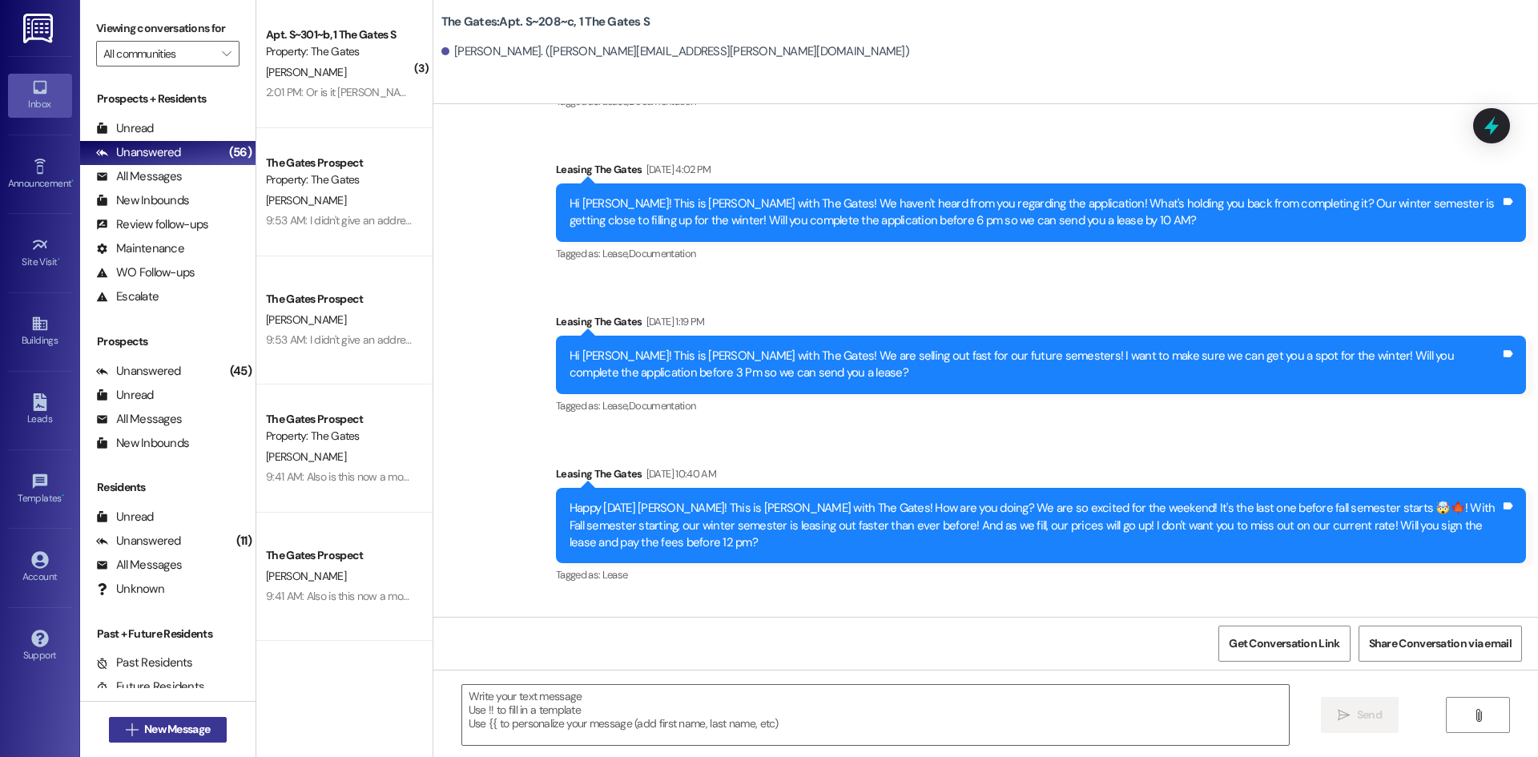
click at [167, 725] on span "New Message" at bounding box center [177, 729] width 66 height 17
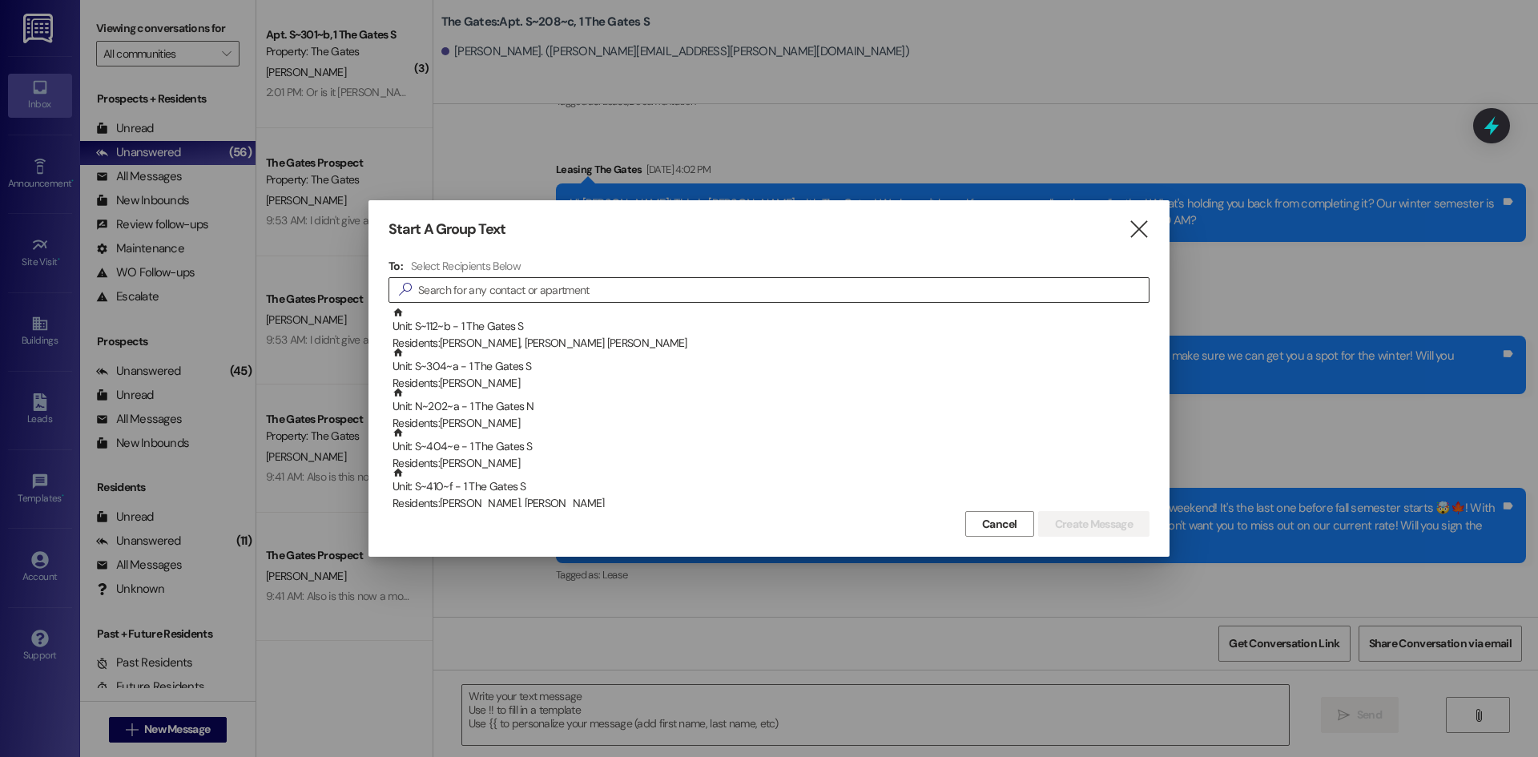
click at [473, 290] on input at bounding box center [783, 290] width 731 height 22
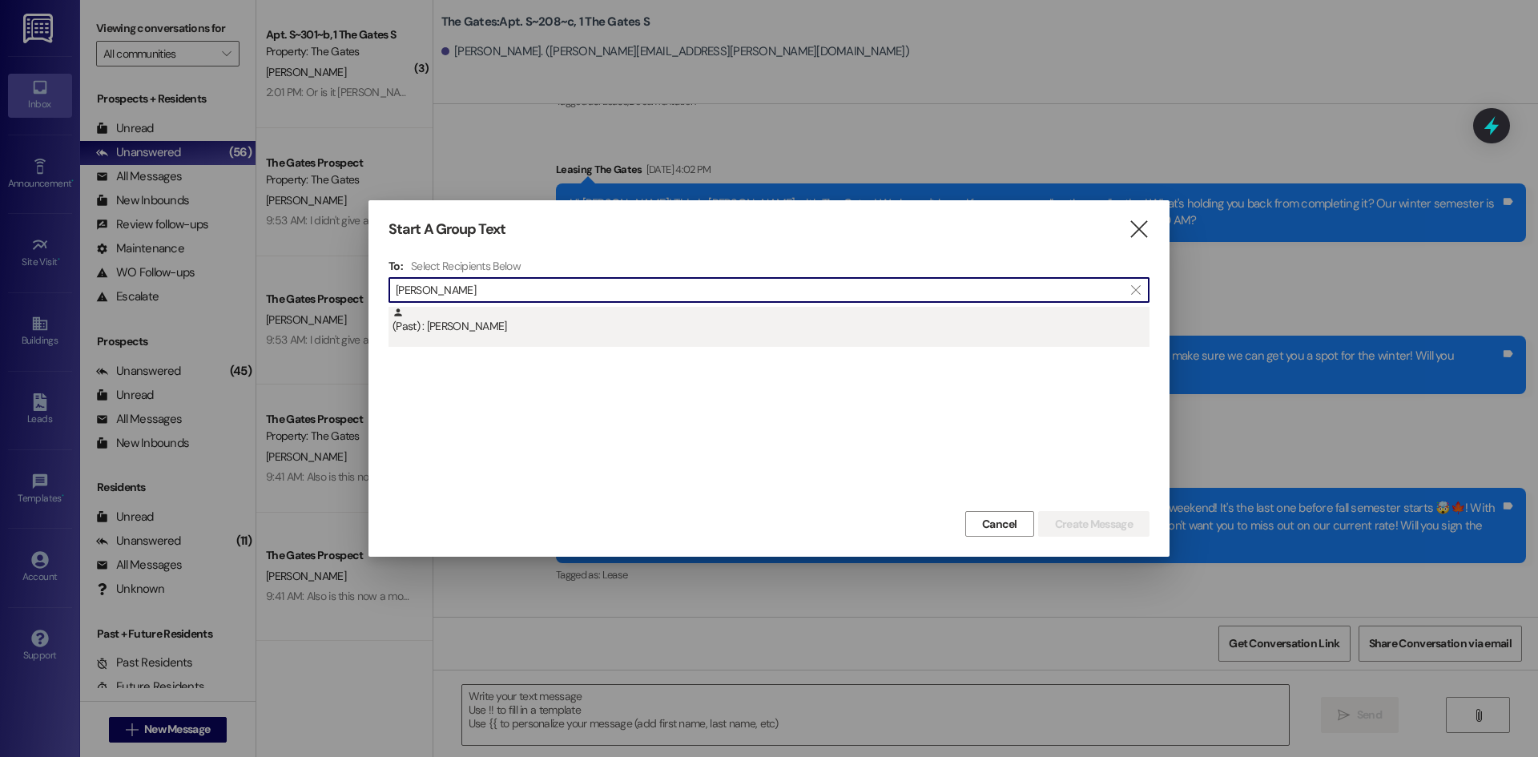
type input "[PERSON_NAME]"
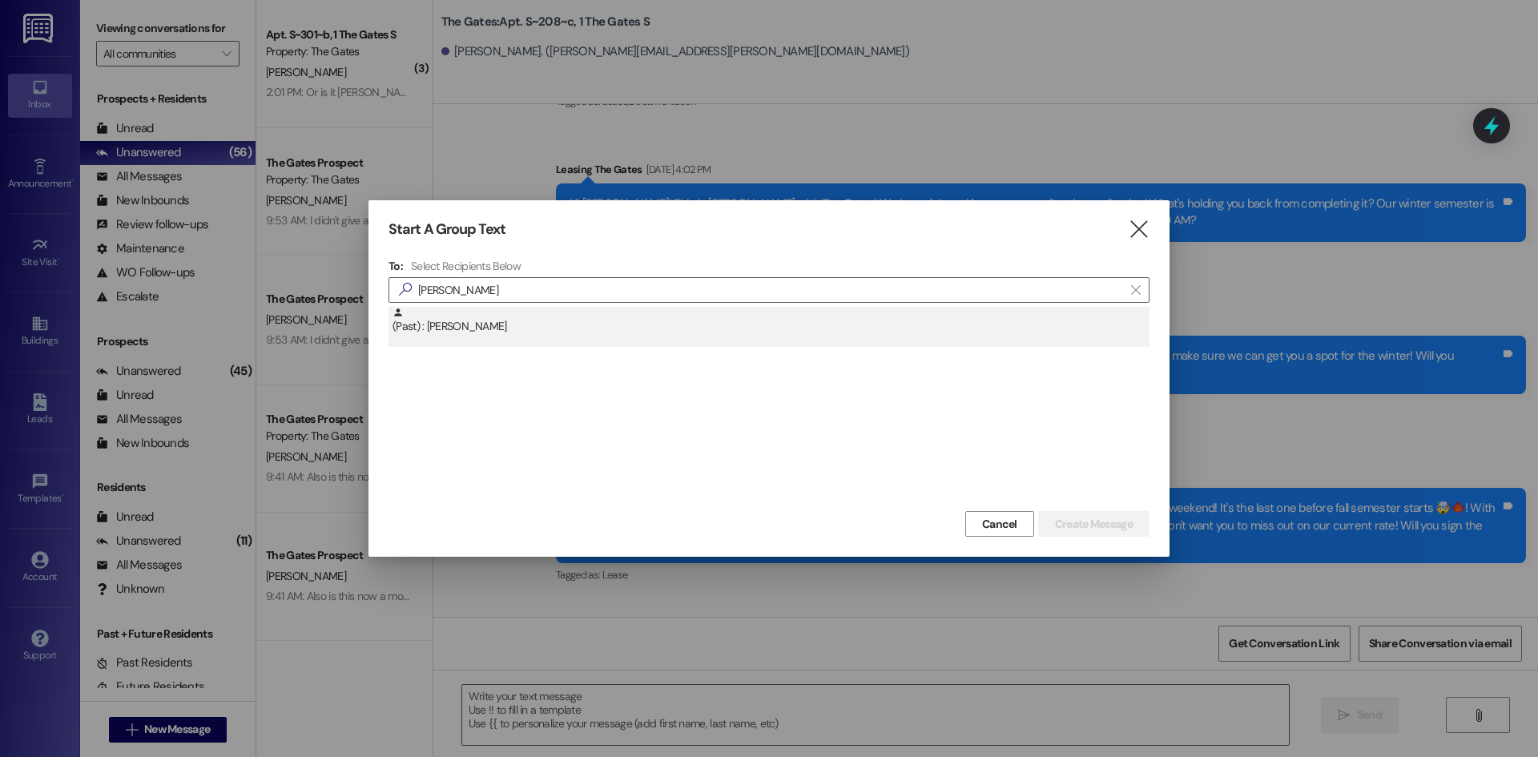
click at [521, 334] on div "(Past) : [PERSON_NAME]" at bounding box center [770, 321] width 757 height 28
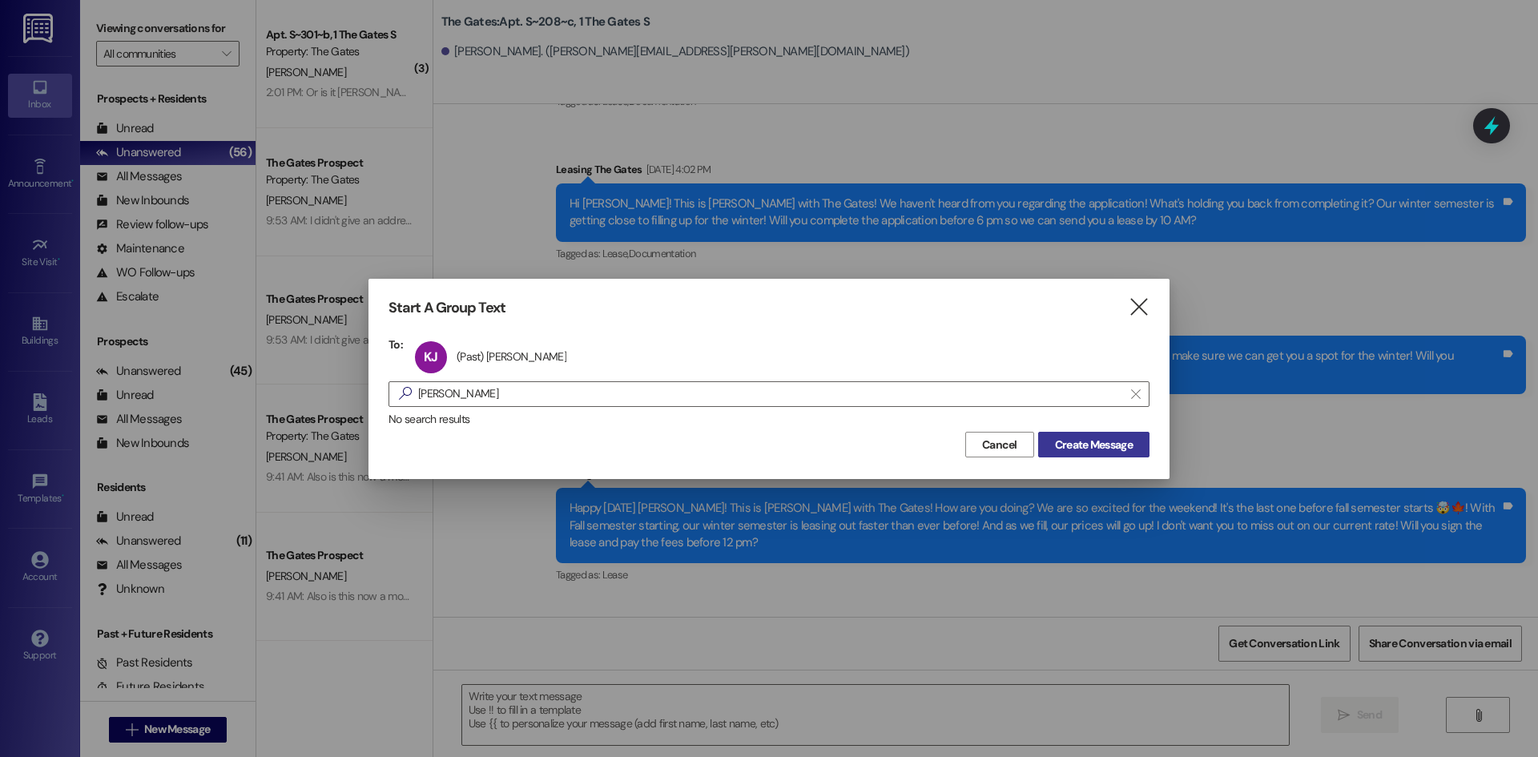
click at [1121, 447] on span "Create Message" at bounding box center [1094, 445] width 78 height 17
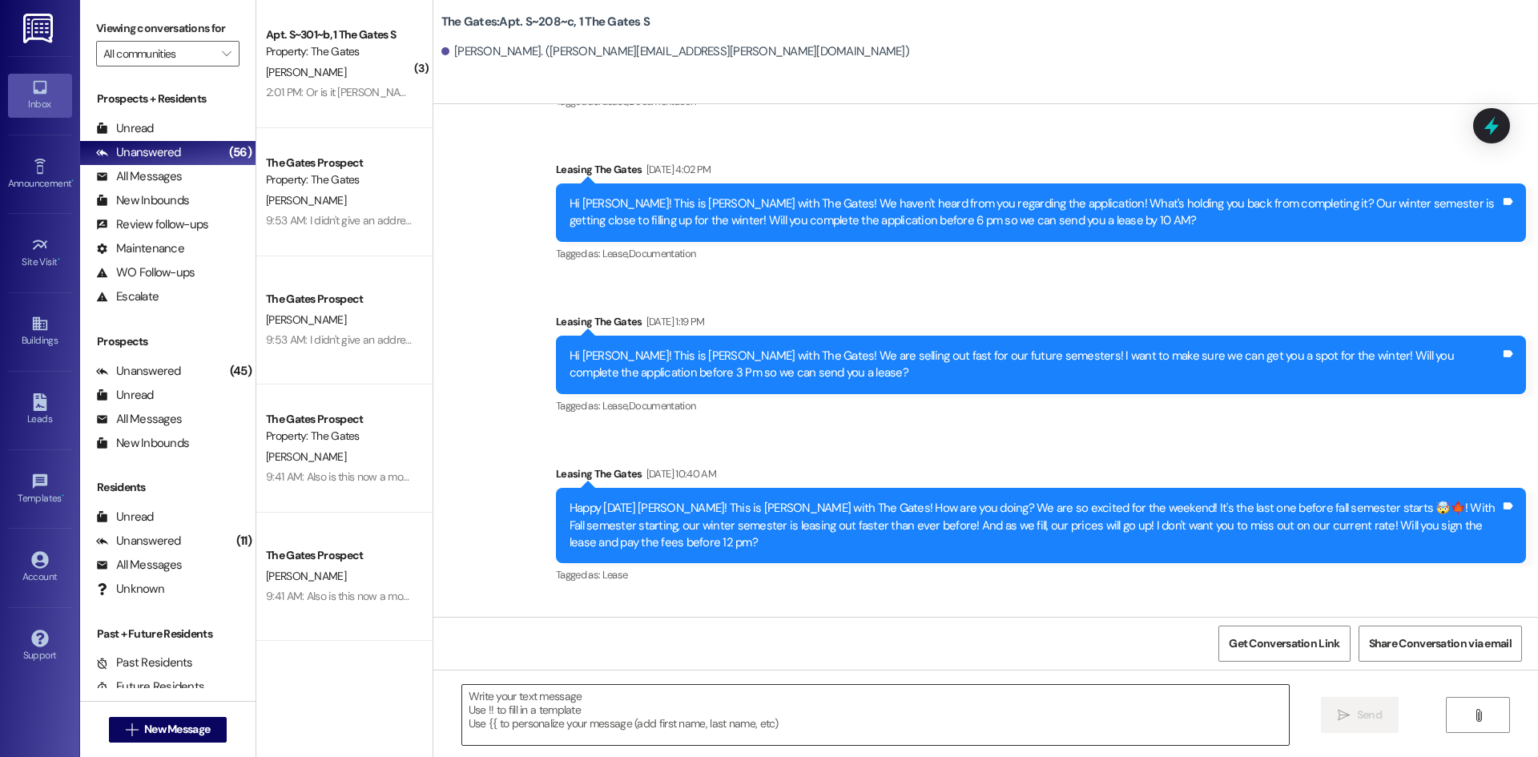
click at [541, 719] on textarea at bounding box center [875, 715] width 827 height 60
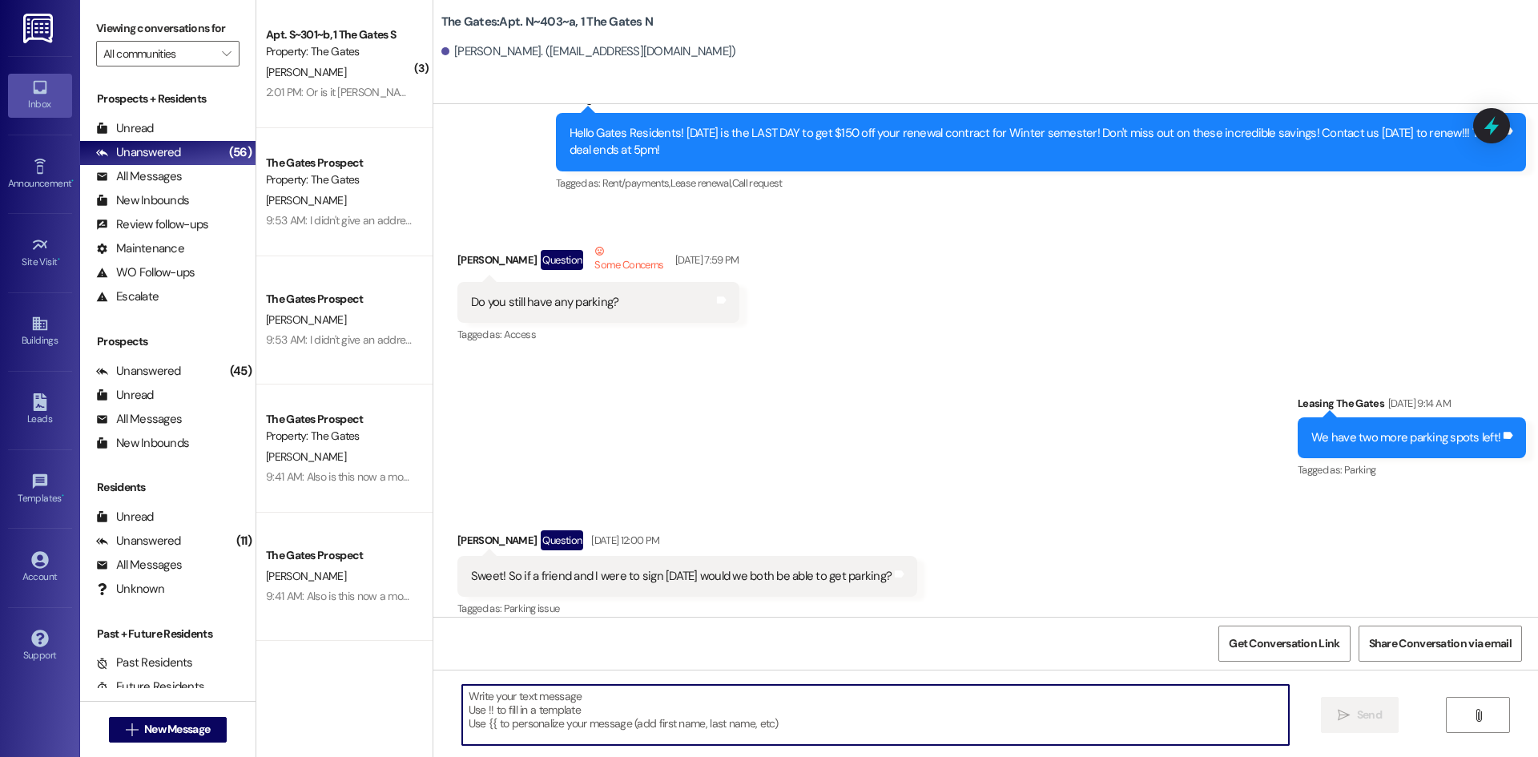
scroll to position [20997, 0]
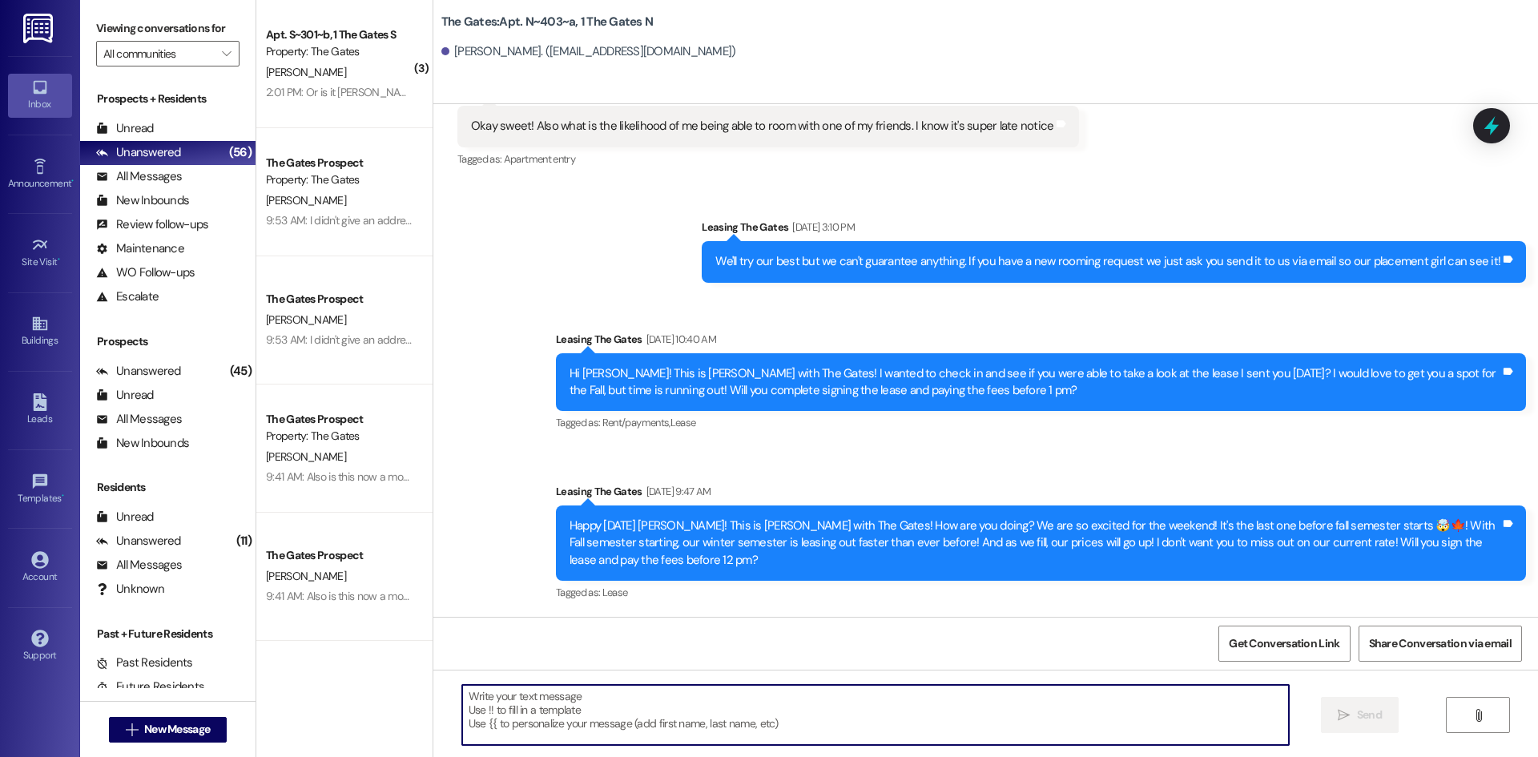
paste textarea "Hi [PERSON_NAME]! This is [PERSON_NAME] with The Gates! Fall semester starts [D…"
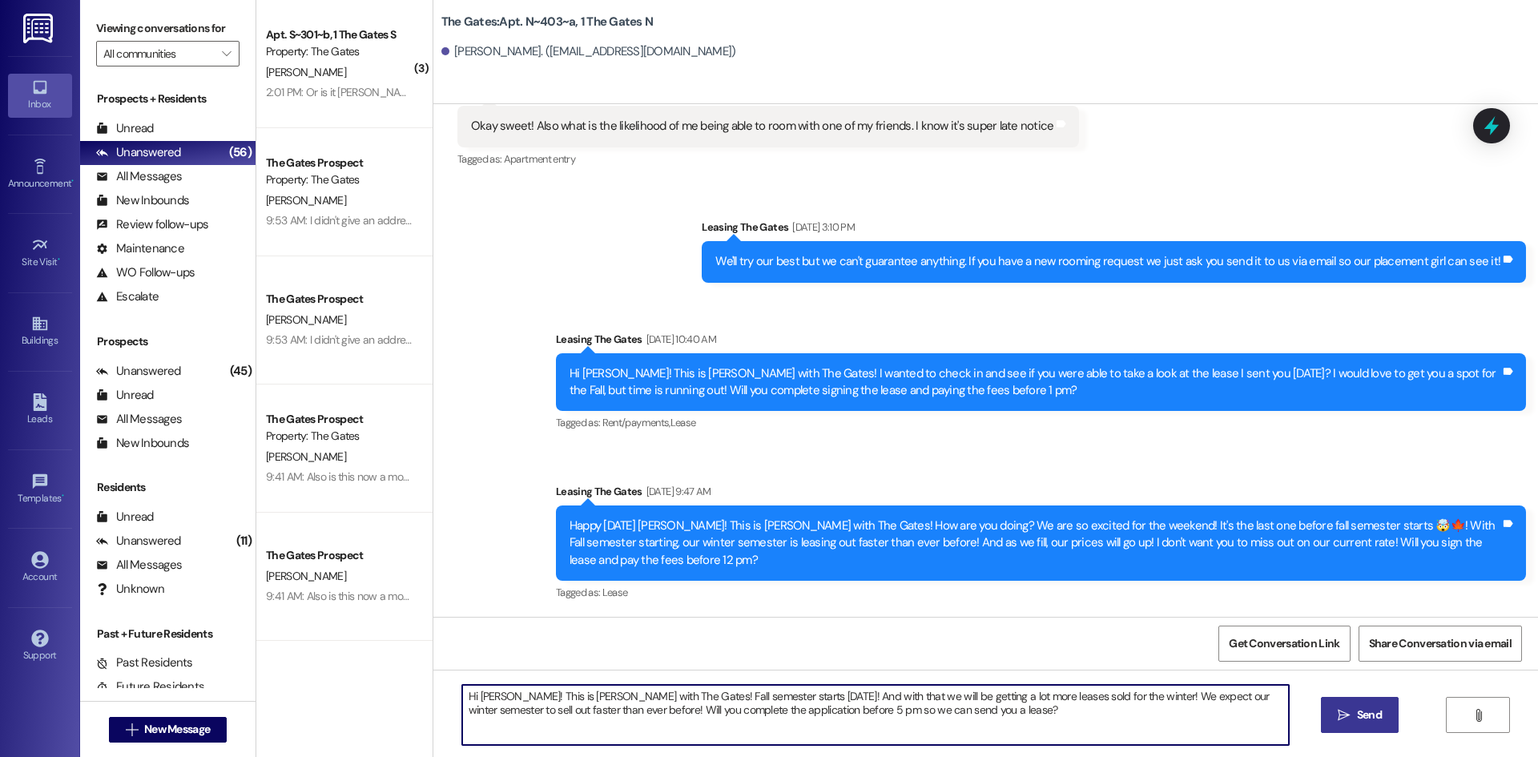
click at [507, 693] on textarea "Hi [PERSON_NAME]! This is [PERSON_NAME] with The Gates! Fall semester starts [D…" at bounding box center [875, 715] width 827 height 60
type textarea "Hi [PERSON_NAME]! This is [PERSON_NAME] with The Gates! Fall semester starts [D…"
click at [1341, 714] on icon "" at bounding box center [1344, 715] width 12 height 13
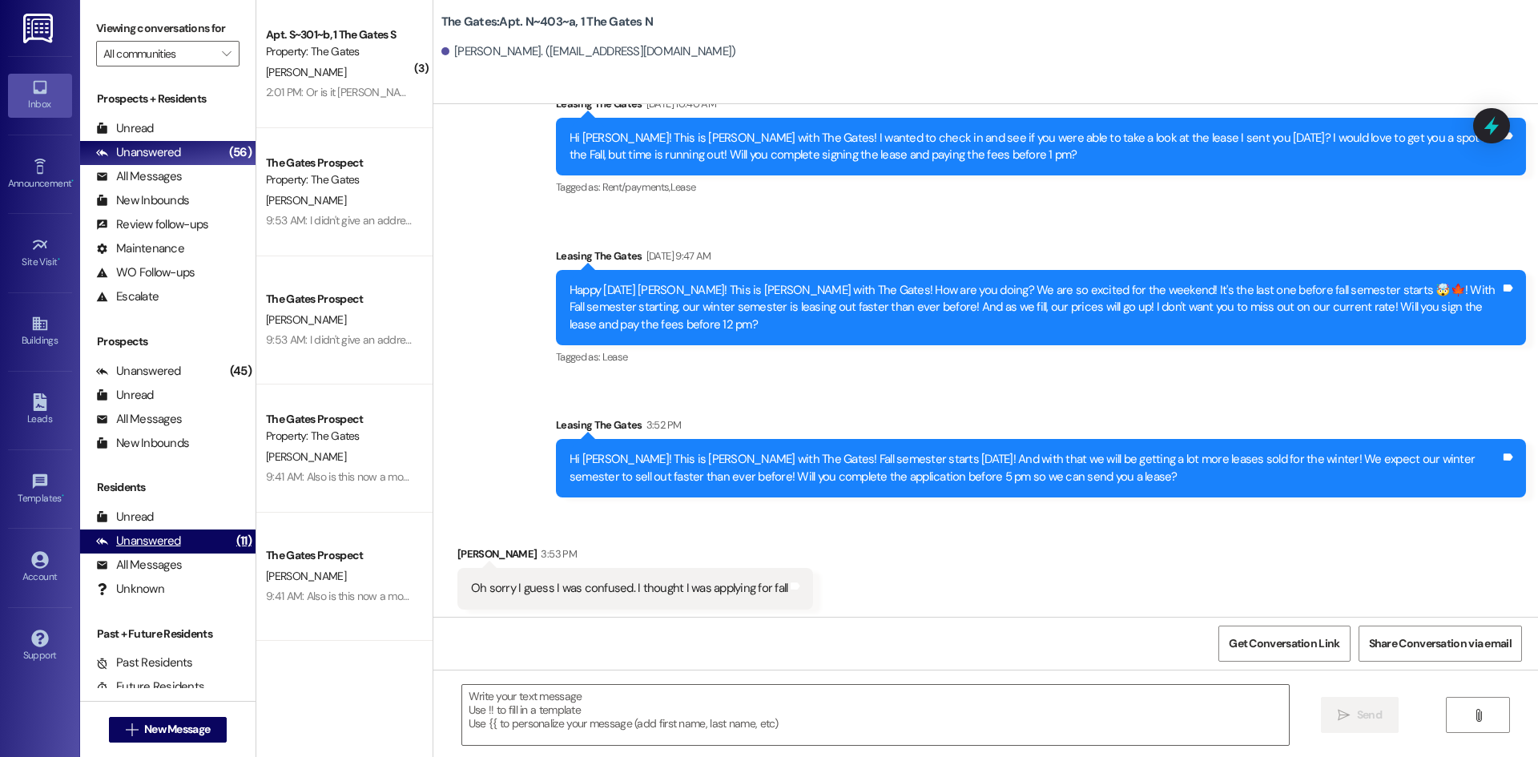
scroll to position [21237, 0]
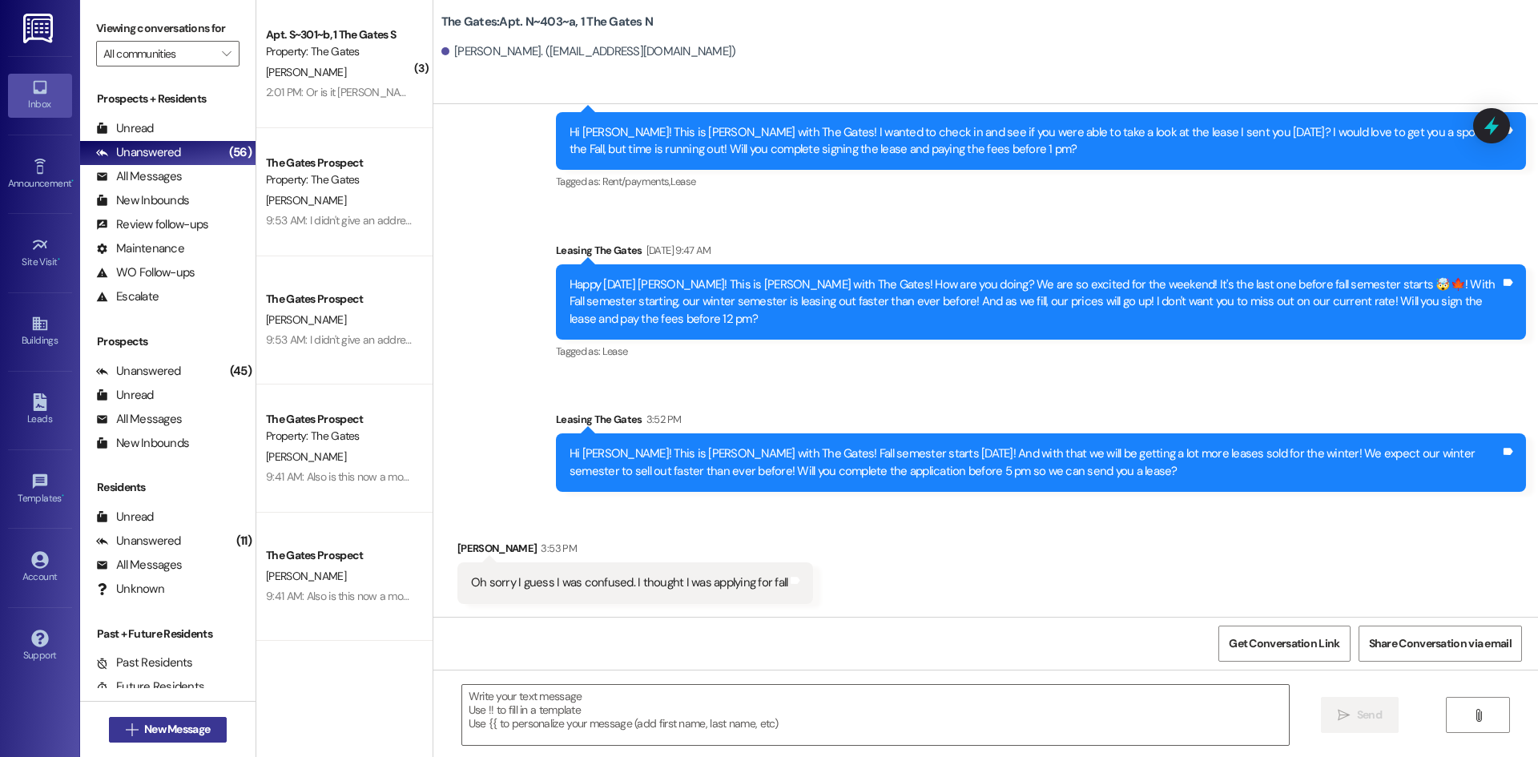
click at [174, 727] on span "New Message" at bounding box center [177, 729] width 66 height 17
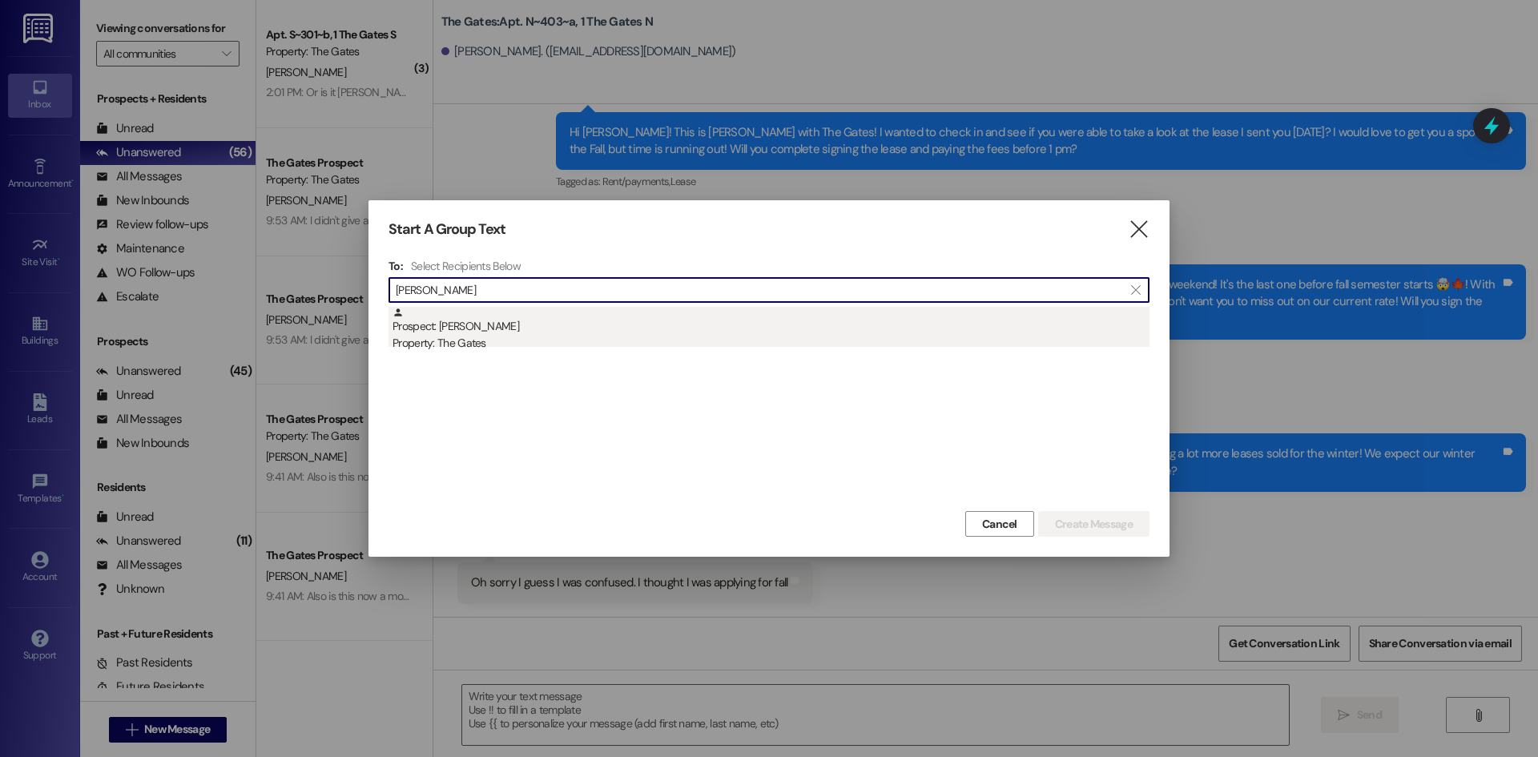
type input "[PERSON_NAME]"
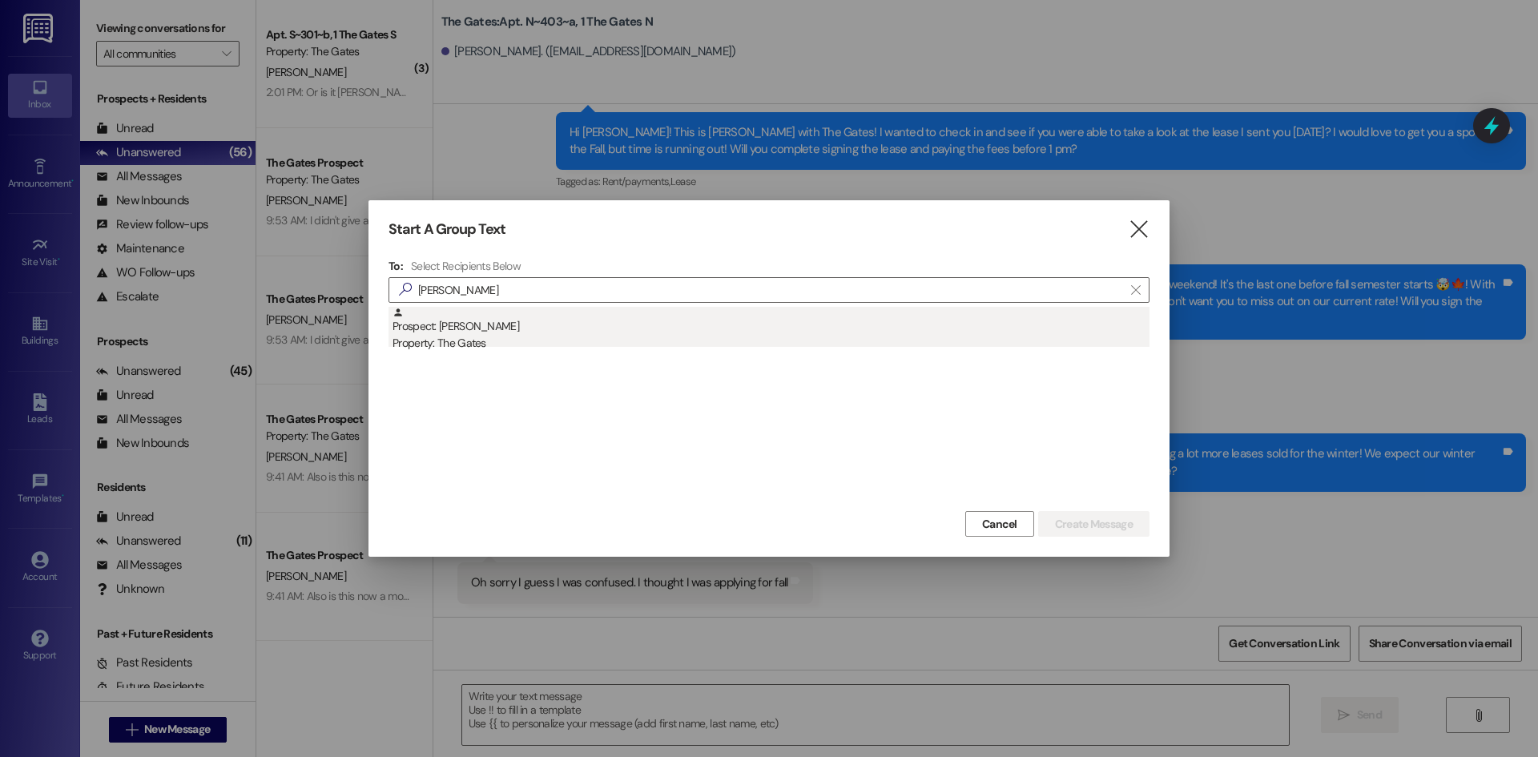
click at [505, 344] on div "Property: The Gates" at bounding box center [770, 343] width 757 height 17
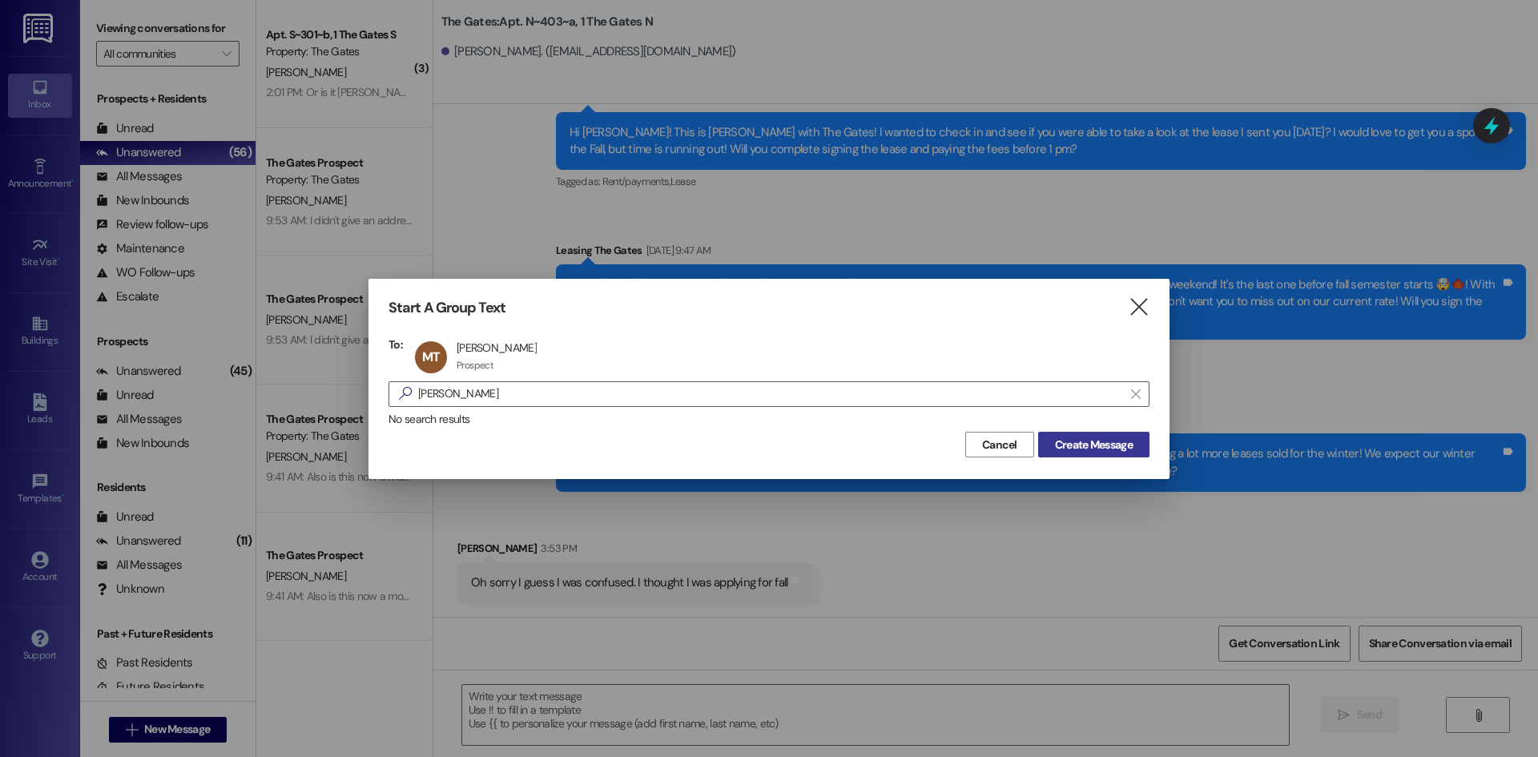
click at [1137, 449] on button "Create Message" at bounding box center [1093, 445] width 111 height 26
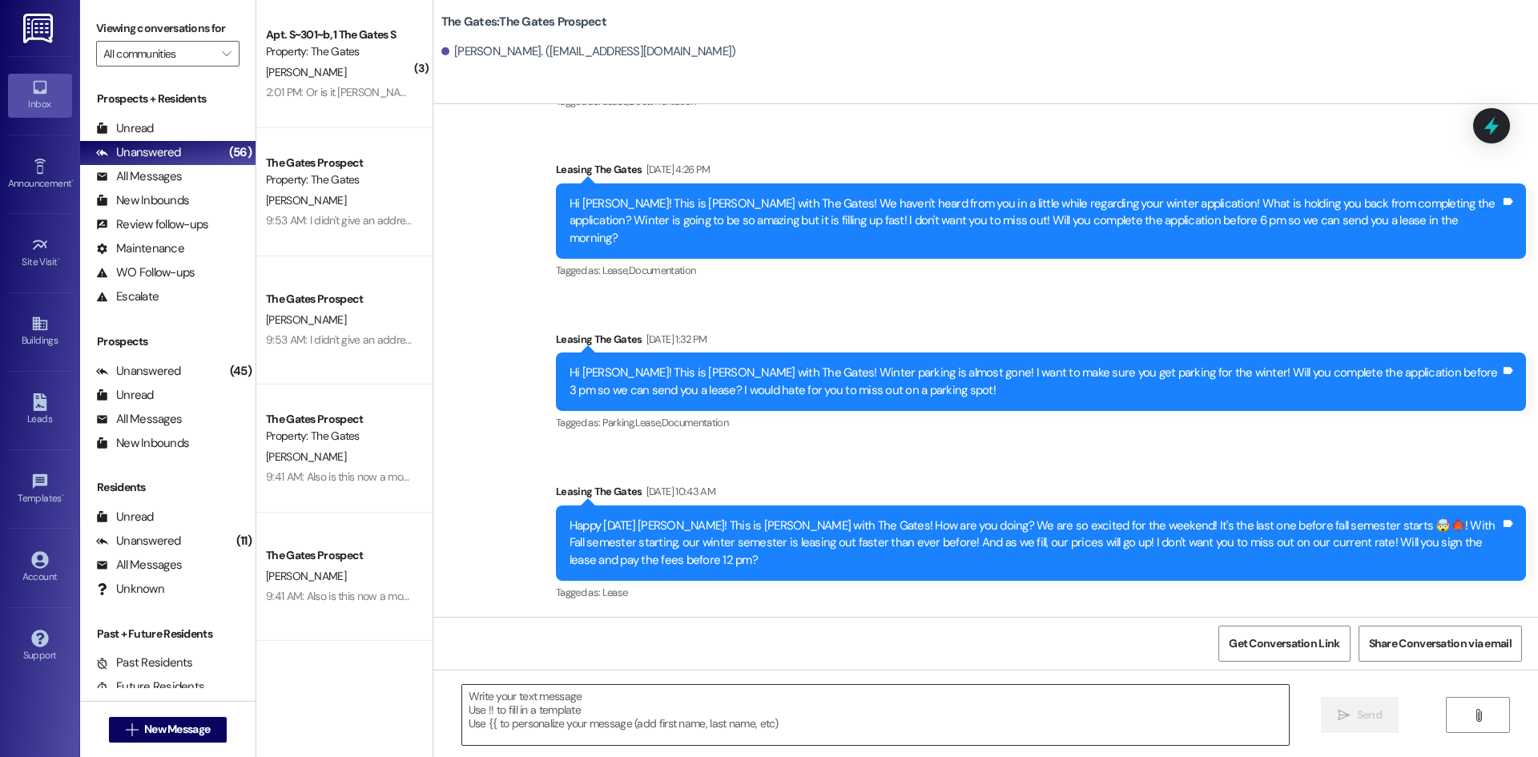
scroll to position [730, 0]
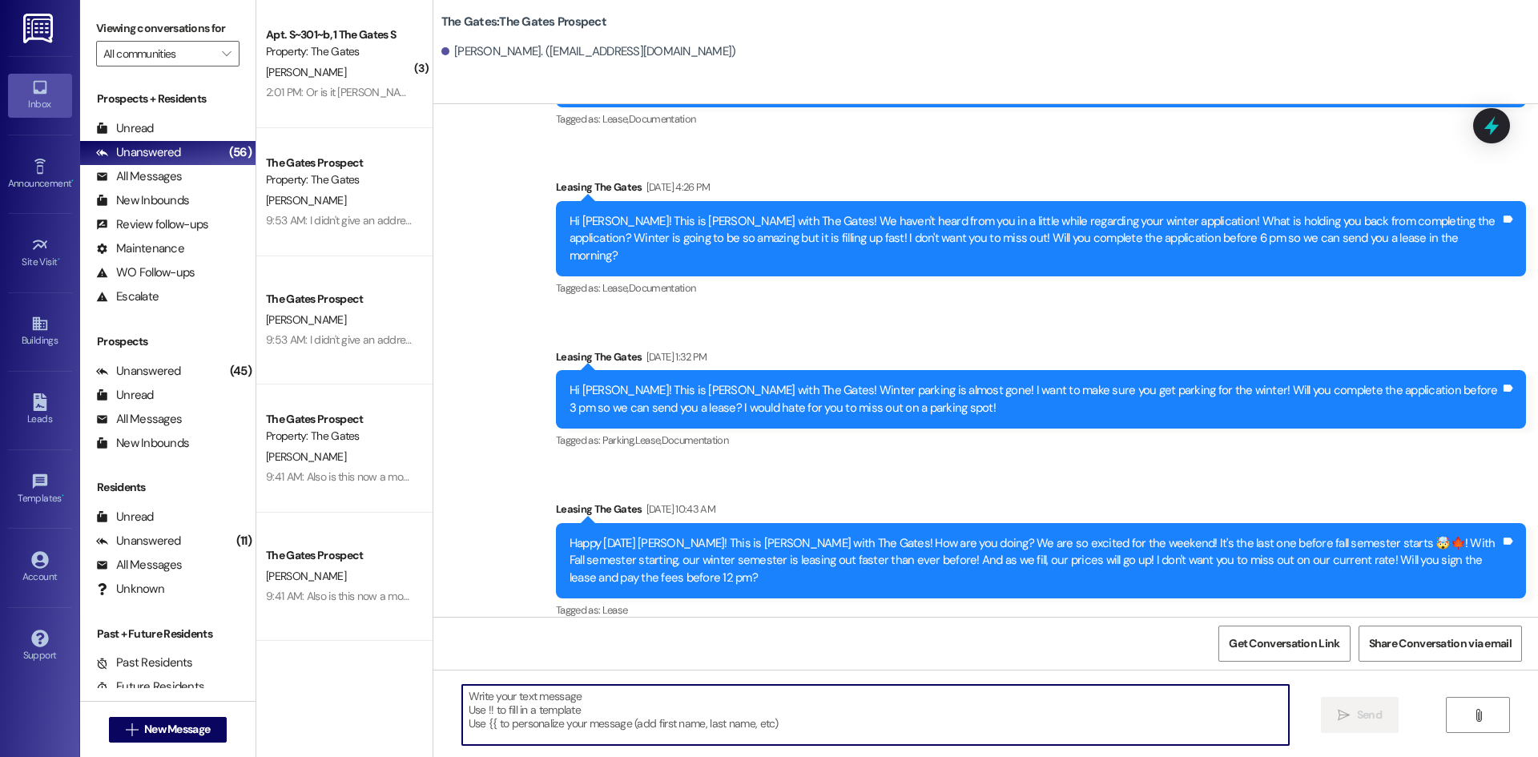
click at [531, 727] on textarea at bounding box center [875, 715] width 827 height 60
paste textarea "Hi [PERSON_NAME]! This is [PERSON_NAME] with The Gates! Fall semester starts [D…"
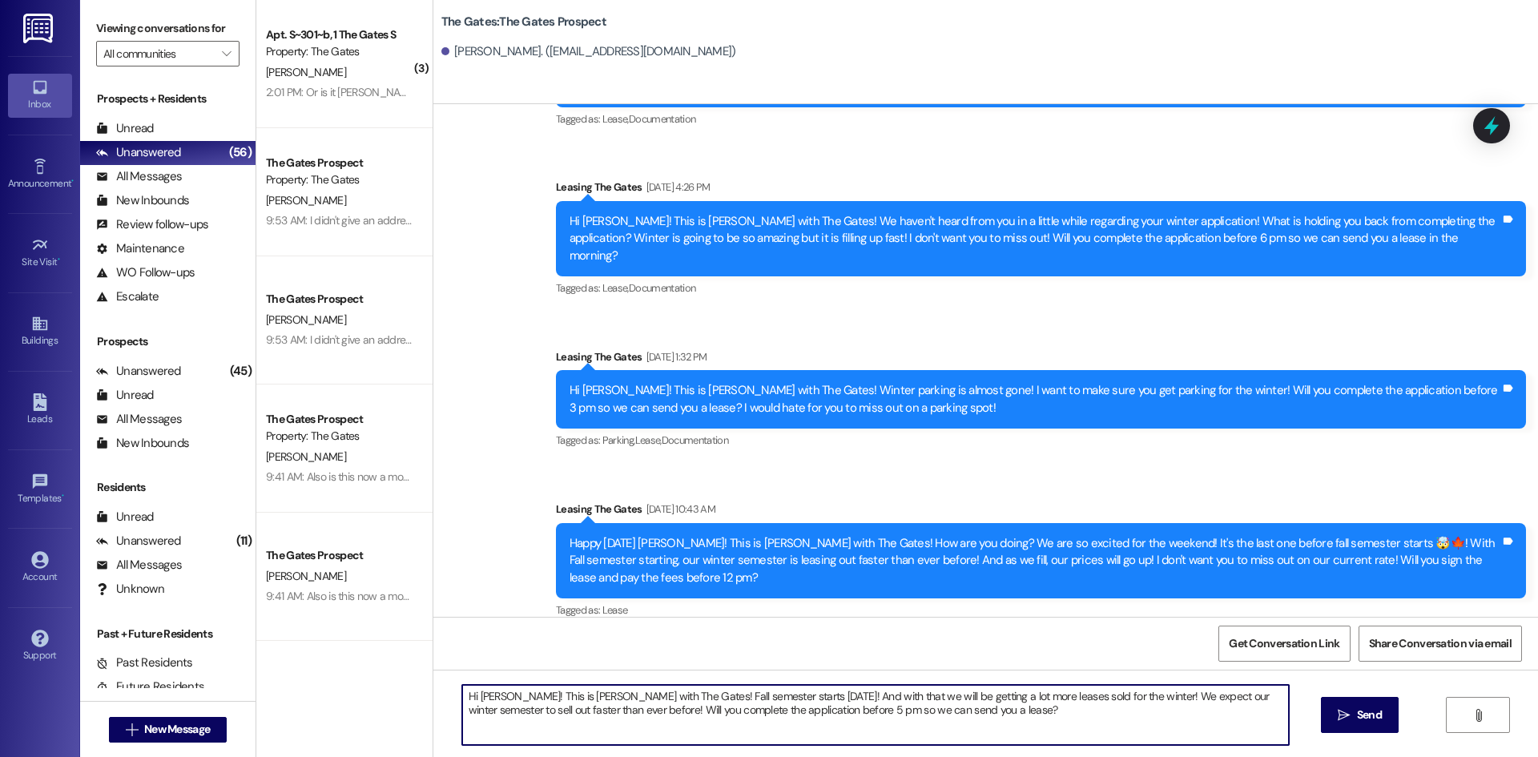
click at [503, 690] on textarea "Hi [PERSON_NAME]! This is [PERSON_NAME] with The Gates! Fall semester starts [D…" at bounding box center [875, 715] width 827 height 60
type textarea "Hi [PERSON_NAME]! This is [PERSON_NAME] with The Gates! Fall semester starts [D…"
click at [1344, 714] on icon "" at bounding box center [1344, 715] width 12 height 13
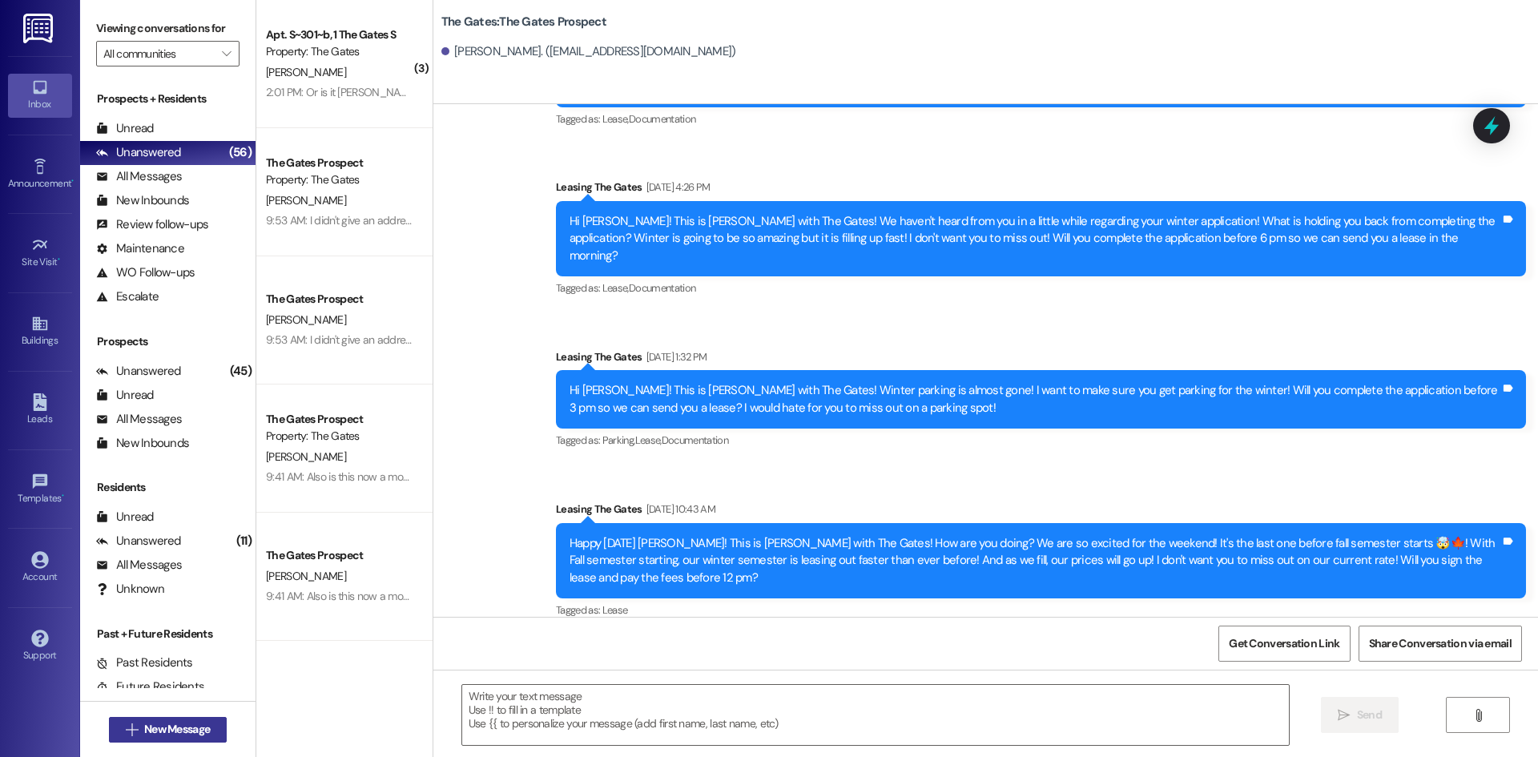
click at [149, 727] on span "New Message" at bounding box center [177, 729] width 66 height 17
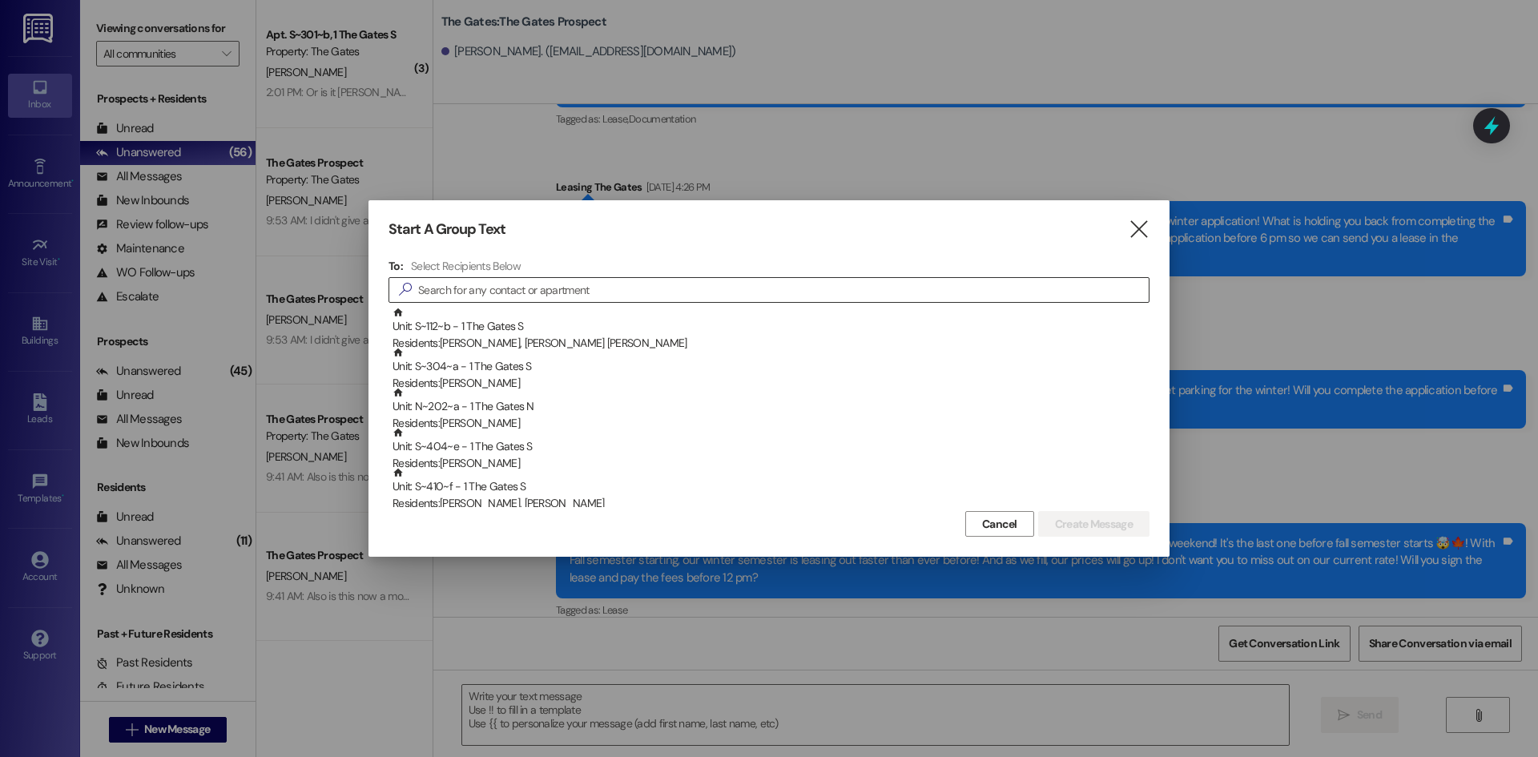
click at [461, 287] on input at bounding box center [783, 290] width 731 height 22
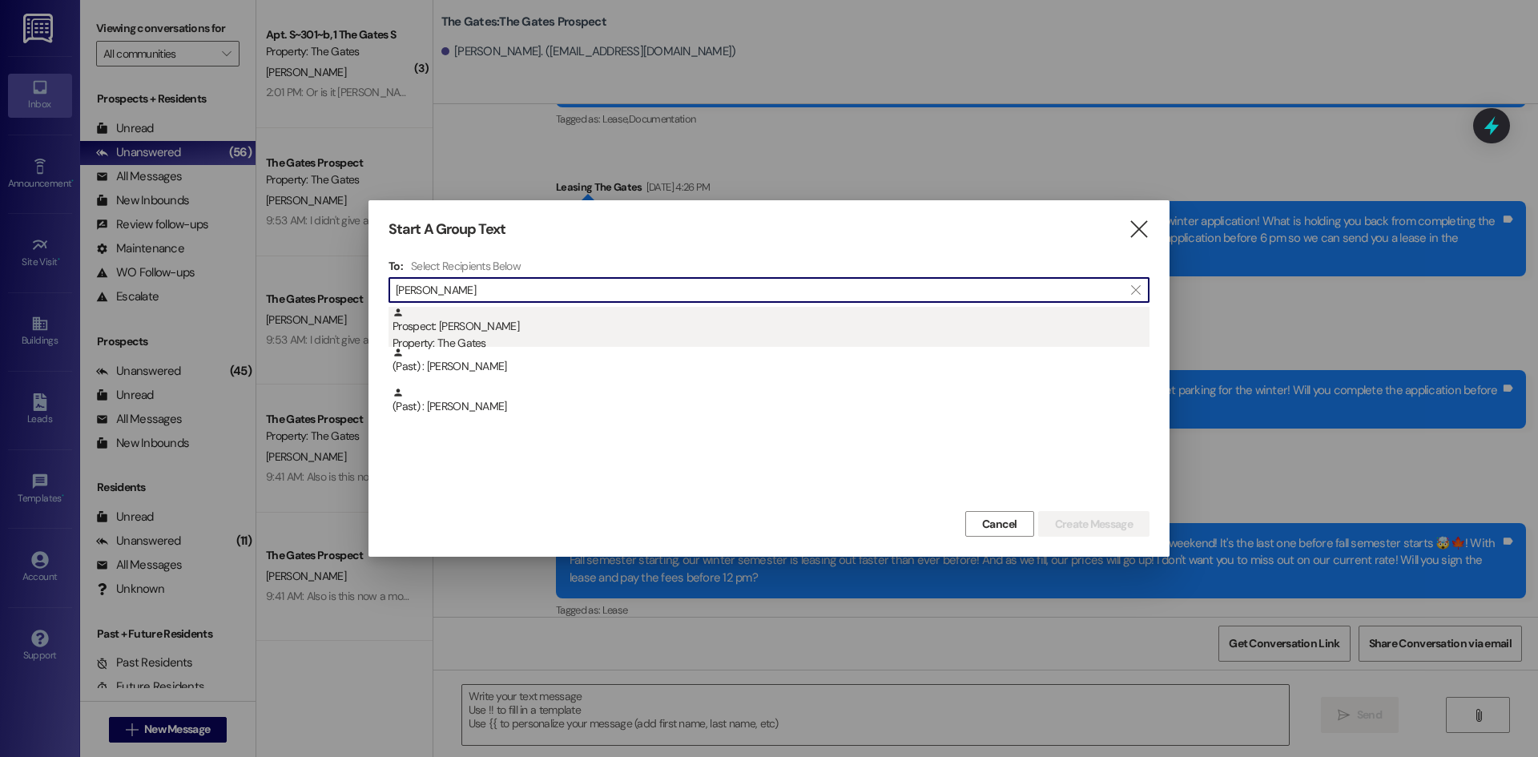
type input "[PERSON_NAME]"
click at [496, 334] on div "Prospect: [PERSON_NAME] Property: The Gates" at bounding box center [770, 330] width 757 height 46
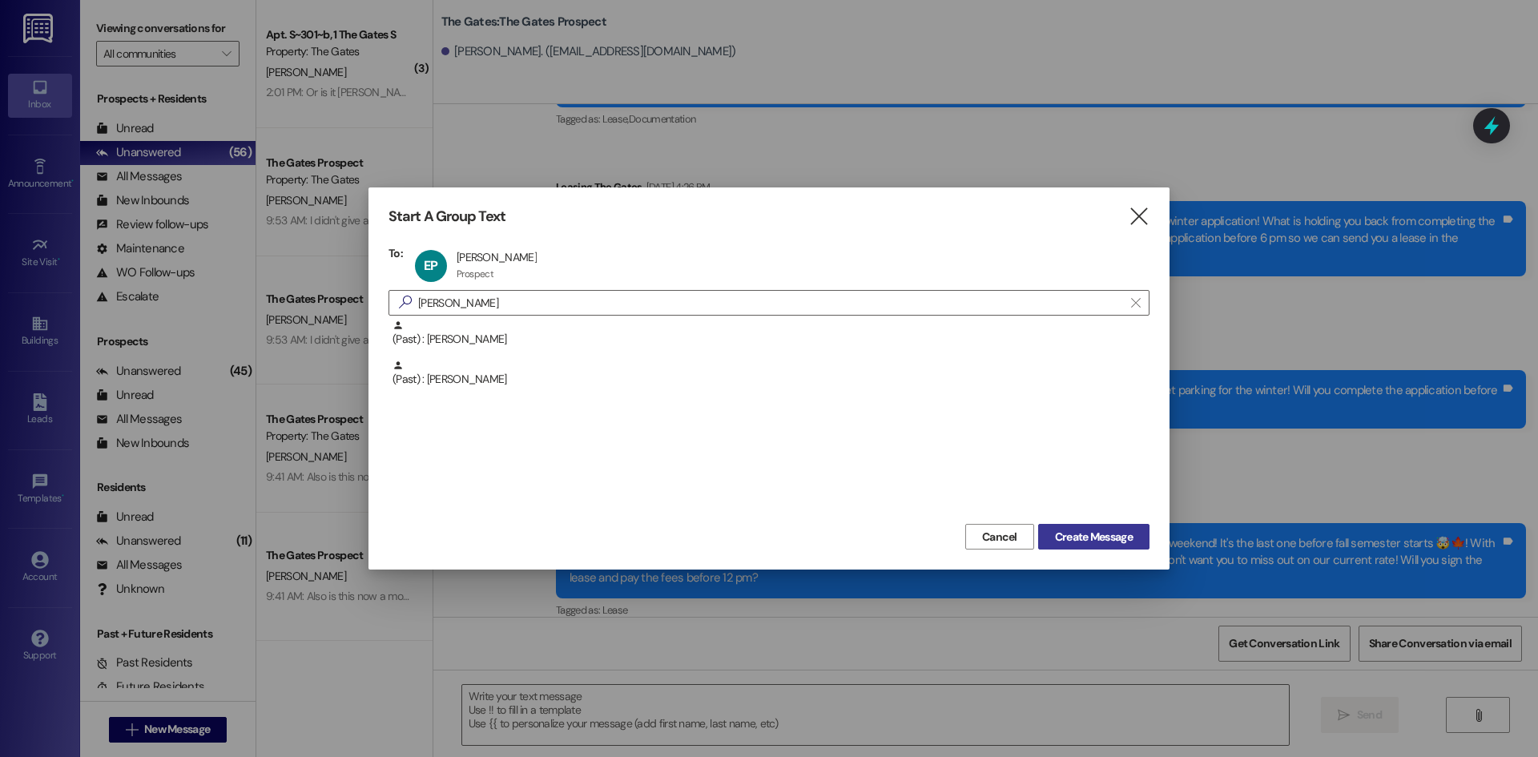
click at [1081, 541] on span "Create Message" at bounding box center [1094, 537] width 78 height 17
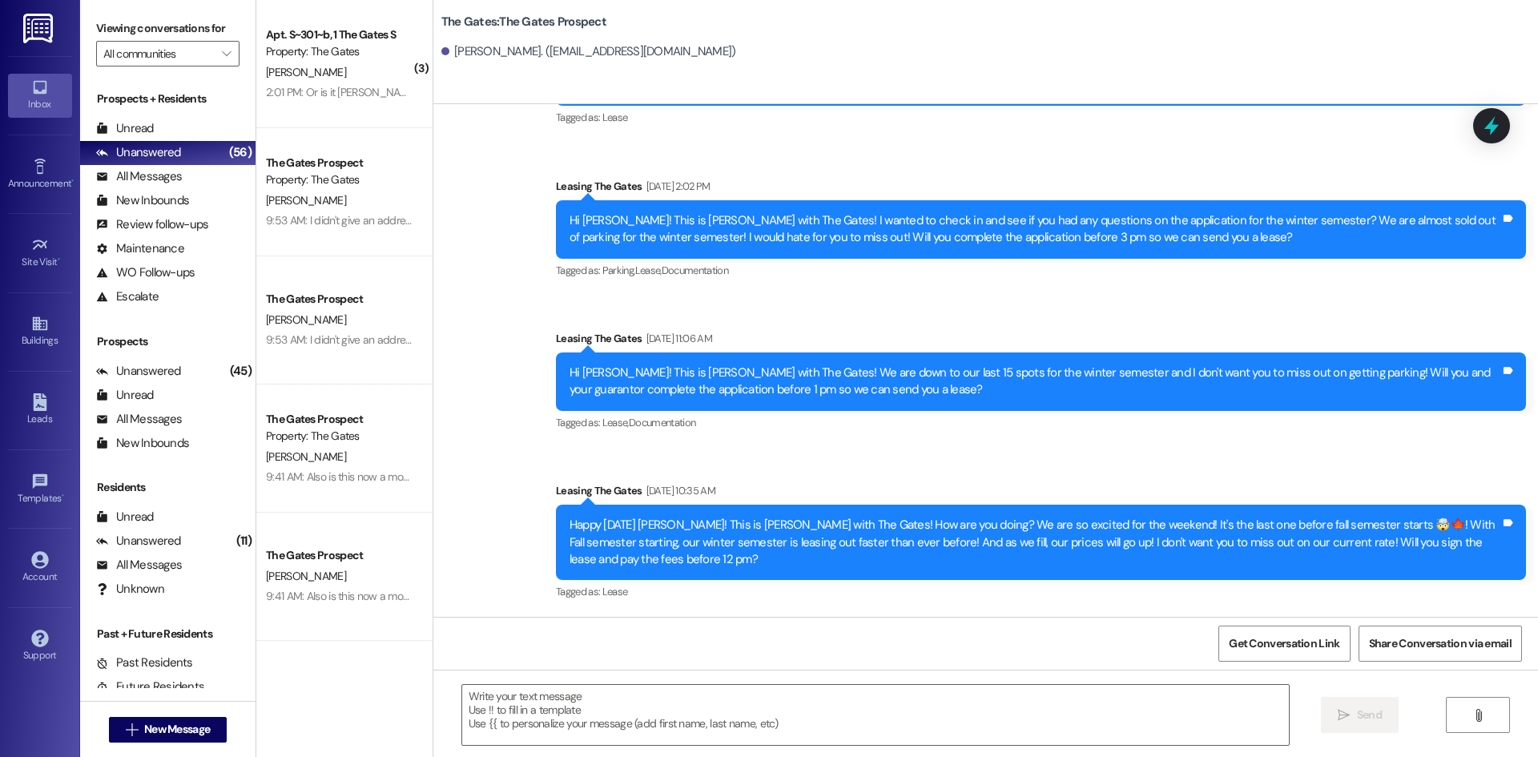
scroll to position [297, 0]
click at [513, 715] on textarea at bounding box center [875, 715] width 827 height 60
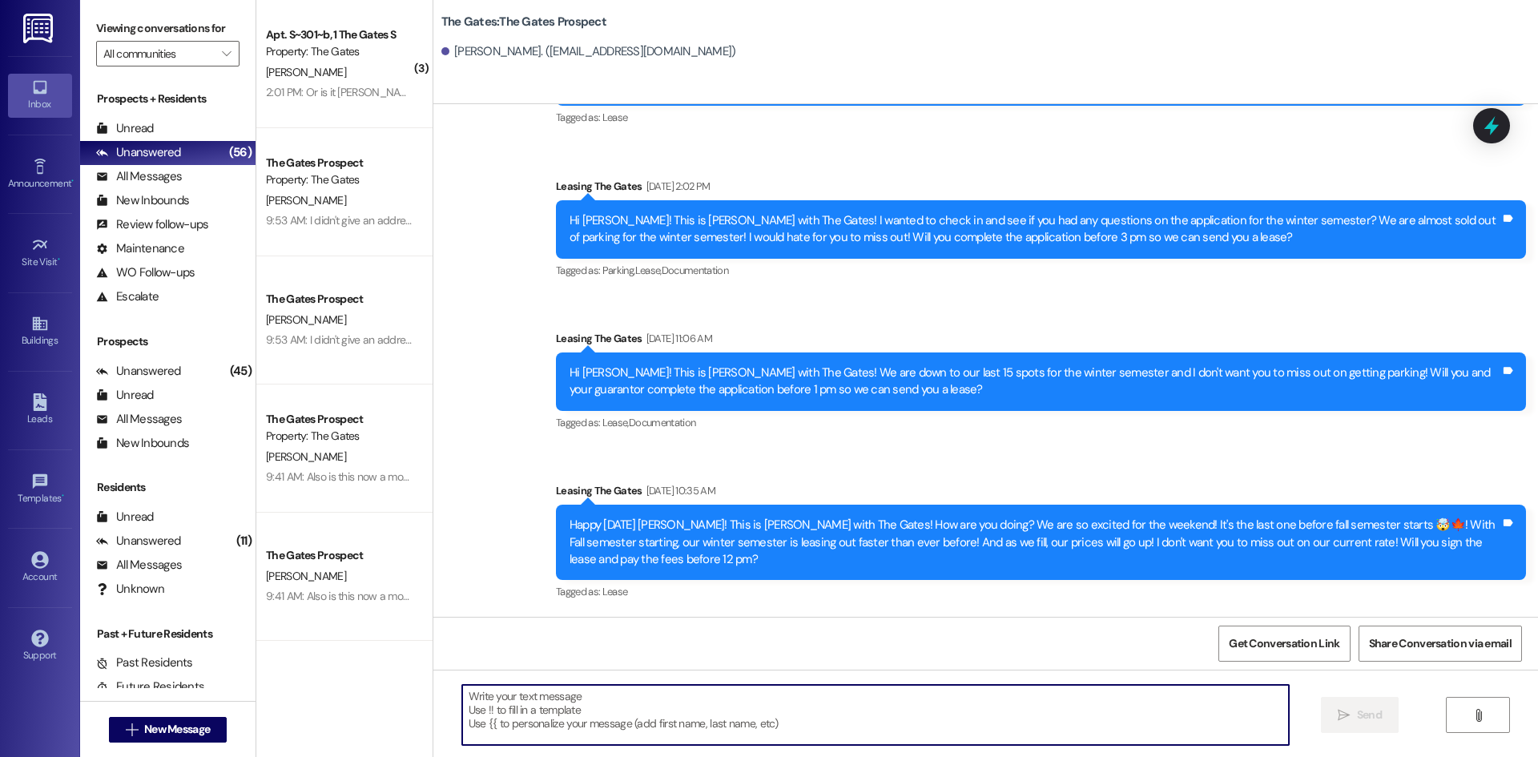
paste textarea "Hi [PERSON_NAME]! This is [PERSON_NAME] with The Gates! Fall semester starts [D…"
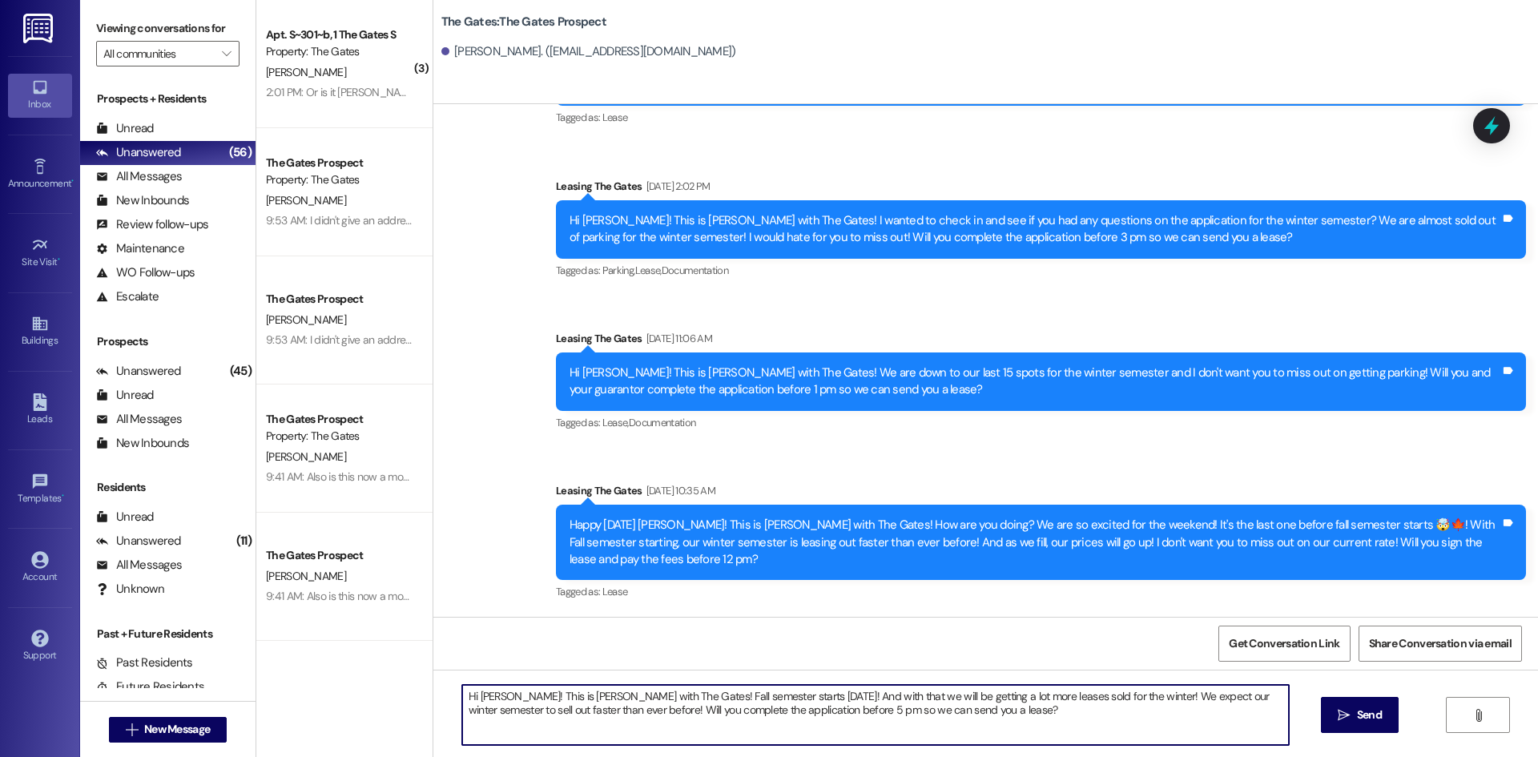
click at [501, 699] on textarea "Hi [PERSON_NAME]! This is [PERSON_NAME] with The Gates! Fall semester starts [D…" at bounding box center [875, 715] width 827 height 60
type textarea "Hi [PERSON_NAME]! This is [PERSON_NAME] with The Gates! Fall semester starts [D…"
click at [1354, 722] on span "Send" at bounding box center [1369, 714] width 31 height 17
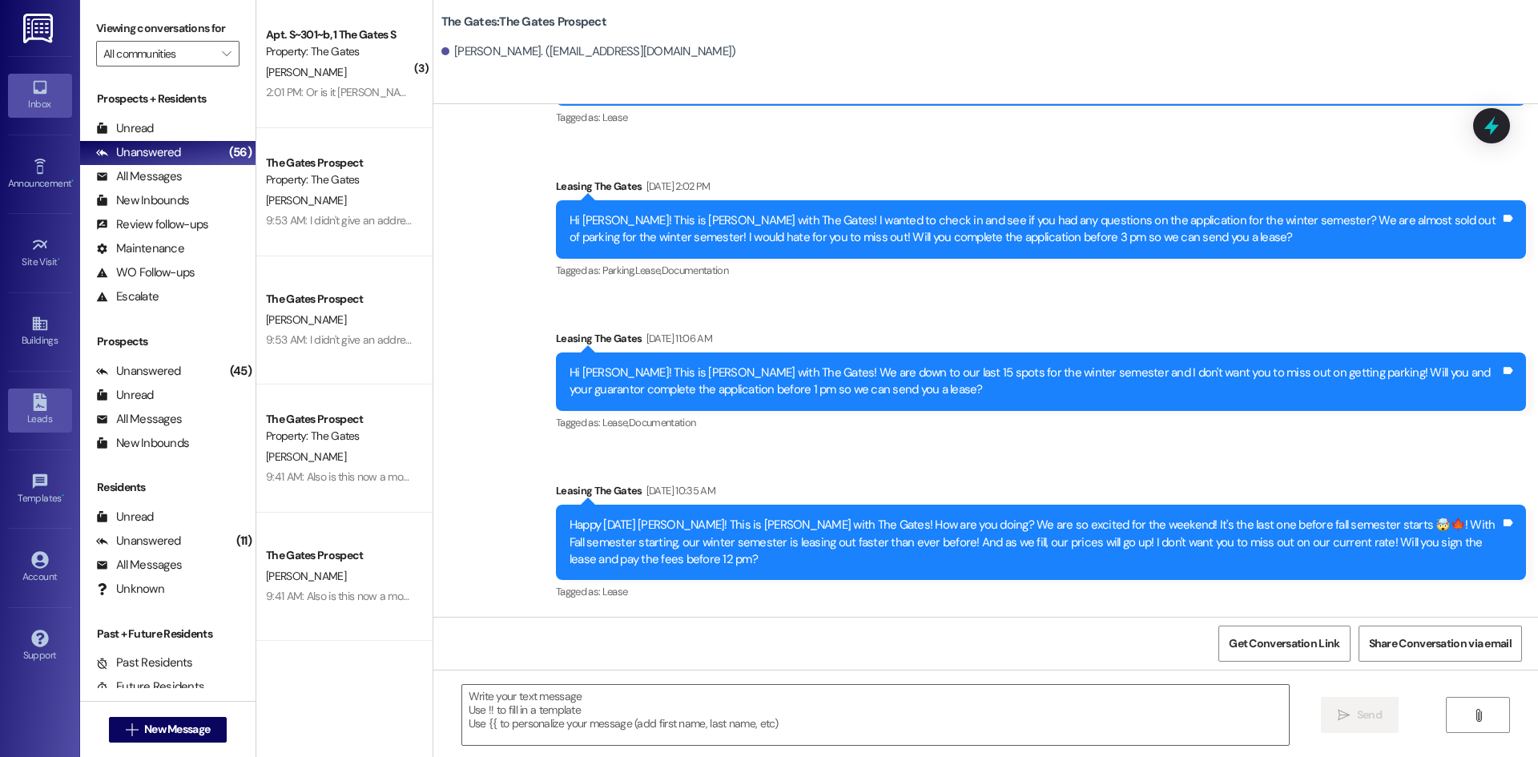
scroll to position [426, 0]
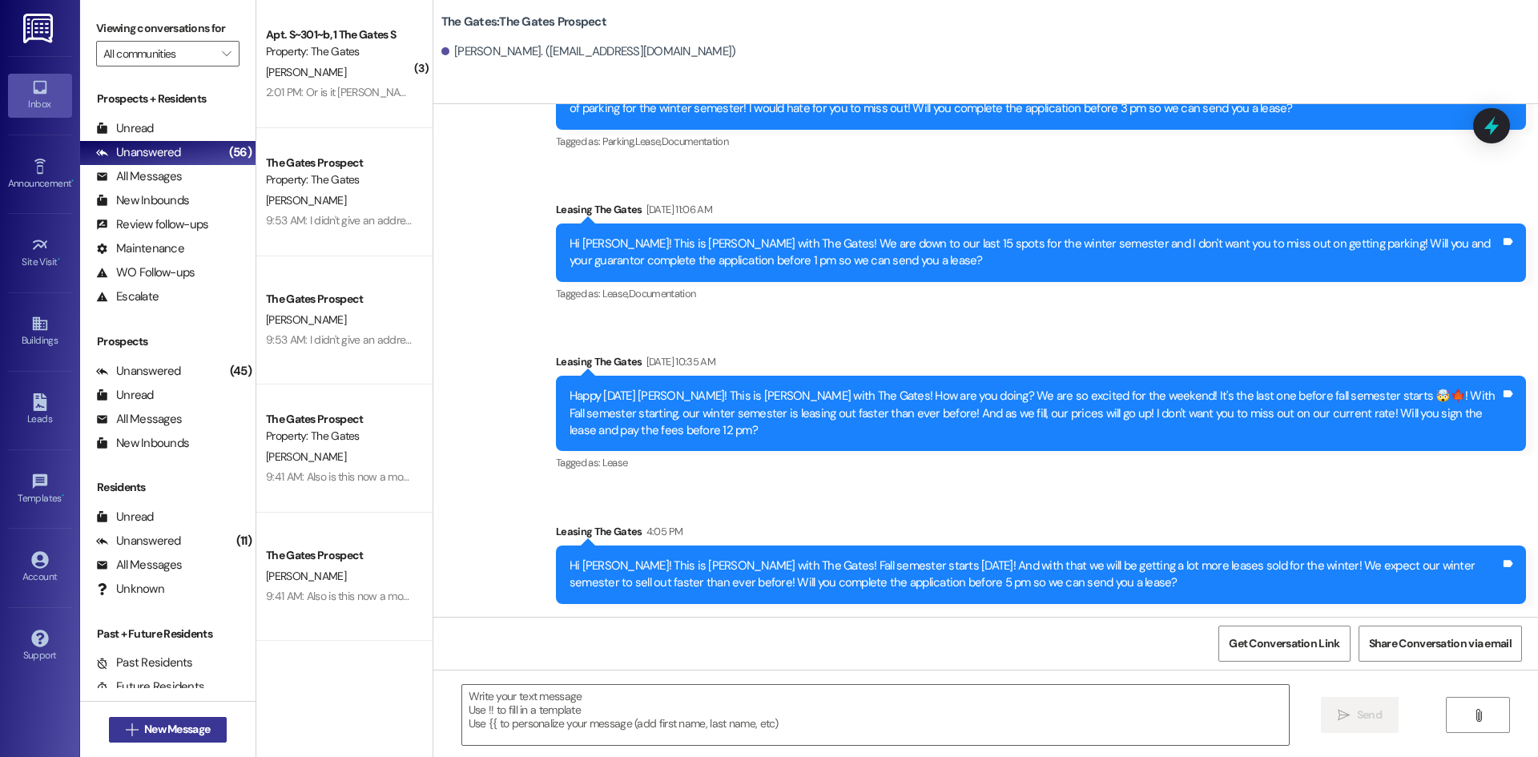
click at [208, 729] on span "New Message" at bounding box center [177, 729] width 72 height 17
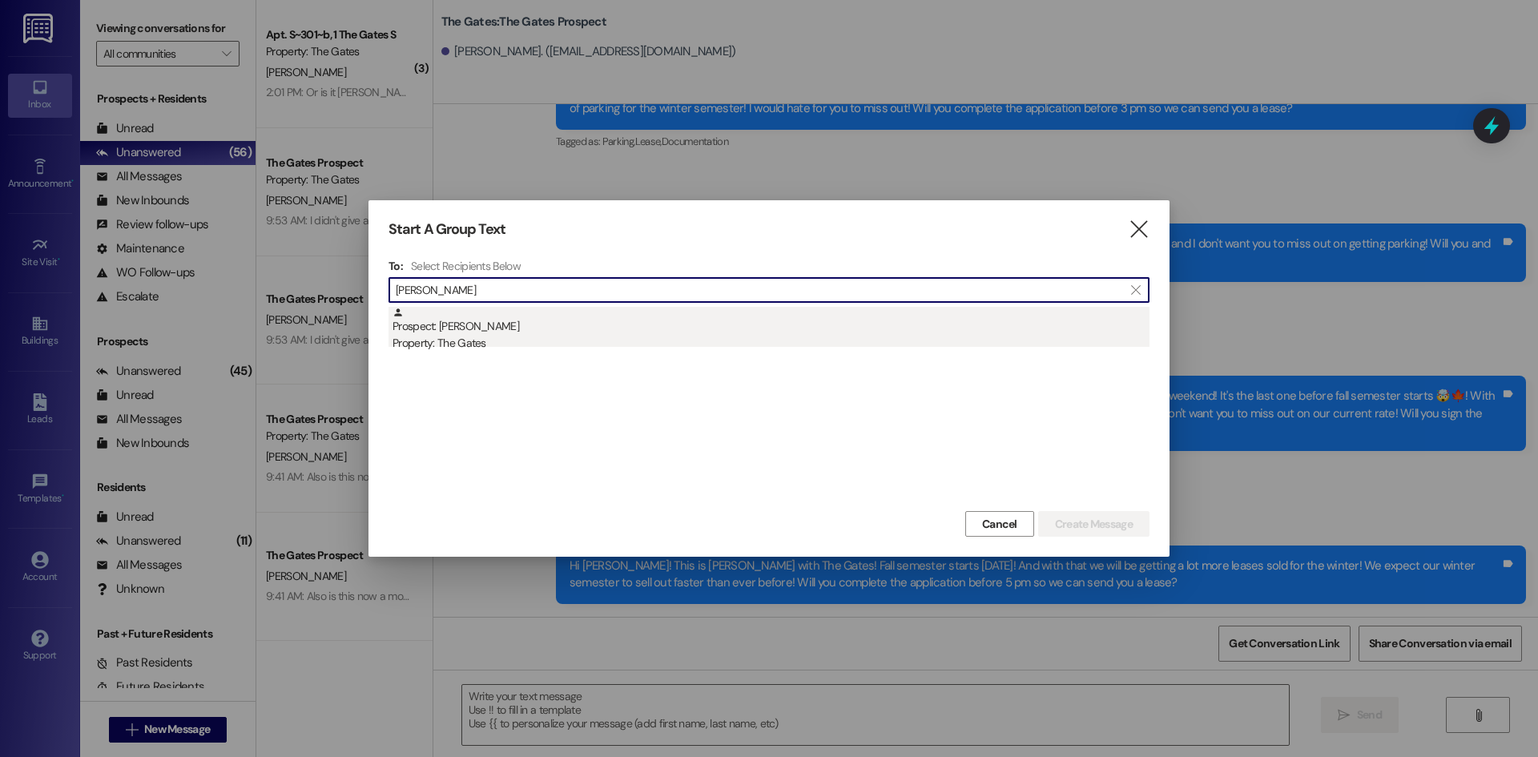
type input "[PERSON_NAME]"
click at [468, 329] on div "Prospect: [PERSON_NAME] Property: The Gates" at bounding box center [770, 330] width 757 height 46
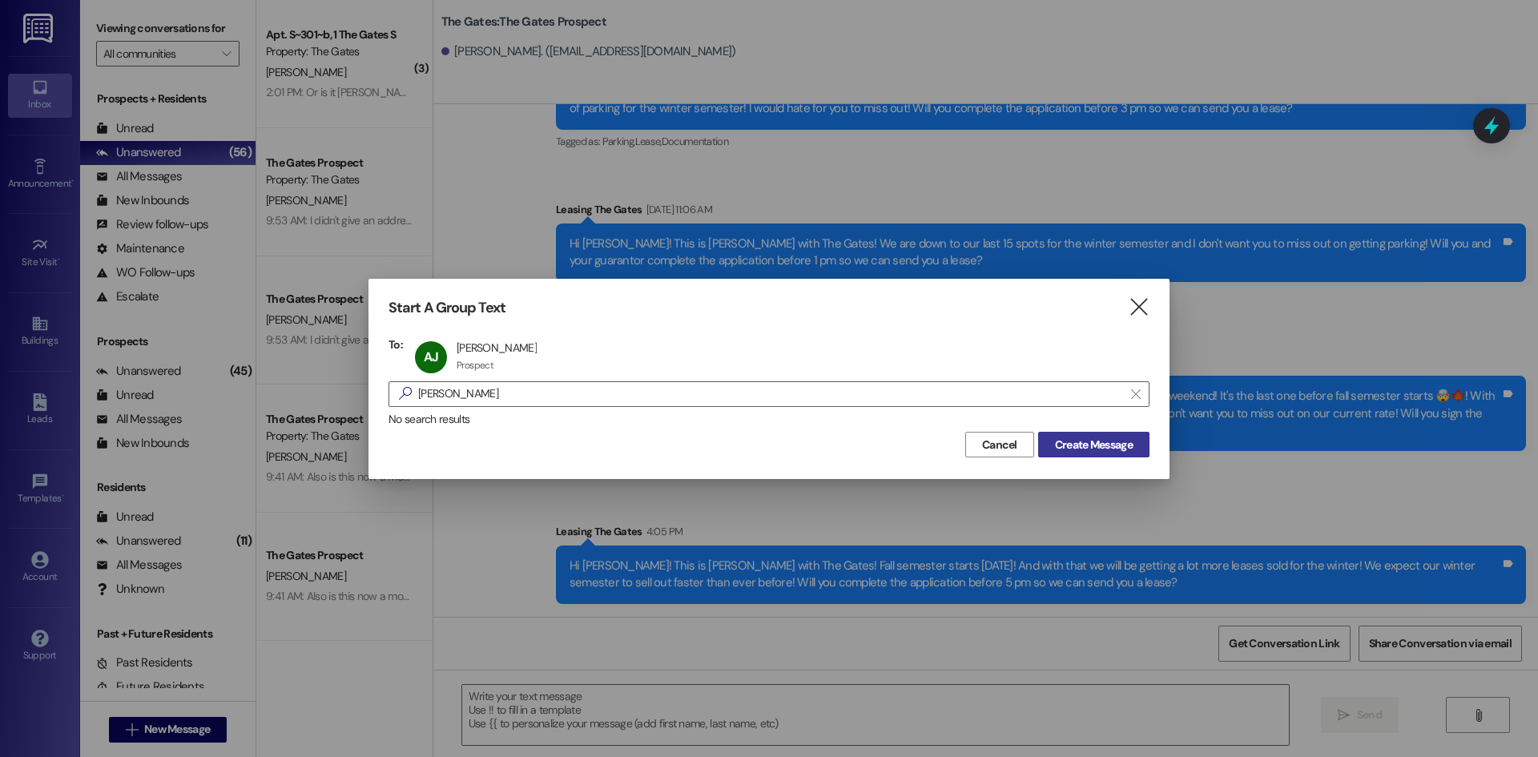
click at [1091, 451] on span "Create Message" at bounding box center [1094, 445] width 78 height 17
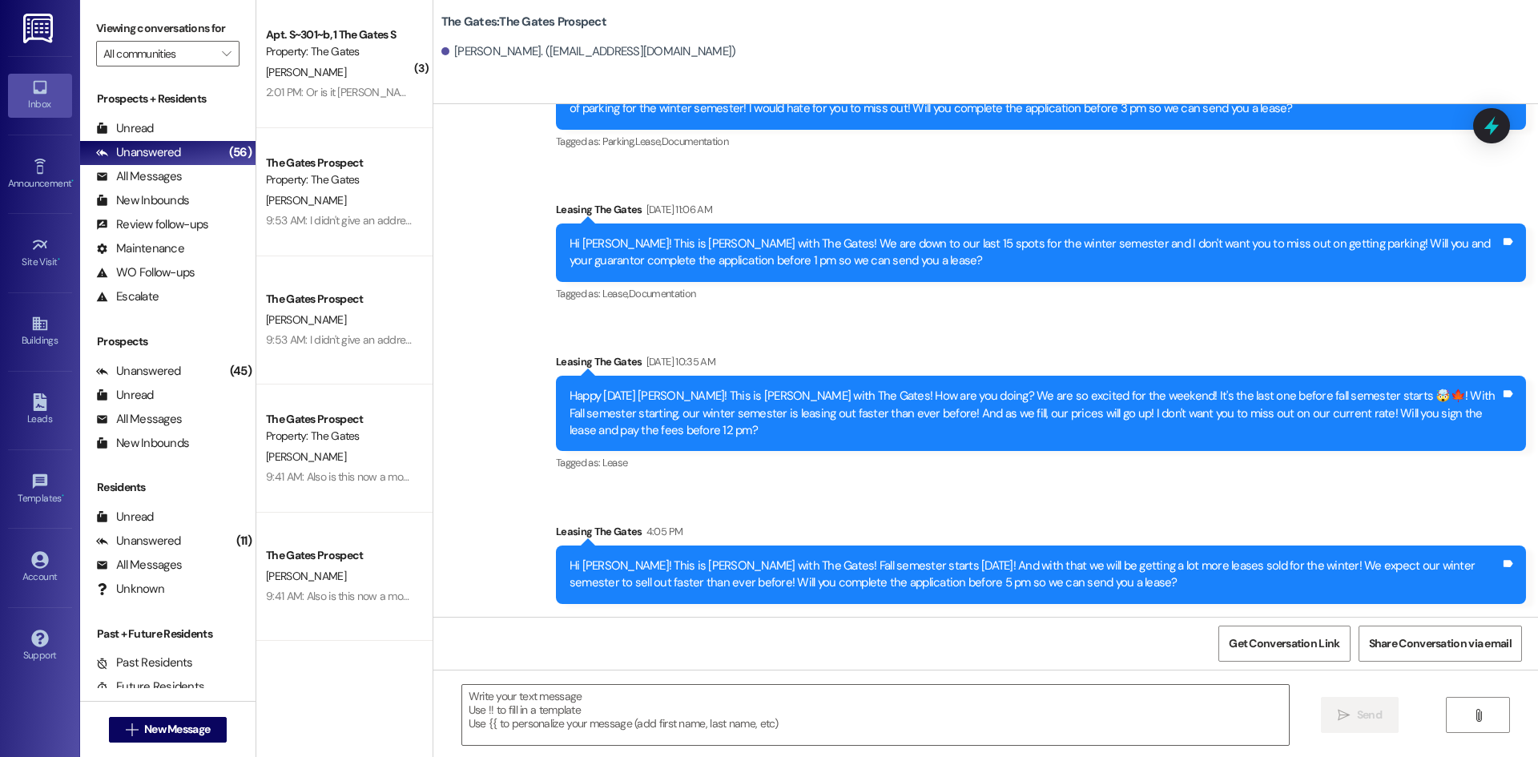
scroll to position [0, 0]
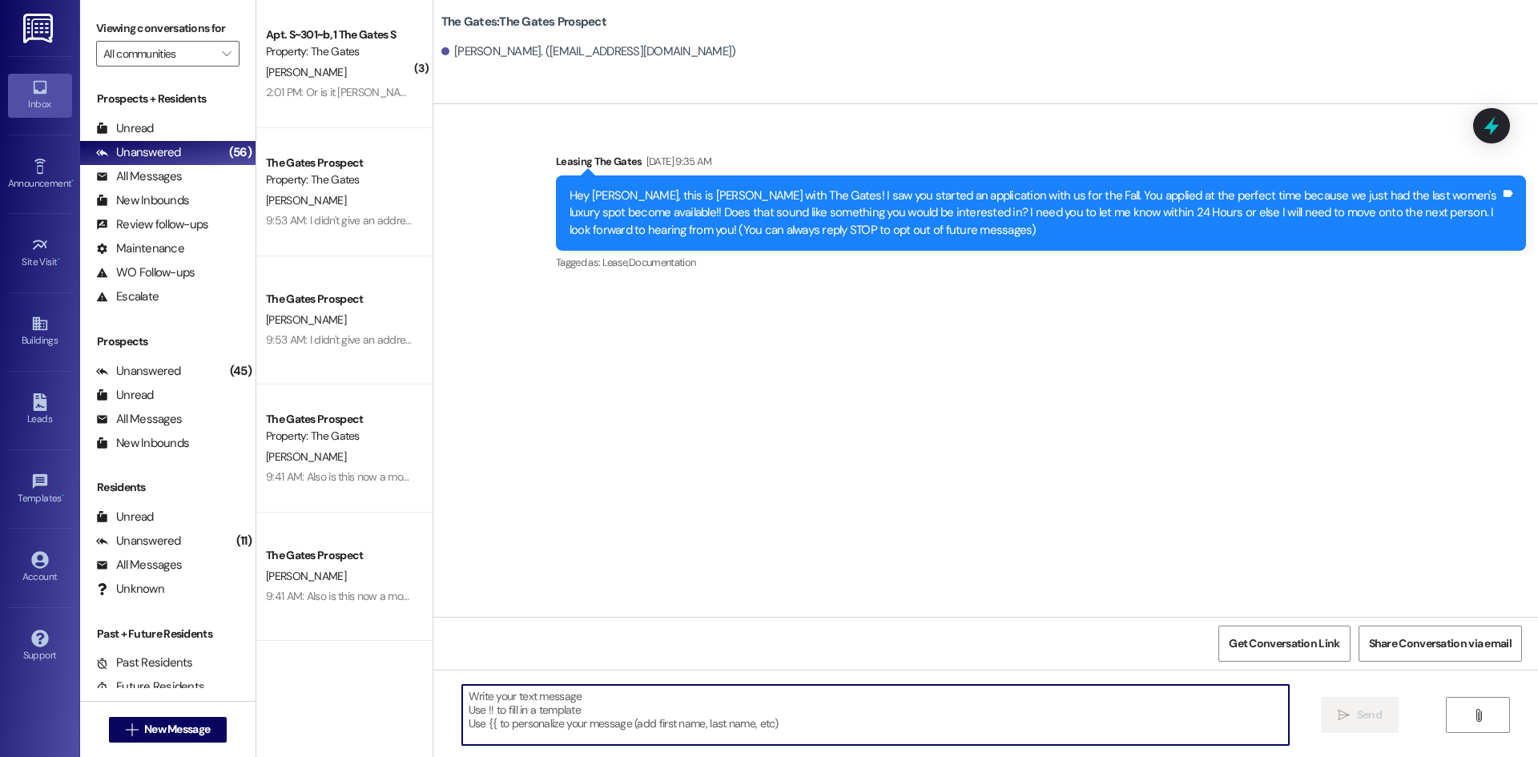
click at [499, 704] on textarea at bounding box center [875, 715] width 827 height 60
paste textarea "Hi [PERSON_NAME]! This is [PERSON_NAME] with The Gates! Fall semester starts [D…"
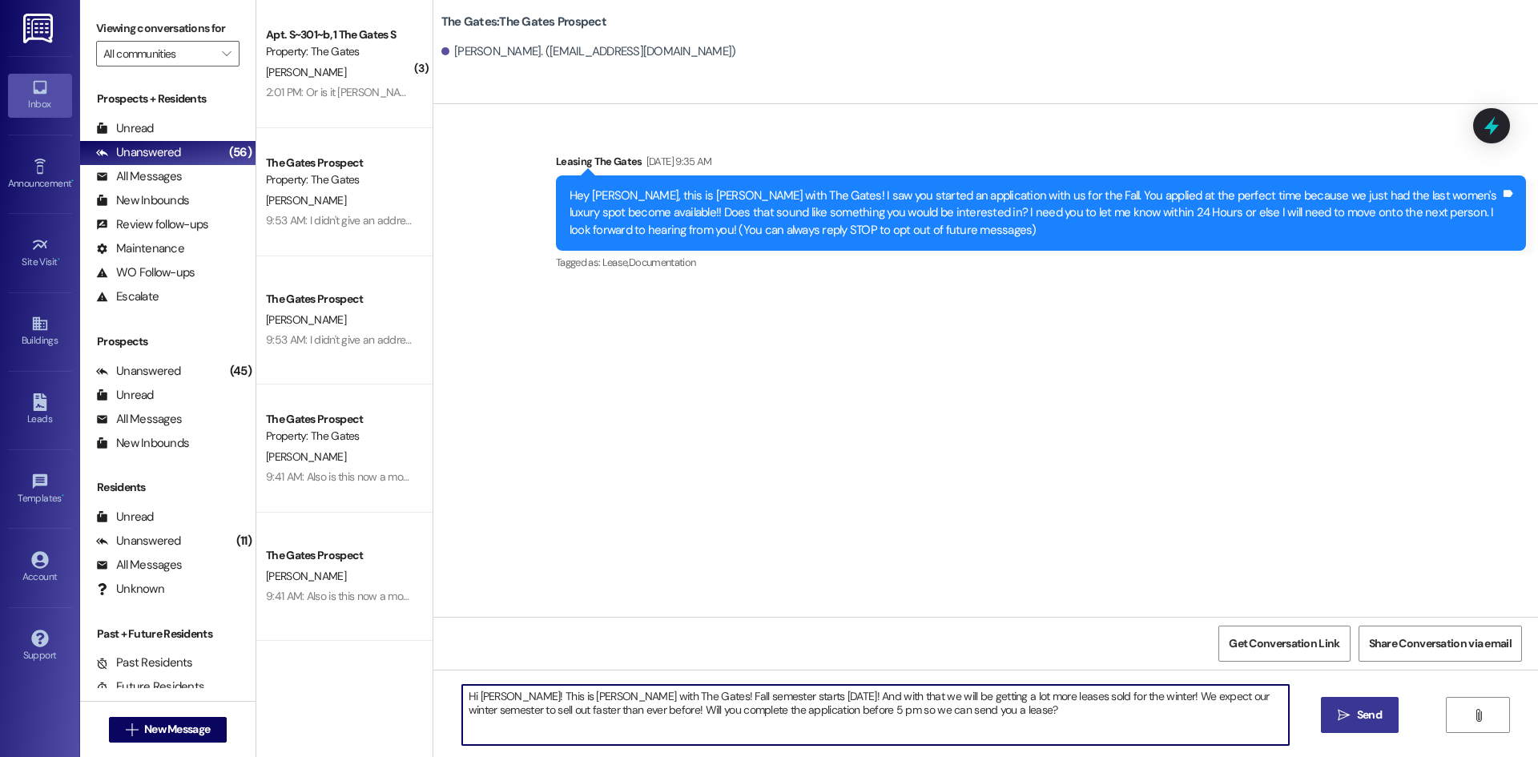
click at [491, 692] on textarea "Hi [PERSON_NAME]! This is [PERSON_NAME] with The Gates! Fall semester starts [D…" at bounding box center [875, 715] width 827 height 60
type textarea "Hi [PERSON_NAME]! This is [PERSON_NAME] with The Gates! Fall semester starts [D…"
click at [1349, 710] on span " Send" at bounding box center [1359, 714] width 50 height 17
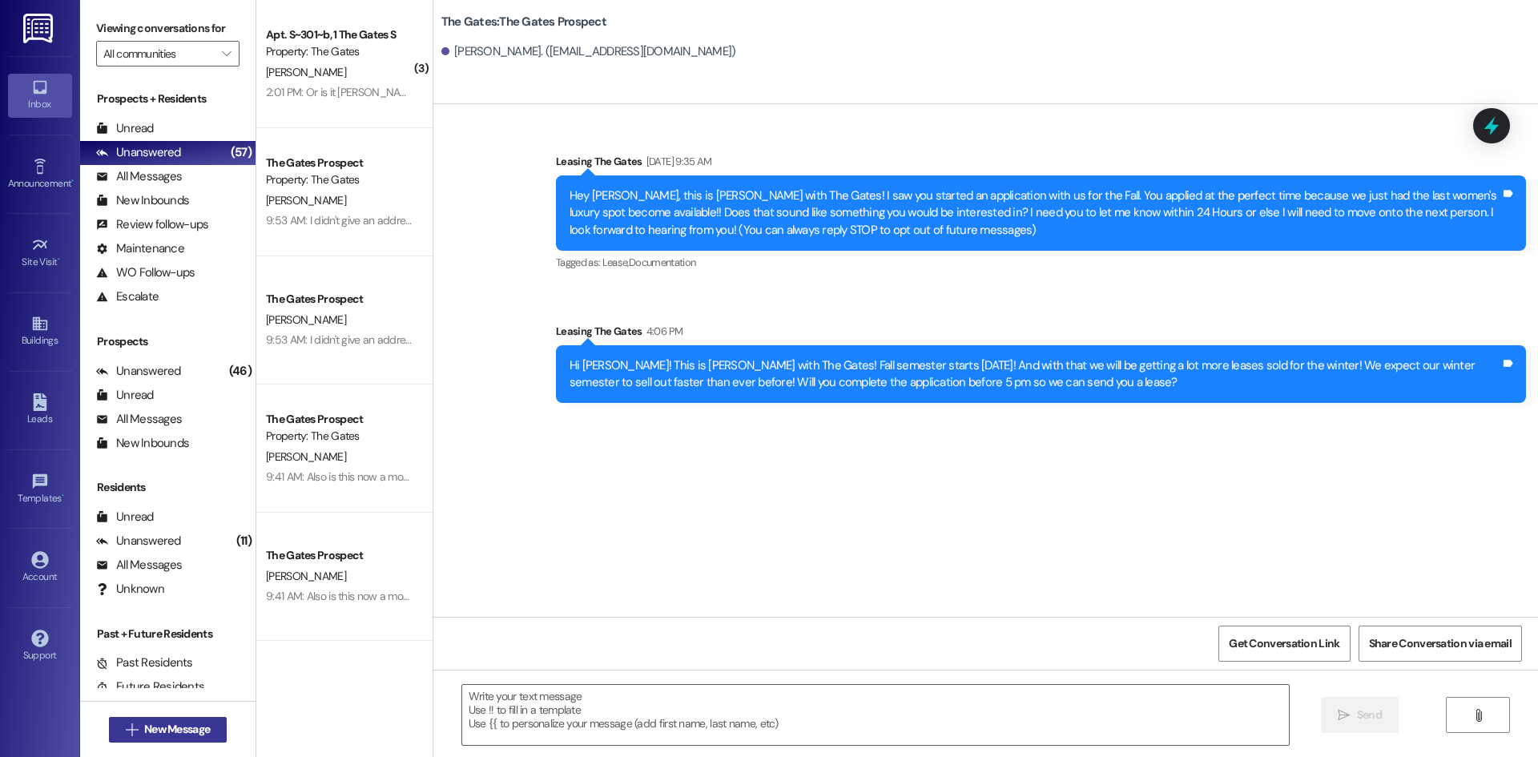
click at [224, 732] on div " New Message" at bounding box center [167, 729] width 175 height 56
click at [207, 730] on span "New Message" at bounding box center [177, 729] width 72 height 17
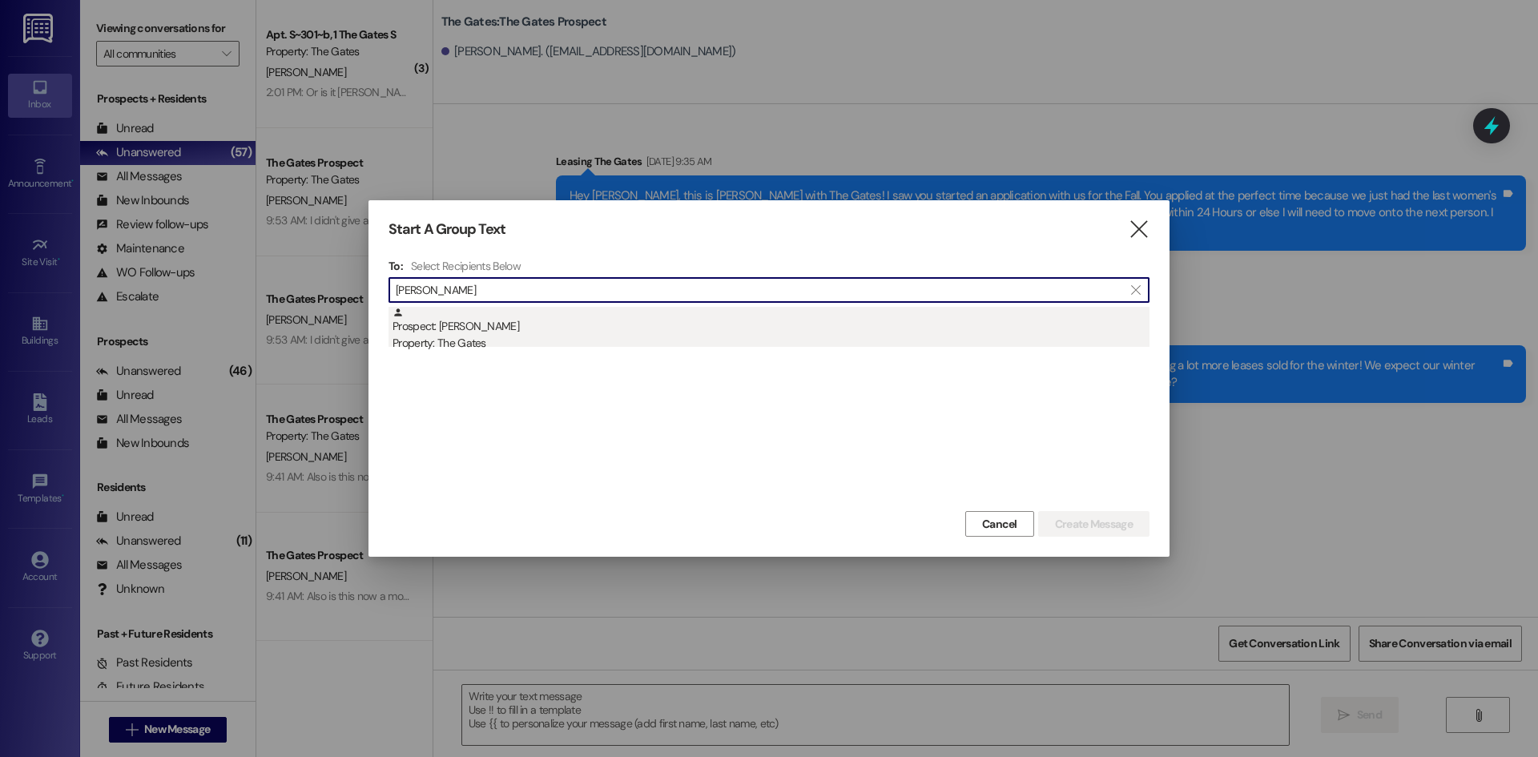
type input "[PERSON_NAME]"
click at [449, 328] on div "Prospect: [PERSON_NAME] Property: The Gates" at bounding box center [770, 330] width 757 height 46
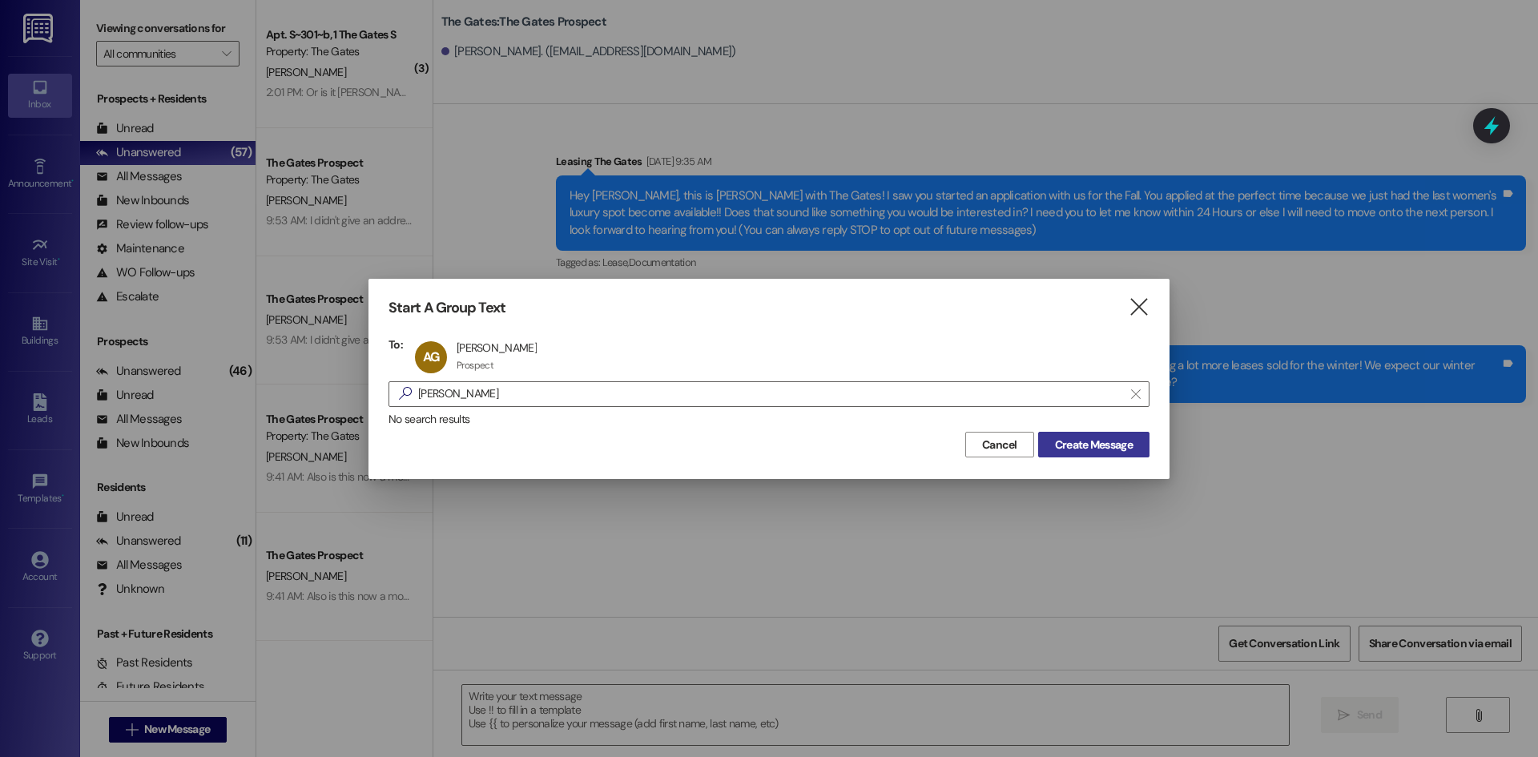
click at [1115, 440] on span "Create Message" at bounding box center [1094, 445] width 78 height 17
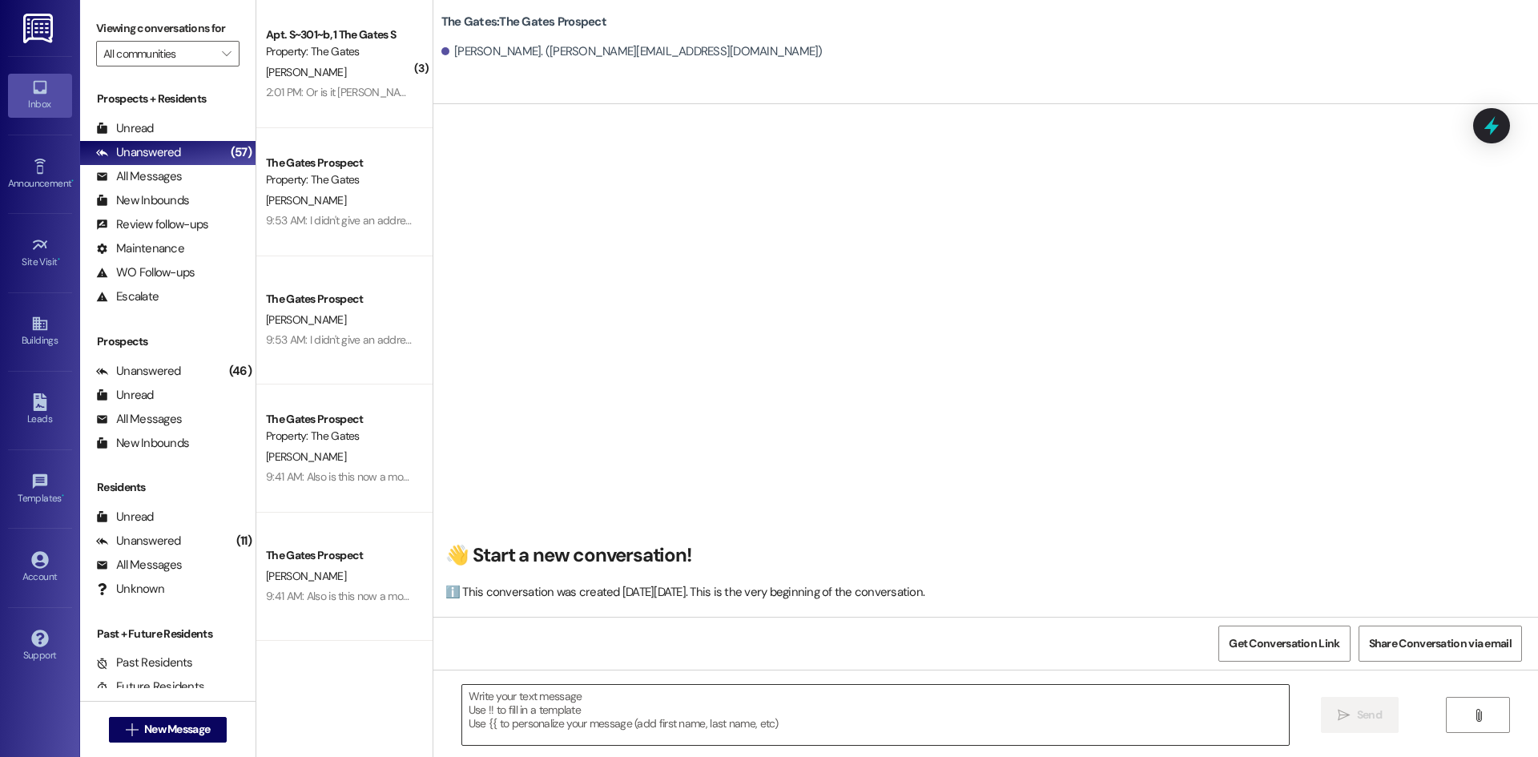
click at [497, 689] on div " Send " at bounding box center [985, 730] width 1105 height 120
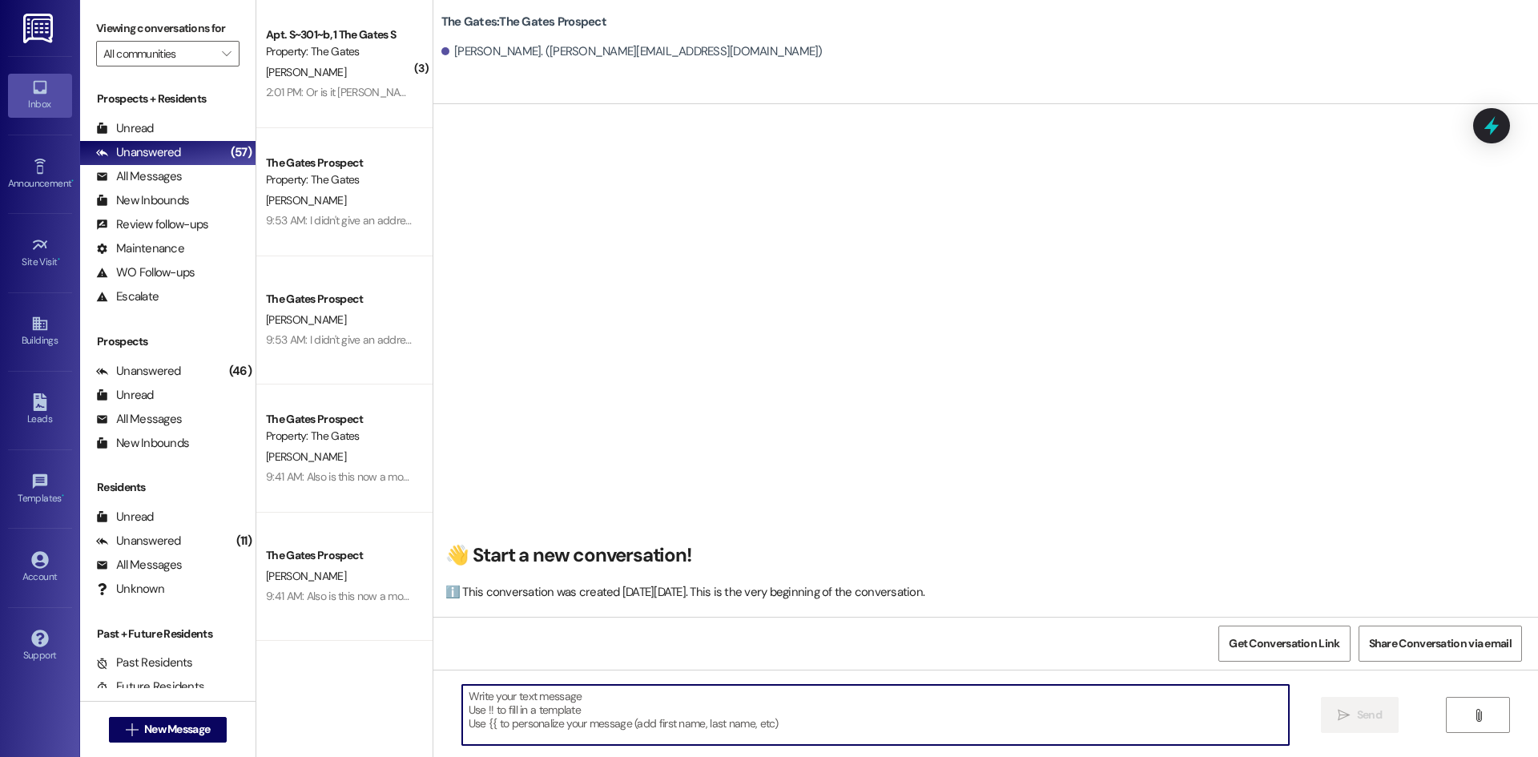
click at [495, 699] on textarea at bounding box center [875, 715] width 827 height 60
paste textarea "Hi [PERSON_NAME]! This is [PERSON_NAME] with The Gates! Fall semester starts [D…"
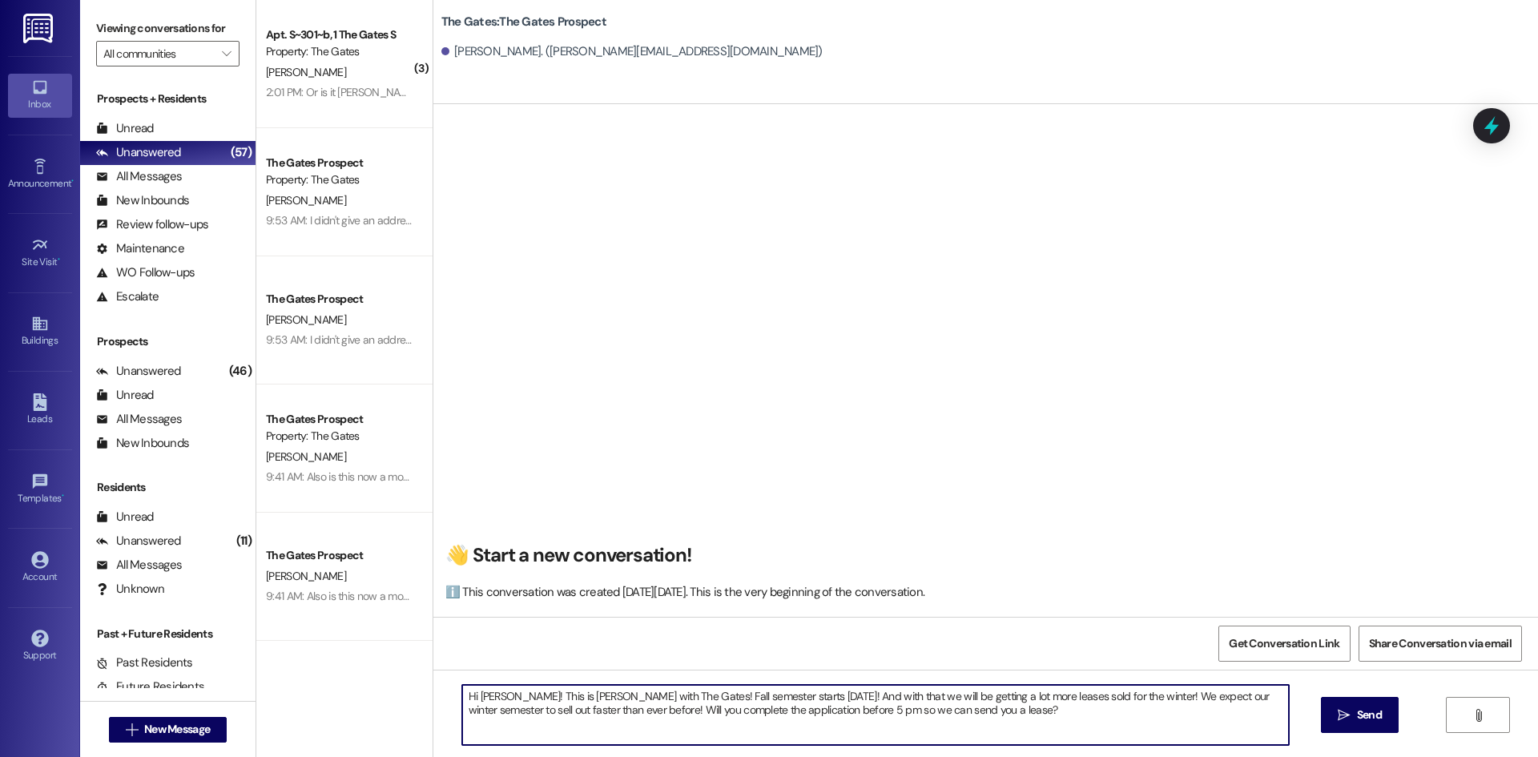
click at [494, 690] on textarea "Hi [PERSON_NAME]! This is [PERSON_NAME] with The Gates! Fall semester starts [D…" at bounding box center [875, 715] width 827 height 60
type textarea "Hi [PERSON_NAME]! This is [PERSON_NAME] with The Gates! Fall semester starts [D…"
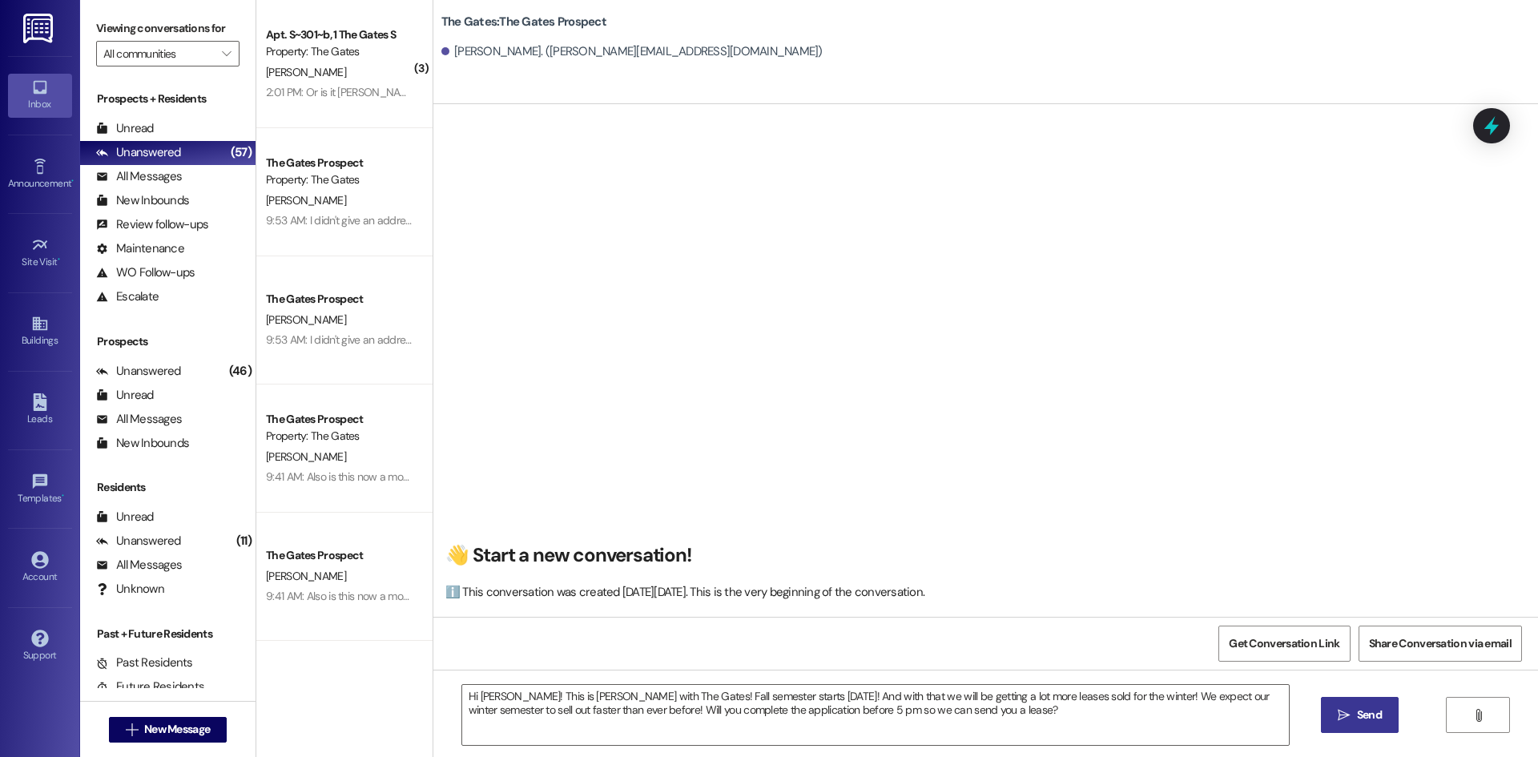
click at [1333, 706] on button " Send" at bounding box center [1360, 715] width 78 height 36
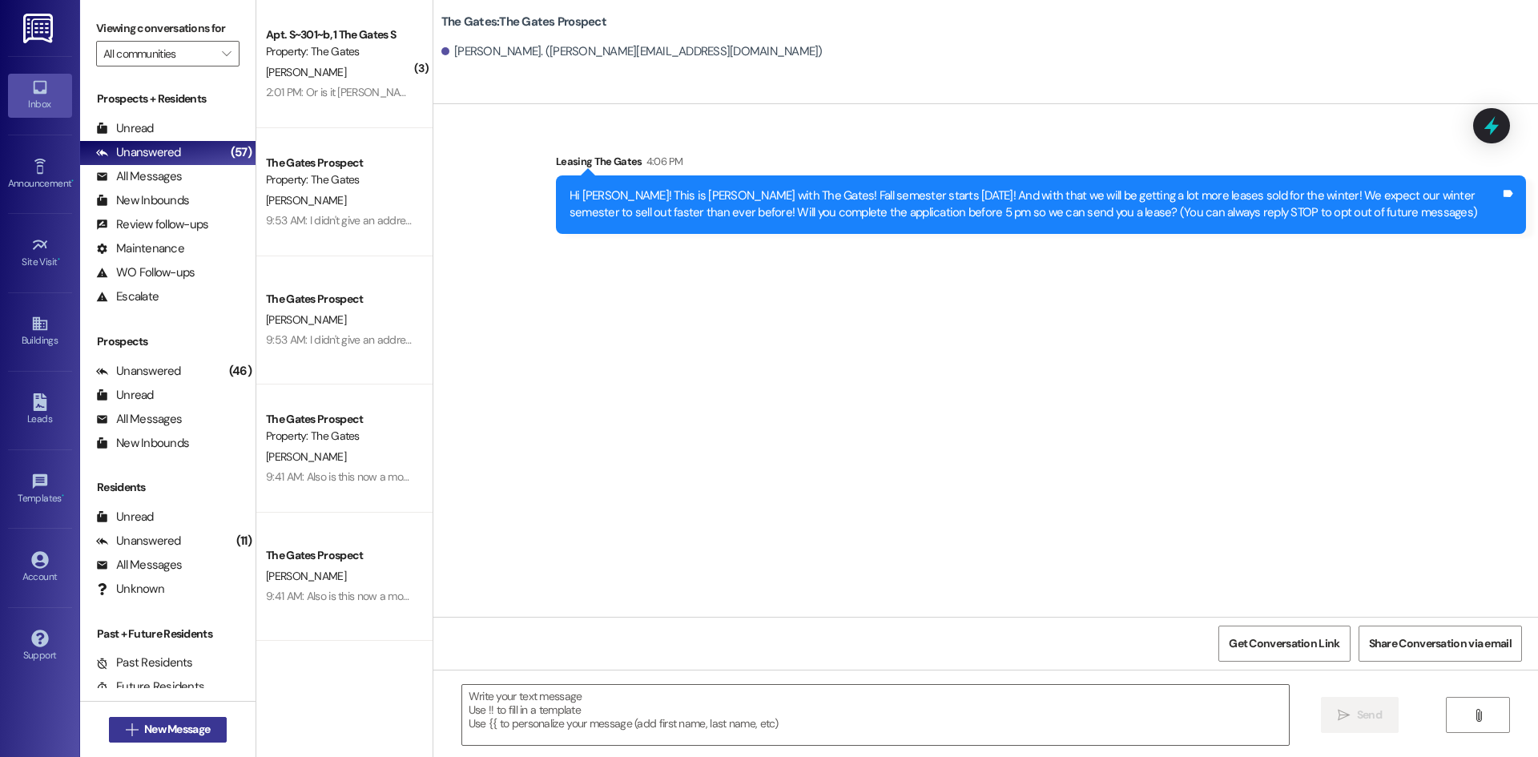
click at [195, 724] on span "New Message" at bounding box center [177, 729] width 66 height 17
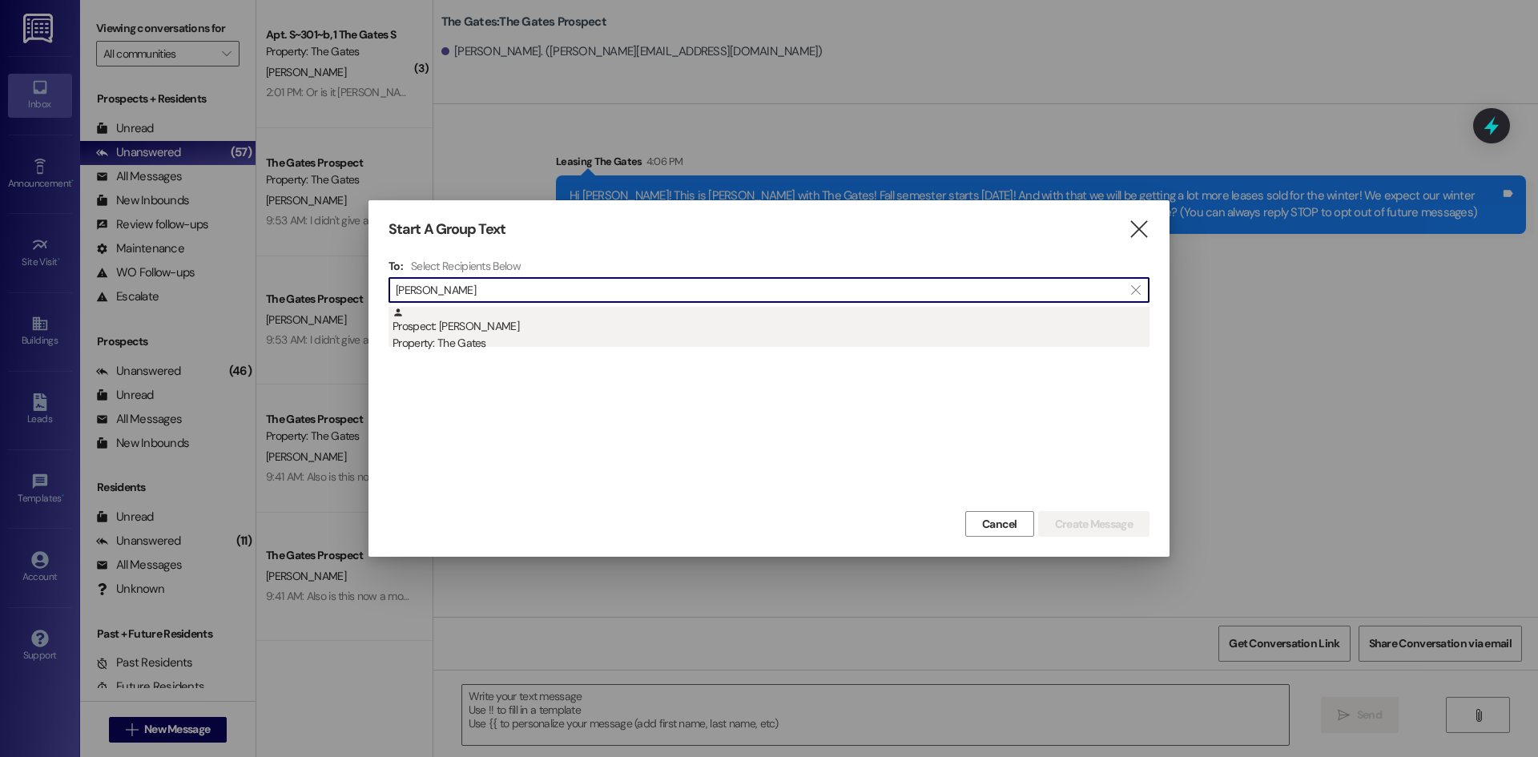
type input "[PERSON_NAME]"
click at [483, 338] on div "Property: The Gates" at bounding box center [770, 343] width 757 height 17
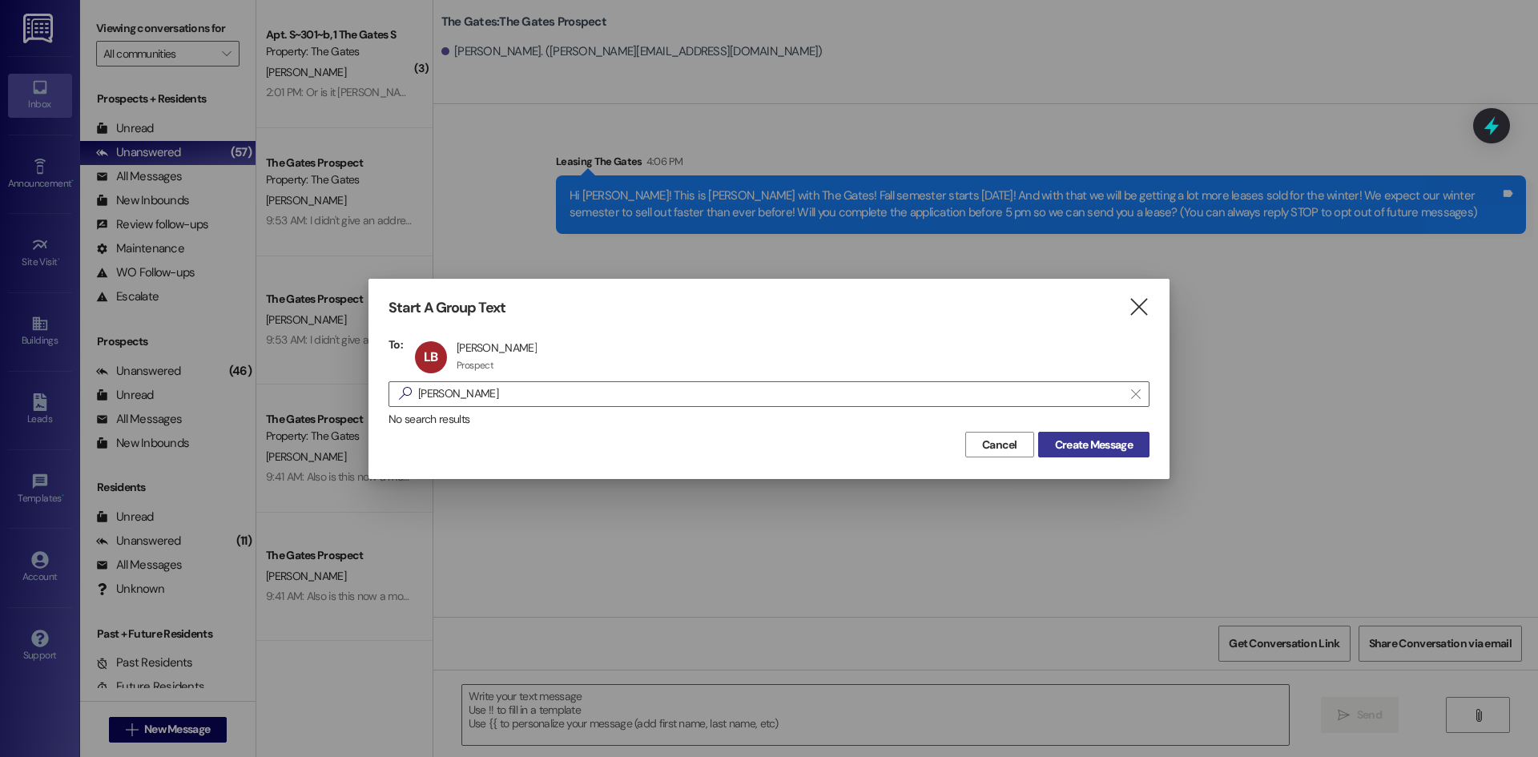
click at [1101, 443] on span "Create Message" at bounding box center [1094, 445] width 78 height 17
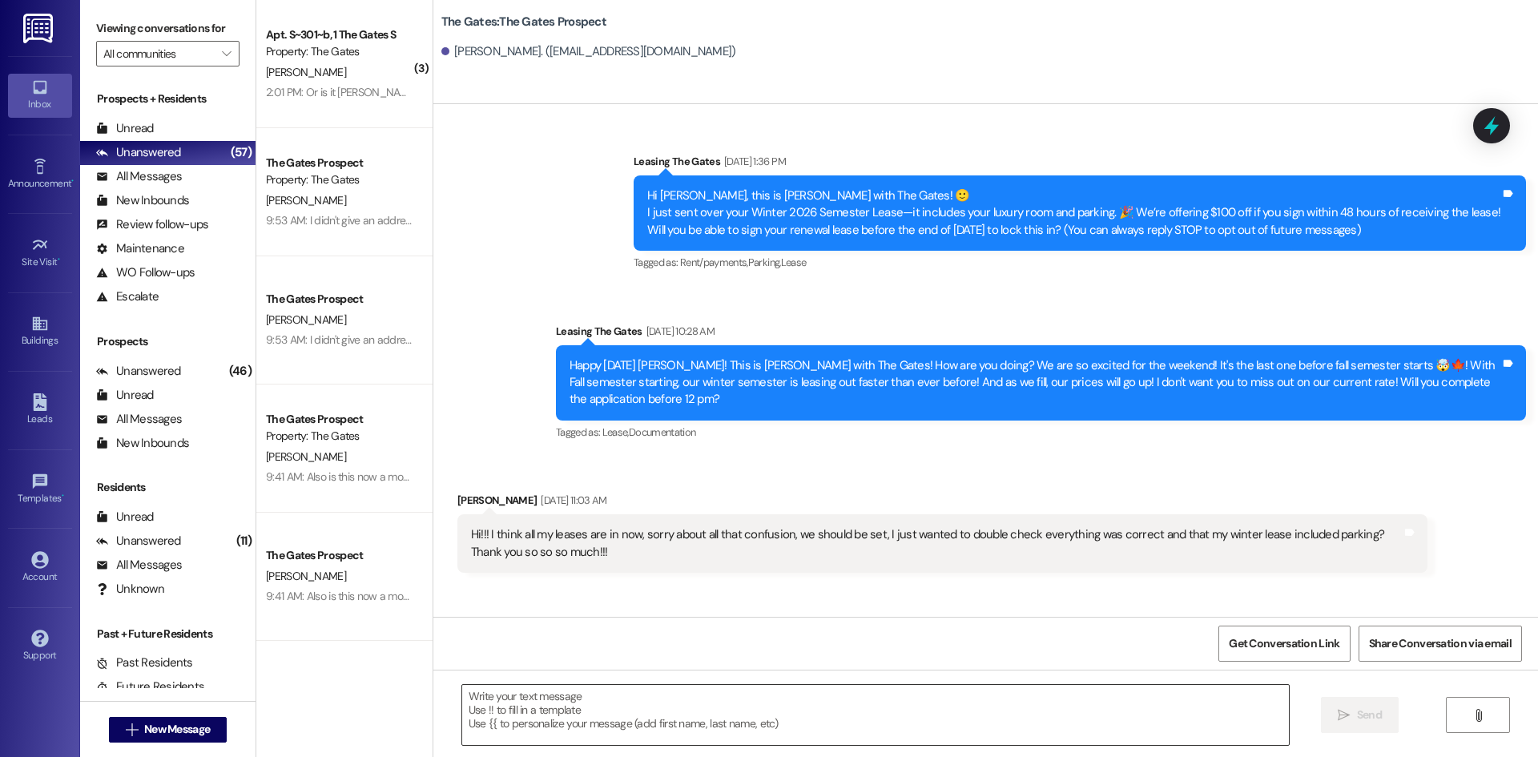
click at [462, 719] on textarea at bounding box center [875, 715] width 827 height 60
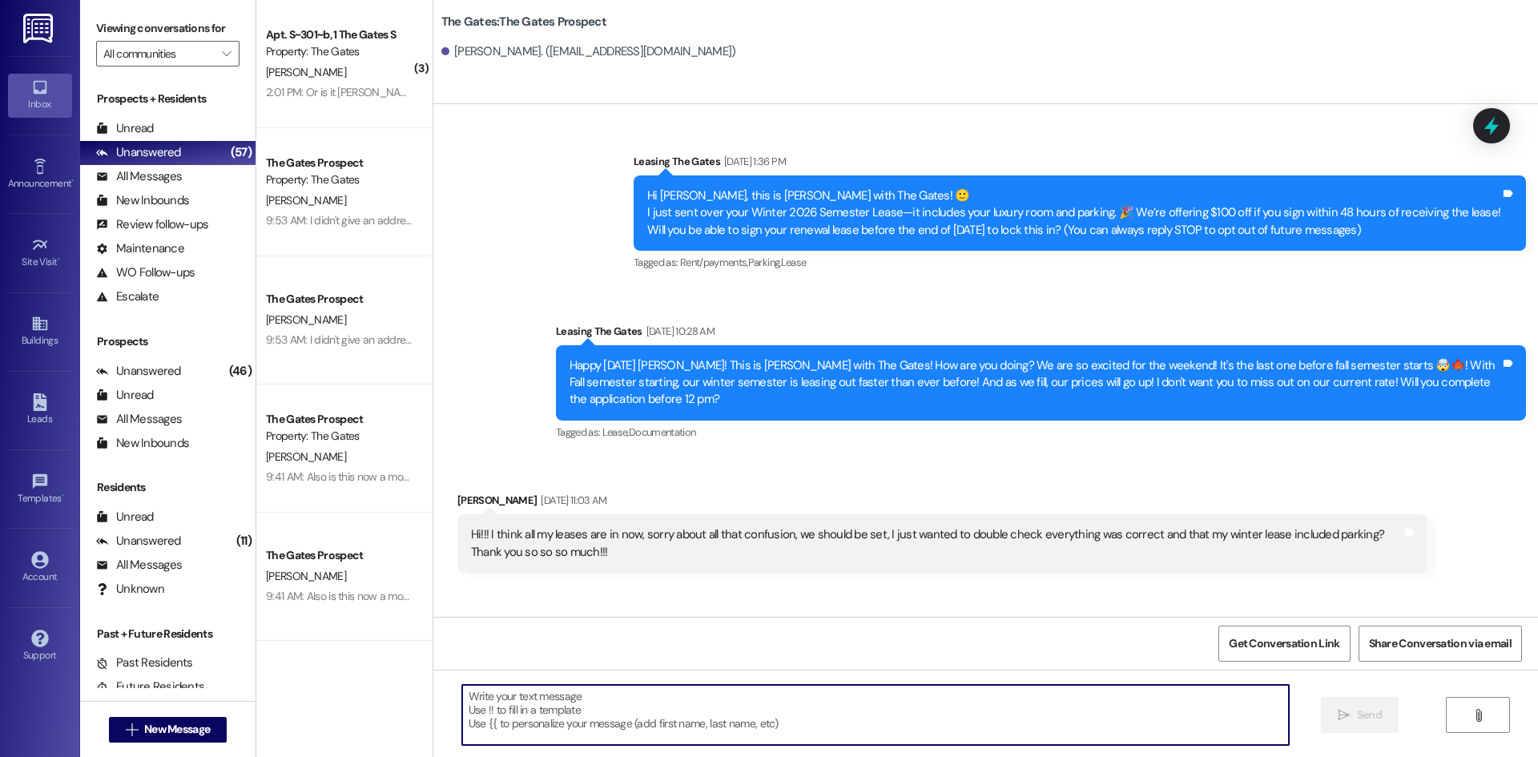
paste textarea "Hi [PERSON_NAME]! This is [PERSON_NAME] with The Gates! Fall semester starts [D…"
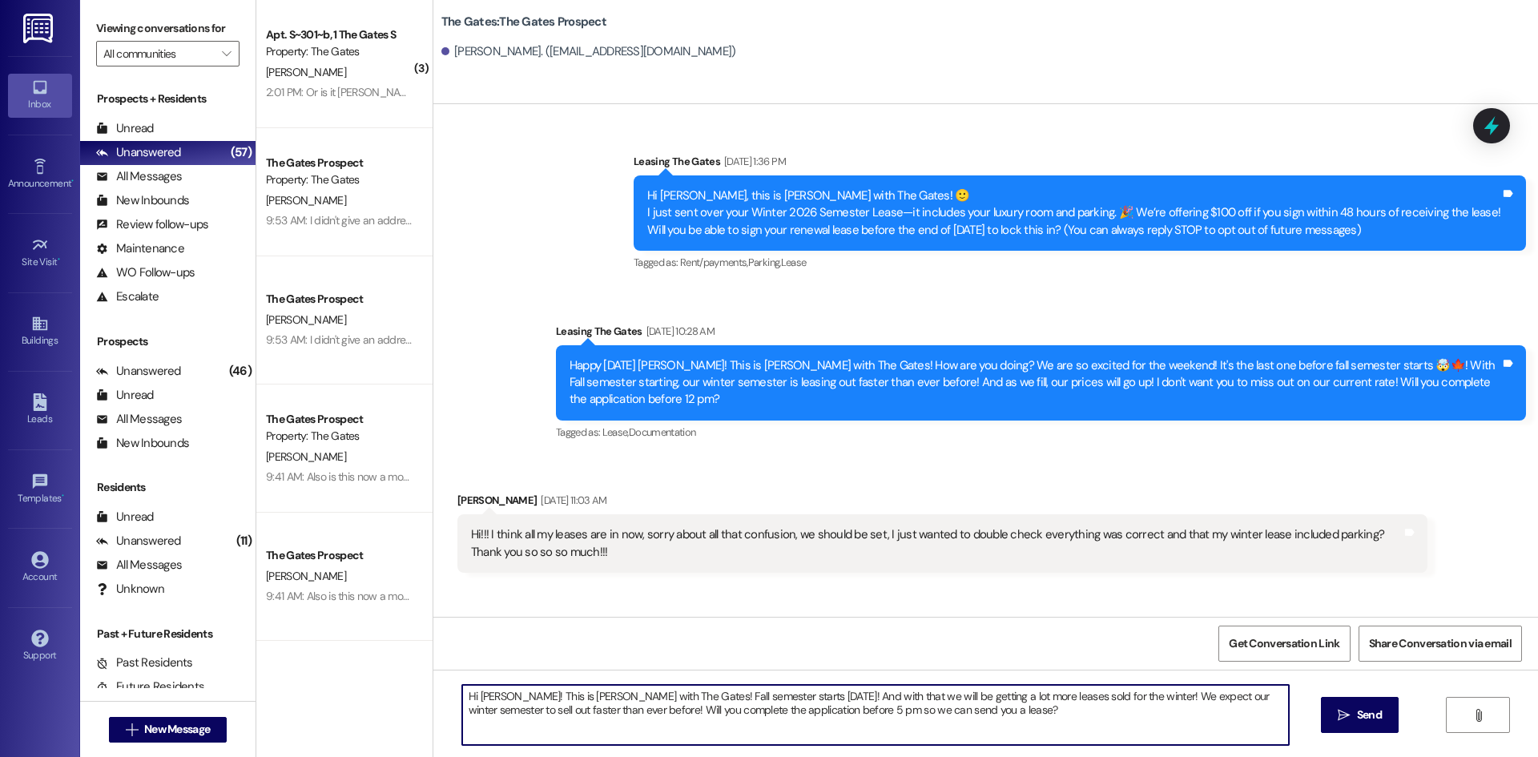
click at [490, 693] on textarea "Hi [PERSON_NAME]! This is [PERSON_NAME] with The Gates! Fall semester starts [D…" at bounding box center [875, 715] width 827 height 60
type textarea "Hi [PERSON_NAME]! This is [PERSON_NAME] with The Gates! Fall semester starts [D…"
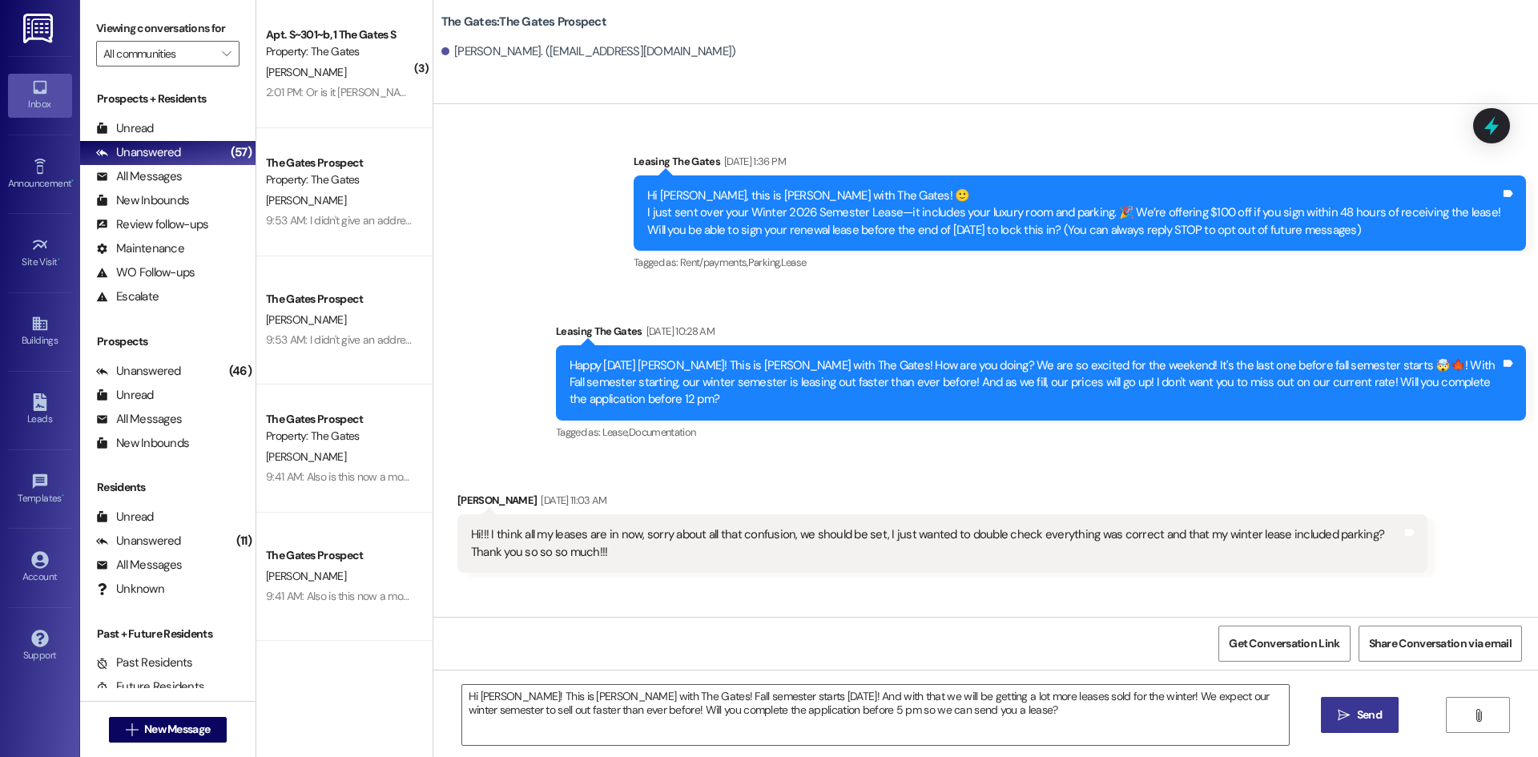
click at [1369, 708] on span "Send" at bounding box center [1369, 714] width 25 height 17
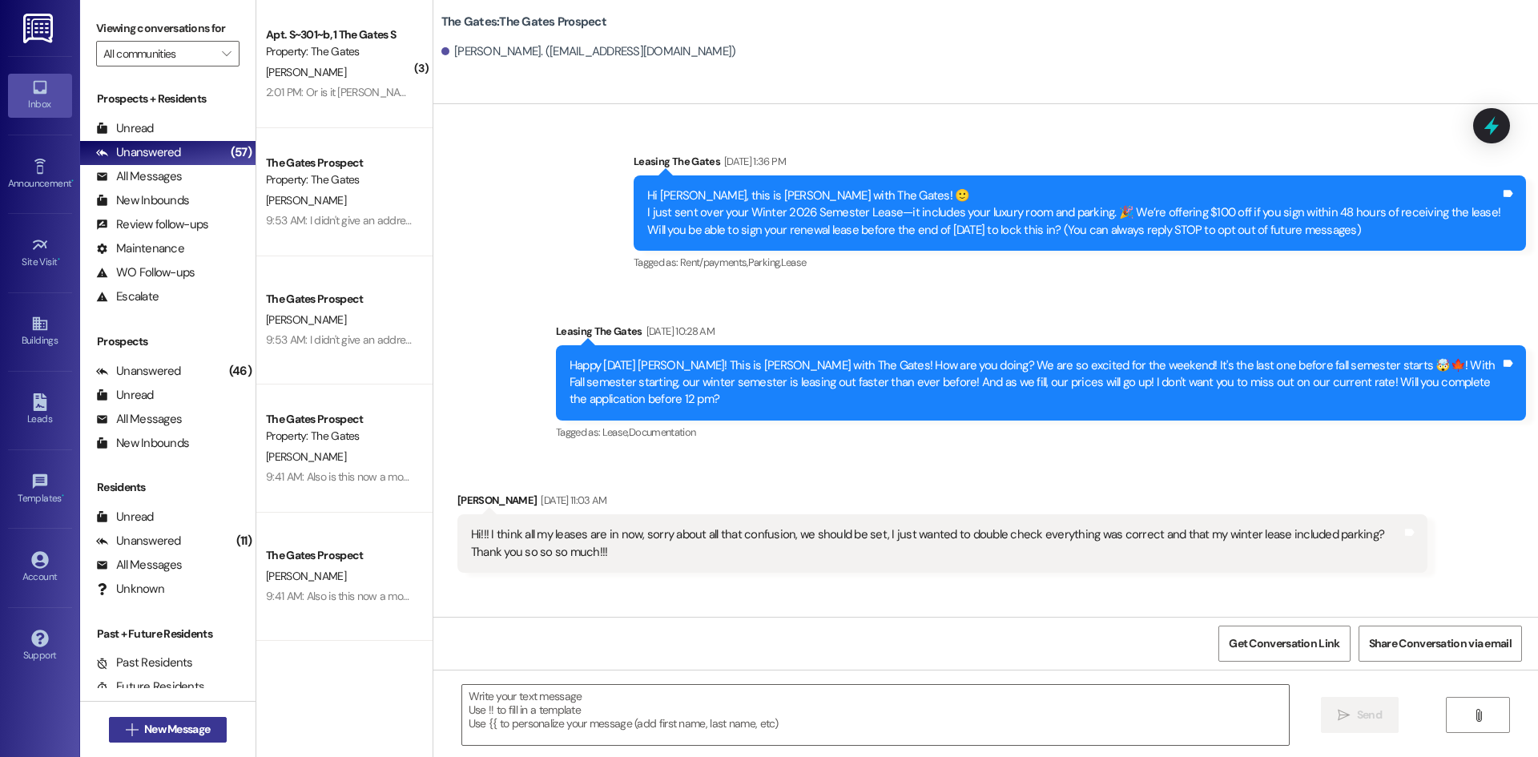
click at [167, 727] on span "New Message" at bounding box center [177, 729] width 66 height 17
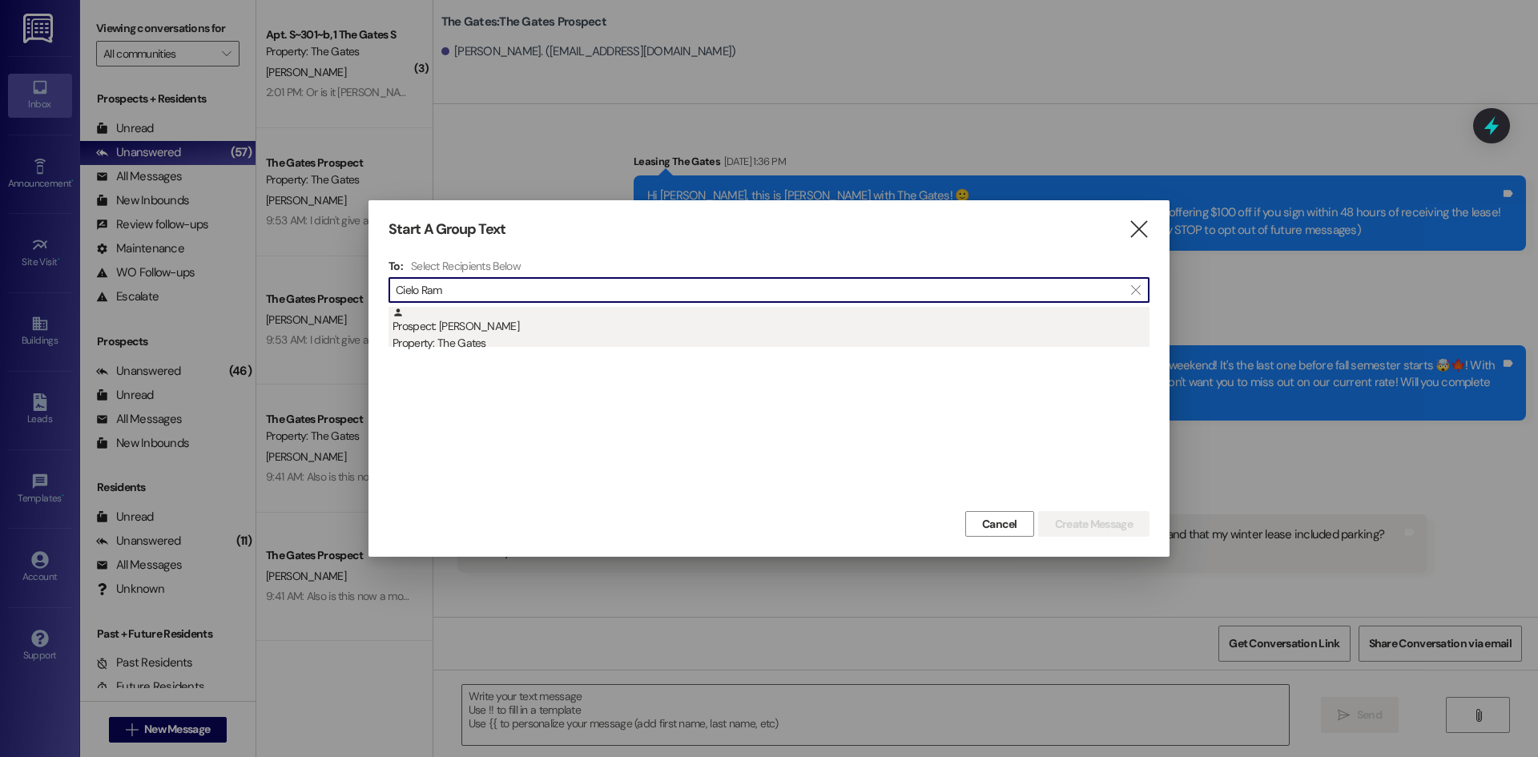
type input "Cielo Ram"
click at [521, 331] on div "Prospect: [PERSON_NAME] Property: The Gates" at bounding box center [770, 330] width 757 height 46
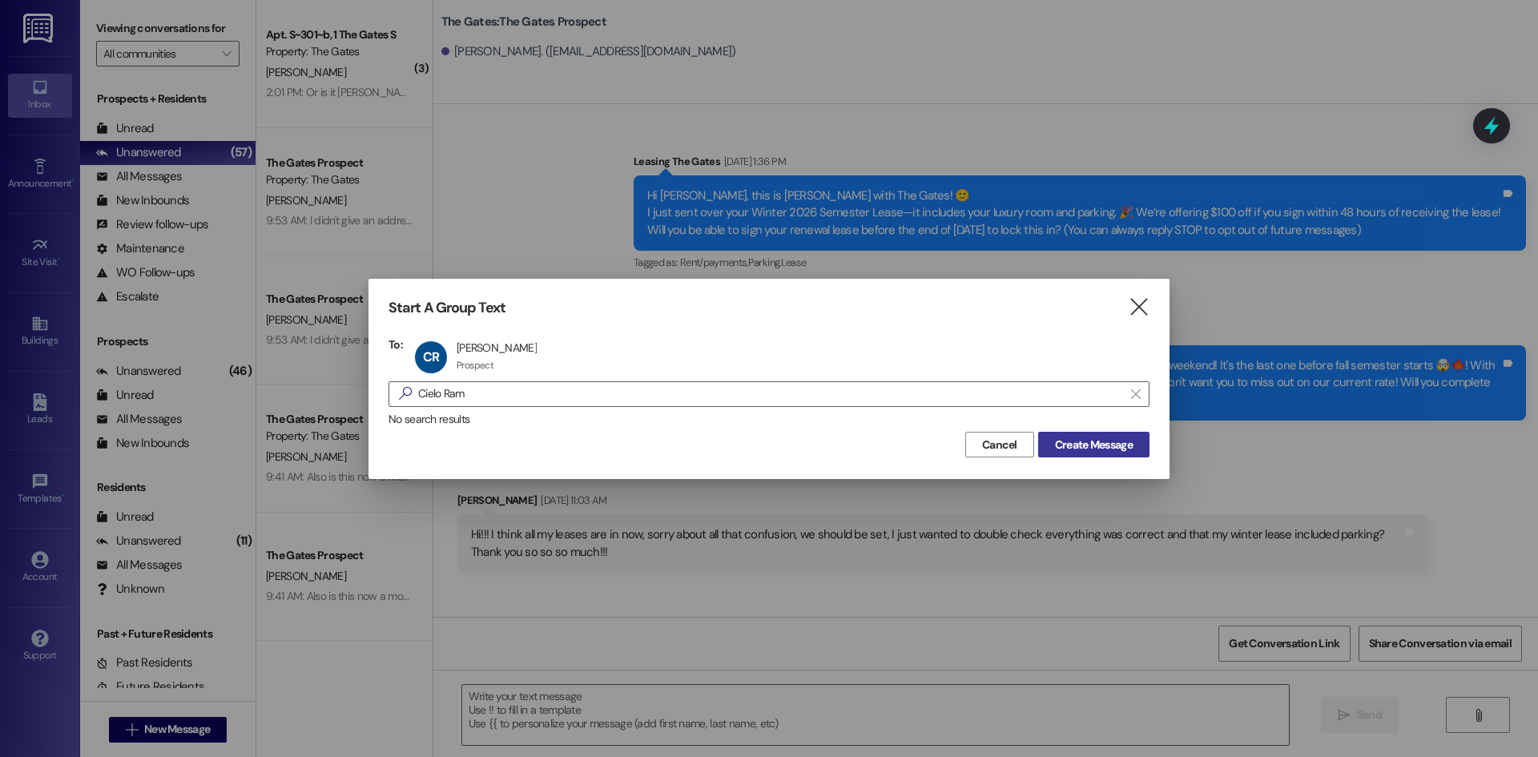
click at [1128, 437] on span "Create Message" at bounding box center [1094, 445] width 78 height 17
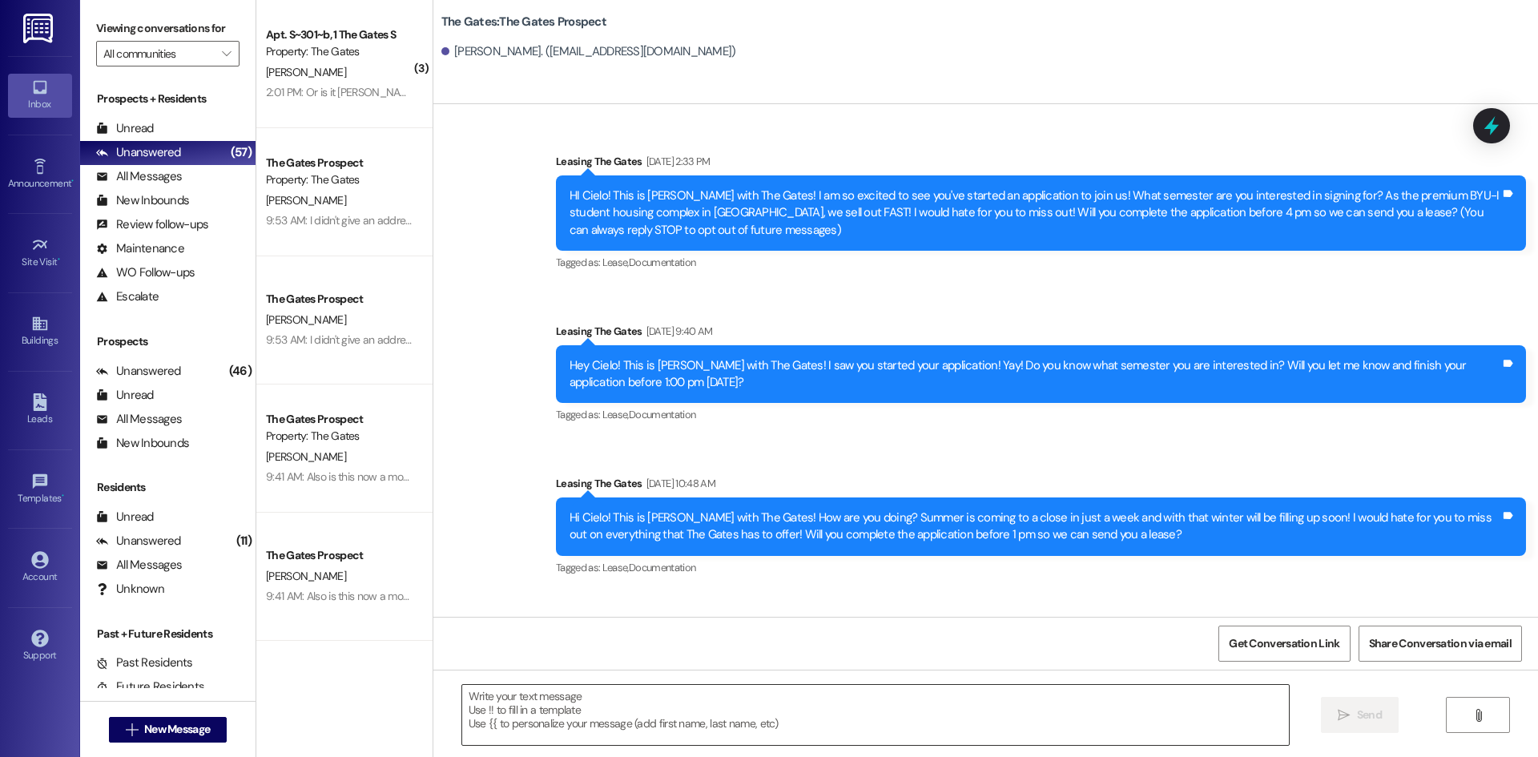
click at [480, 694] on textarea at bounding box center [875, 715] width 827 height 60
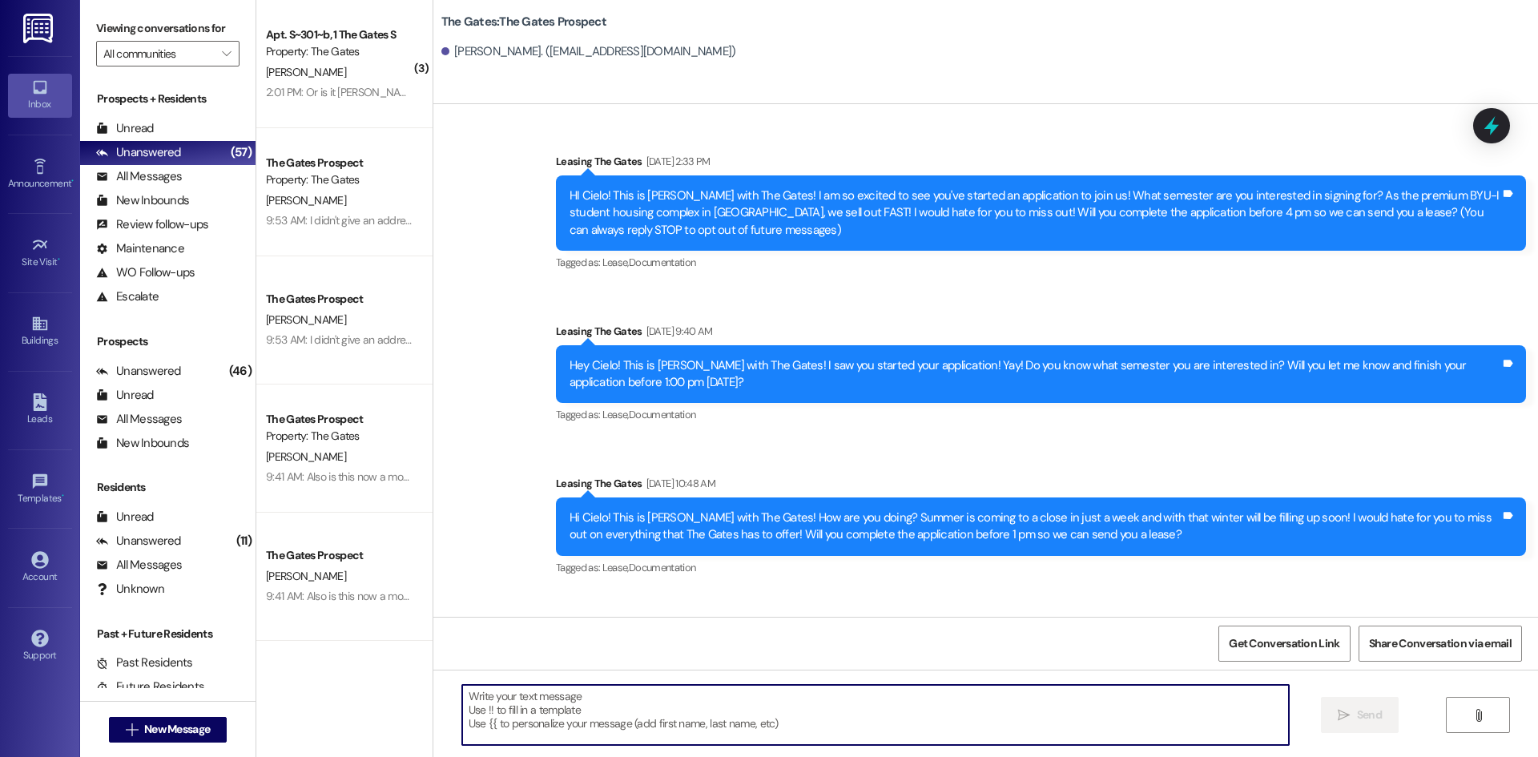
paste textarea "Hi [PERSON_NAME]! This is [PERSON_NAME] with The Gates! Fall semester starts [D…"
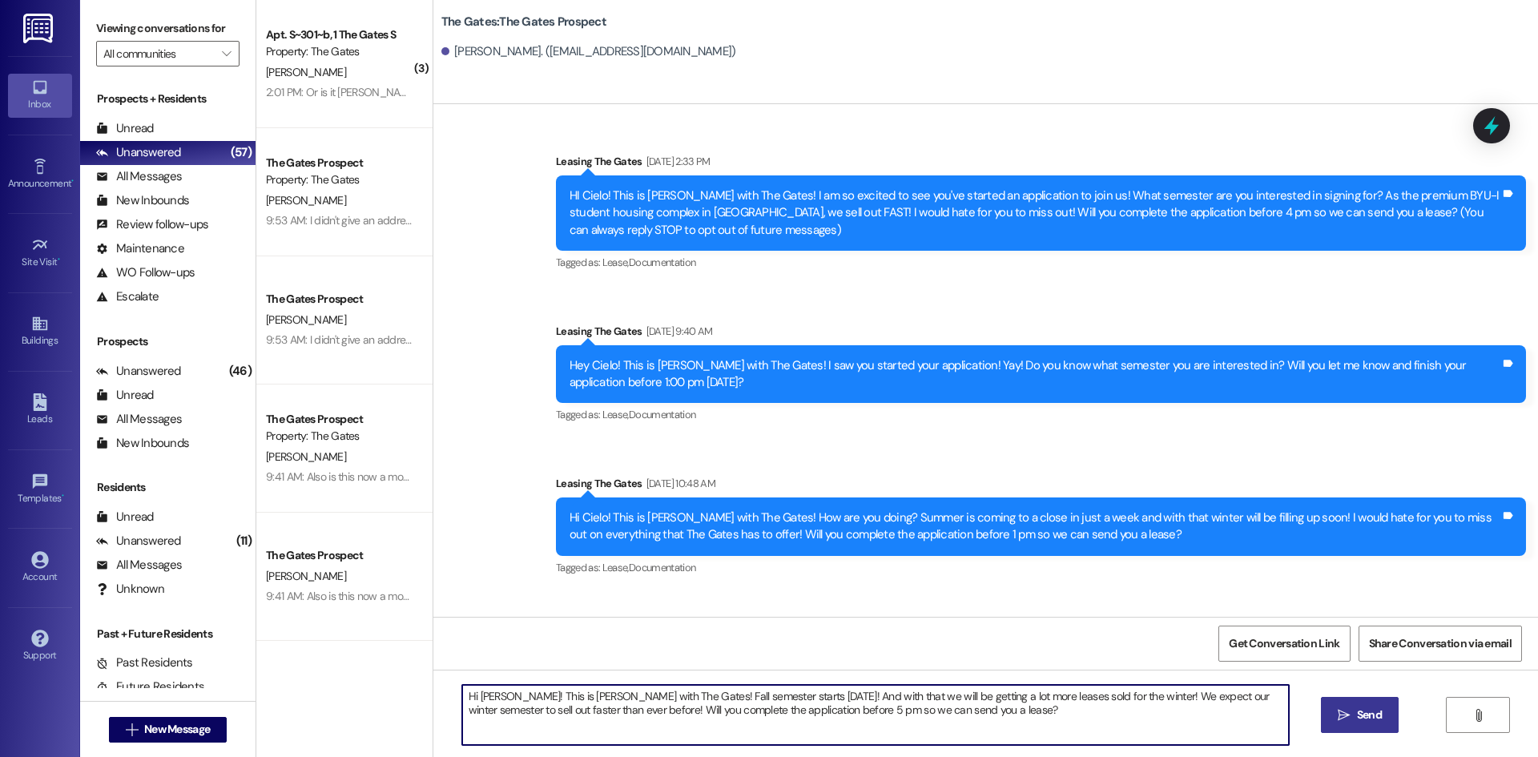
click at [494, 696] on textarea "Hi [PERSON_NAME]! This is [PERSON_NAME] with The Gates! Fall semester starts [D…" at bounding box center [875, 715] width 827 height 60
type textarea "Hi Cielo! This is [PERSON_NAME] with The Gates! Fall semester starts [DATE]! An…"
click at [1357, 722] on span "Send" at bounding box center [1369, 714] width 25 height 17
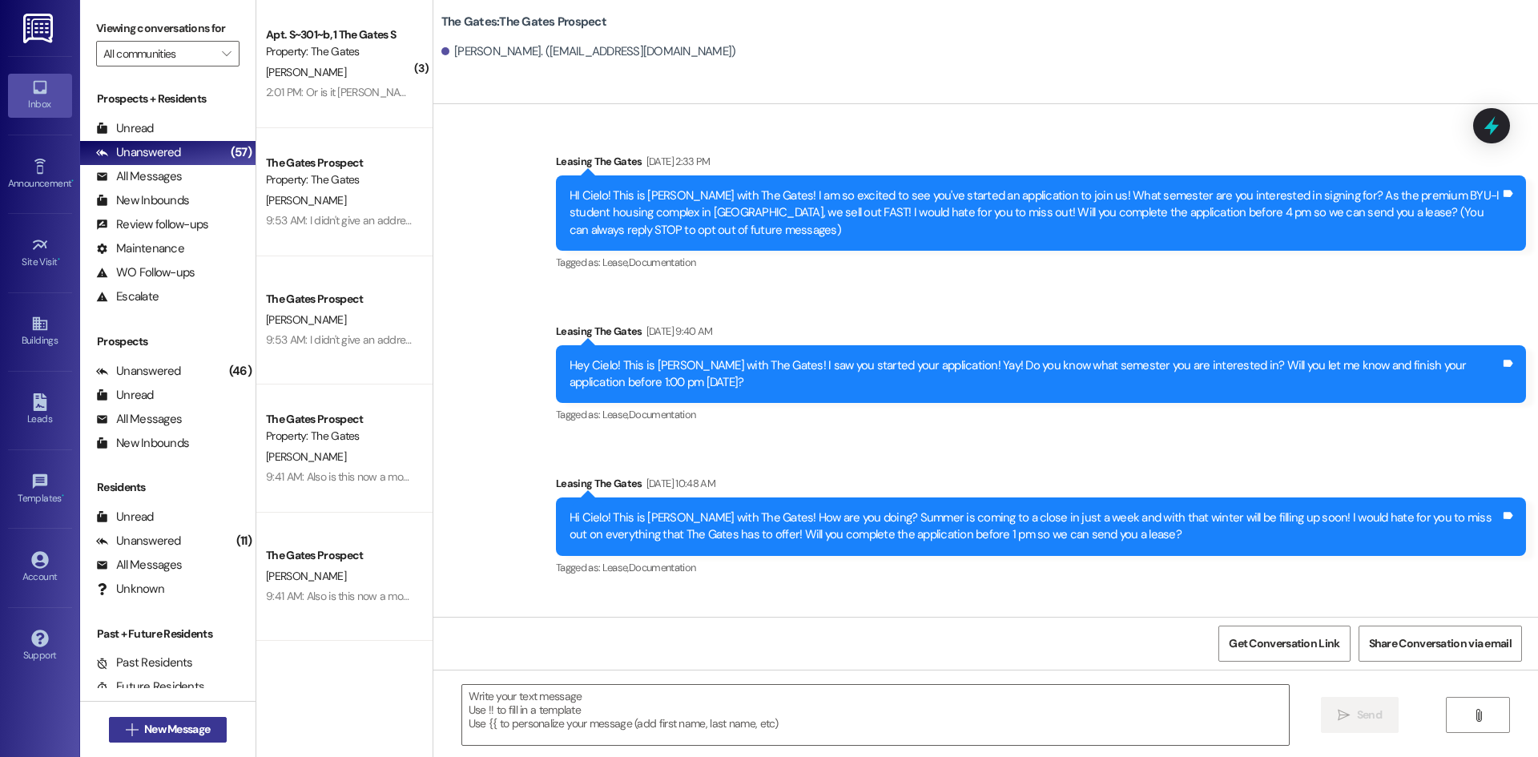
click at [195, 733] on span "New Message" at bounding box center [177, 729] width 66 height 17
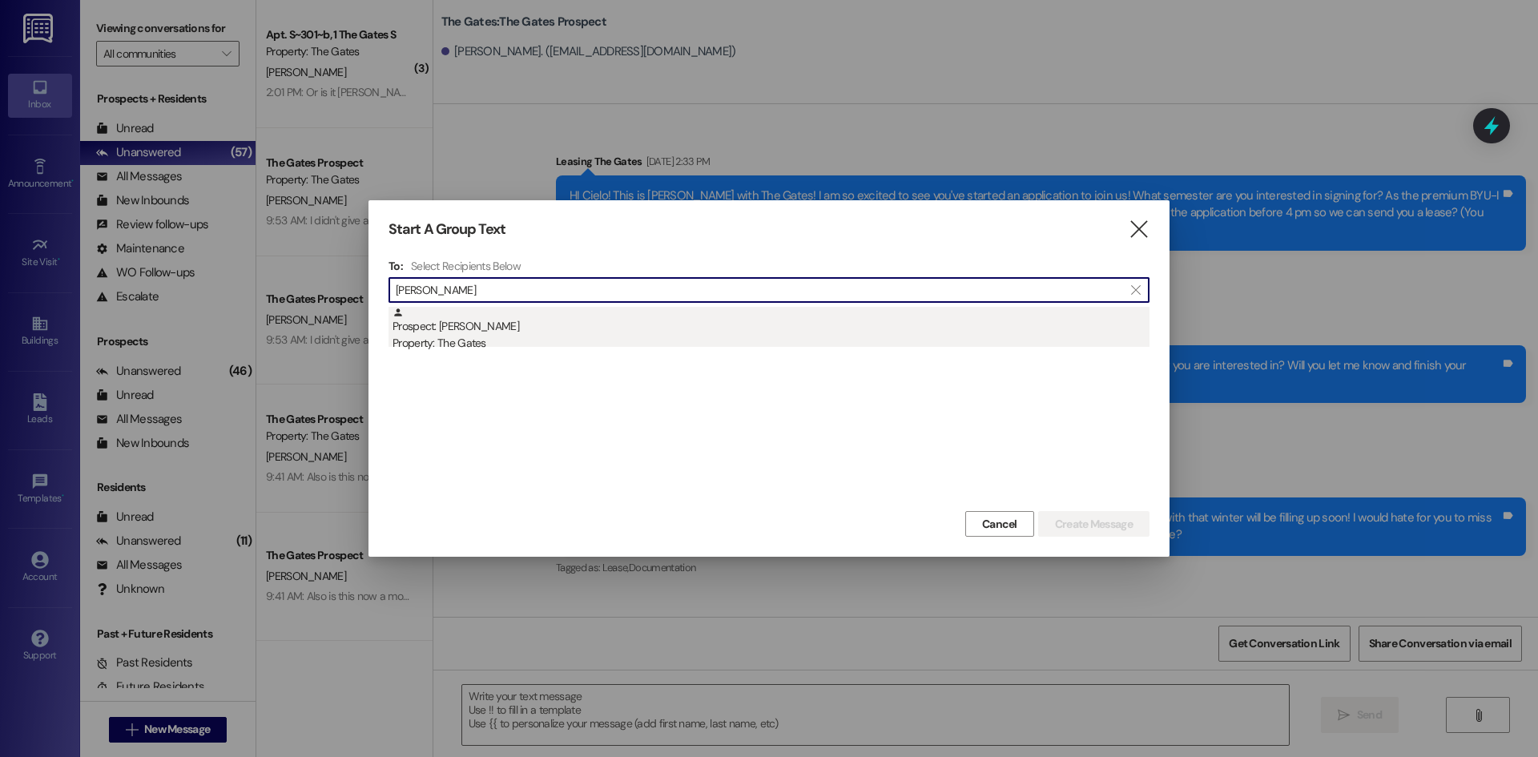
type input "[PERSON_NAME]"
click at [462, 336] on div "Property: The Gates" at bounding box center [770, 343] width 757 height 17
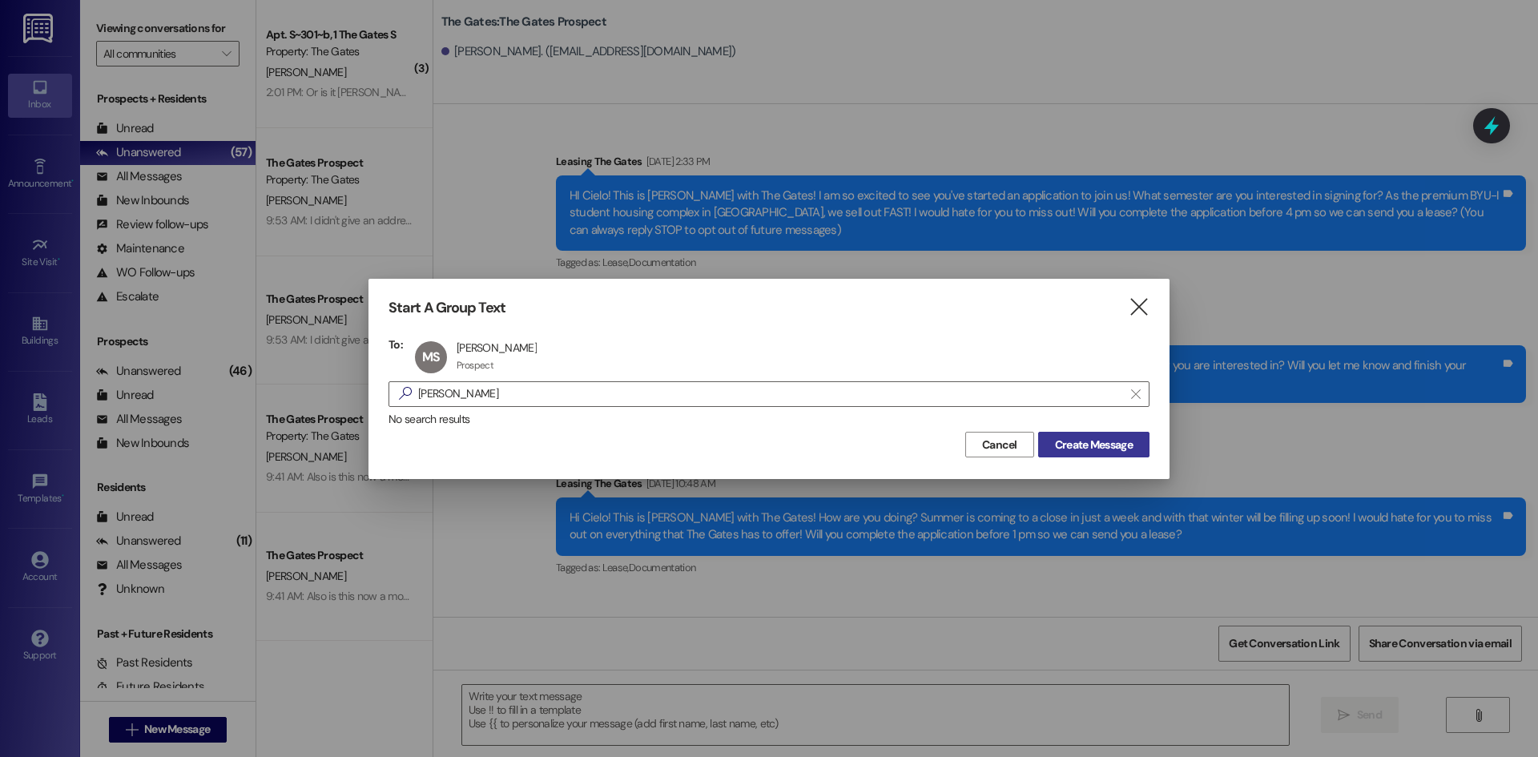
click at [1083, 440] on span "Create Message" at bounding box center [1094, 445] width 78 height 17
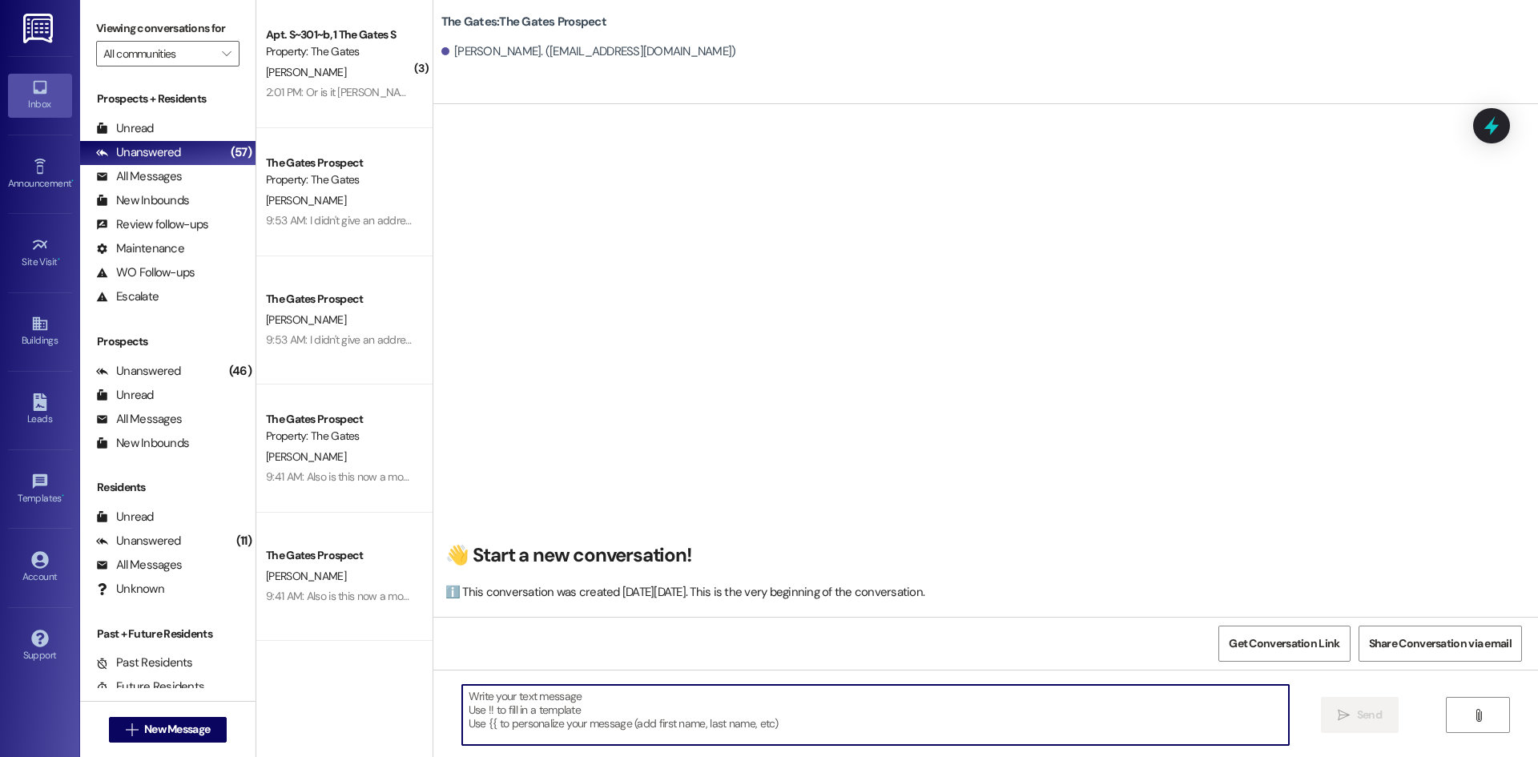
click at [469, 709] on textarea at bounding box center [875, 715] width 827 height 60
paste textarea "Hi Cielo! This is [PERSON_NAME] with The Gates! Fall semester starts [DATE]! An…"
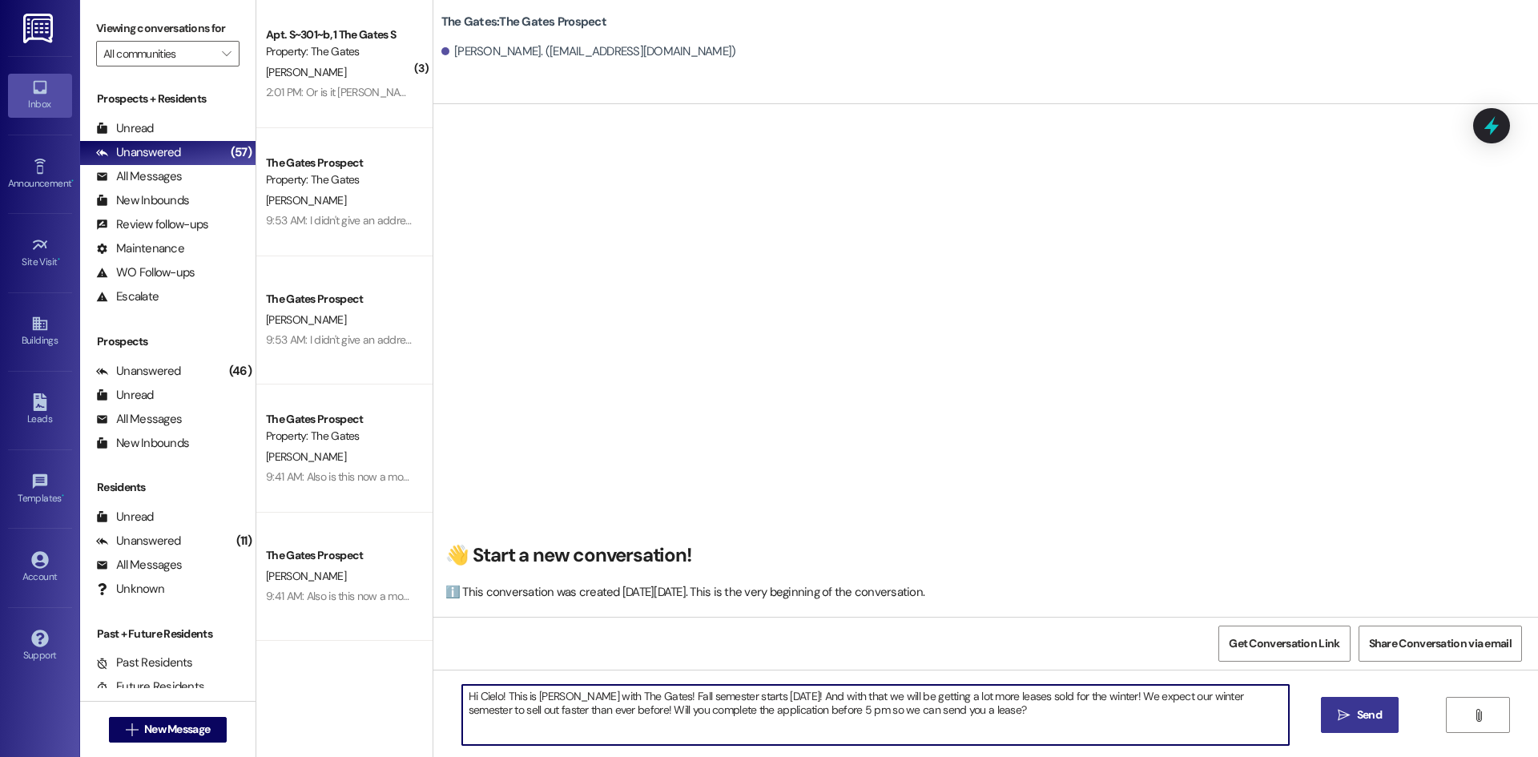
click at [490, 694] on textarea "Hi Cielo! This is [PERSON_NAME] with The Gates! Fall semester starts [DATE]! An…" at bounding box center [875, 715] width 827 height 60
type textarea "Hi [PERSON_NAME]! This is [PERSON_NAME] with The Gates! Fall semester starts [D…"
click at [1363, 706] on span "Send" at bounding box center [1369, 714] width 25 height 17
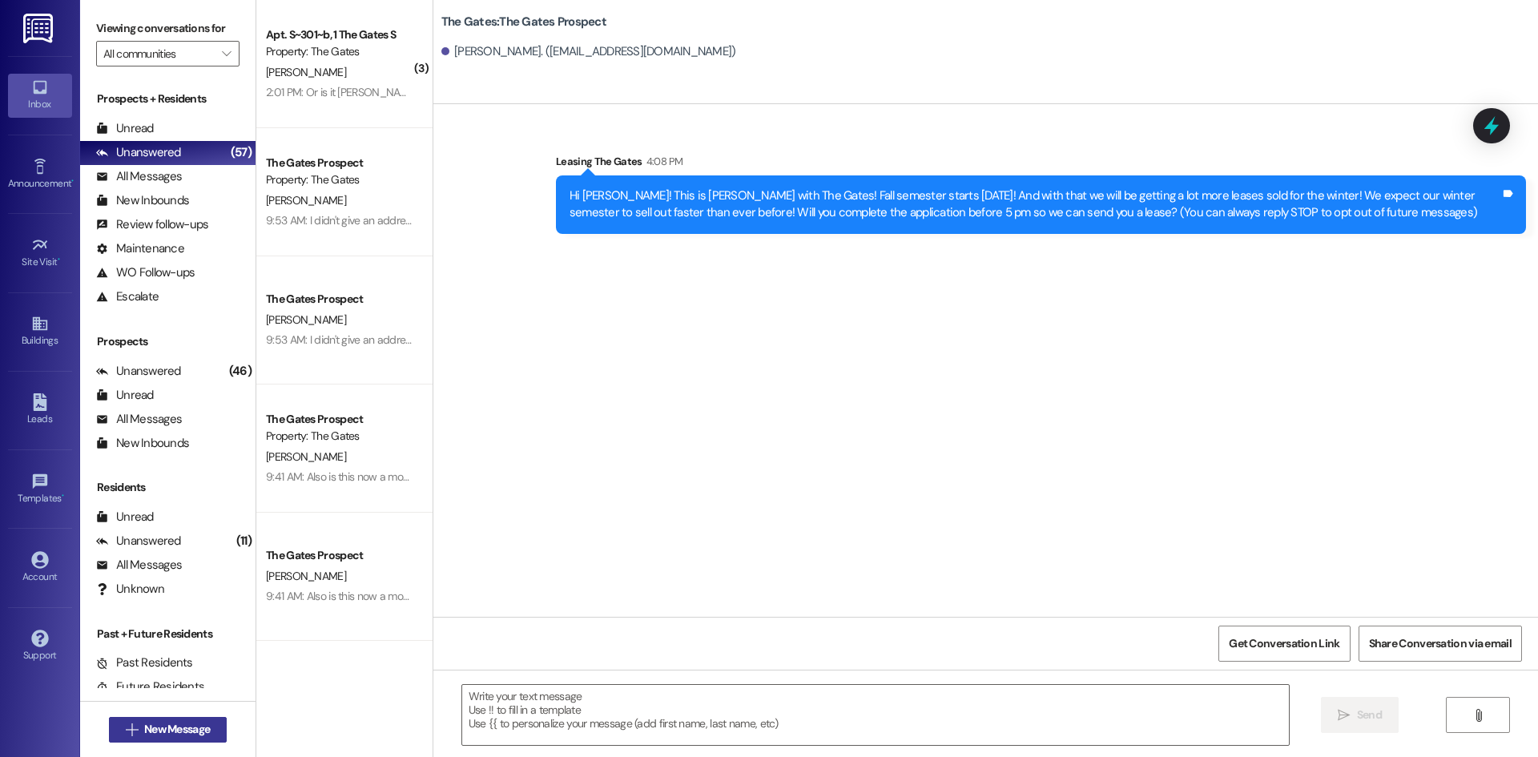
click at [212, 732] on button " New Message" at bounding box center [168, 730] width 119 height 26
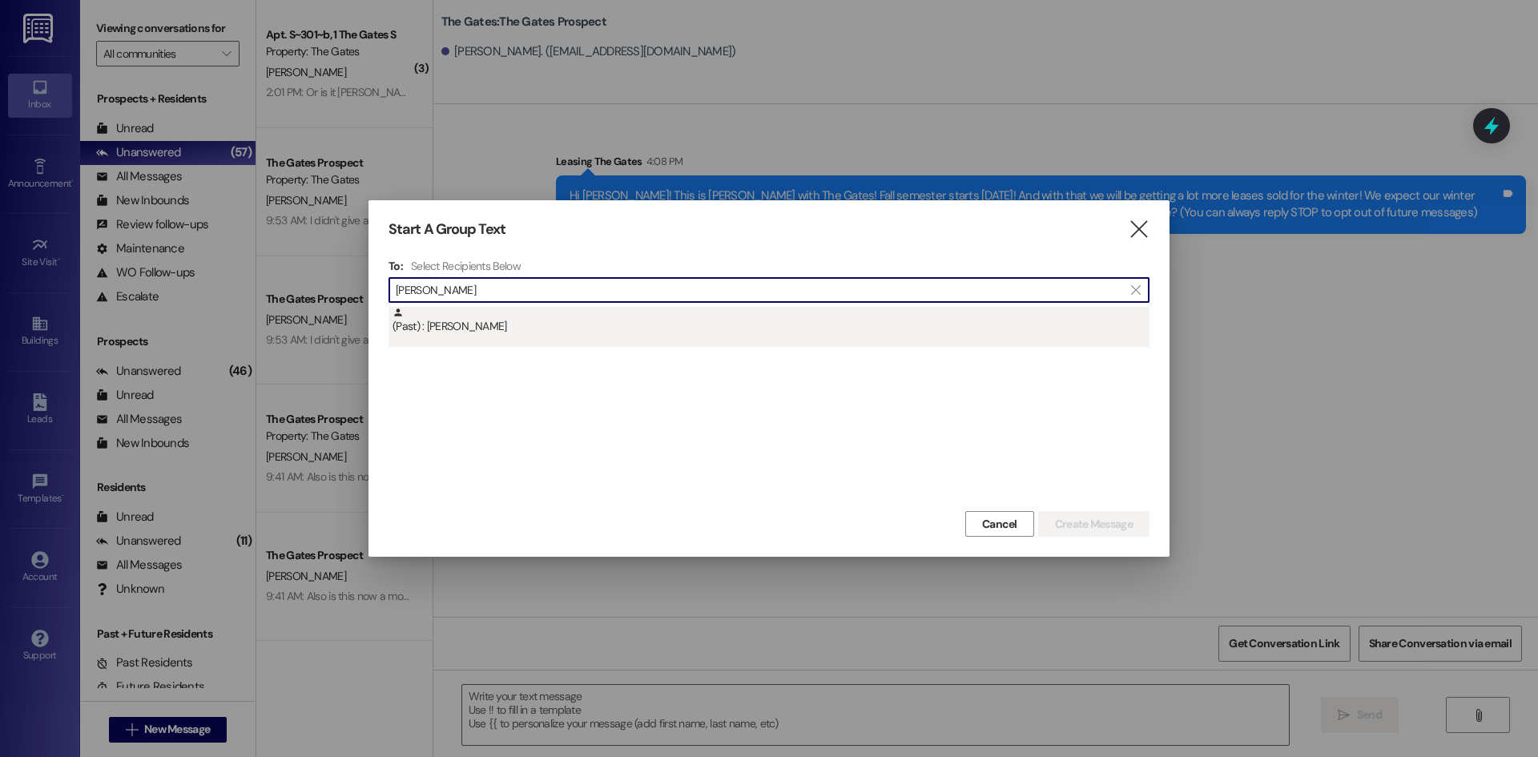
type input "[PERSON_NAME]"
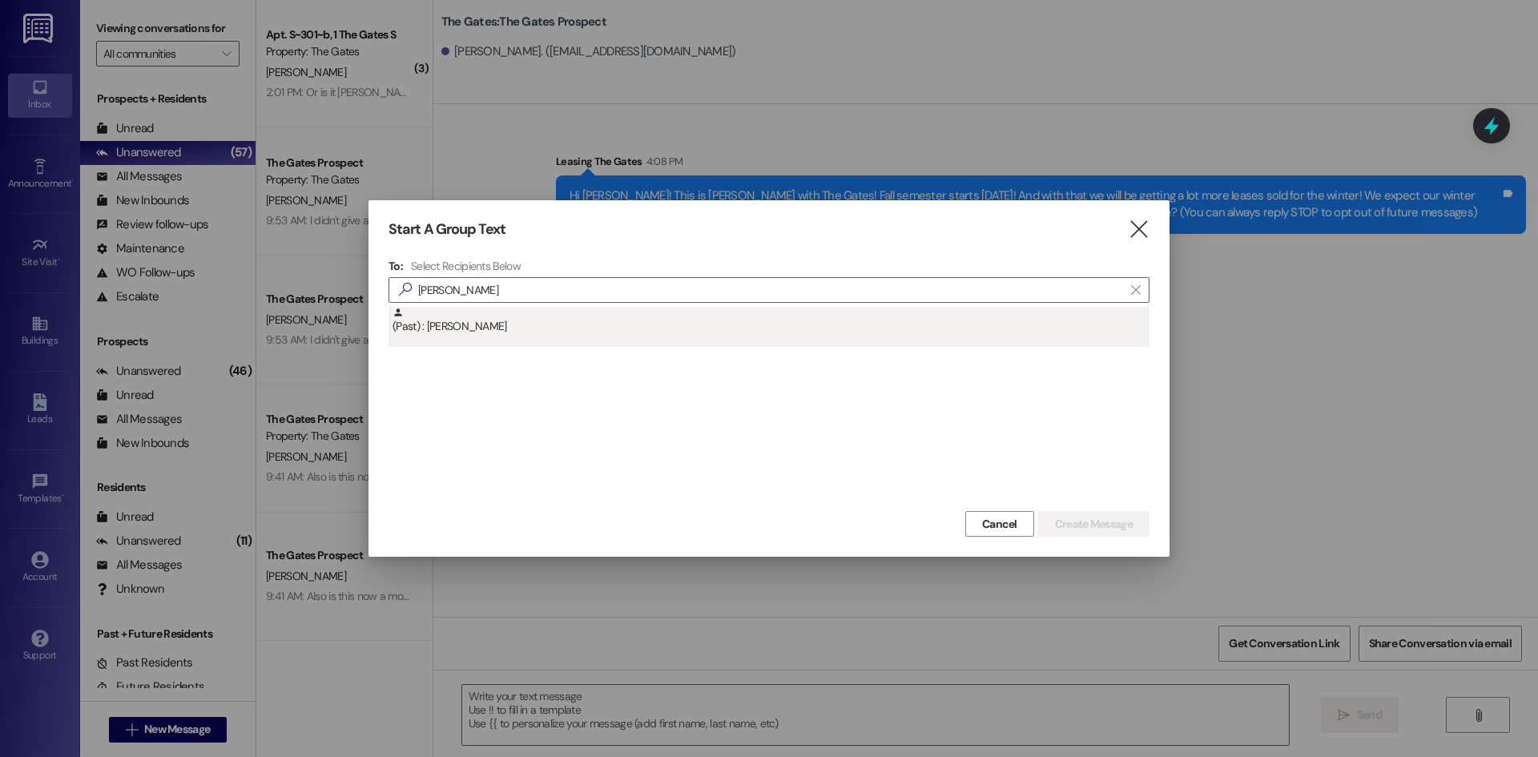
click at [494, 342] on div "(Past) : [PERSON_NAME]" at bounding box center [768, 327] width 761 height 40
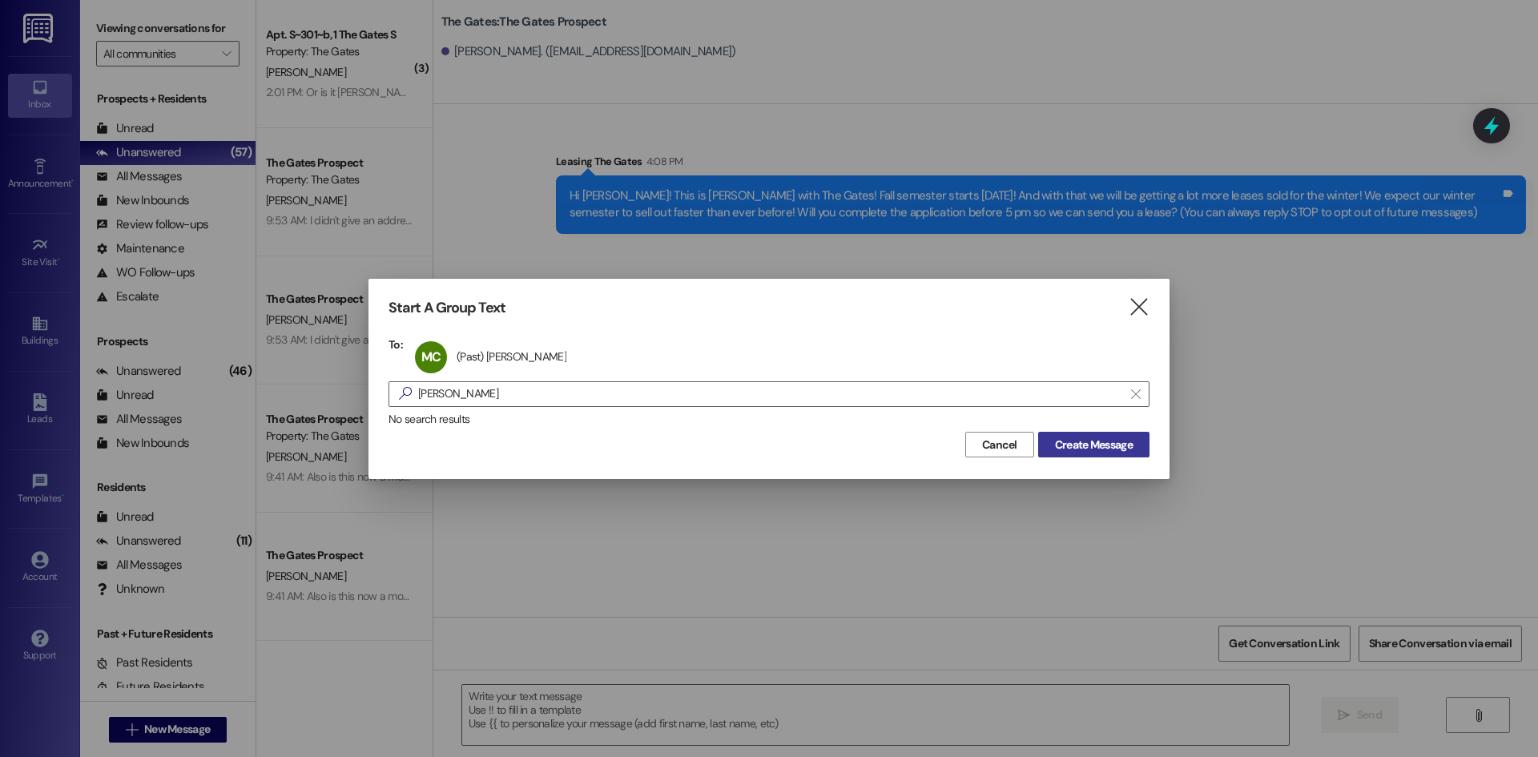
click at [1095, 446] on span "Create Message" at bounding box center [1094, 445] width 78 height 17
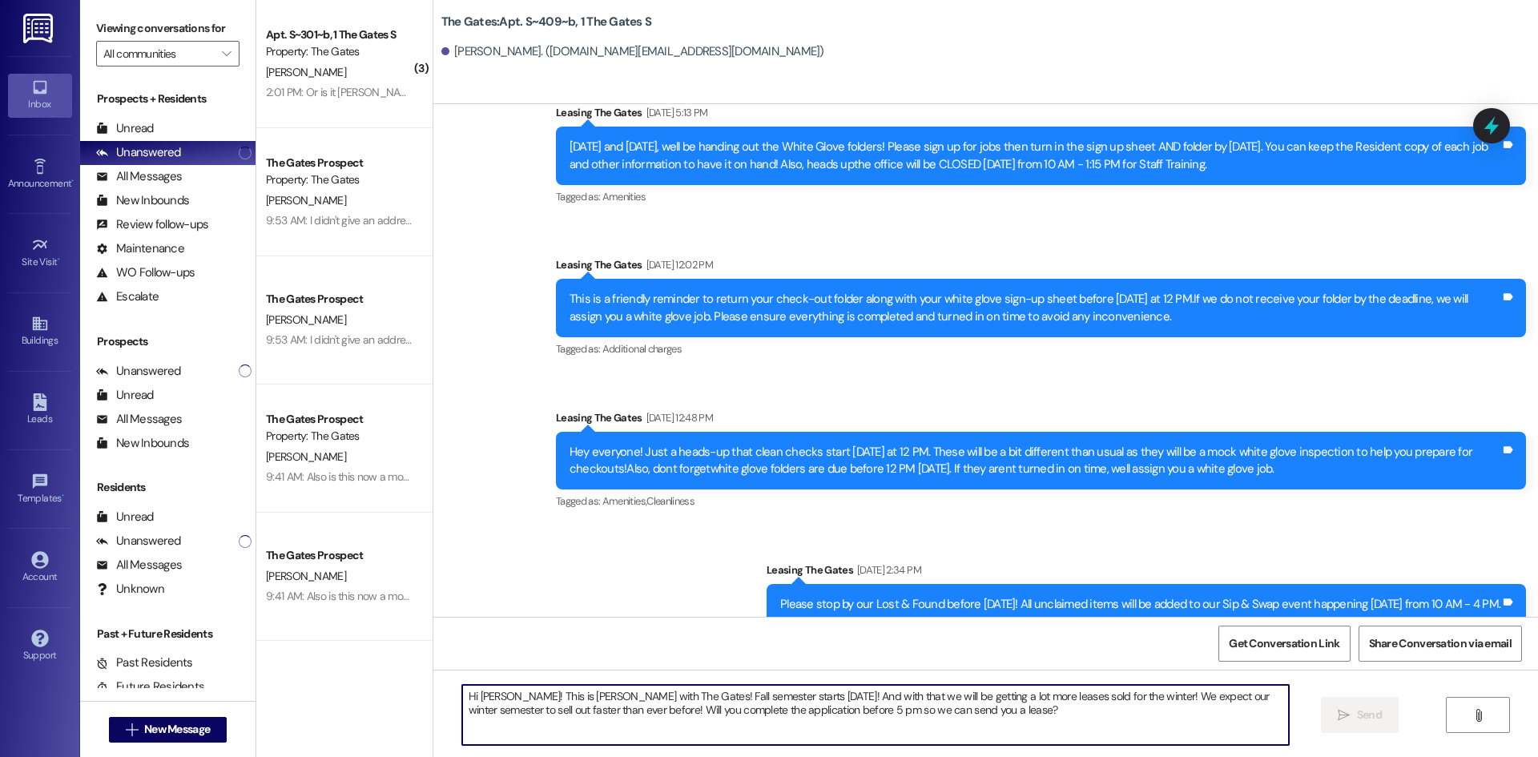
scroll to position [30189, 0]
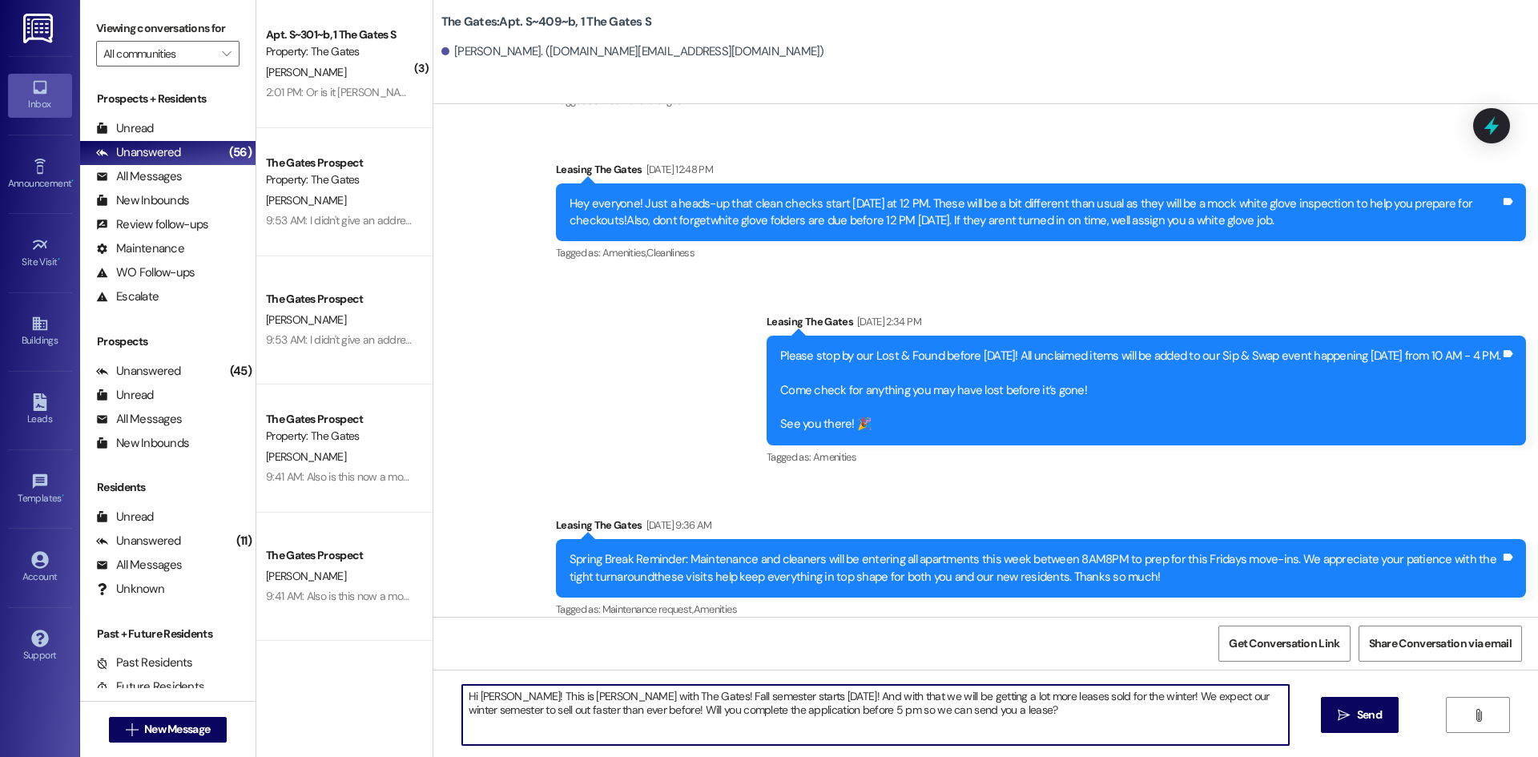
click at [505, 694] on textarea "Hi [PERSON_NAME]! This is [PERSON_NAME] with The Gates! Fall semester starts [D…" at bounding box center [875, 715] width 827 height 60
type textarea "Hi [PERSON_NAME]! This is [PERSON_NAME] with The Gates! Fall semester starts [D…"
click at [1382, 715] on span "Send" at bounding box center [1369, 714] width 31 height 17
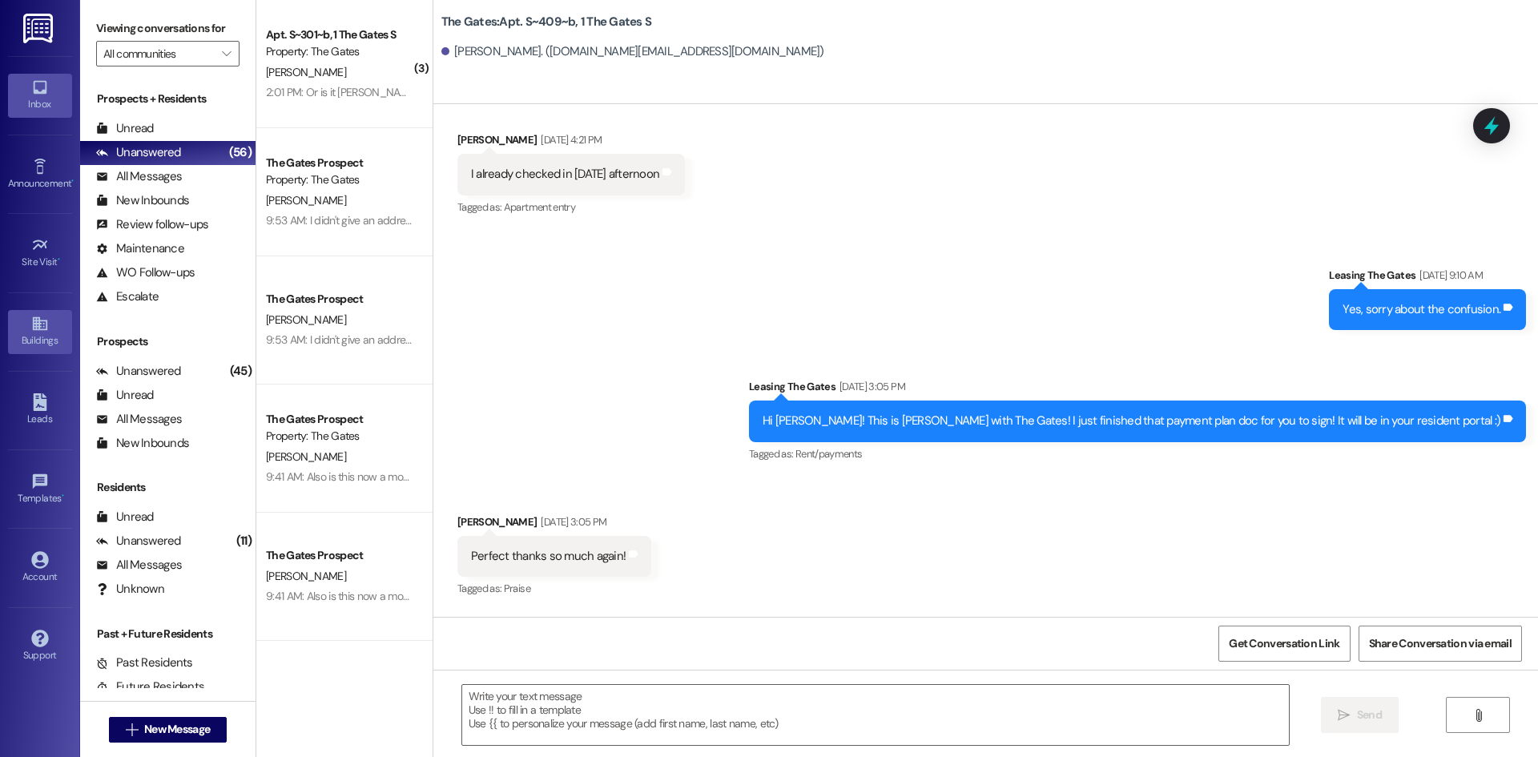
scroll to position [26844, 0]
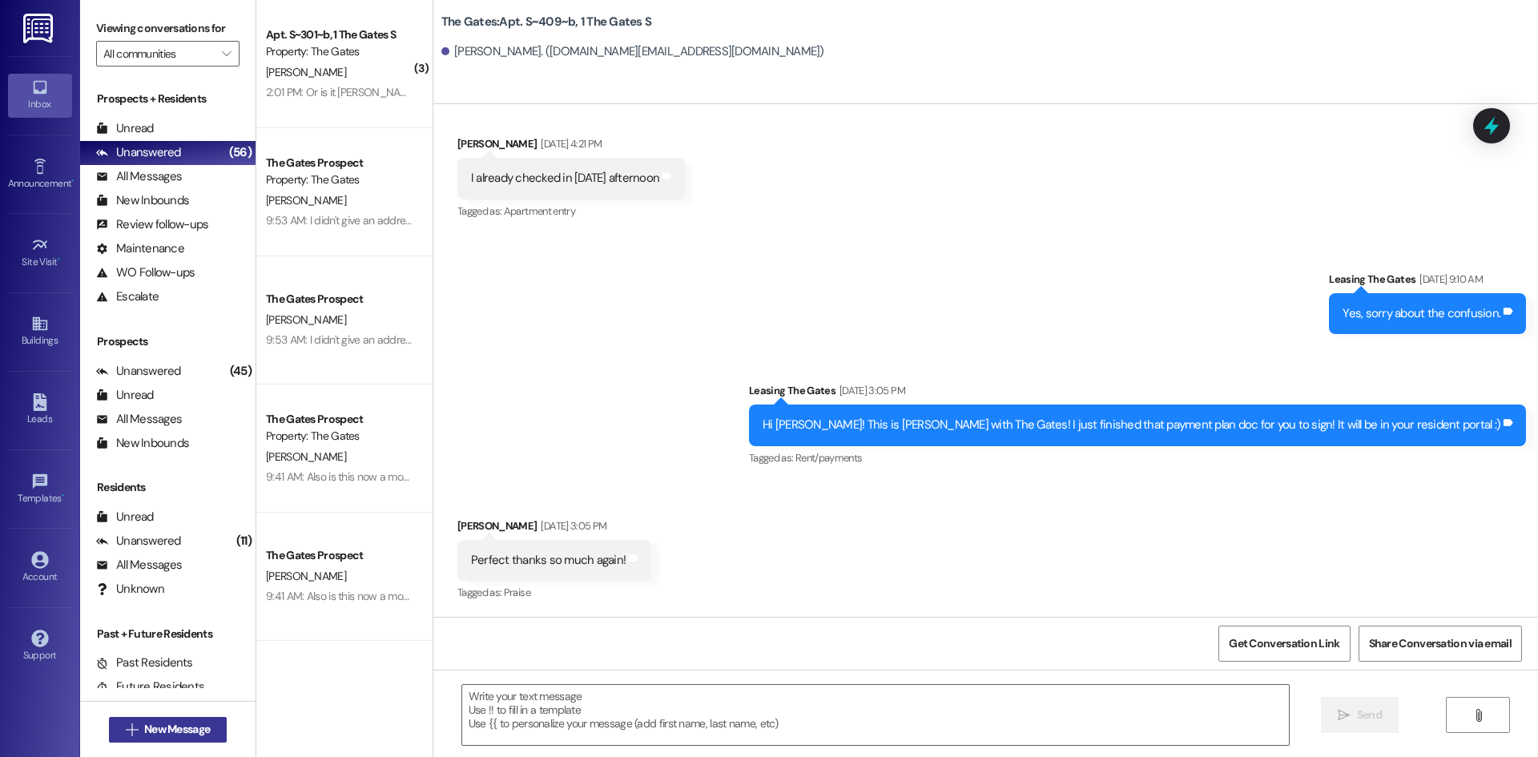
click at [158, 729] on span "New Message" at bounding box center [177, 729] width 66 height 17
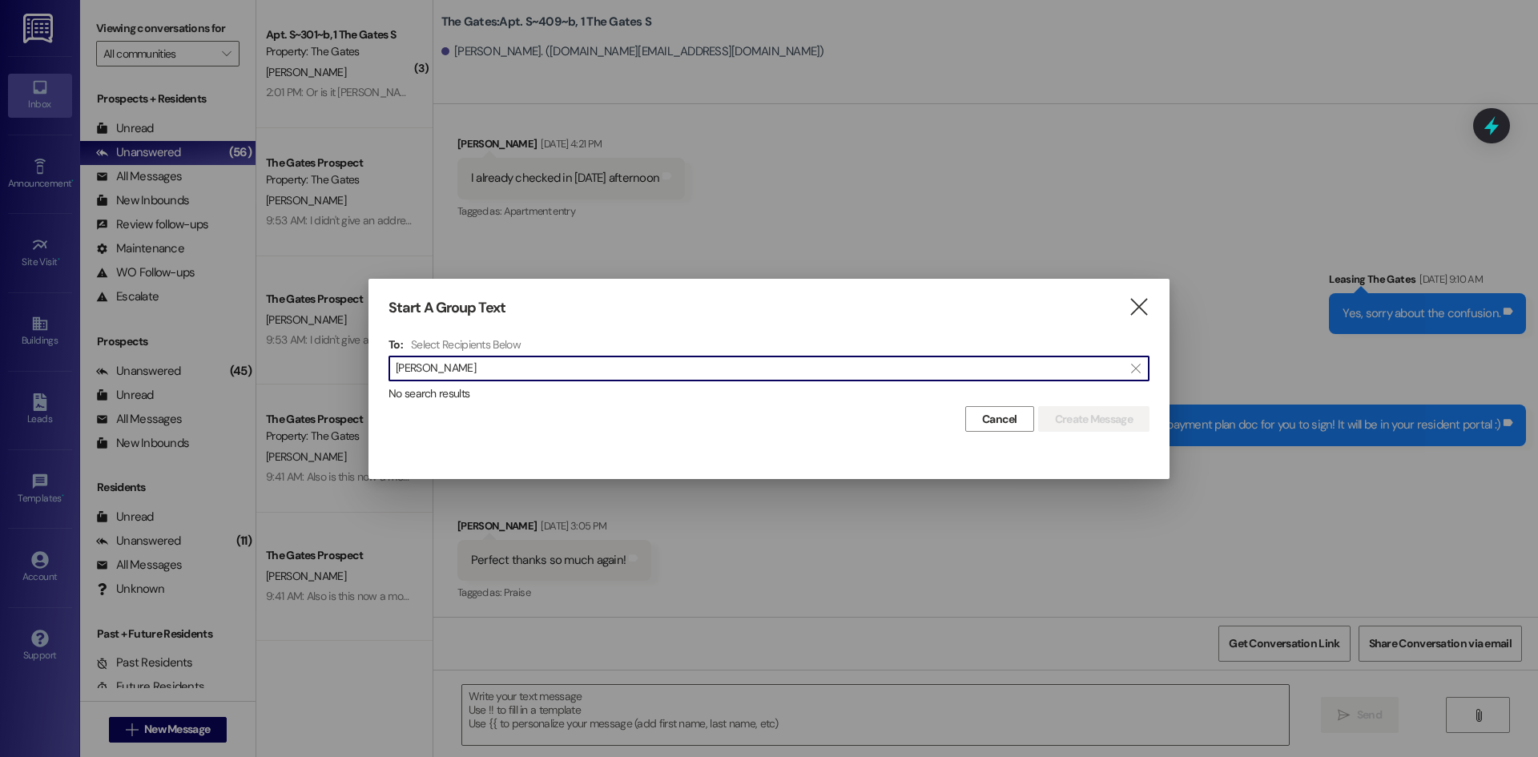
type input "[PERSON_NAME]"
drag, startPoint x: 480, startPoint y: 371, endPoint x: 192, endPoint y: 364, distance: 287.6
click at [237, 374] on div "Start A Group Text  To: Select Recipients Below  [PERSON_NAME]  No search re…" at bounding box center [769, 378] width 1538 height 757
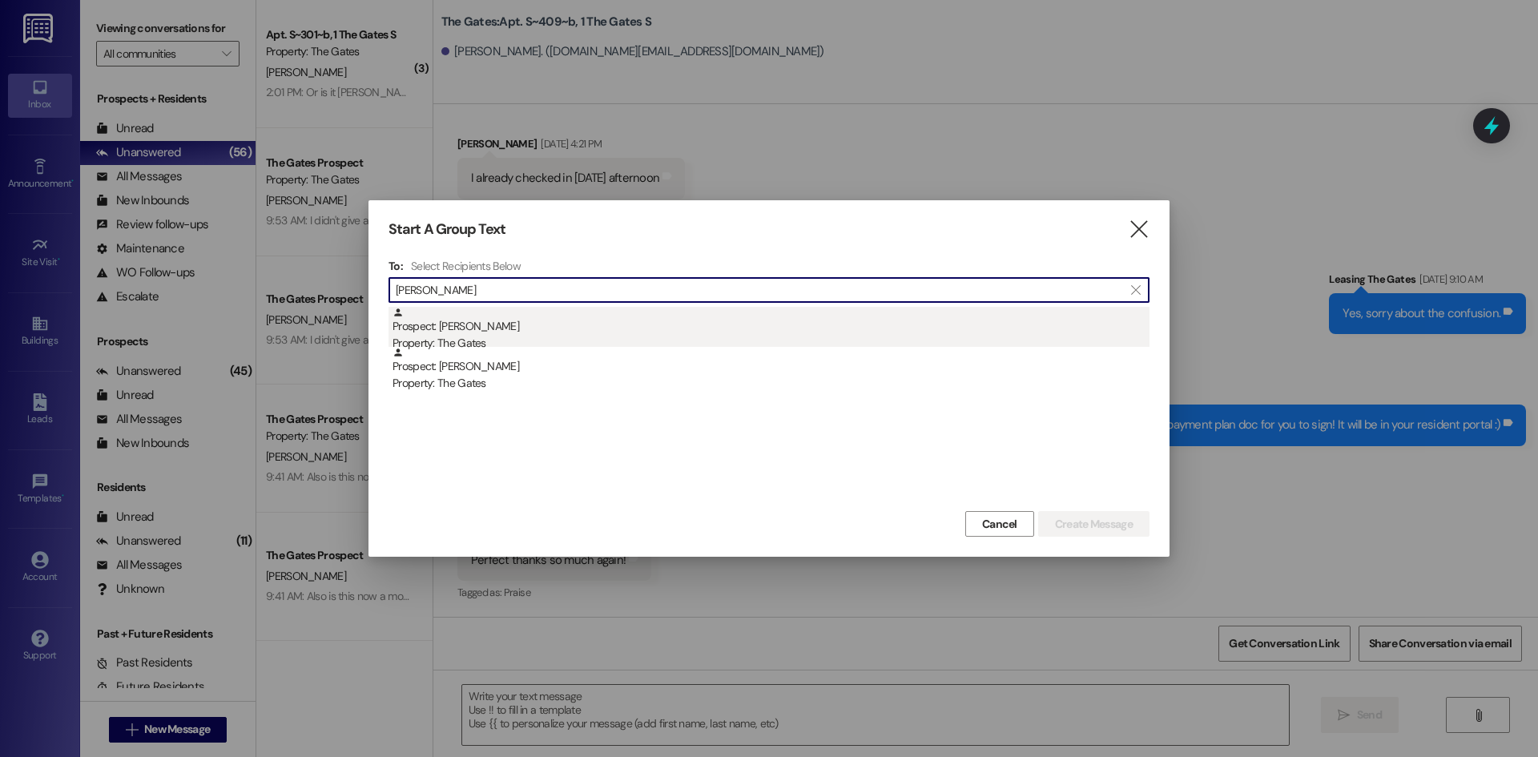
type input "[PERSON_NAME]"
click at [480, 339] on div "Property: The Gates" at bounding box center [770, 343] width 757 height 17
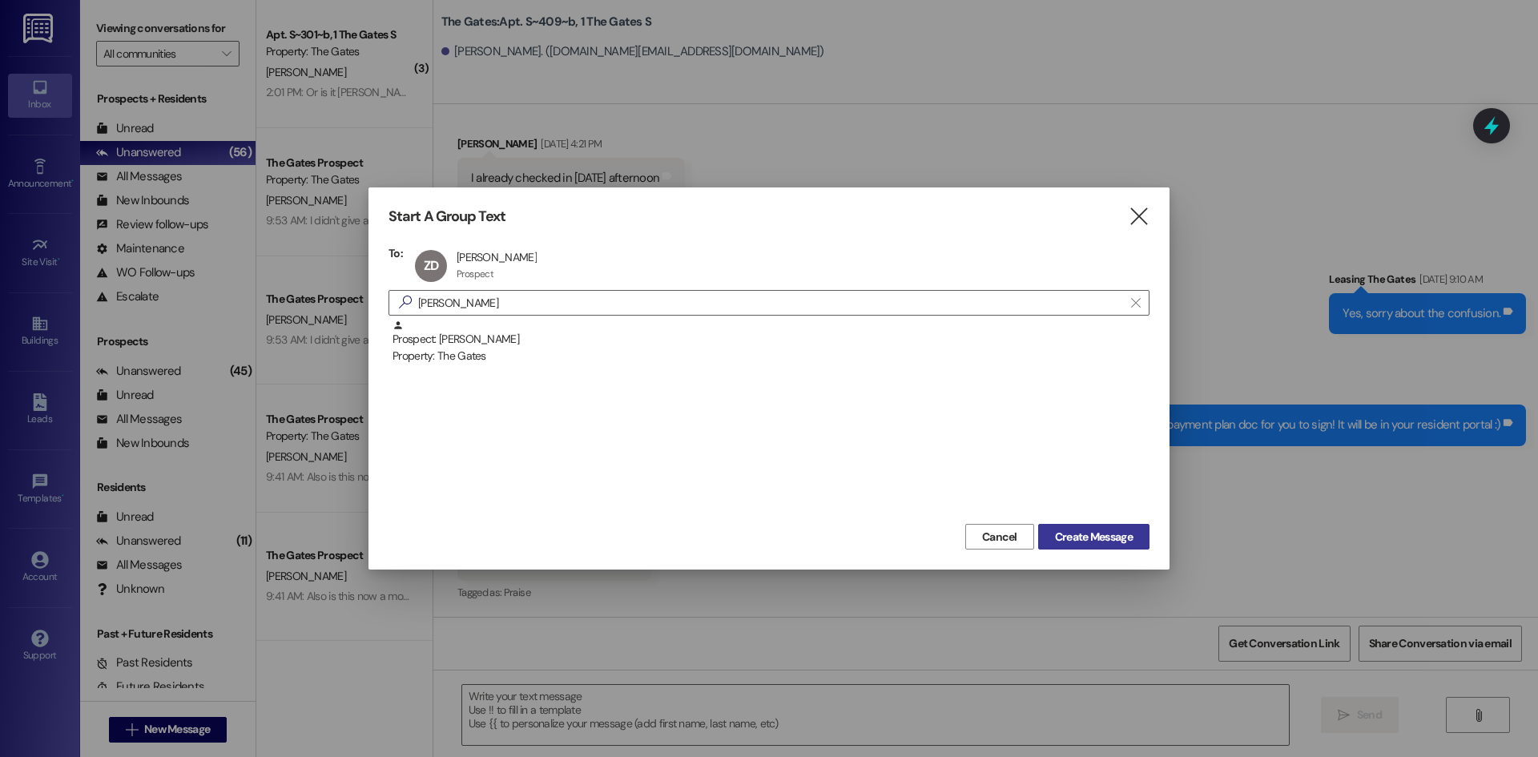
click at [1103, 535] on span "Create Message" at bounding box center [1094, 537] width 78 height 17
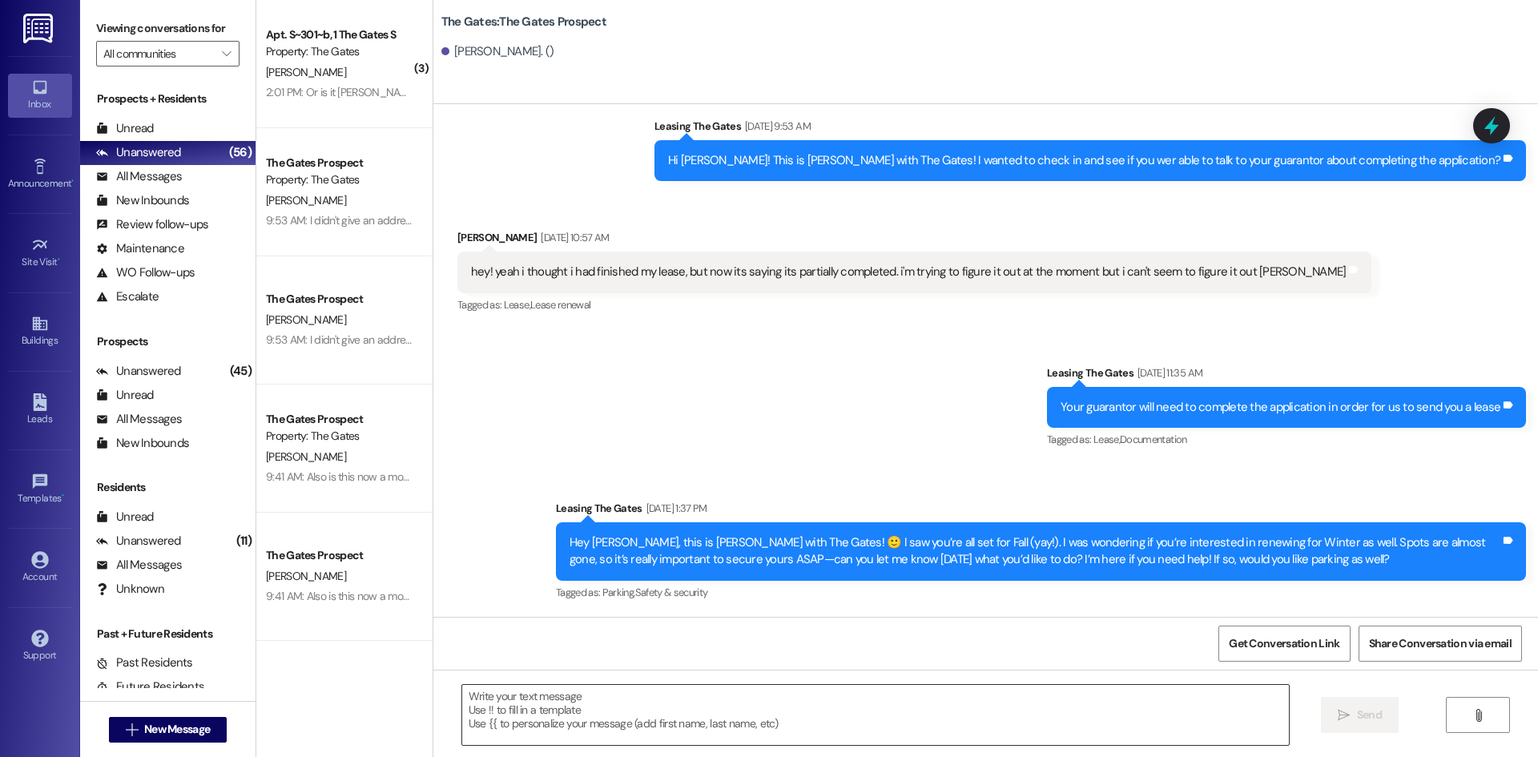
scroll to position [731, 0]
click at [506, 721] on textarea at bounding box center [875, 715] width 827 height 60
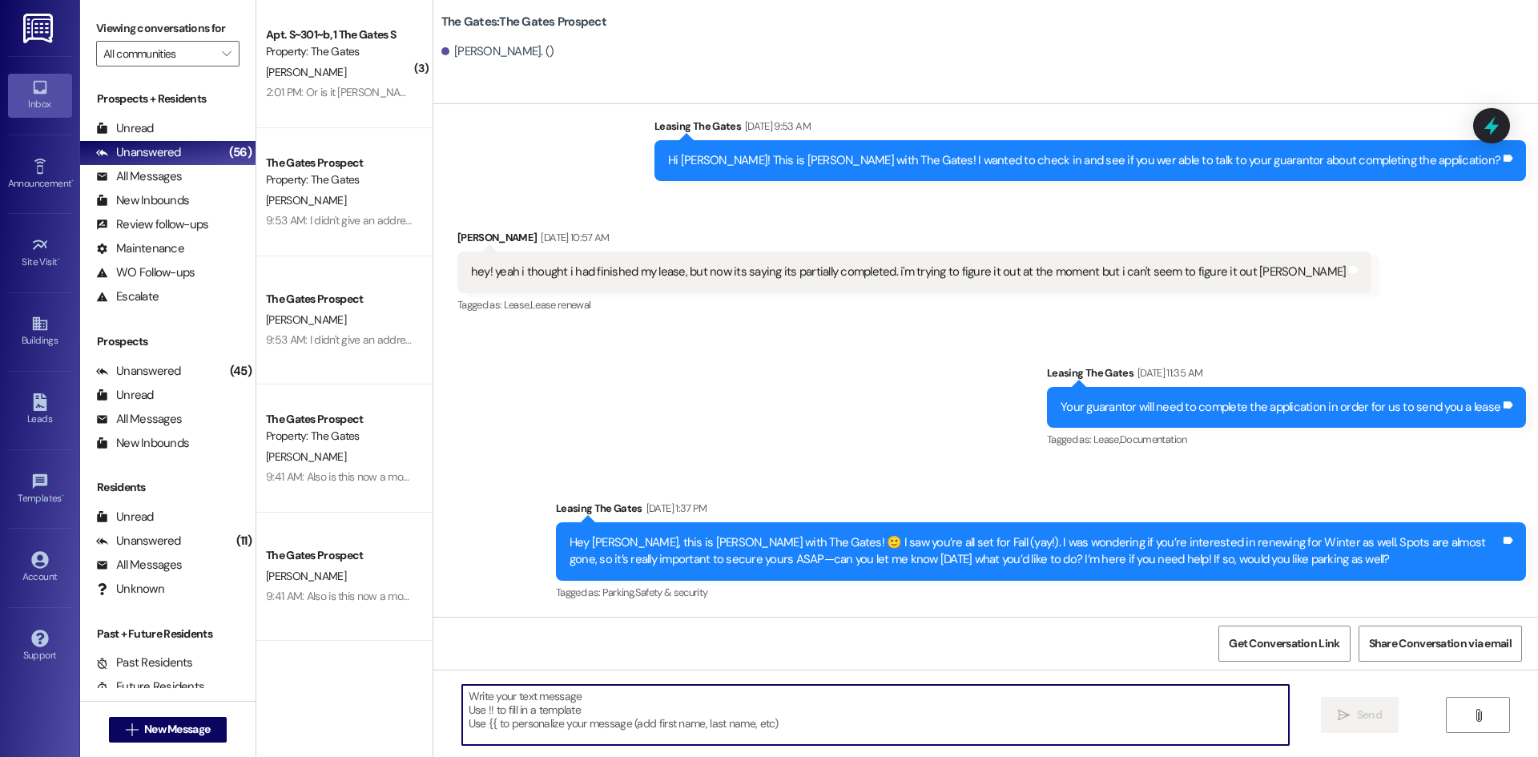
paste textarea "Hi [PERSON_NAME]! This is [PERSON_NAME] with The Gates! Fall semester starts [D…"
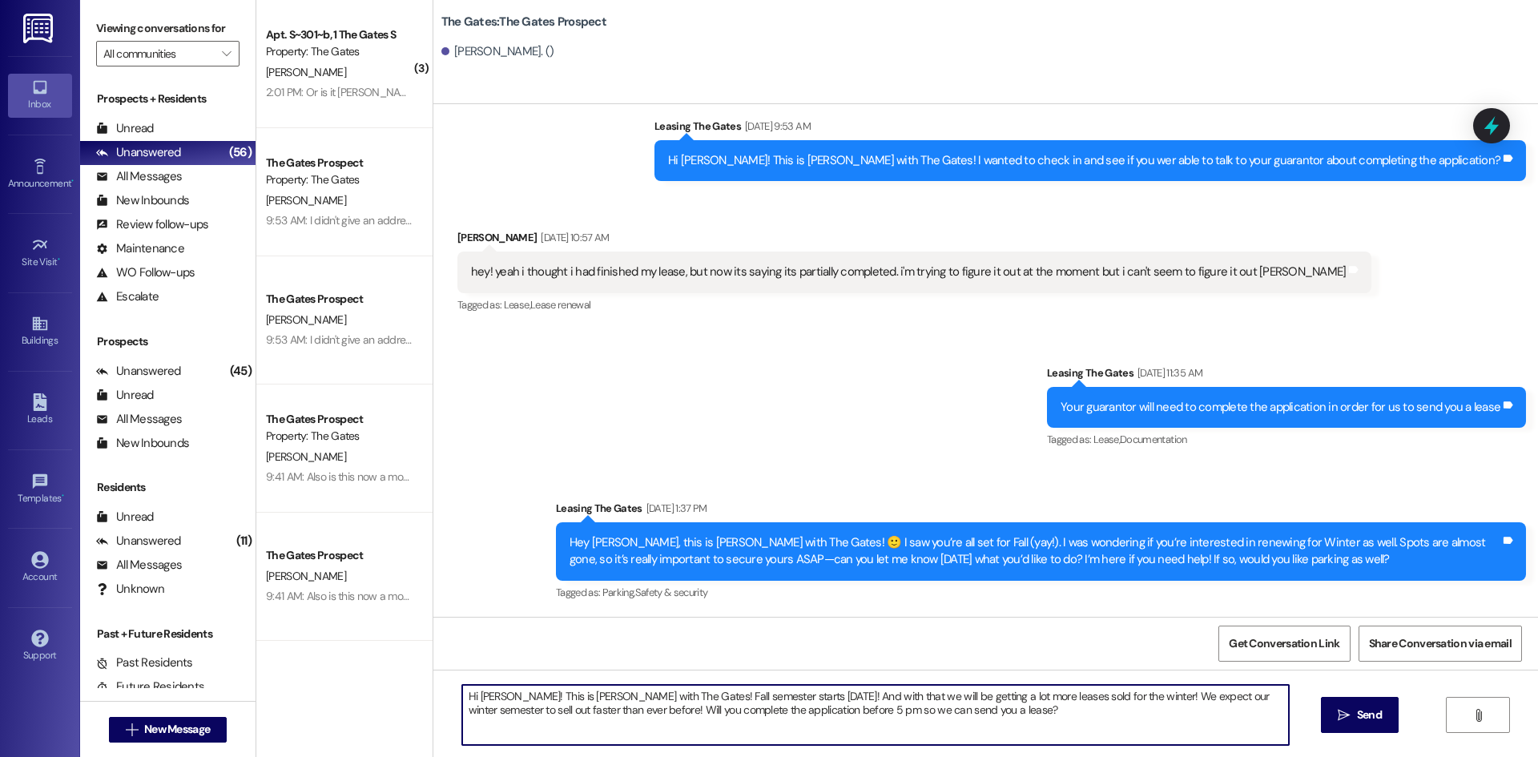
click at [493, 697] on textarea "Hi [PERSON_NAME]! This is [PERSON_NAME] with The Gates! Fall semester starts [D…" at bounding box center [875, 715] width 827 height 60
type textarea "Hi [PERSON_NAME]! This is [PERSON_NAME] with The Gates! Fall semester starts [D…"
drag, startPoint x: 1378, startPoint y: 722, endPoint x: 1415, endPoint y: 747, distance: 44.4
click at [1378, 722] on span "Send" at bounding box center [1369, 714] width 25 height 17
